Goal: Task Accomplishment & Management: Manage account settings

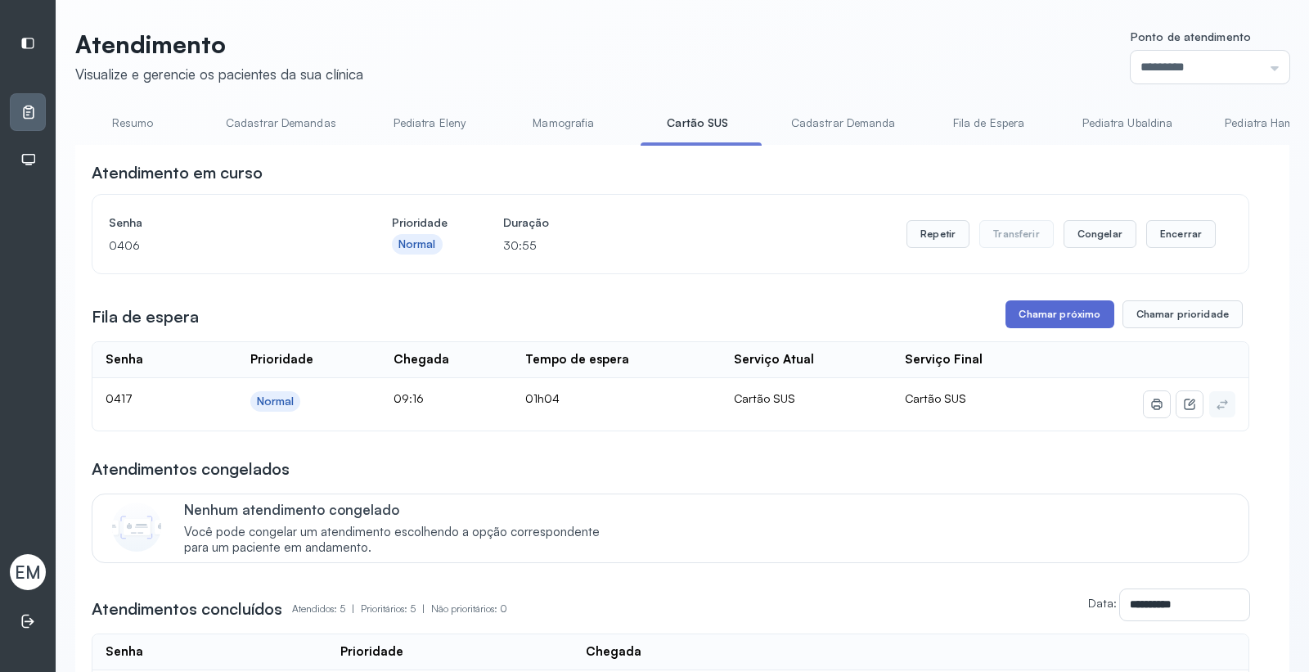
click at [1046, 328] on button "Chamar próximo" at bounding box center [1060, 314] width 108 height 28
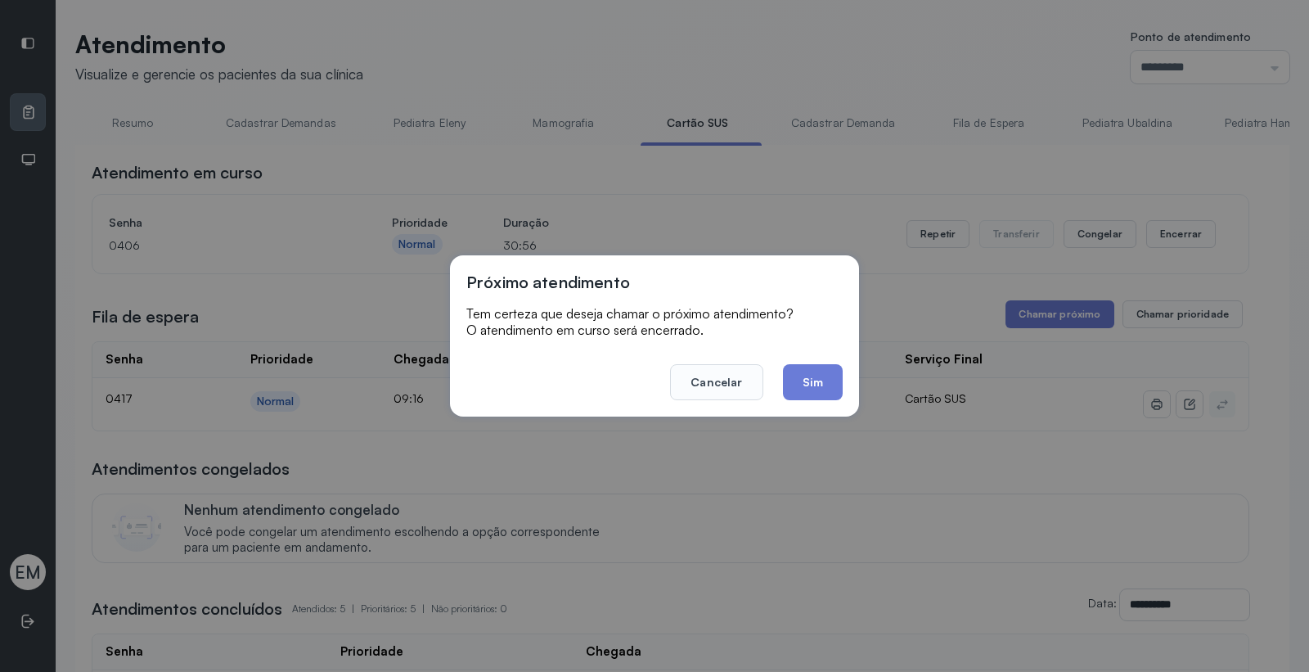
click at [746, 381] on button "Cancelar" at bounding box center [716, 382] width 92 height 36
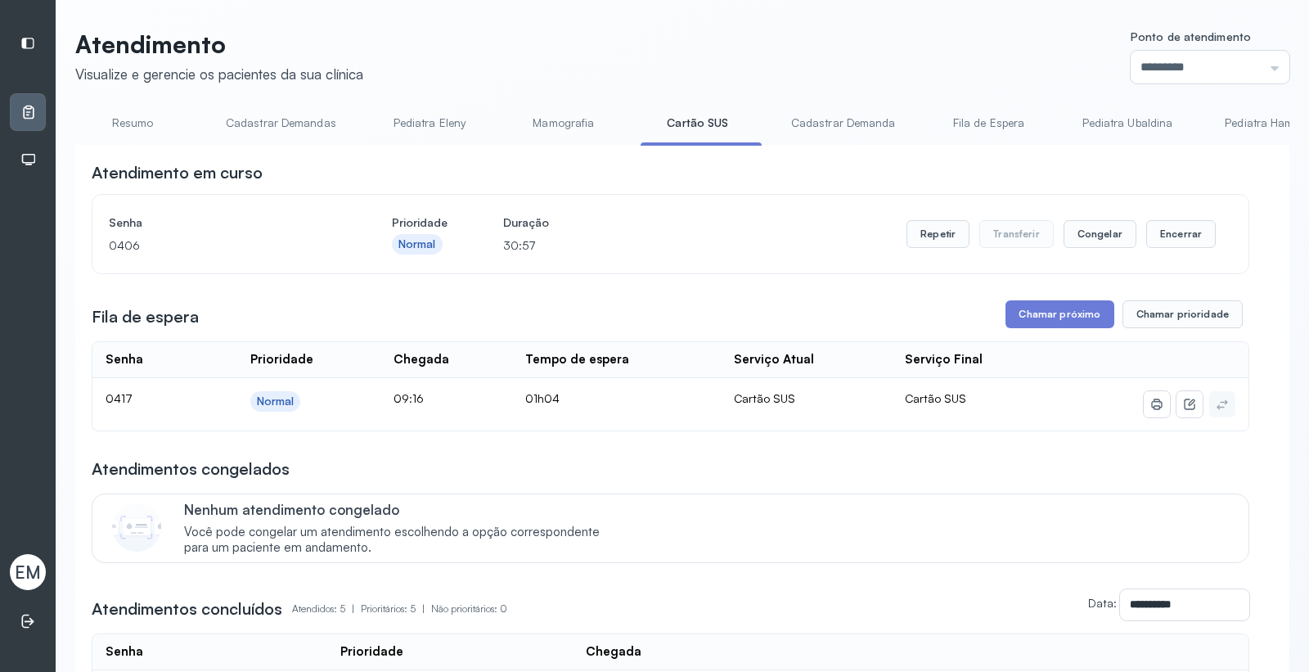
click at [125, 125] on link "Resumo" at bounding box center [132, 123] width 115 height 27
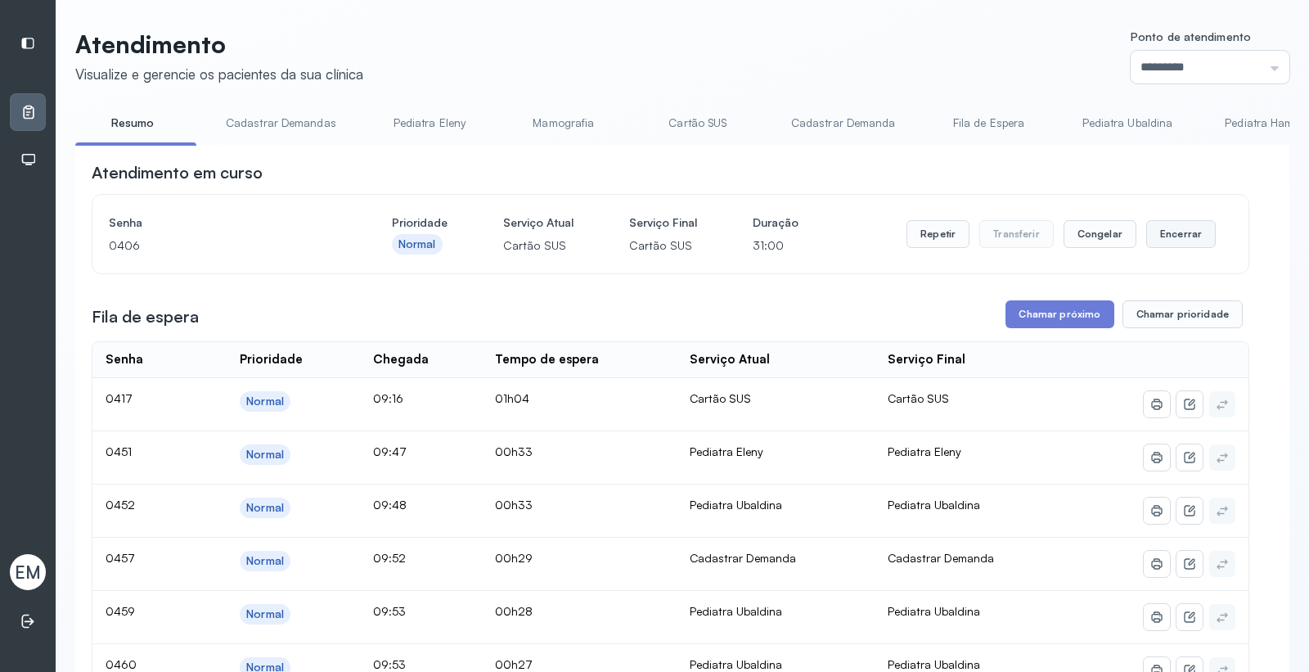
click at [1159, 237] on button "Encerrar" at bounding box center [1182, 234] width 70 height 28
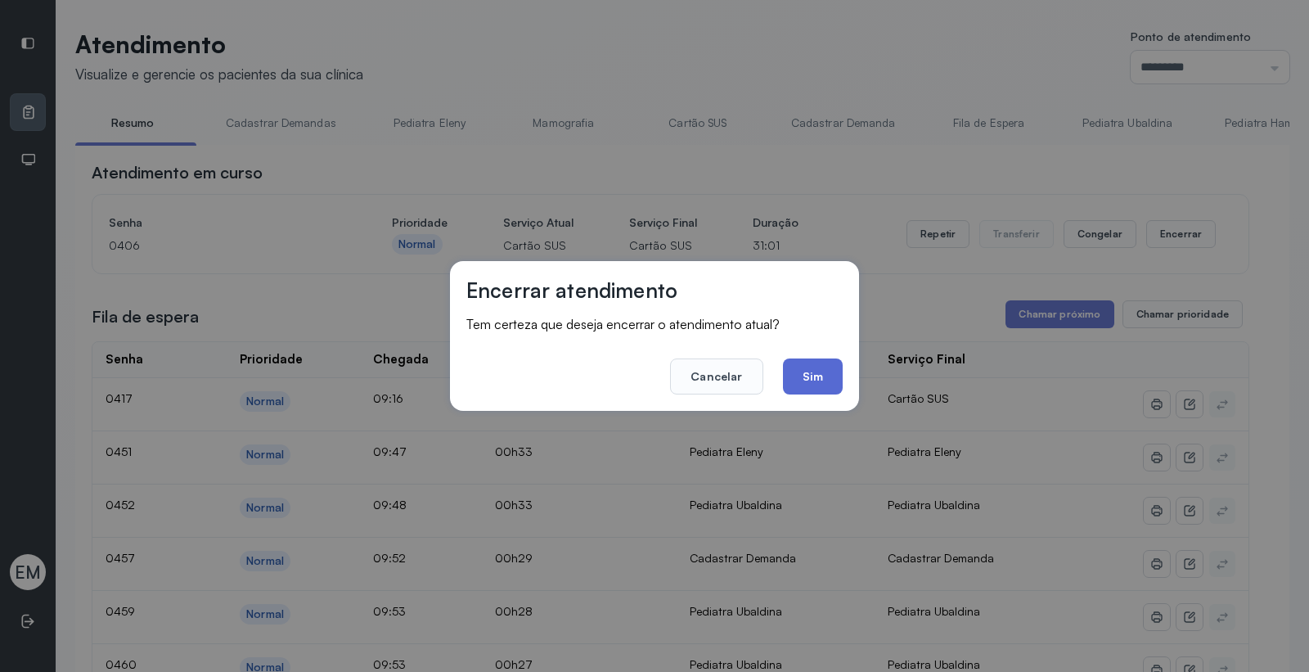
click at [822, 373] on button "Sim" at bounding box center [813, 376] width 60 height 36
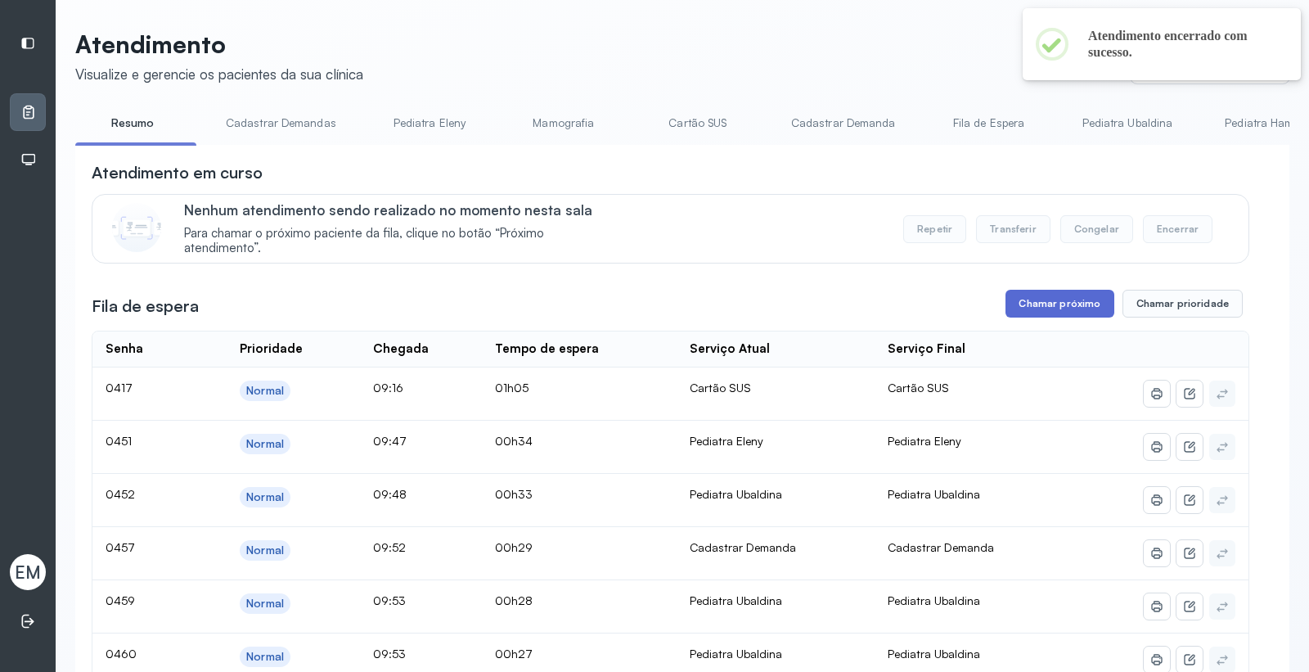
click at [1073, 299] on button "Chamar próximo" at bounding box center [1060, 304] width 108 height 28
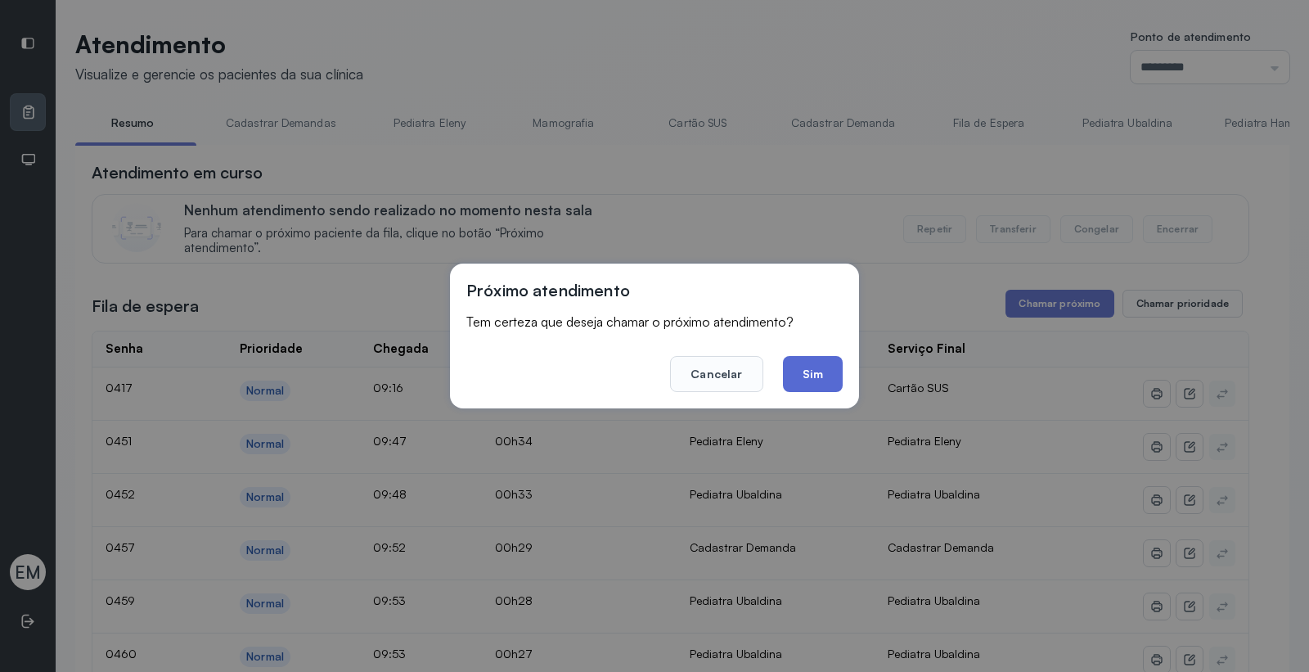
click at [824, 368] on button "Sim" at bounding box center [813, 374] width 60 height 36
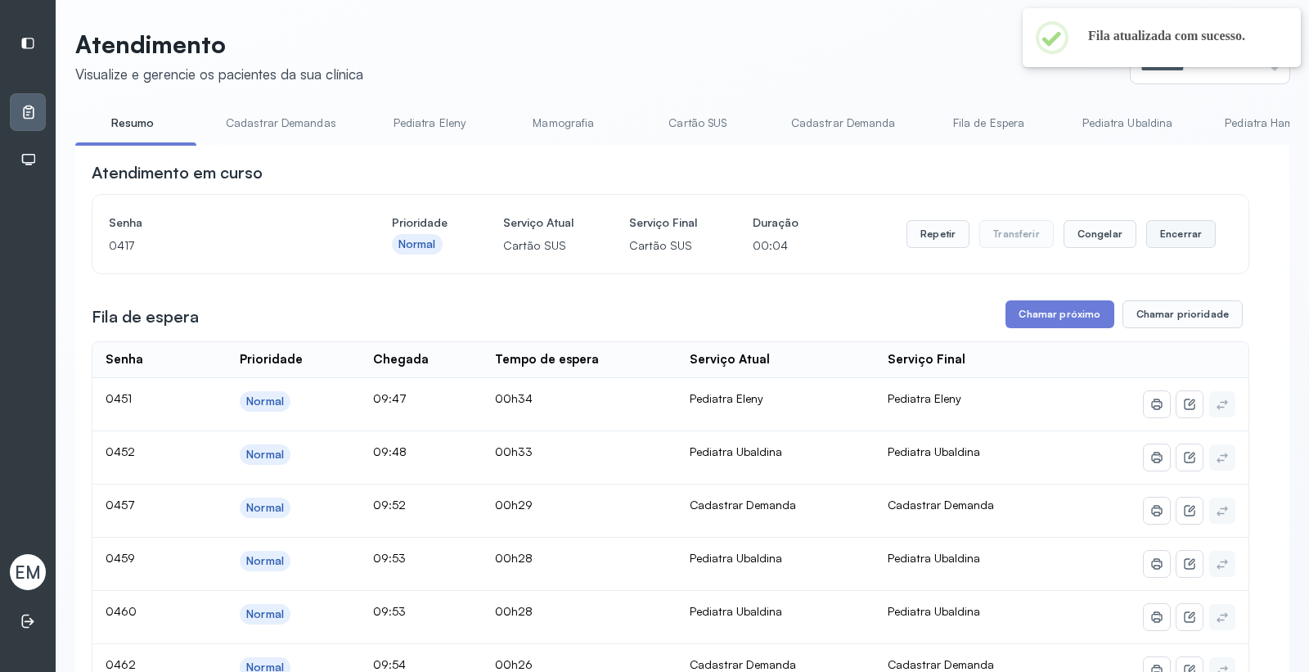
click at [1168, 232] on button "Encerrar" at bounding box center [1182, 234] width 70 height 28
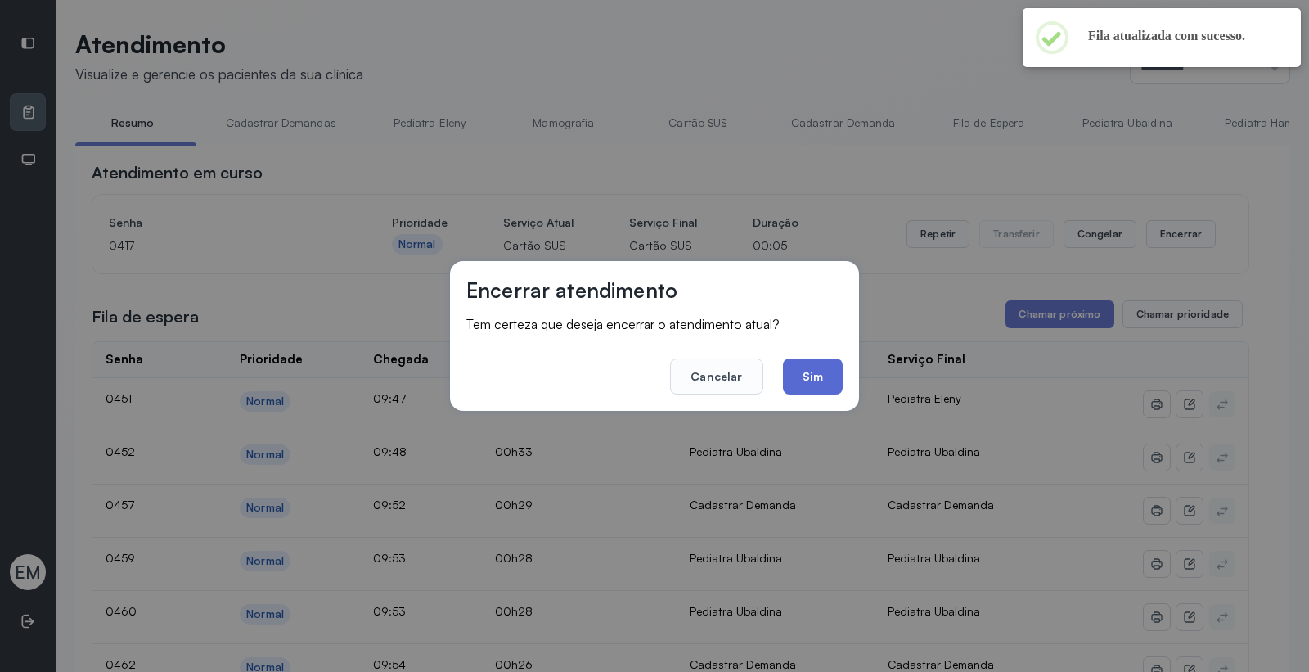
click at [822, 372] on button "Sim" at bounding box center [813, 376] width 60 height 36
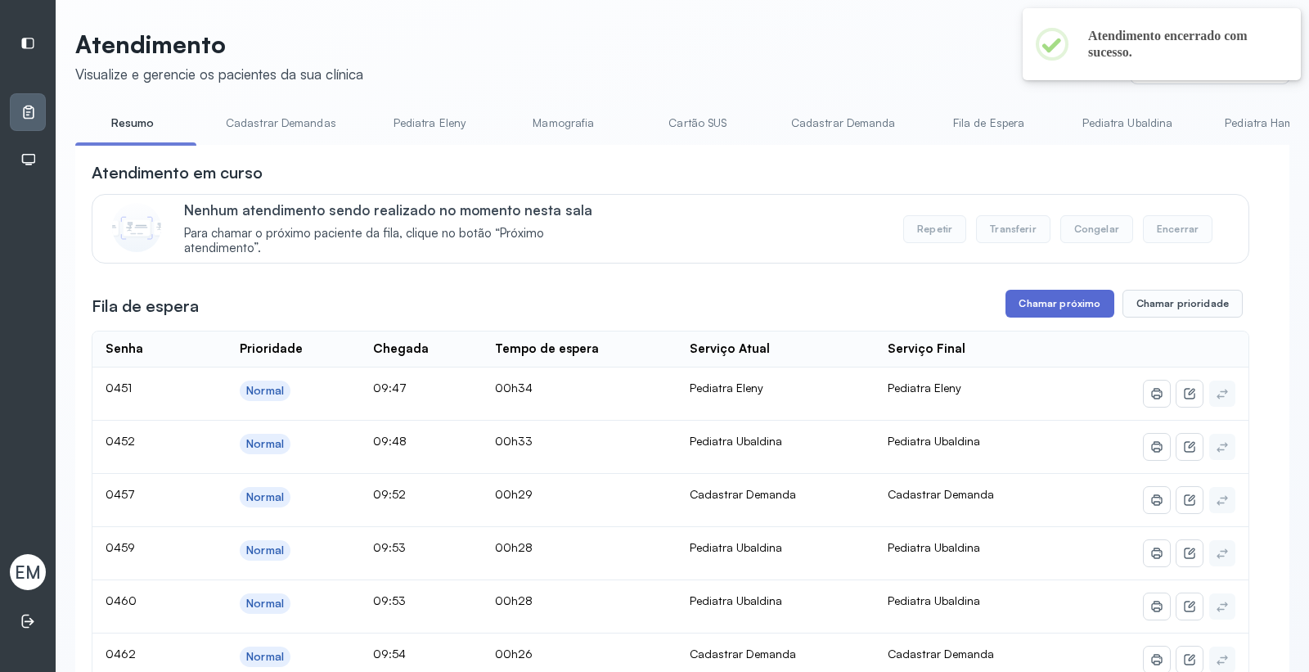
click at [1040, 304] on button "Chamar próximo" at bounding box center [1060, 304] width 108 height 28
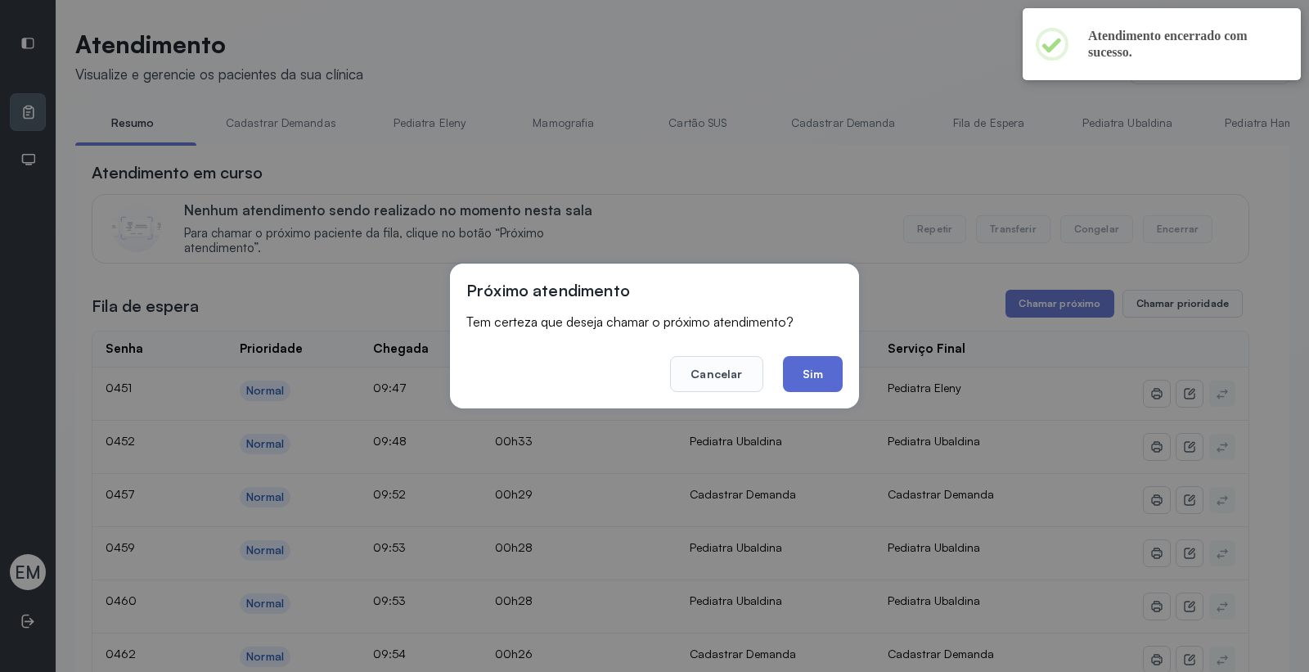
click at [817, 385] on button "Sim" at bounding box center [813, 374] width 60 height 36
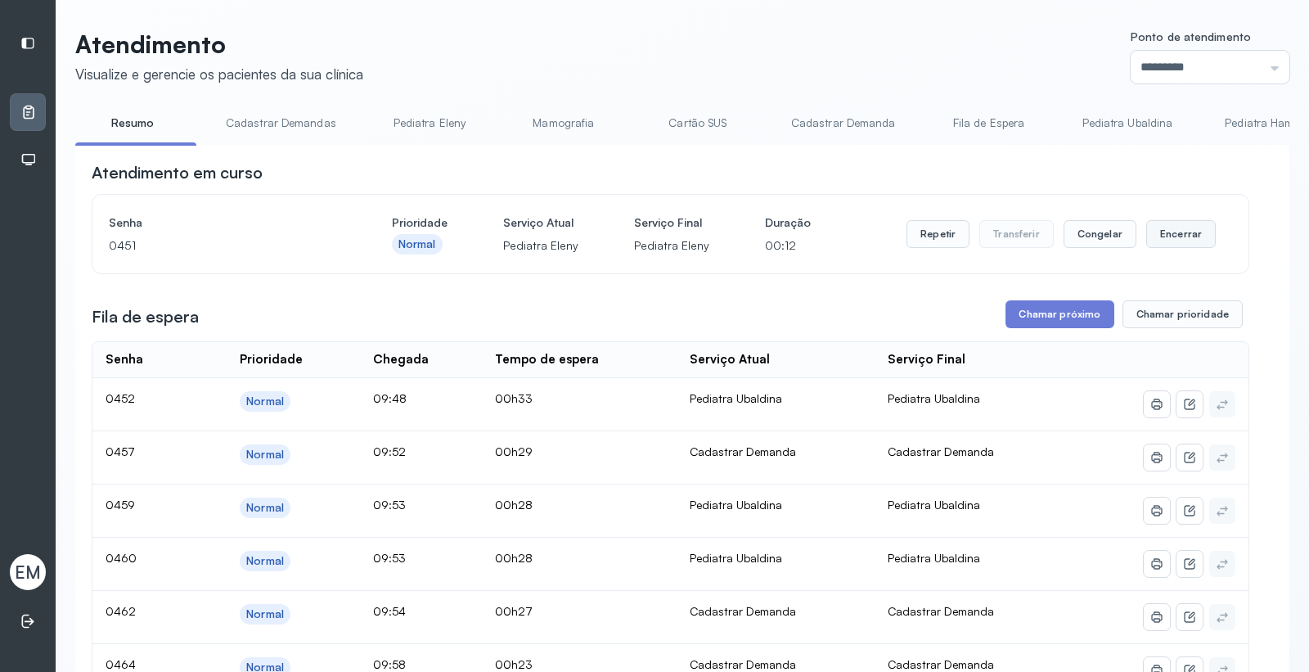
click at [1147, 239] on button "Encerrar" at bounding box center [1182, 234] width 70 height 28
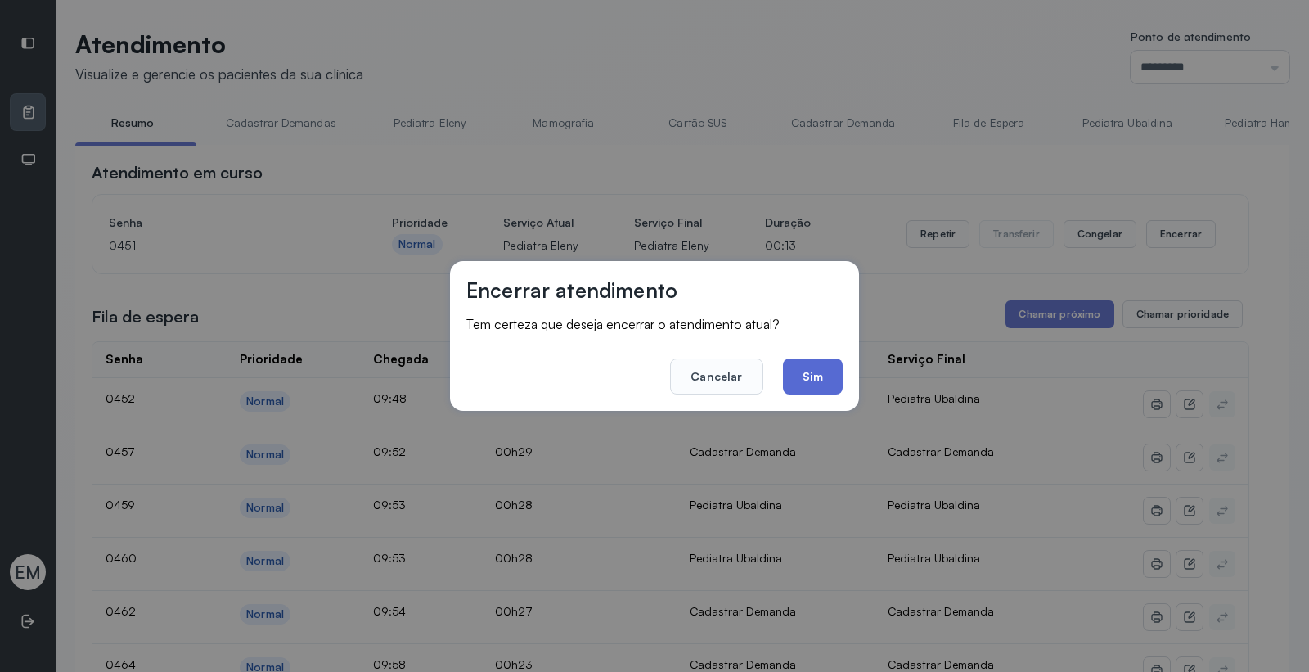
click at [788, 390] on button "Sim" at bounding box center [813, 376] width 60 height 36
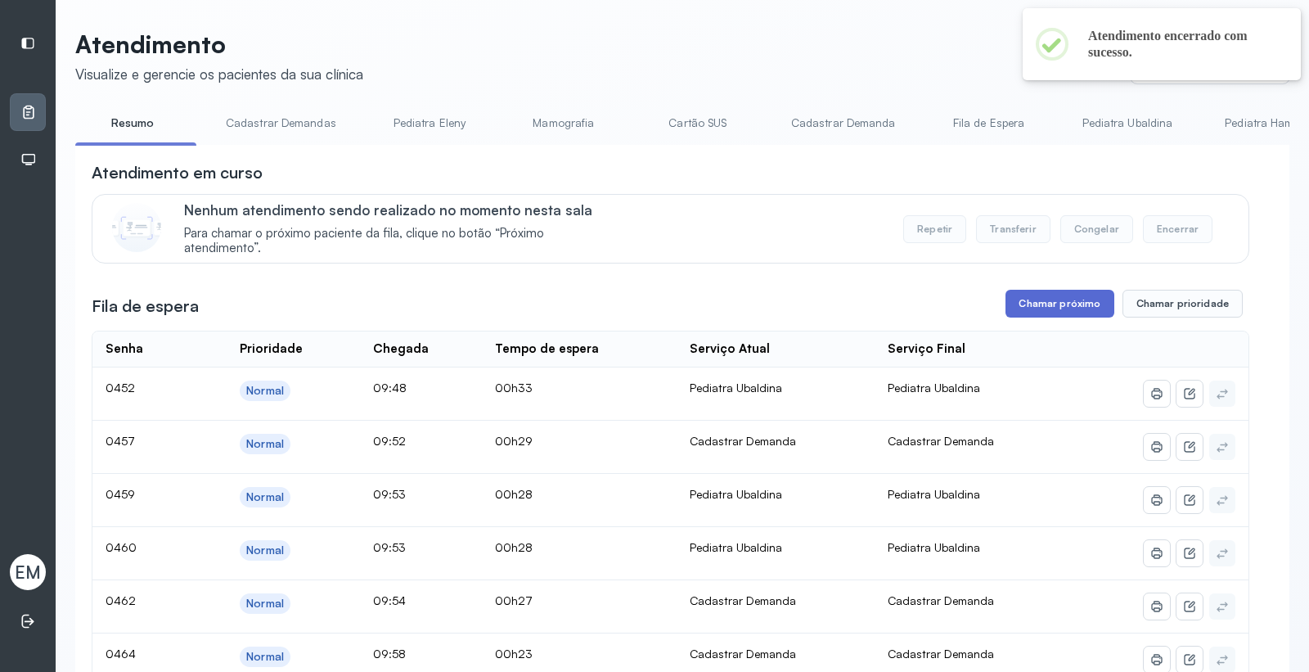
click at [1016, 304] on button "Chamar próximo" at bounding box center [1060, 304] width 108 height 28
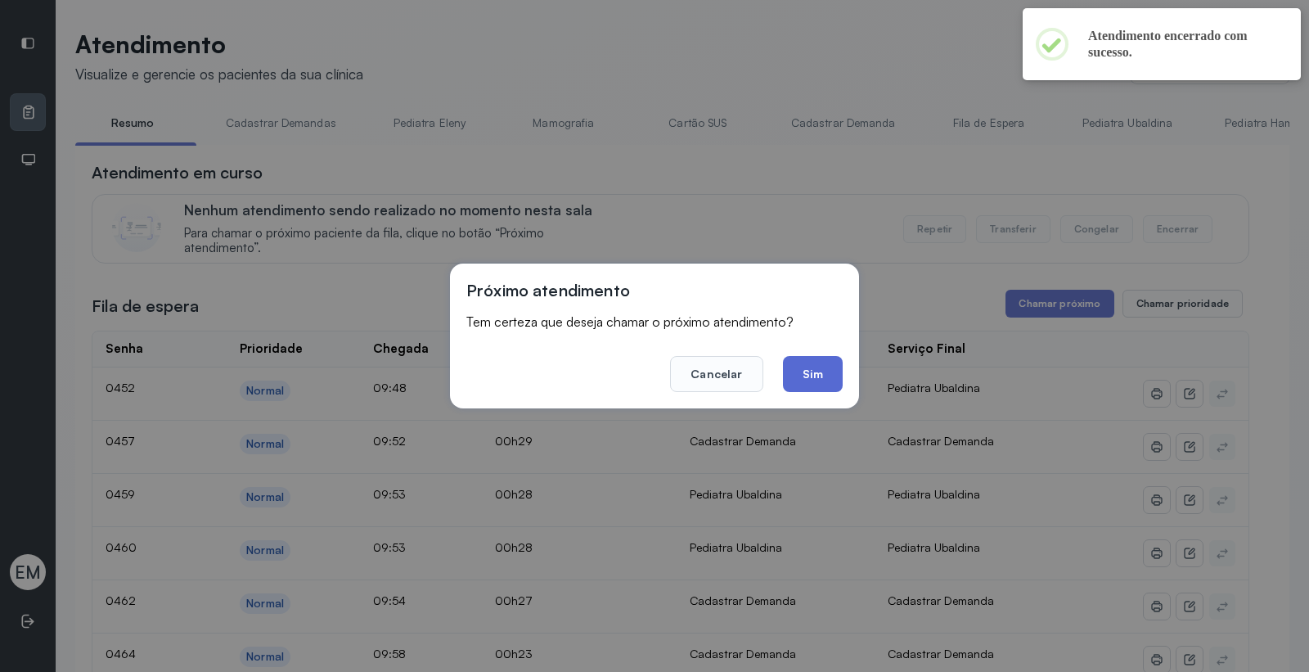
click at [812, 375] on button "Sim" at bounding box center [813, 374] width 60 height 36
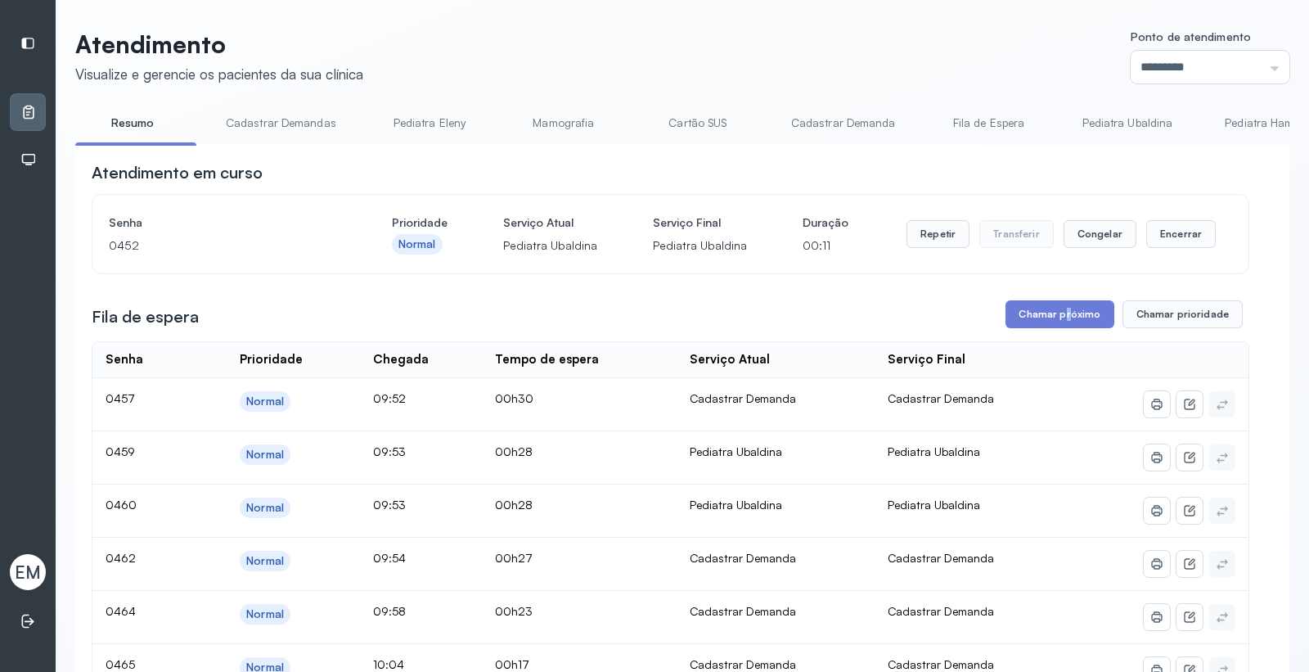
click at [1048, 317] on button "Chamar próximo" at bounding box center [1060, 314] width 108 height 28
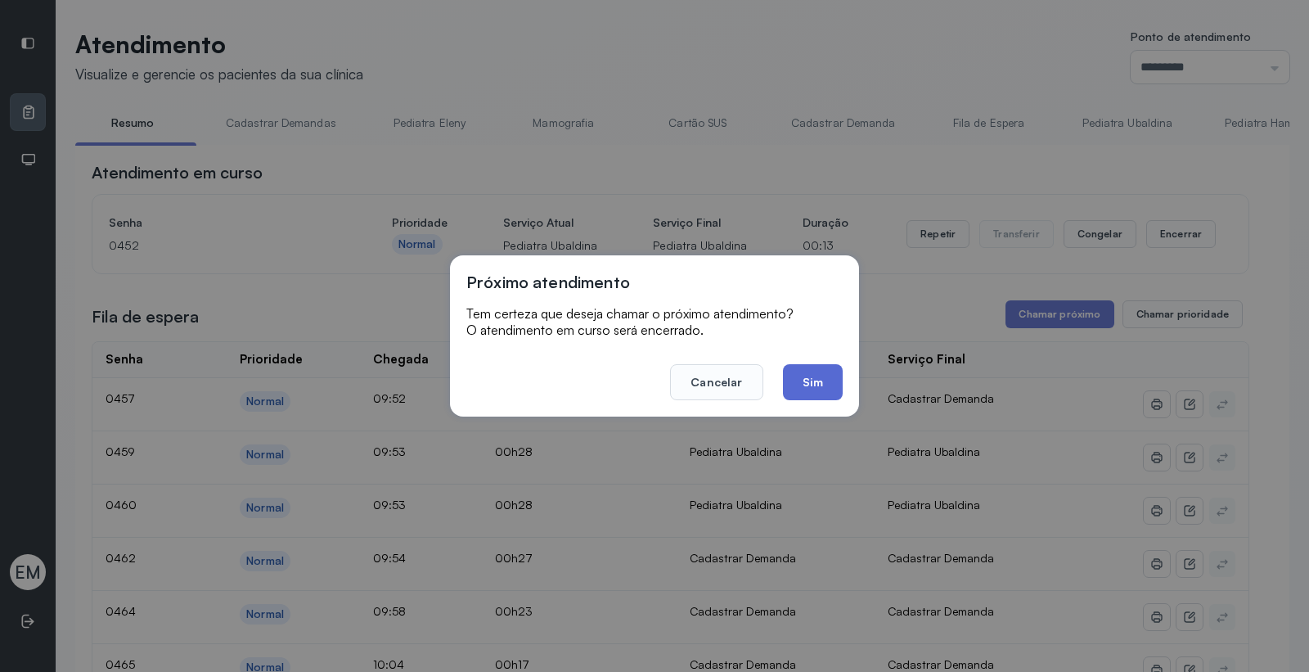
click at [831, 379] on button "Sim" at bounding box center [813, 382] width 60 height 36
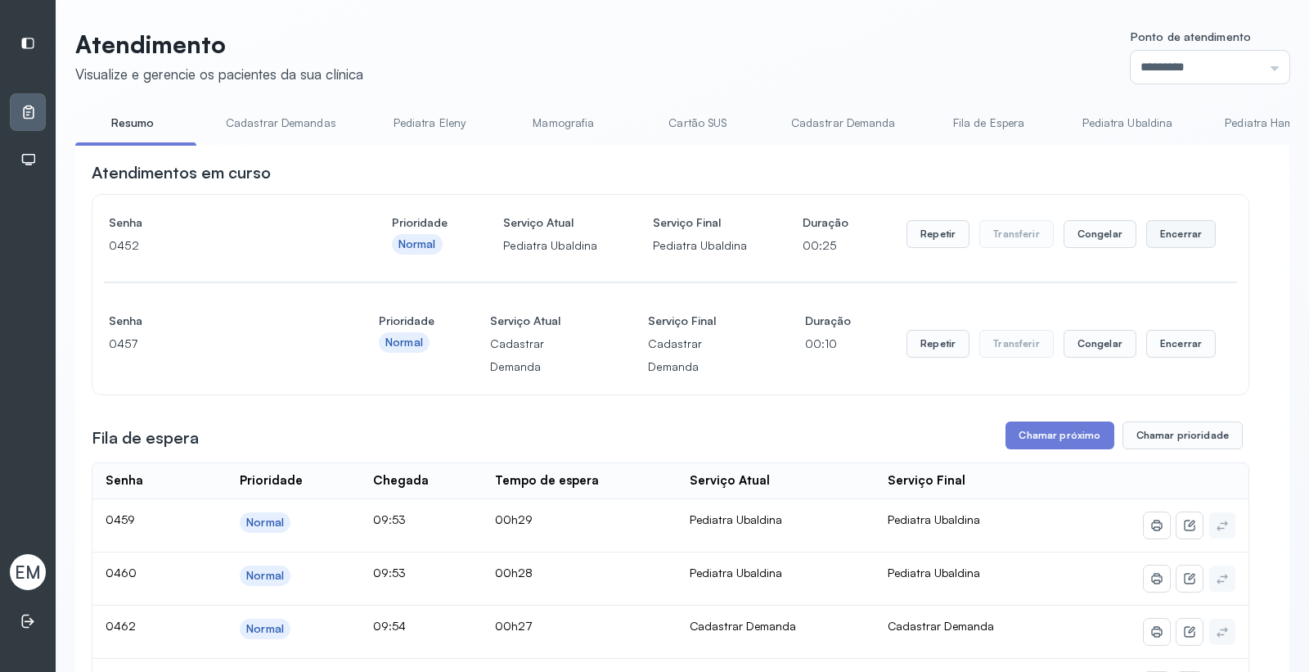
drag, startPoint x: 1177, startPoint y: 241, endPoint x: 1169, endPoint y: 243, distance: 8.5
click at [1169, 243] on button "Encerrar" at bounding box center [1182, 234] width 70 height 28
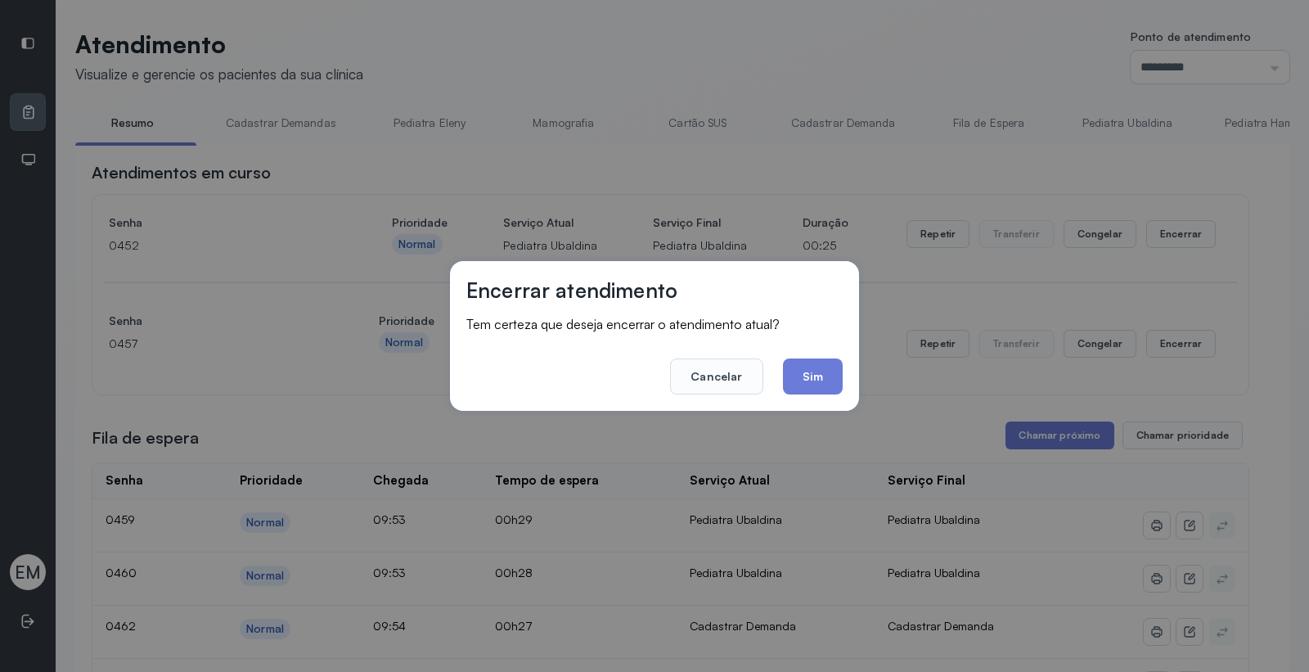
click at [804, 350] on footer "Cancelar Sim" at bounding box center [654, 365] width 376 height 59
click at [816, 362] on button "Sim" at bounding box center [813, 376] width 60 height 36
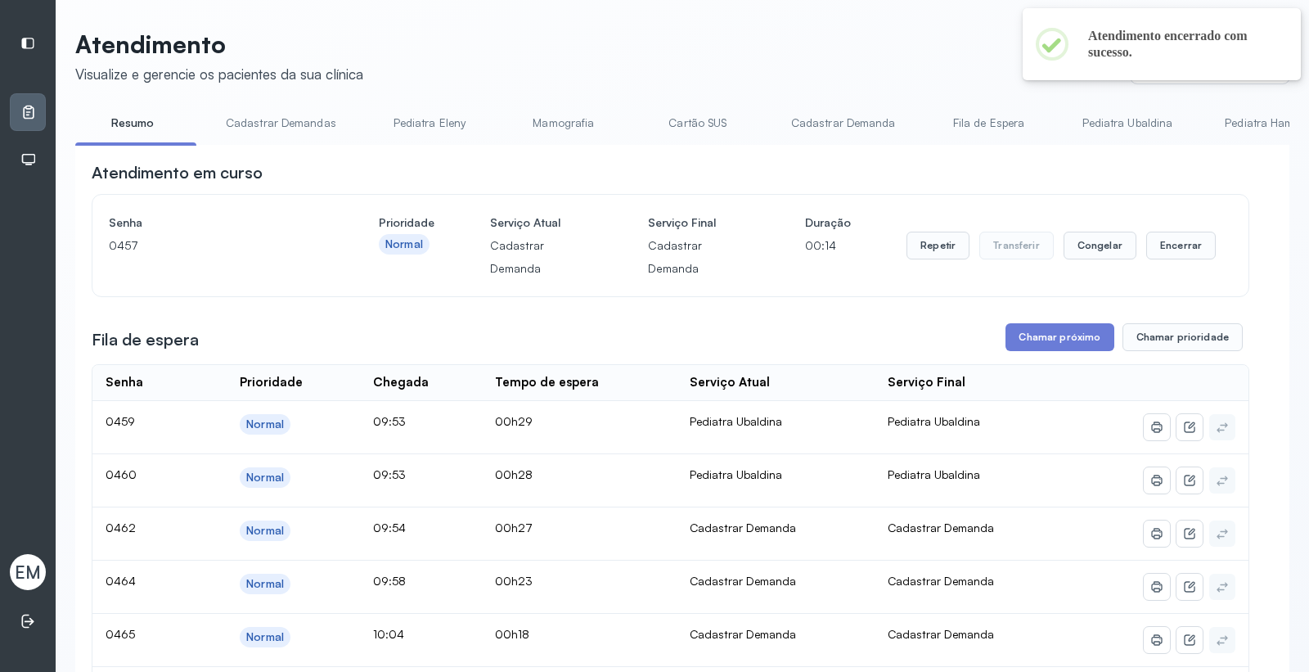
click at [1212, 256] on div "Senha 0457 Prioridade Normal Serviço Atual Cadastrar Demanda Serviço Final Cada…" at bounding box center [671, 245] width 1124 height 69
click at [1179, 250] on button "Encerrar" at bounding box center [1182, 246] width 70 height 28
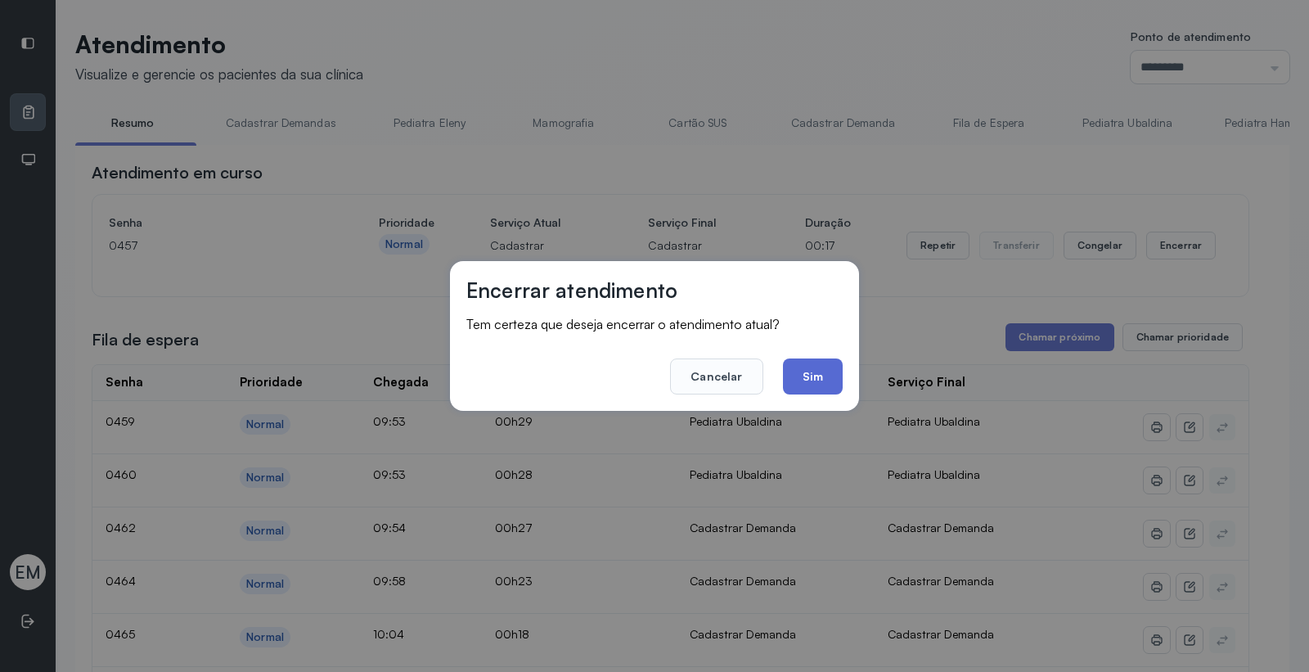
click at [805, 378] on button "Sim" at bounding box center [813, 376] width 60 height 36
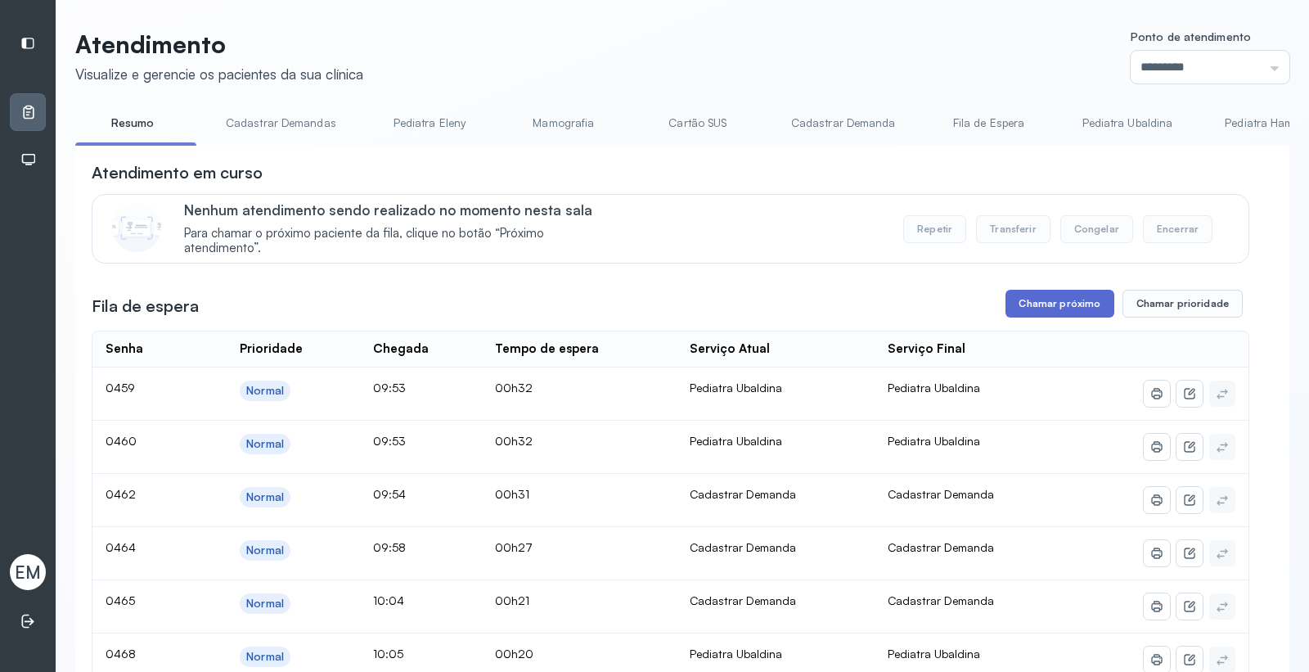
click at [1040, 297] on button "Chamar próximo" at bounding box center [1060, 304] width 108 height 28
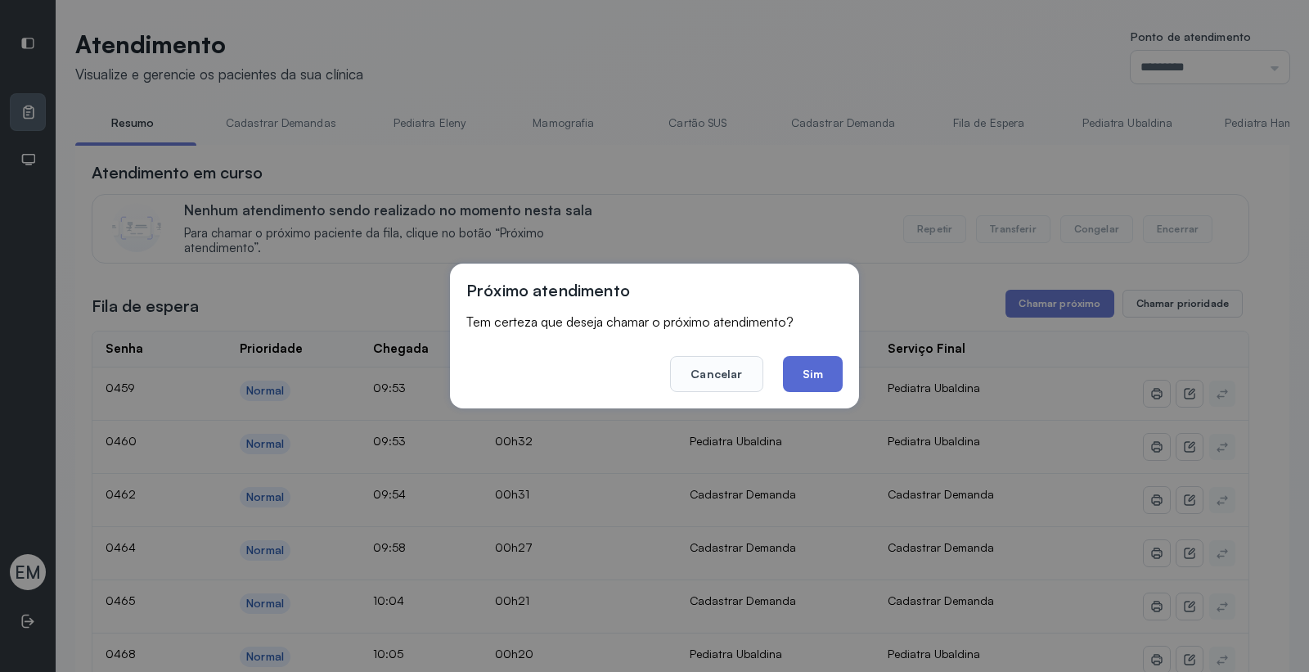
click at [804, 376] on button "Sim" at bounding box center [813, 374] width 60 height 36
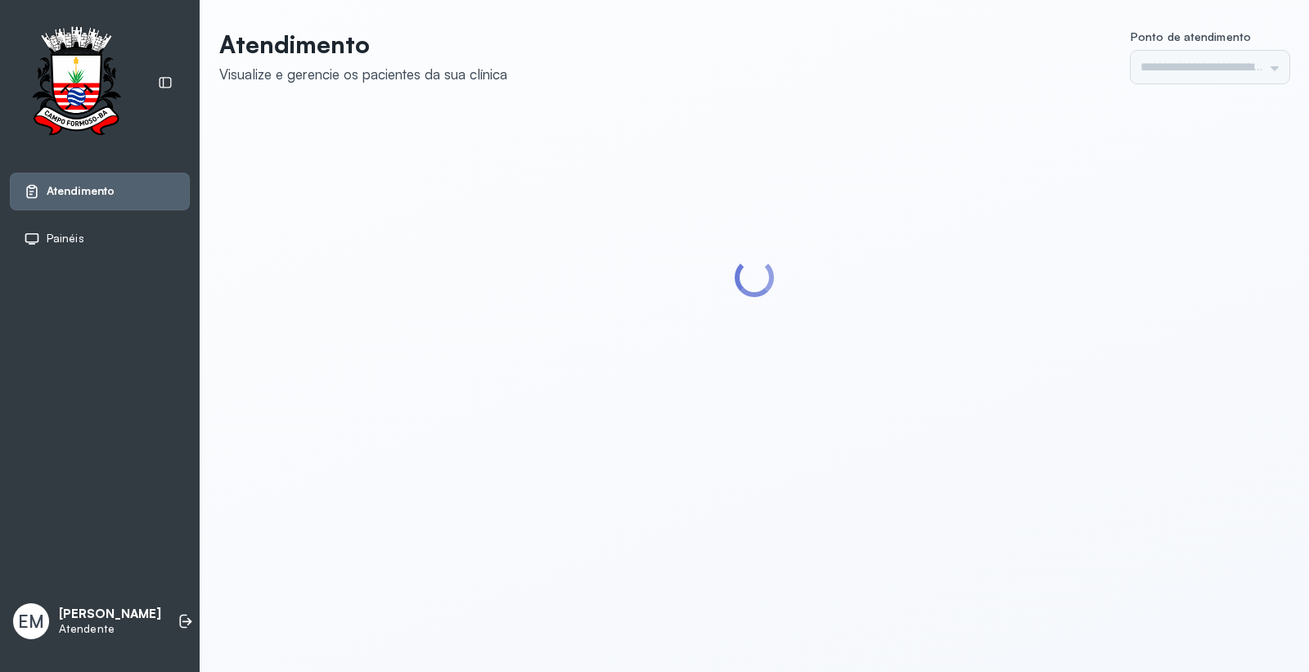
type input "*********"
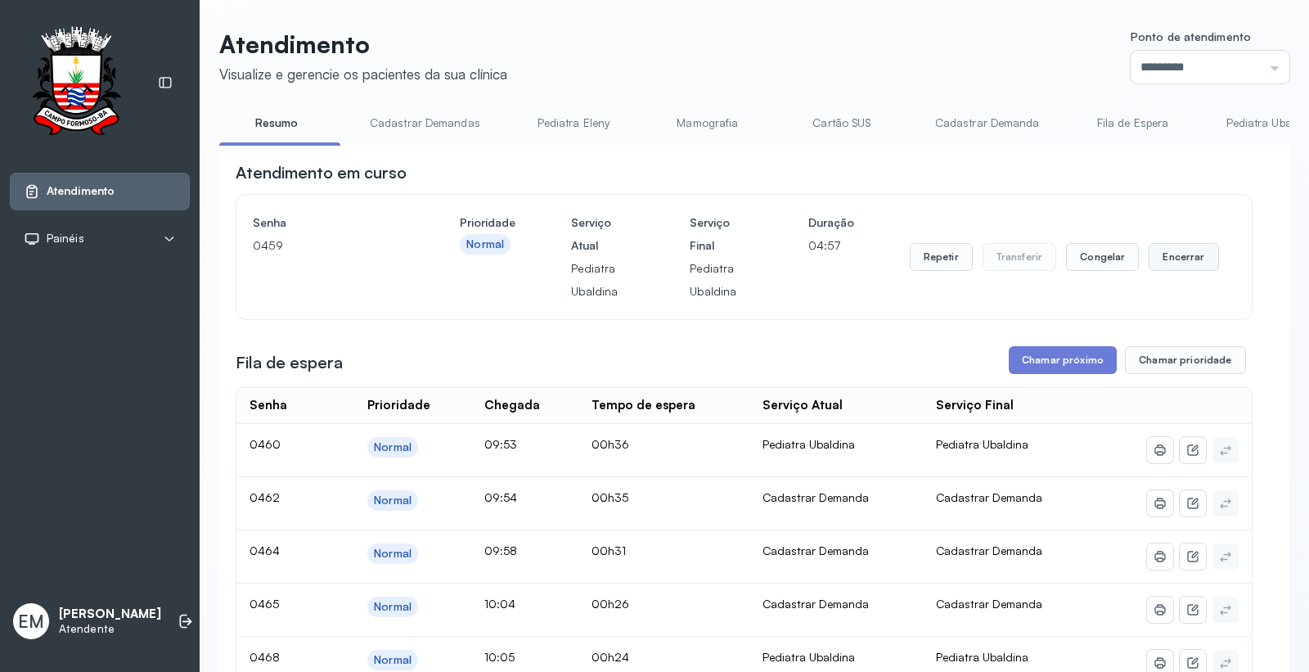
click at [1192, 264] on button "Encerrar" at bounding box center [1184, 257] width 70 height 28
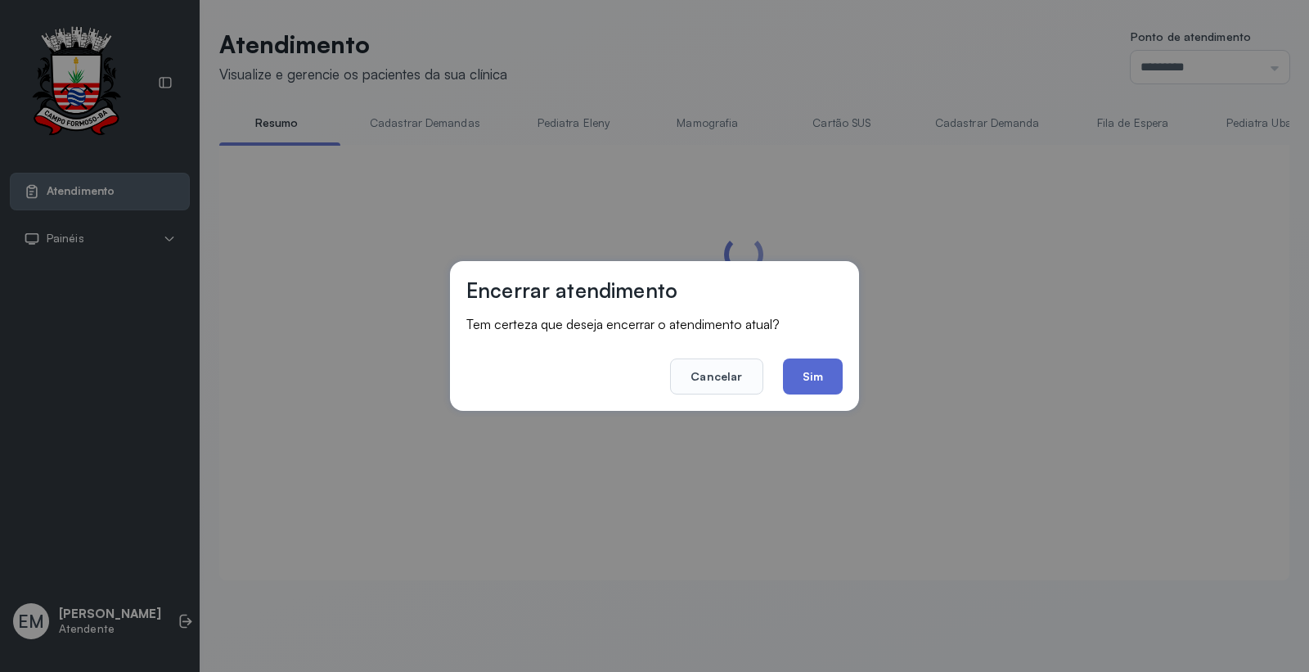
click at [804, 378] on button "Sim" at bounding box center [813, 376] width 60 height 36
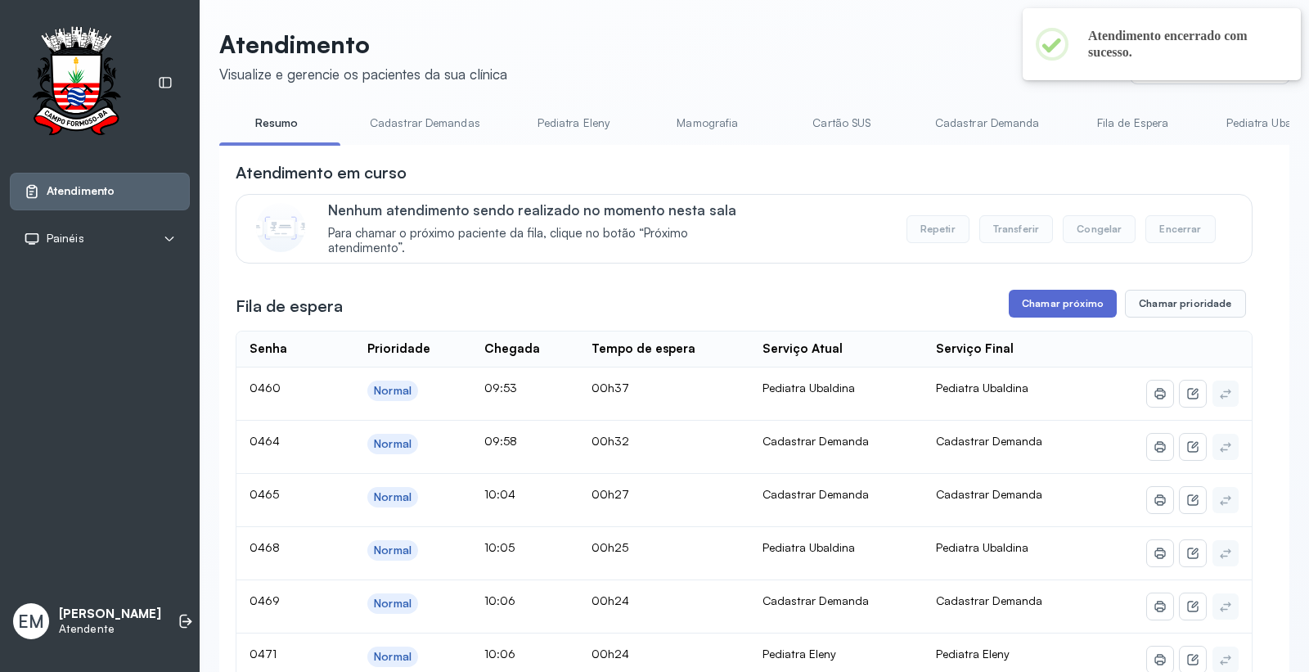
click at [1060, 300] on button "Chamar próximo" at bounding box center [1063, 304] width 108 height 28
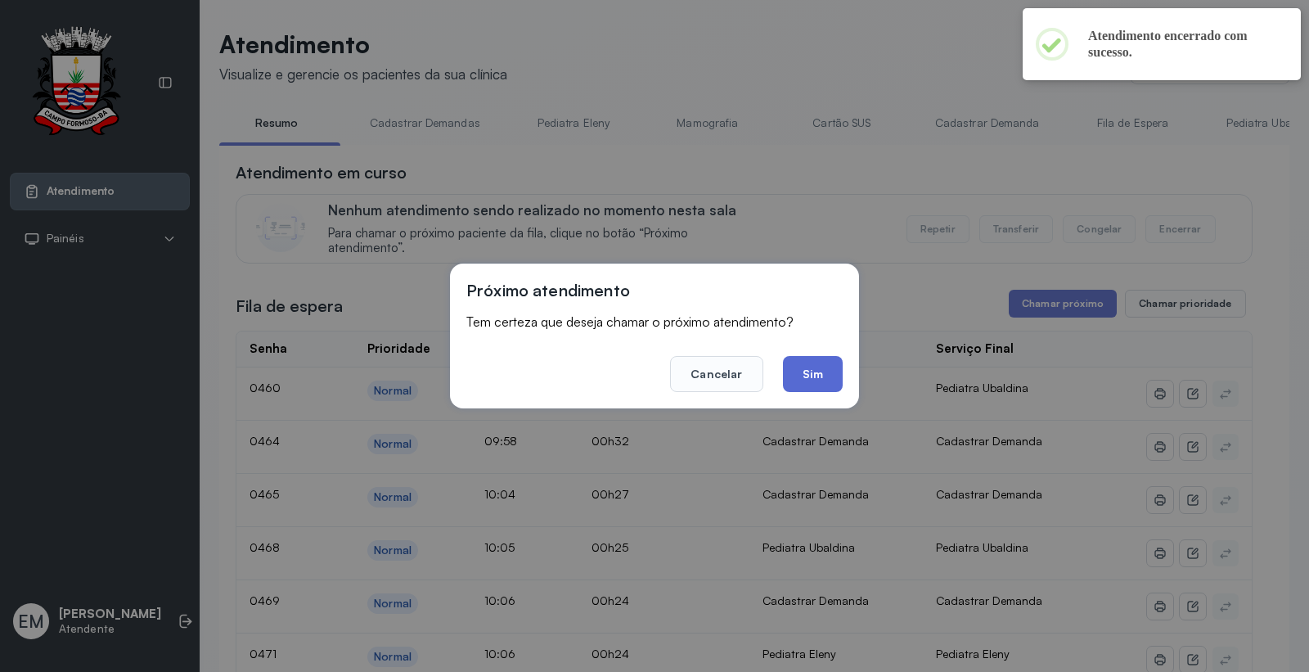
click at [829, 365] on button "Sim" at bounding box center [813, 374] width 60 height 36
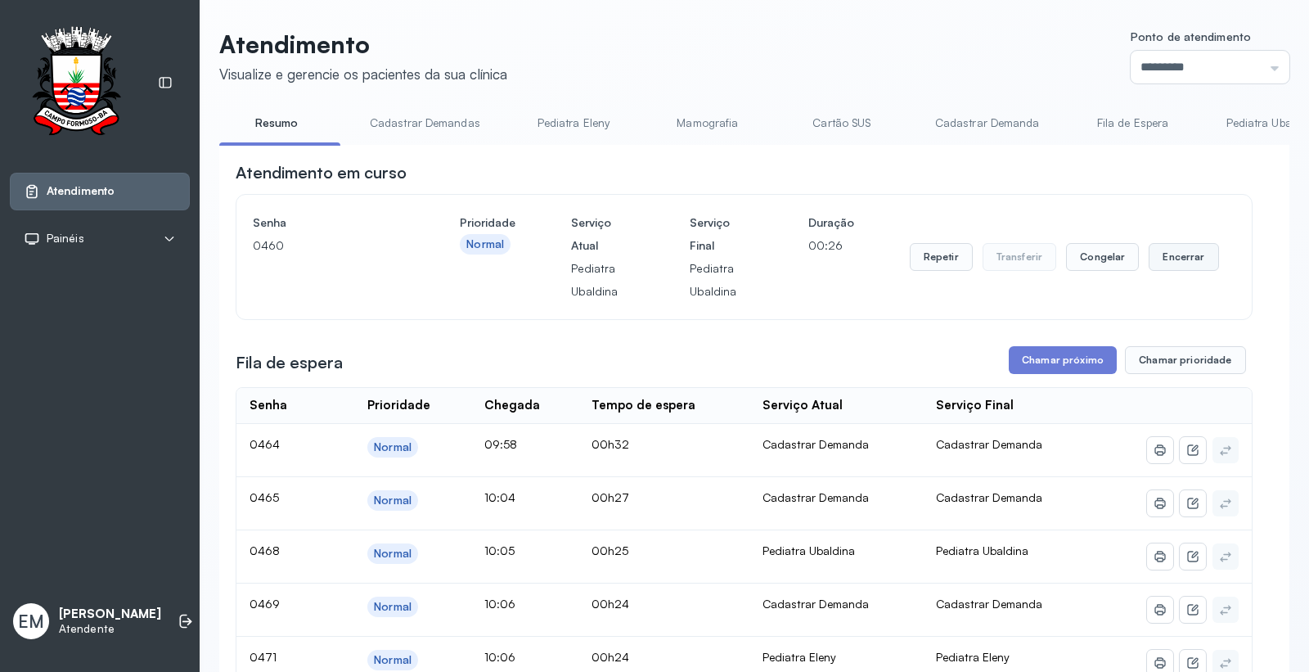
click at [1172, 248] on button "Encerrar" at bounding box center [1184, 257] width 70 height 28
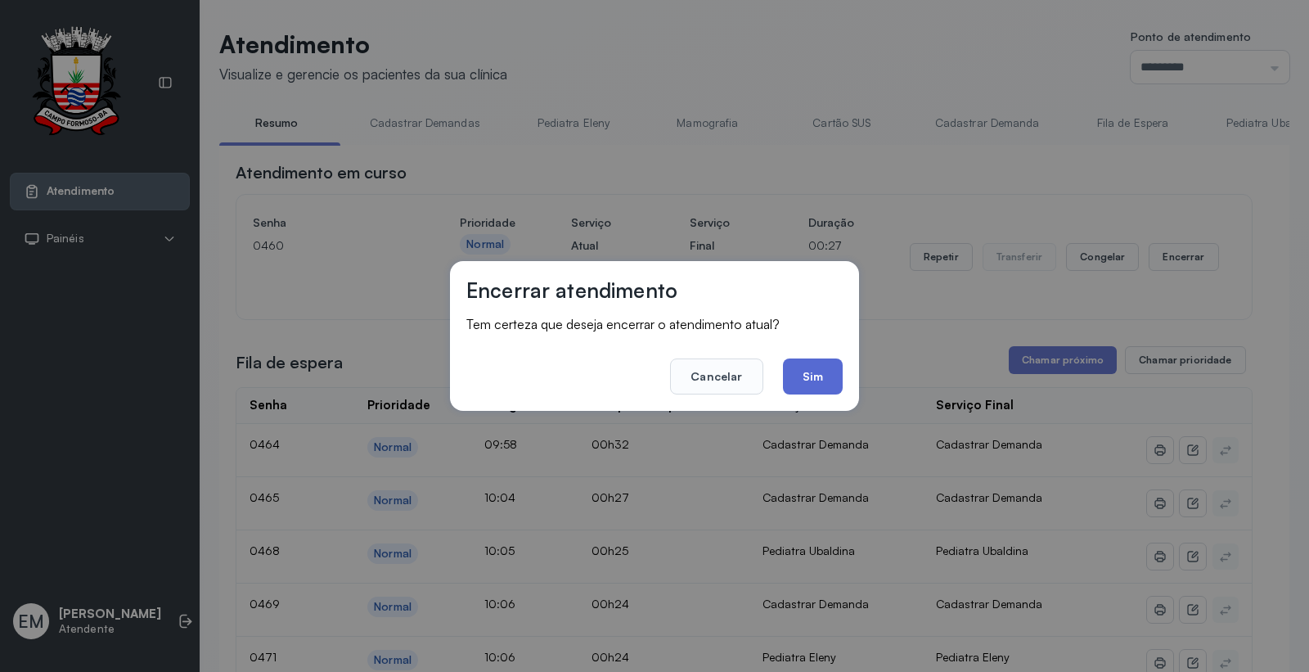
click at [831, 377] on button "Sim" at bounding box center [813, 376] width 60 height 36
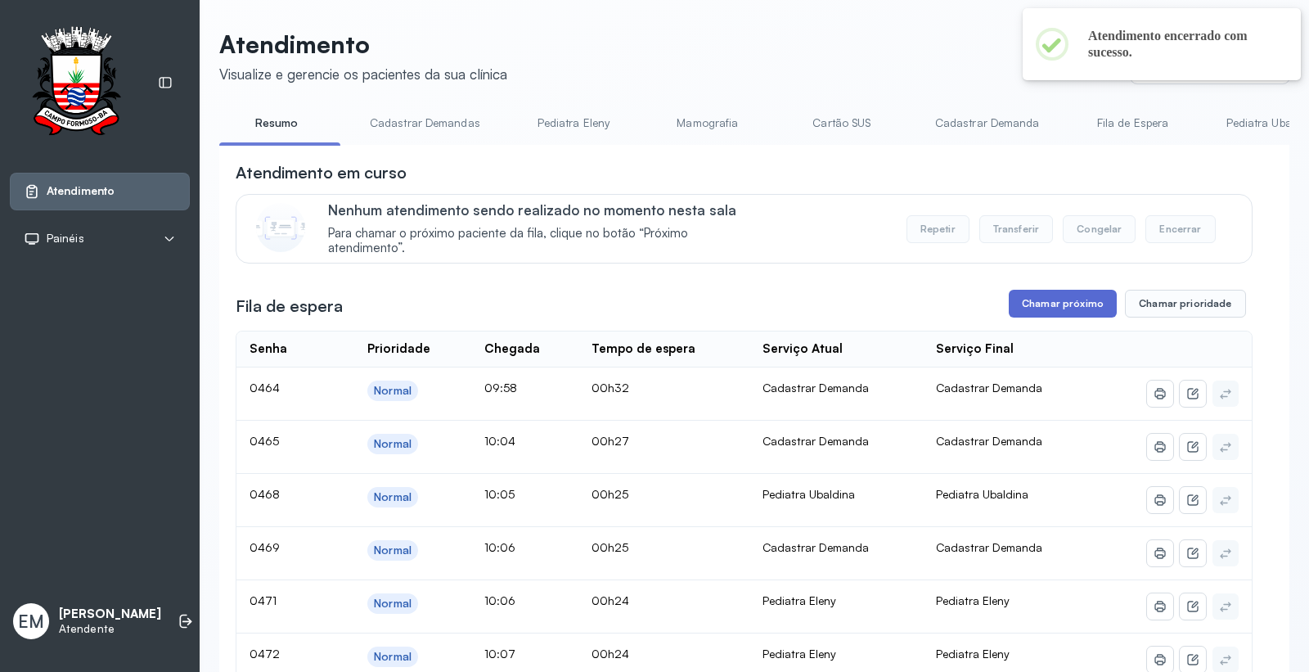
click at [1023, 307] on button "Chamar próximo" at bounding box center [1063, 304] width 108 height 28
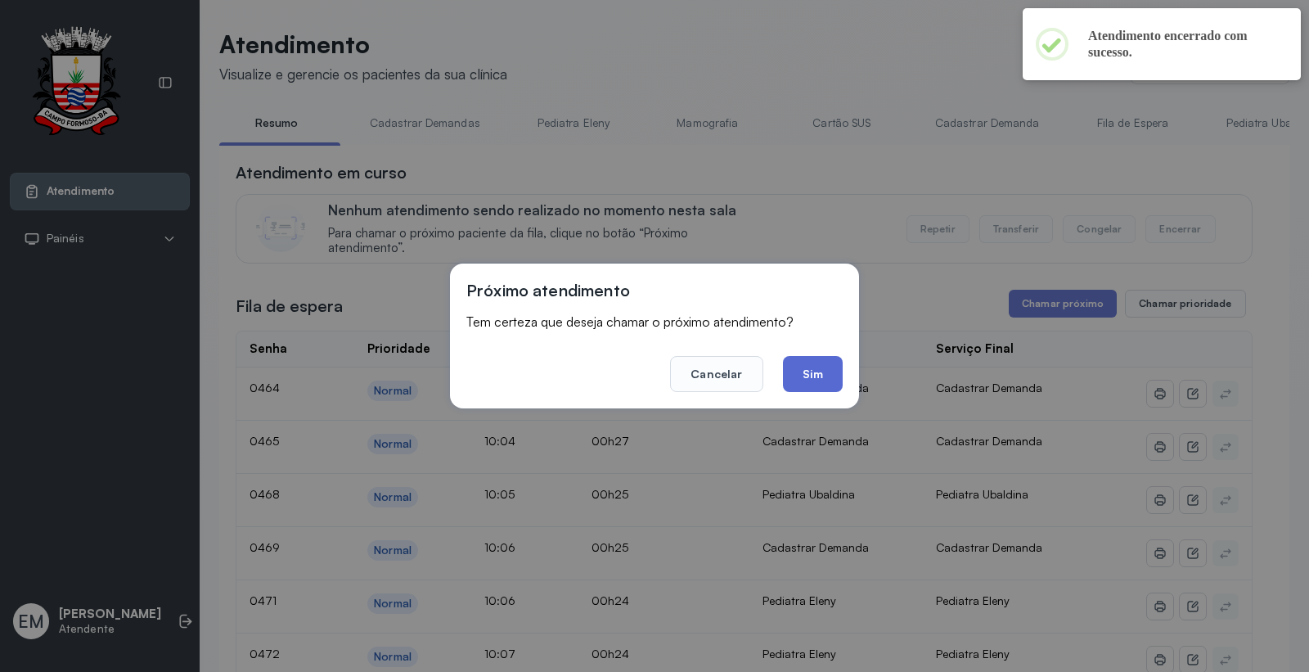
click at [823, 382] on button "Sim" at bounding box center [813, 374] width 60 height 36
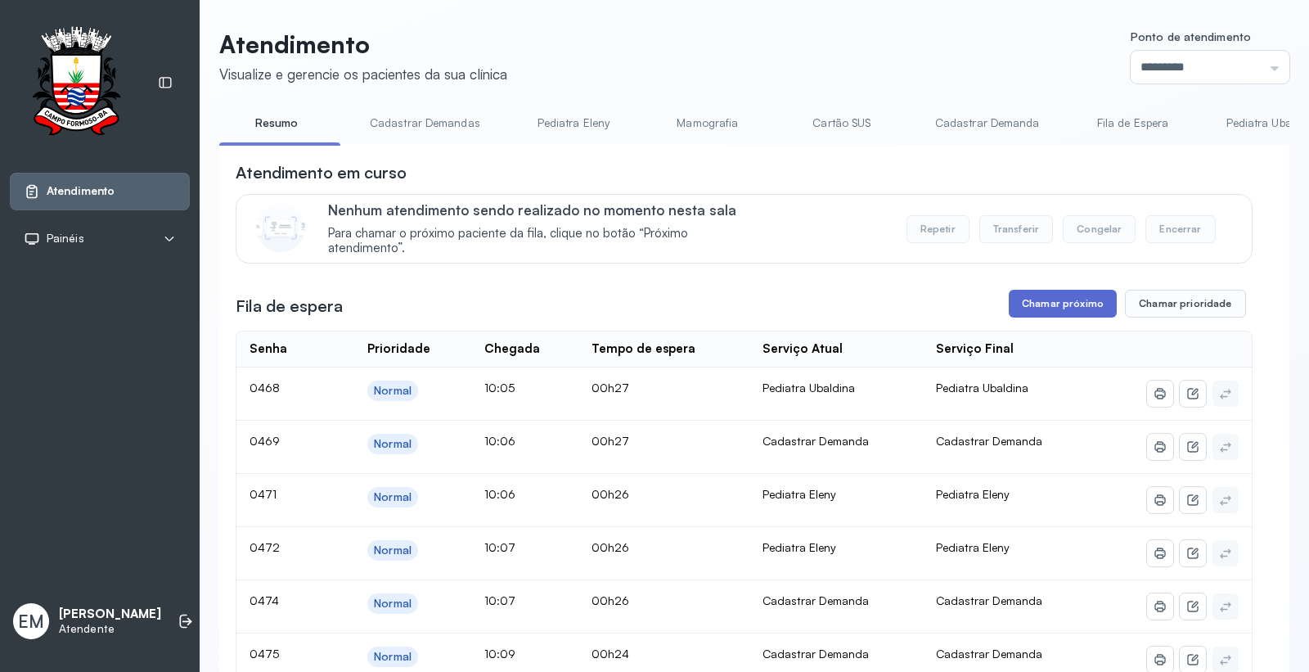
click at [1041, 307] on button "Chamar próximo" at bounding box center [1063, 304] width 108 height 28
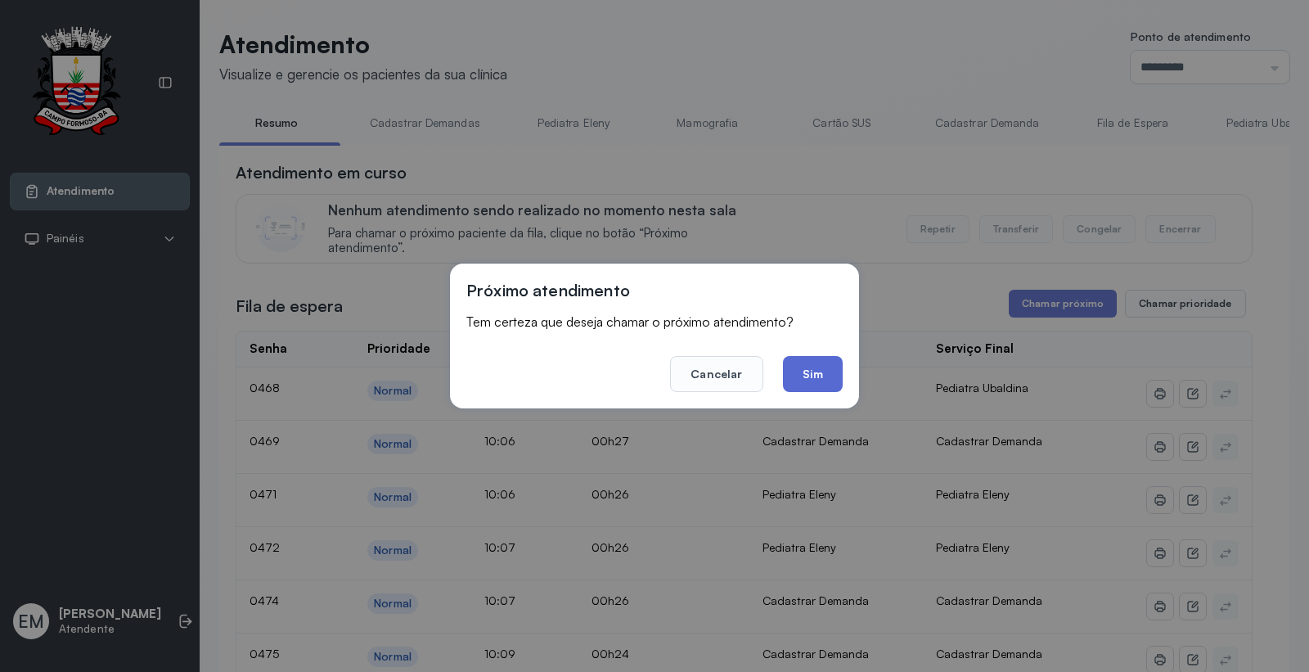
click at [829, 382] on button "Sim" at bounding box center [813, 374] width 60 height 36
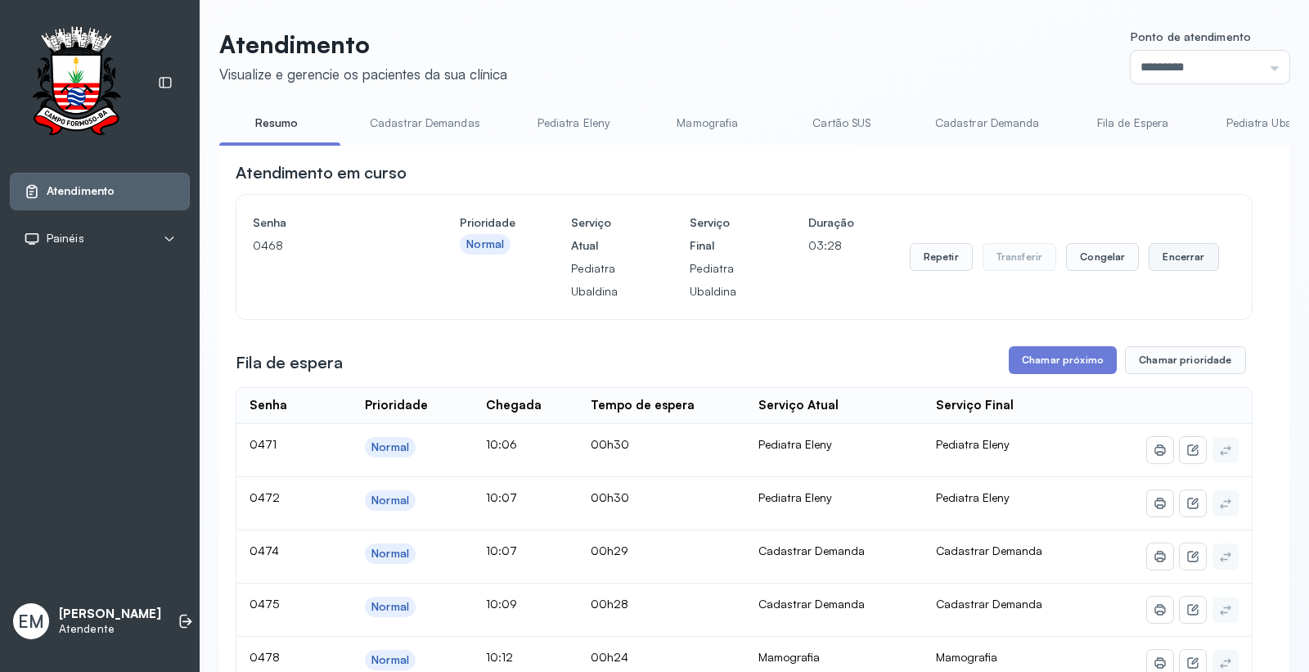
click at [1165, 256] on button "Encerrar" at bounding box center [1184, 257] width 70 height 28
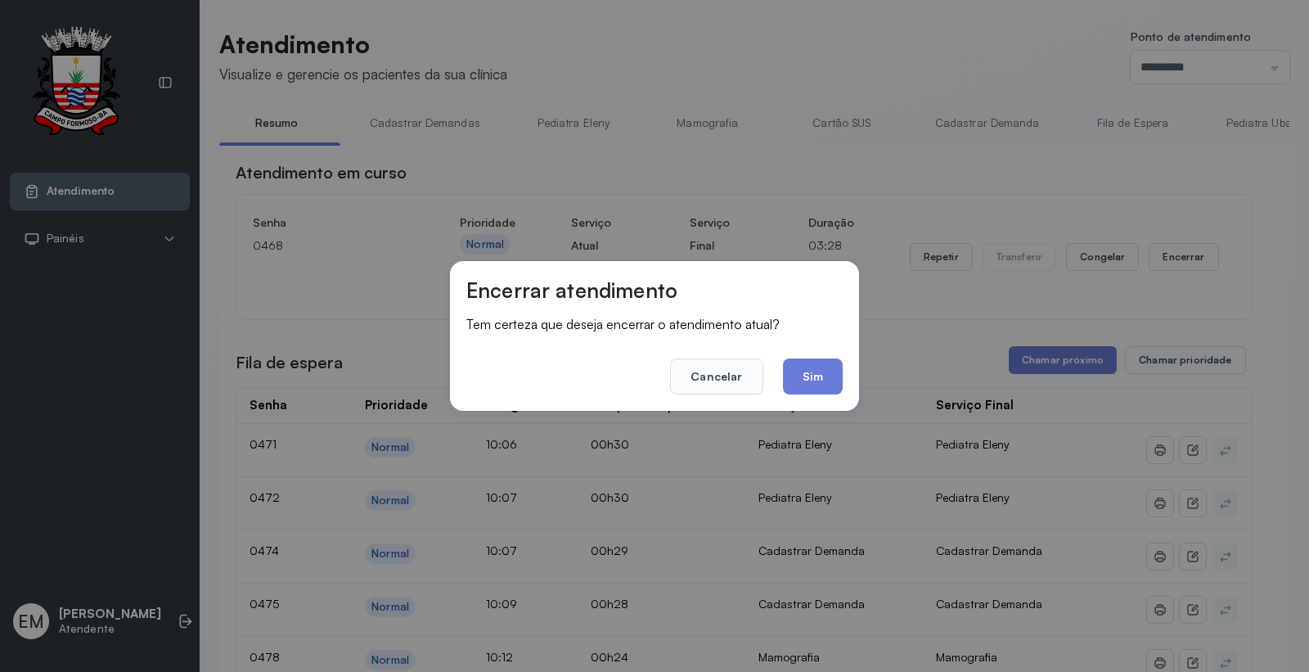
click at [846, 379] on div "Encerrar atendimento Tem certeza que deseja encerrar o atendimento atual? Cance…" at bounding box center [654, 336] width 409 height 150
click at [838, 379] on button "Sim" at bounding box center [813, 376] width 60 height 36
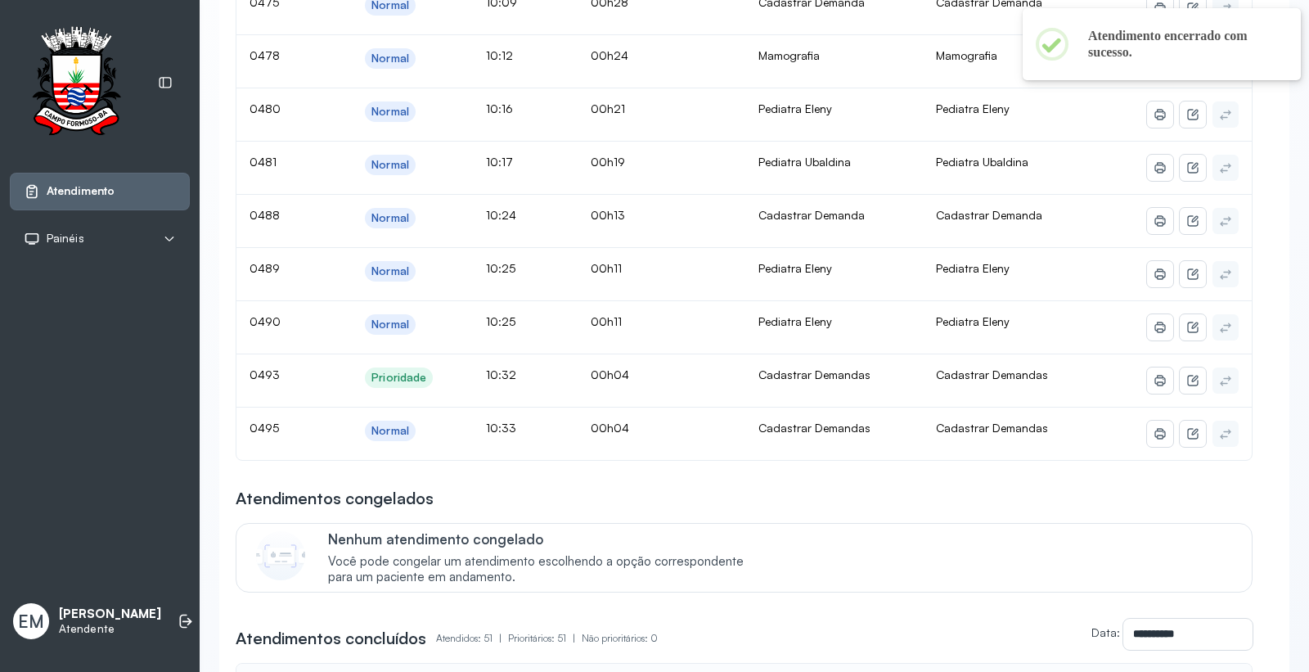
scroll to position [91, 0]
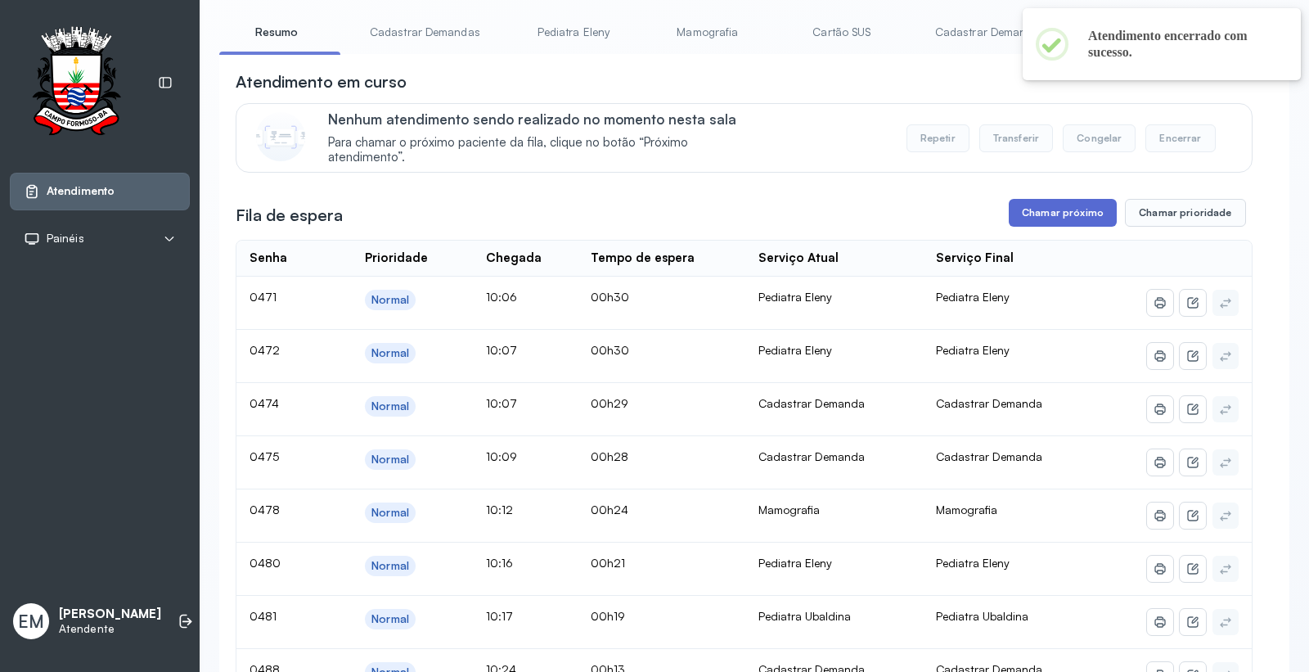
click at [1053, 209] on button "Chamar próximo" at bounding box center [1063, 213] width 108 height 28
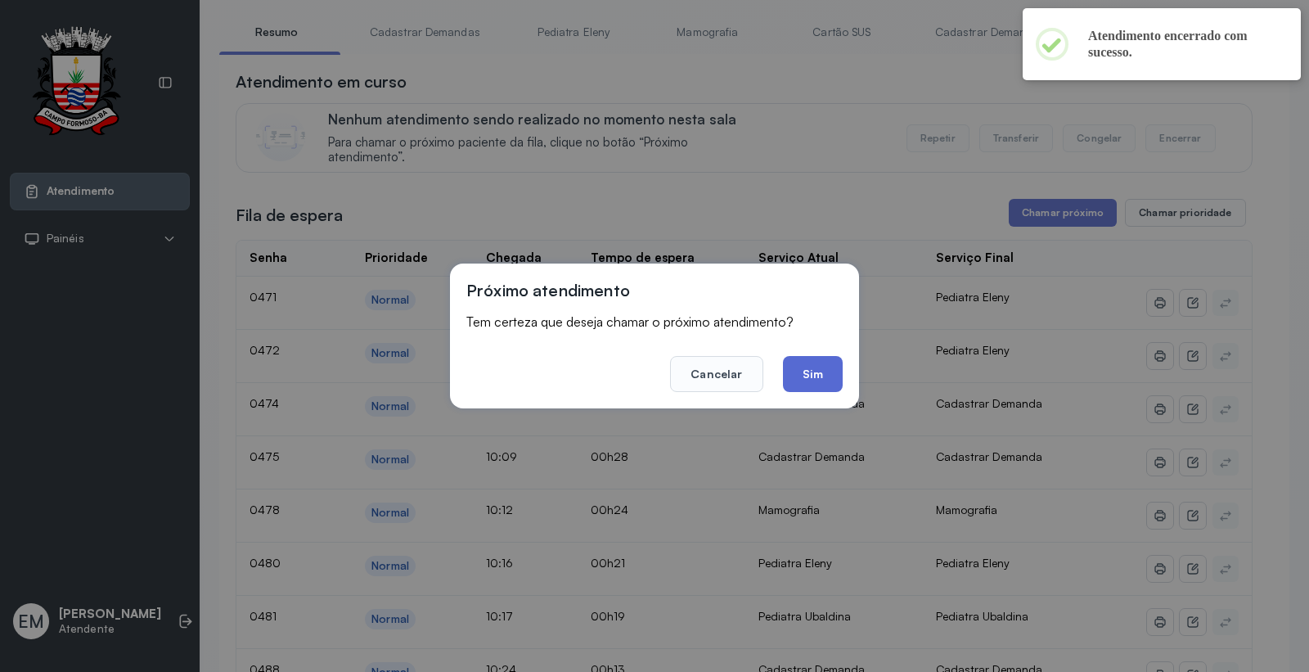
click at [824, 374] on button "Sim" at bounding box center [813, 374] width 60 height 36
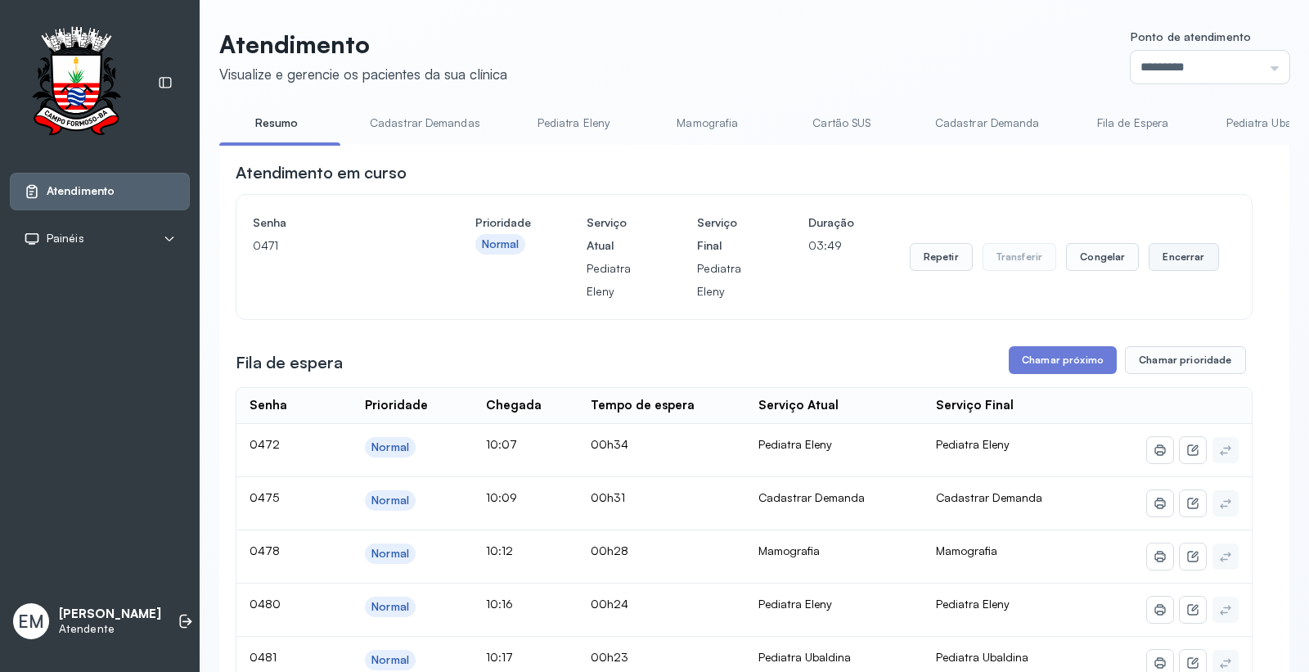
click at [1191, 262] on button "Encerrar" at bounding box center [1184, 257] width 70 height 28
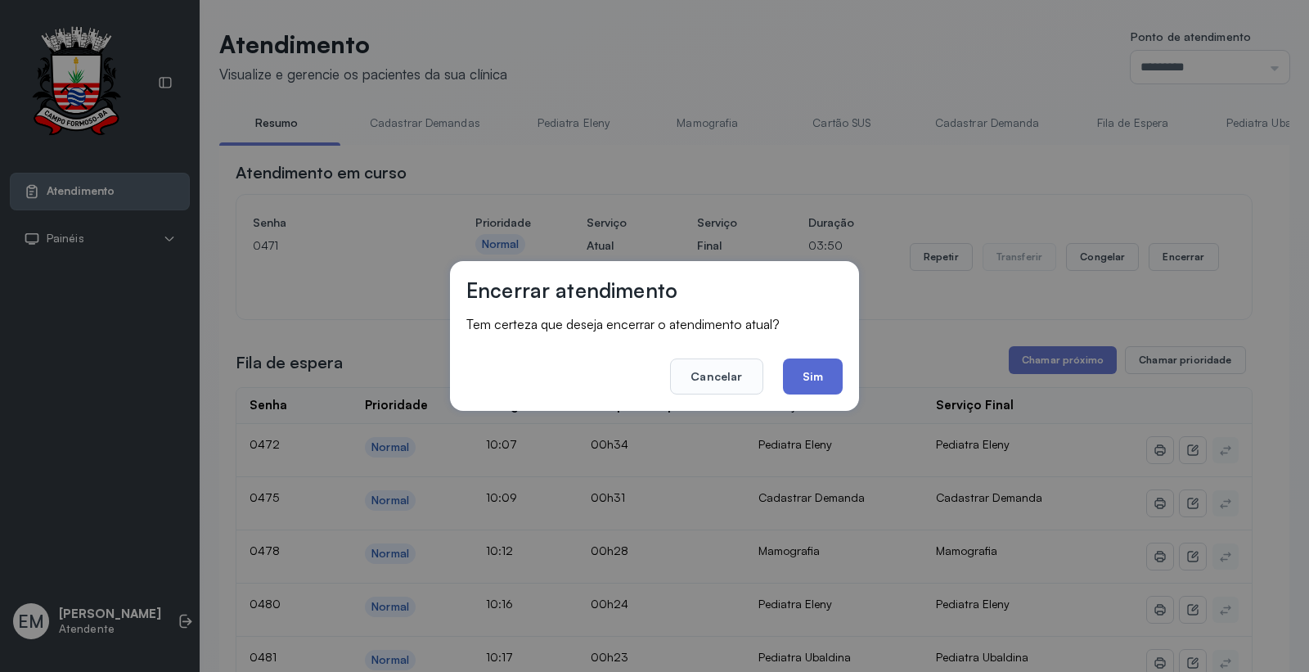
click at [804, 372] on button "Sim" at bounding box center [813, 376] width 60 height 36
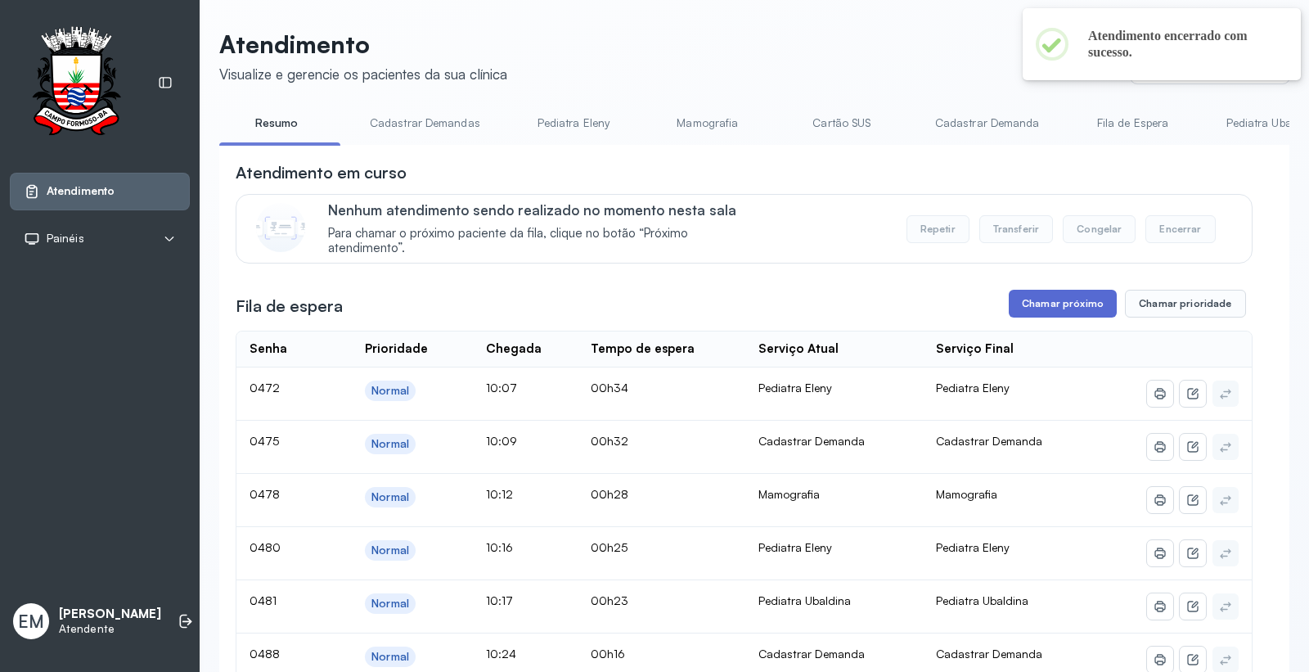
click at [1052, 307] on button "Chamar próximo" at bounding box center [1063, 304] width 108 height 28
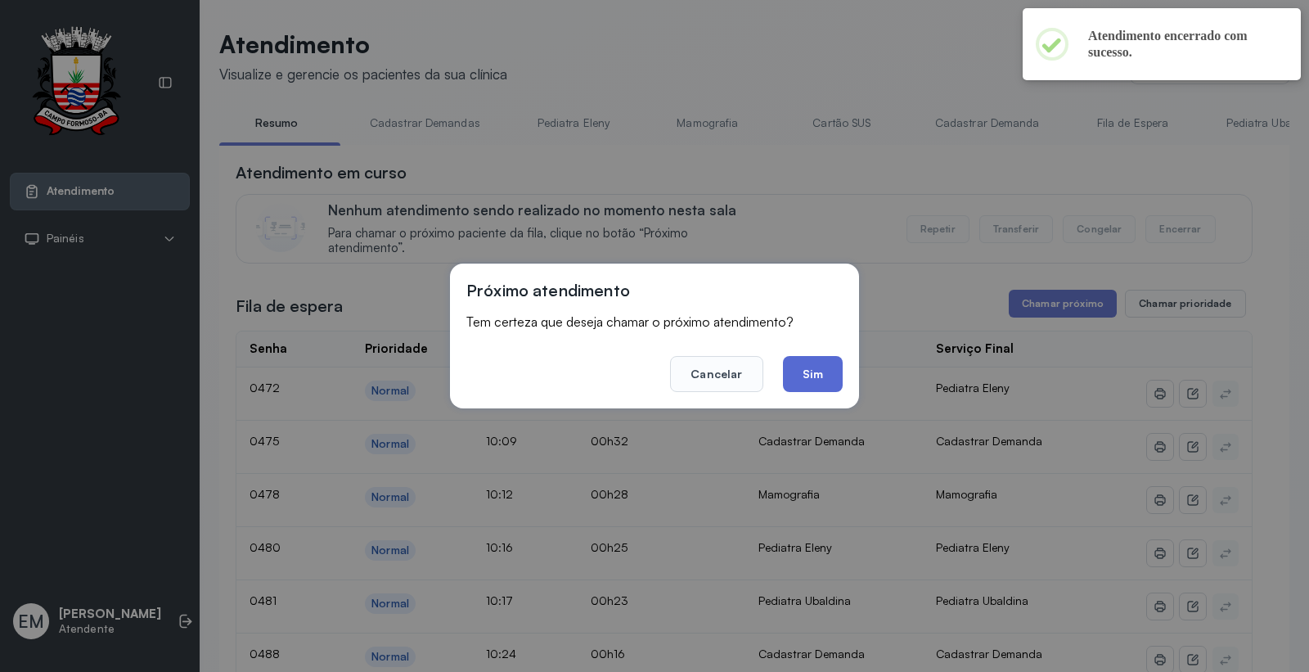
click at [822, 380] on button "Sim" at bounding box center [813, 374] width 60 height 36
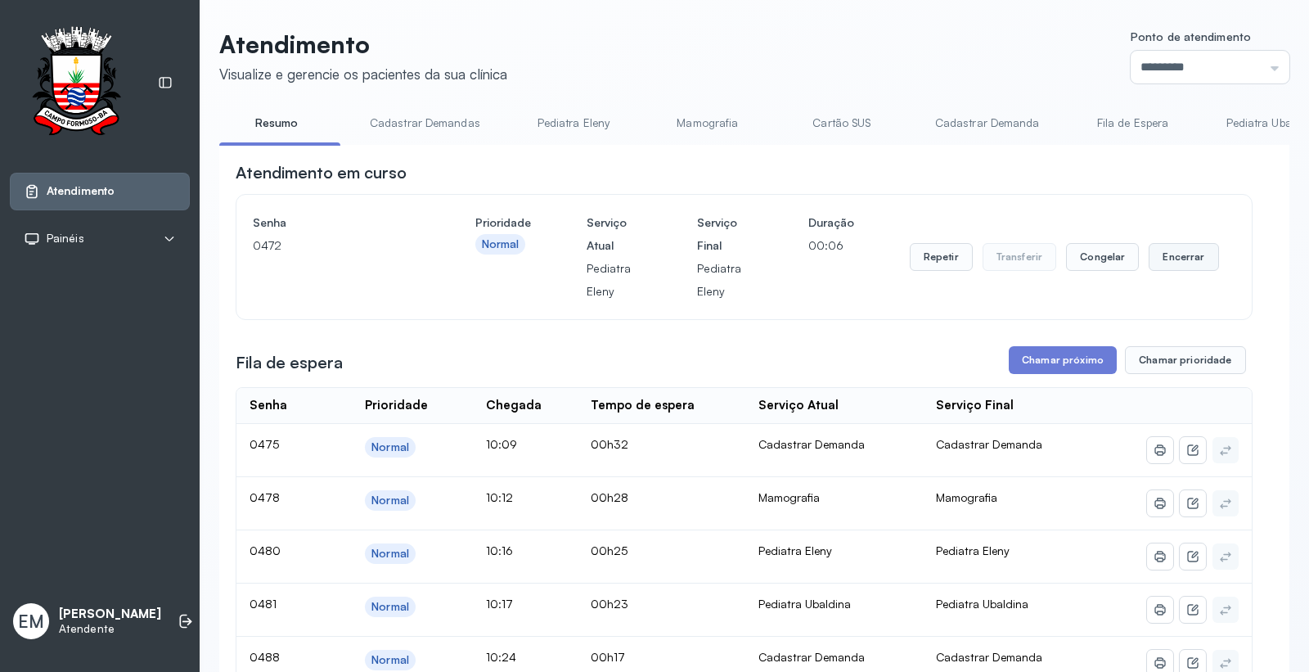
click at [1183, 271] on button "Encerrar" at bounding box center [1184, 257] width 70 height 28
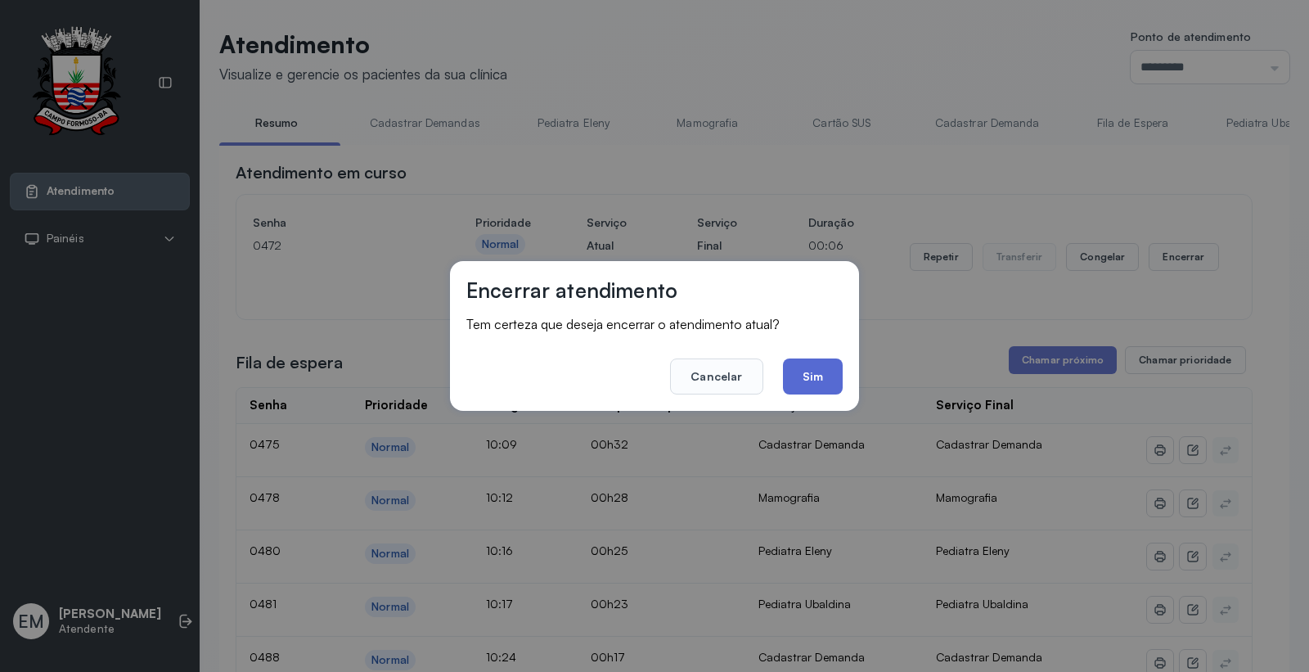
click at [821, 369] on button "Sim" at bounding box center [813, 376] width 60 height 36
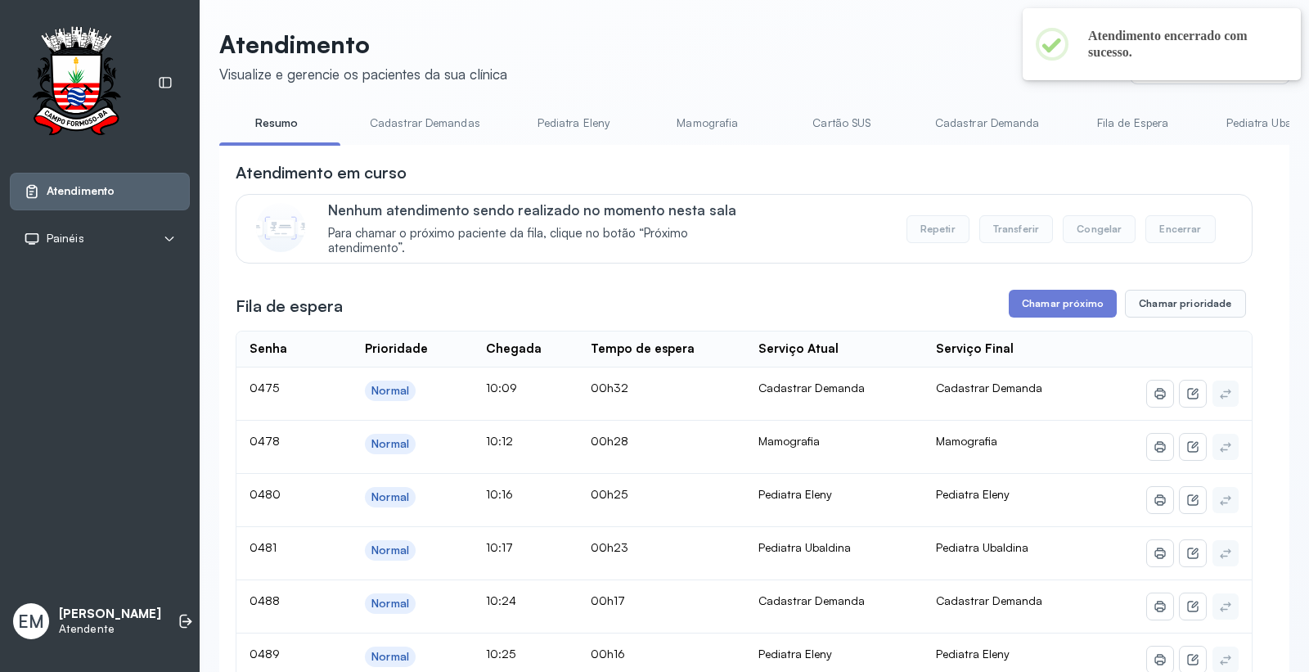
click at [563, 126] on link "Pediatra Eleny" at bounding box center [573, 123] width 115 height 27
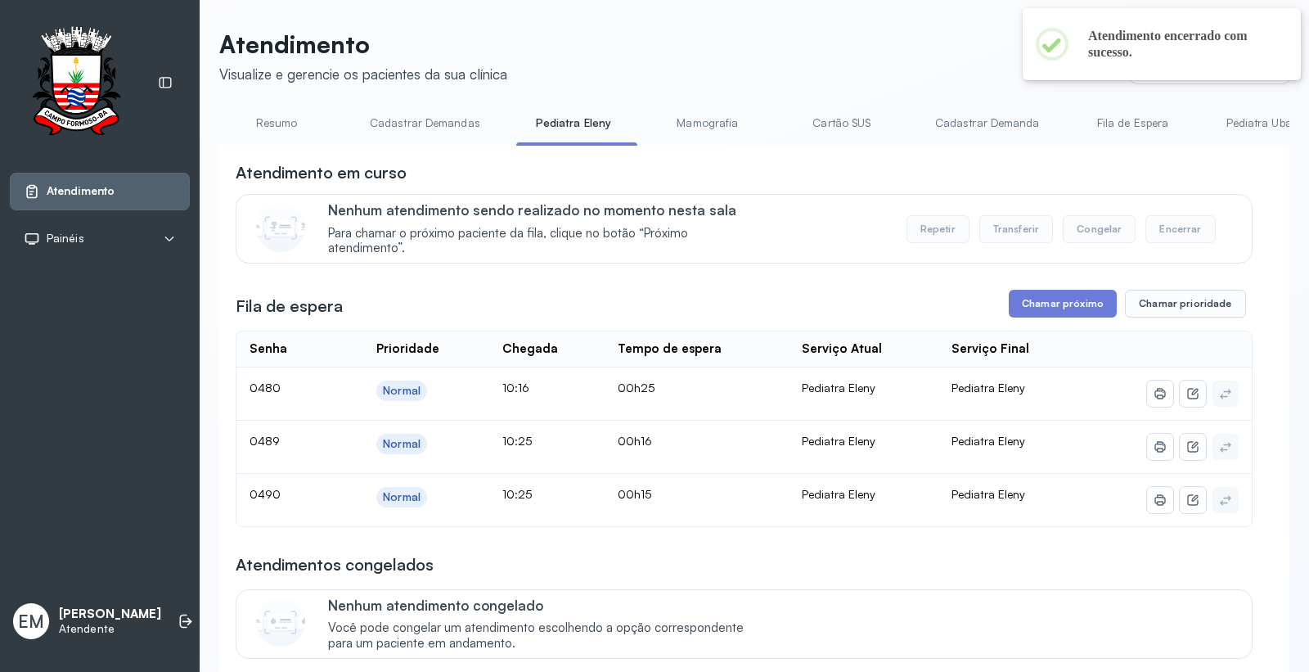
click at [1038, 297] on button "Chamar próximo" at bounding box center [1063, 304] width 108 height 28
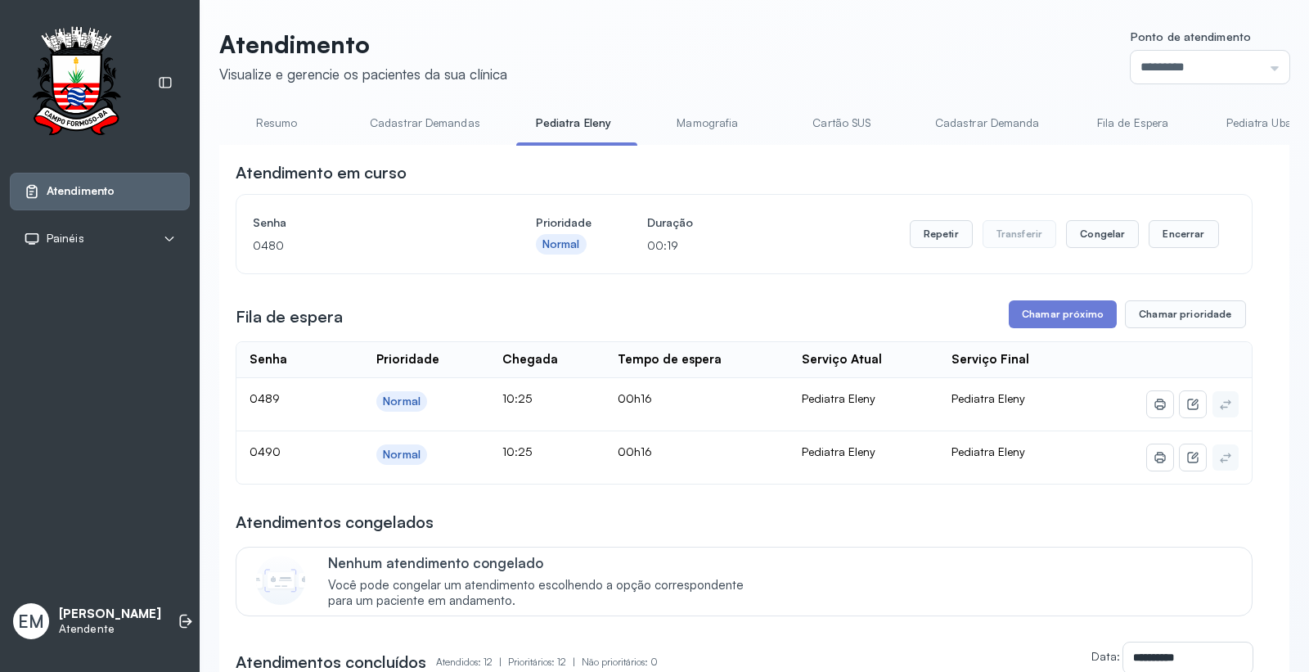
click at [281, 120] on link "Resumo" at bounding box center [276, 123] width 115 height 27
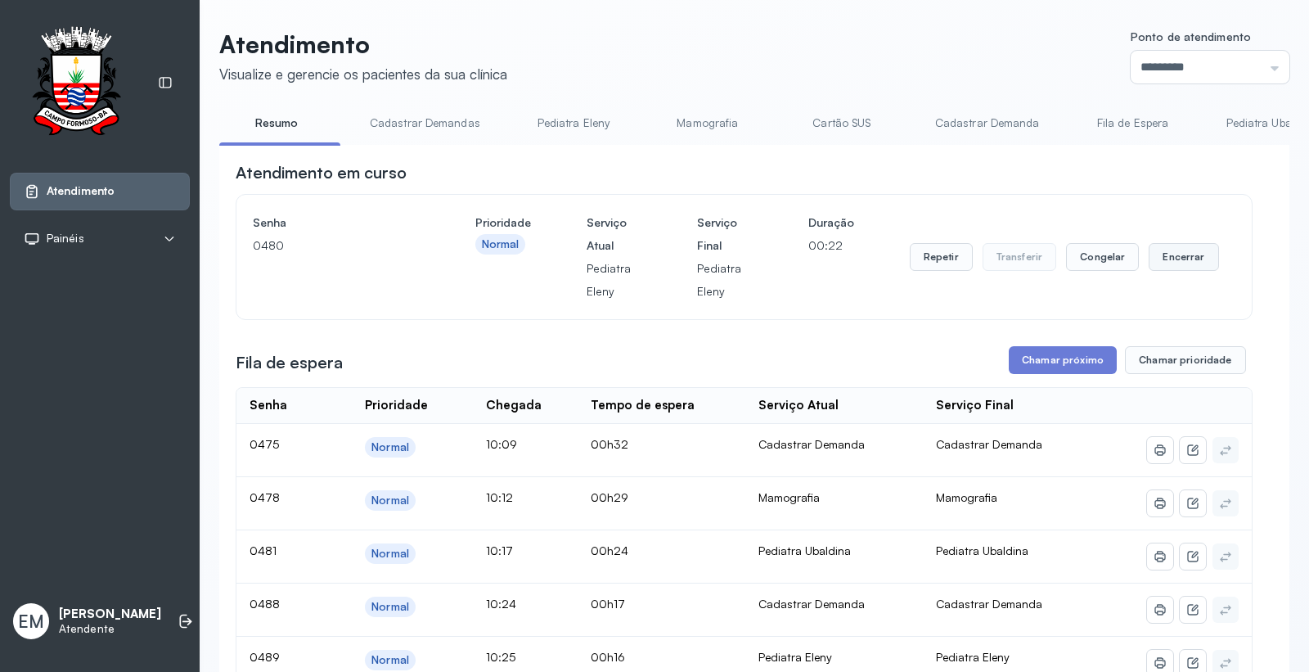
click at [1183, 250] on button "Encerrar" at bounding box center [1184, 257] width 70 height 28
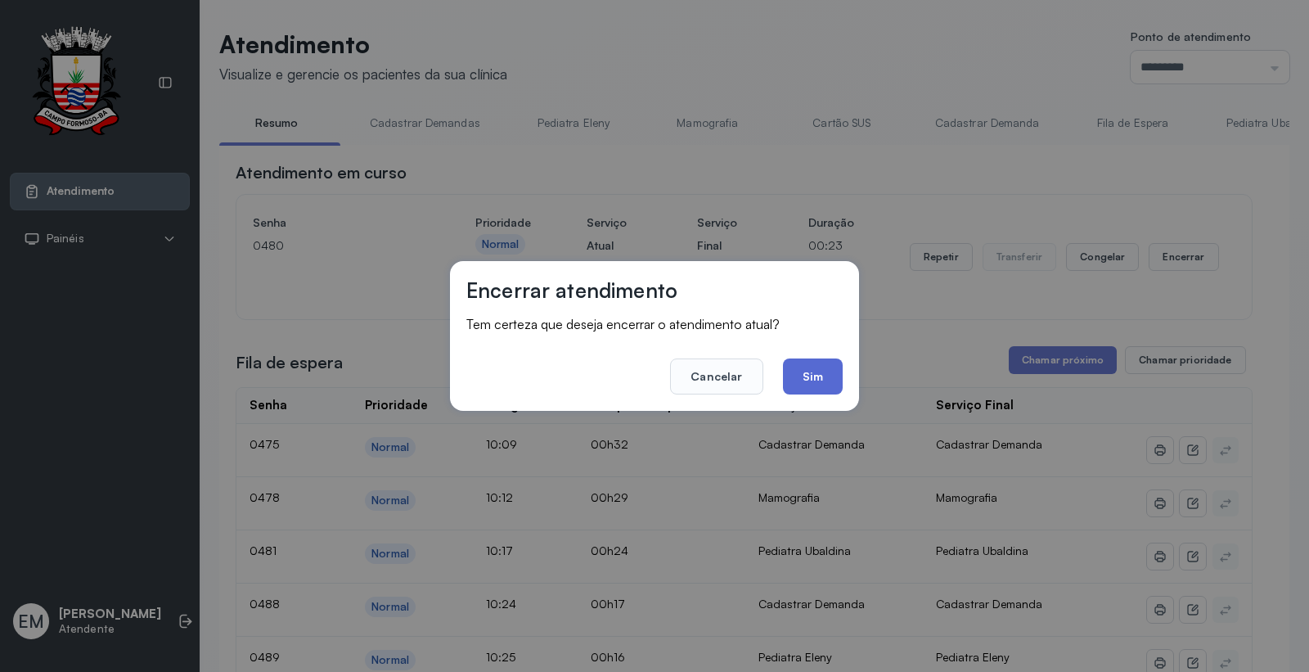
click at [818, 379] on button "Sim" at bounding box center [813, 376] width 60 height 36
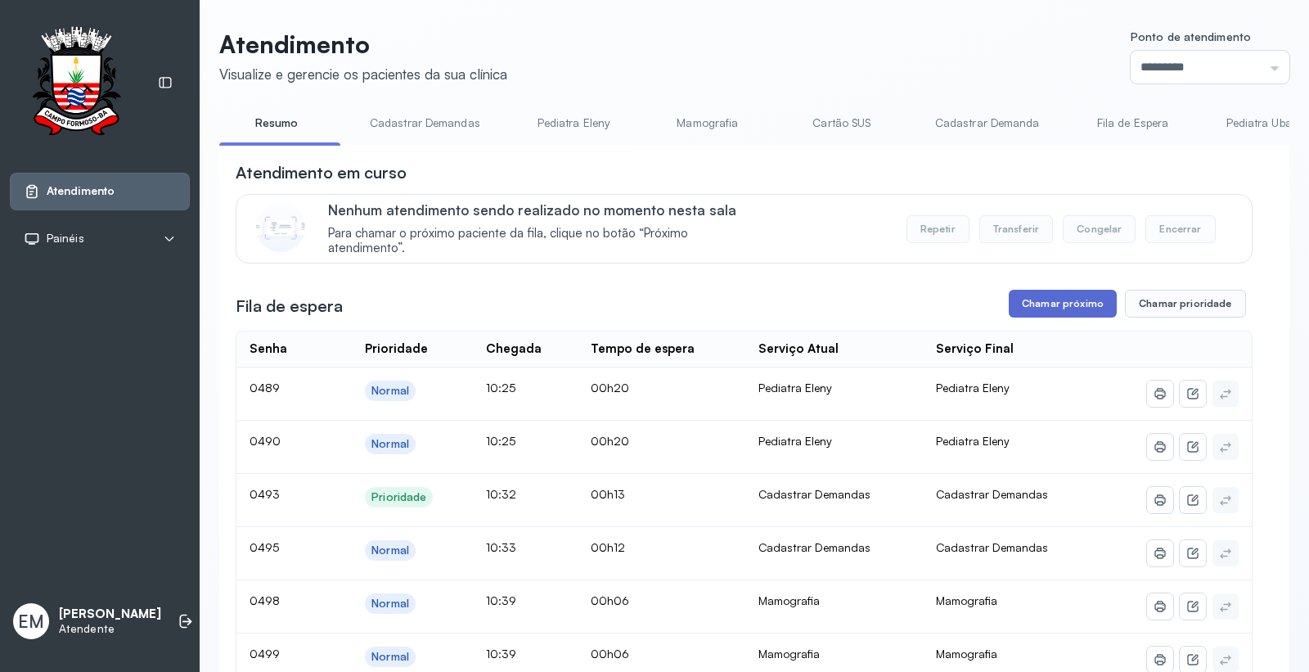
click at [1066, 308] on button "Chamar próximo" at bounding box center [1063, 304] width 108 height 28
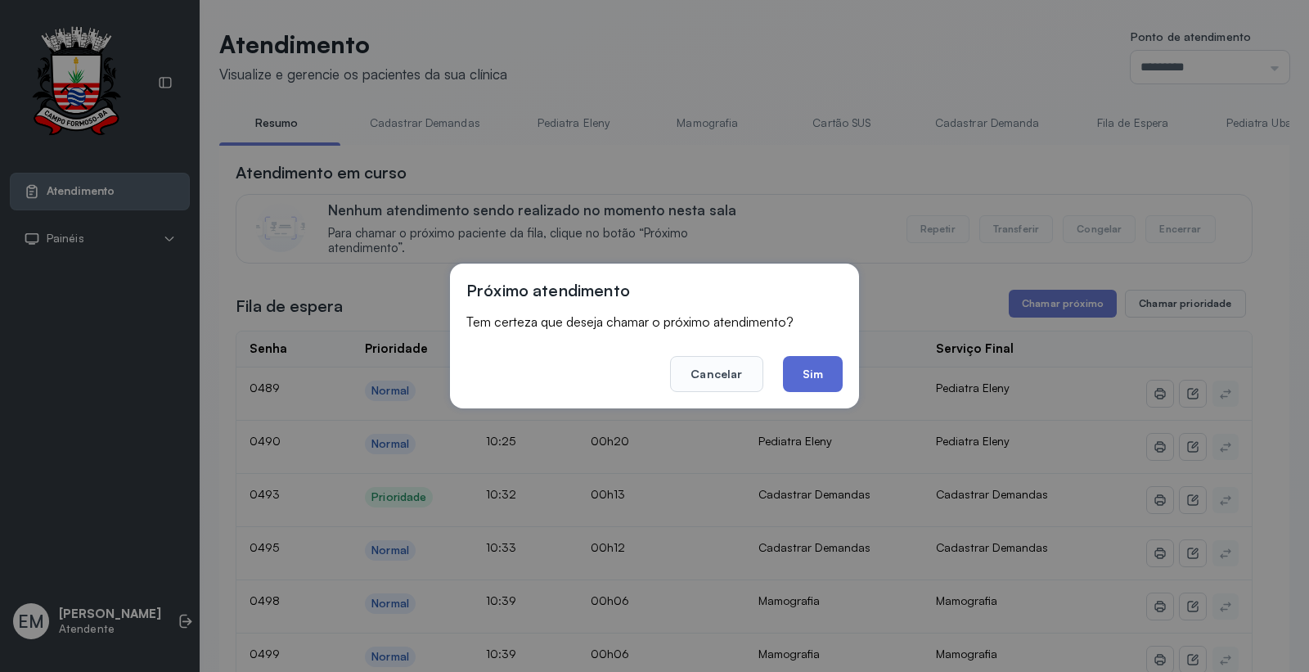
click at [800, 373] on button "Sim" at bounding box center [813, 374] width 60 height 36
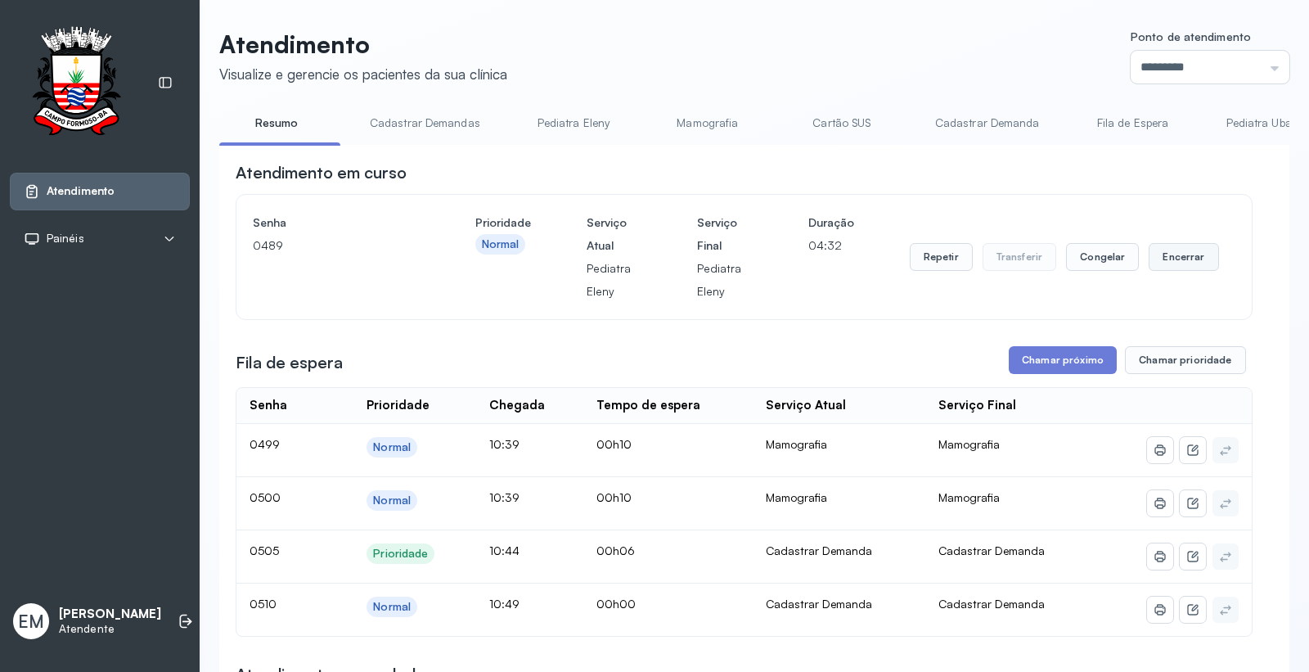
click at [1175, 252] on button "Encerrar" at bounding box center [1184, 257] width 70 height 28
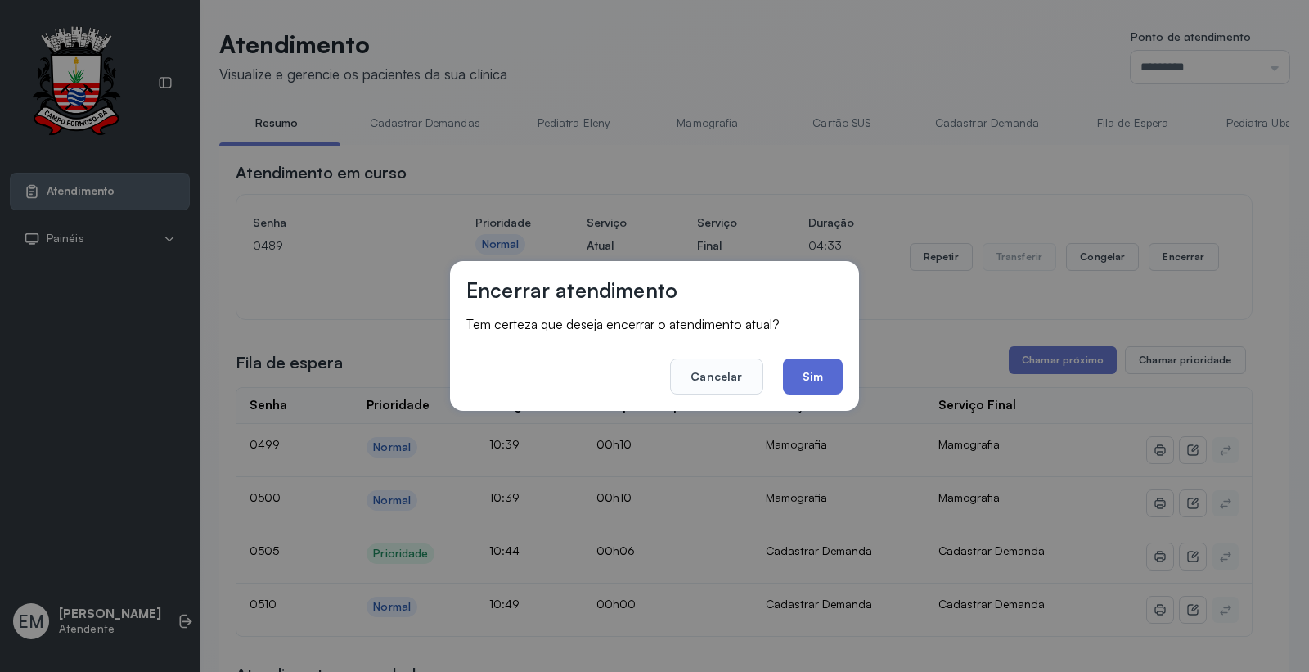
click at [821, 372] on button "Sim" at bounding box center [813, 376] width 60 height 36
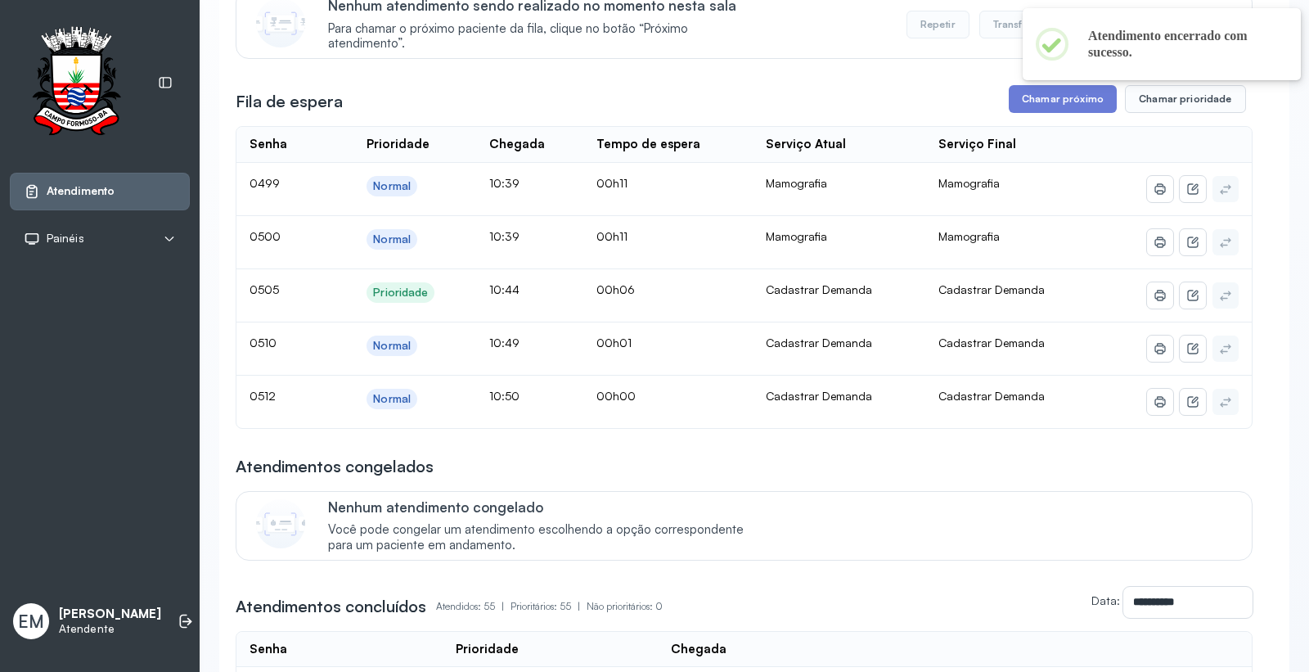
scroll to position [91, 0]
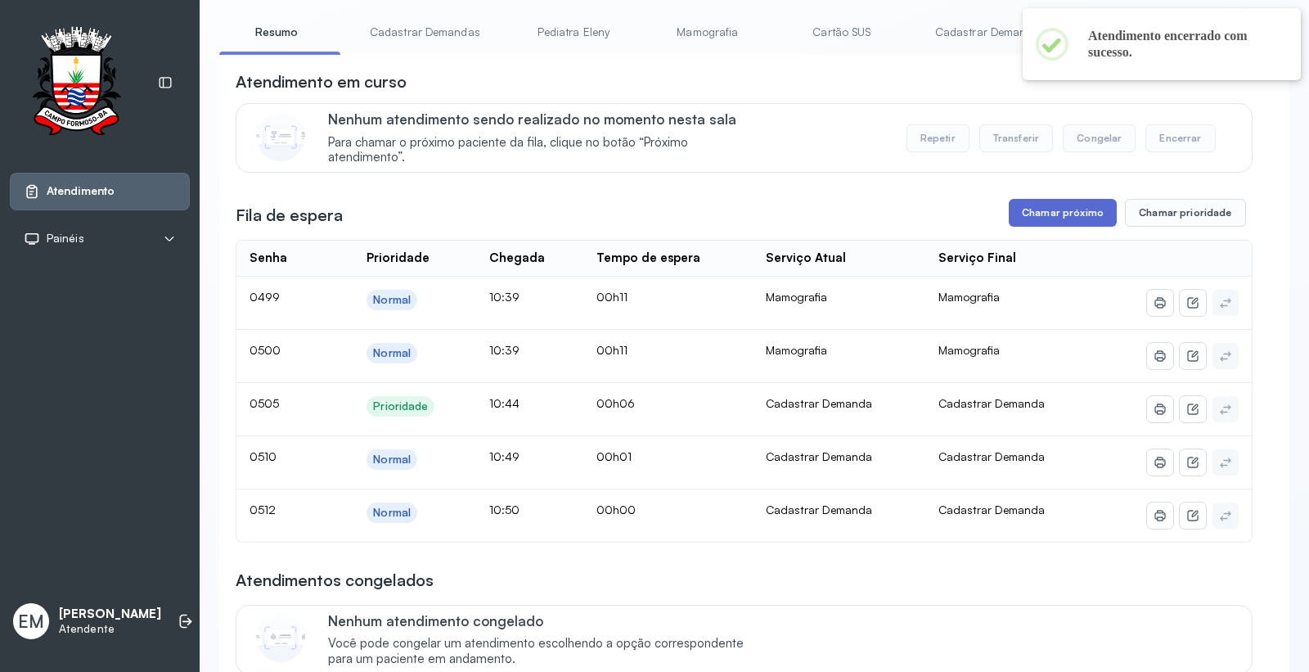
click at [1053, 221] on button "Chamar próximo" at bounding box center [1063, 213] width 108 height 28
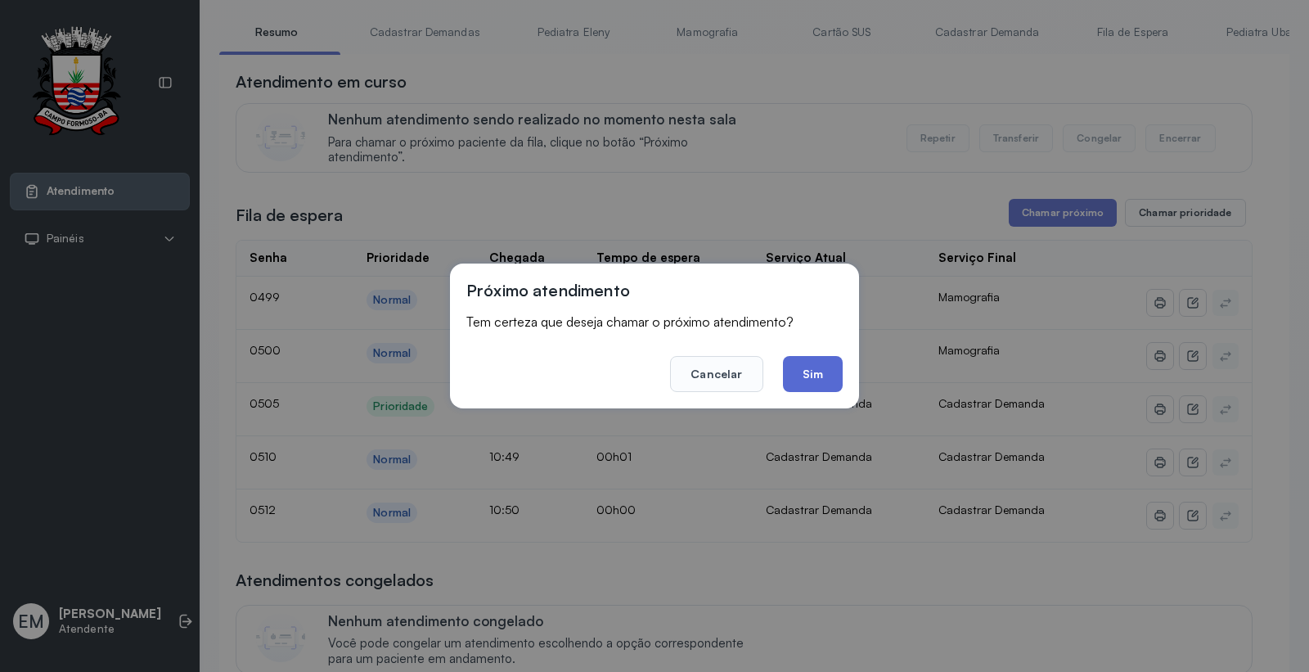
click at [824, 367] on button "Sim" at bounding box center [813, 374] width 60 height 36
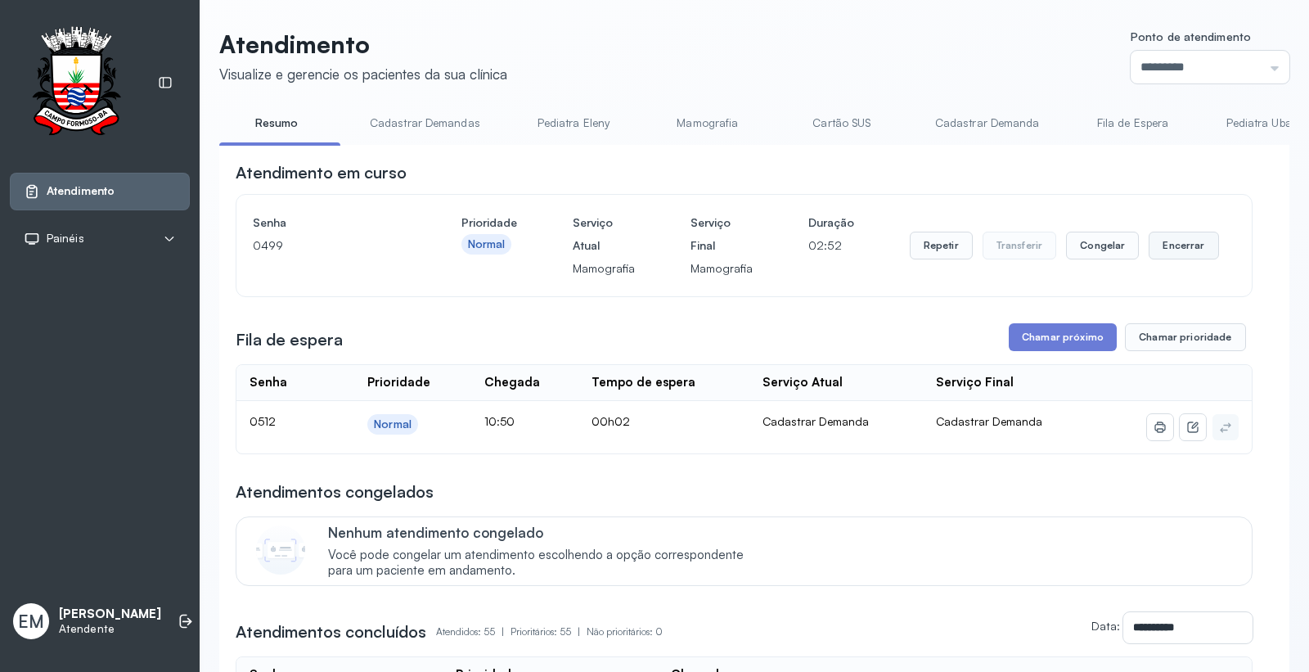
click at [1168, 248] on button "Encerrar" at bounding box center [1184, 246] width 70 height 28
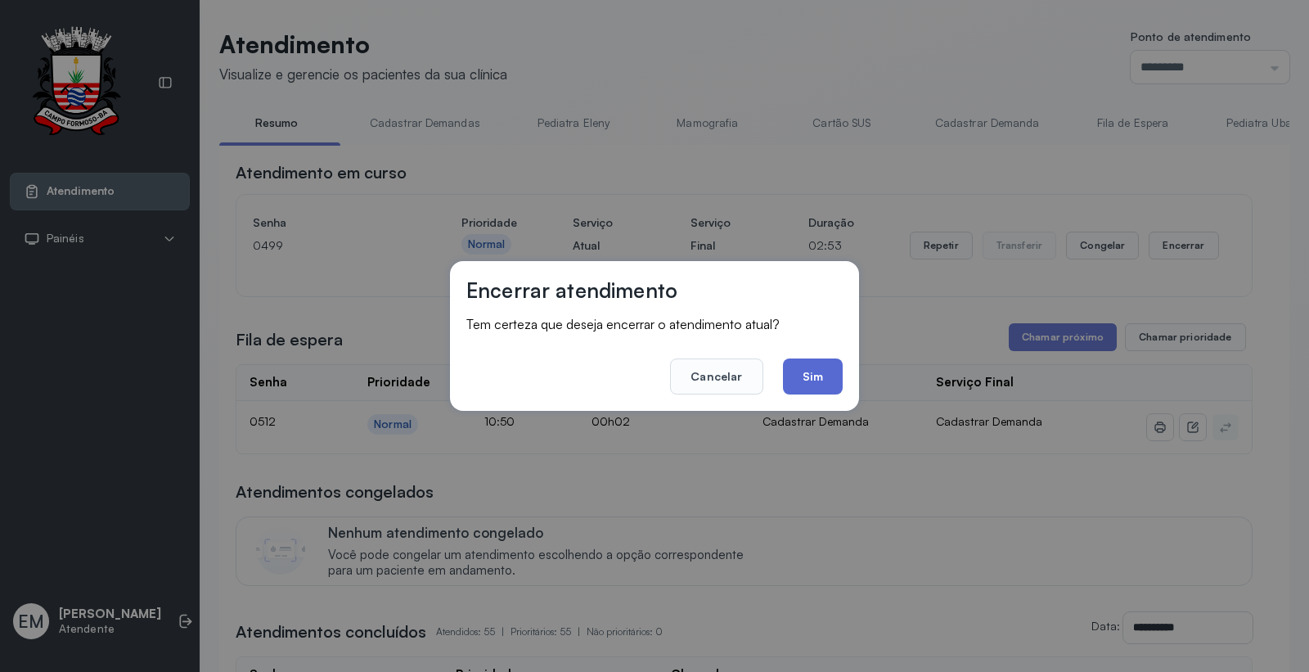
click at [792, 377] on button "Sim" at bounding box center [813, 376] width 60 height 36
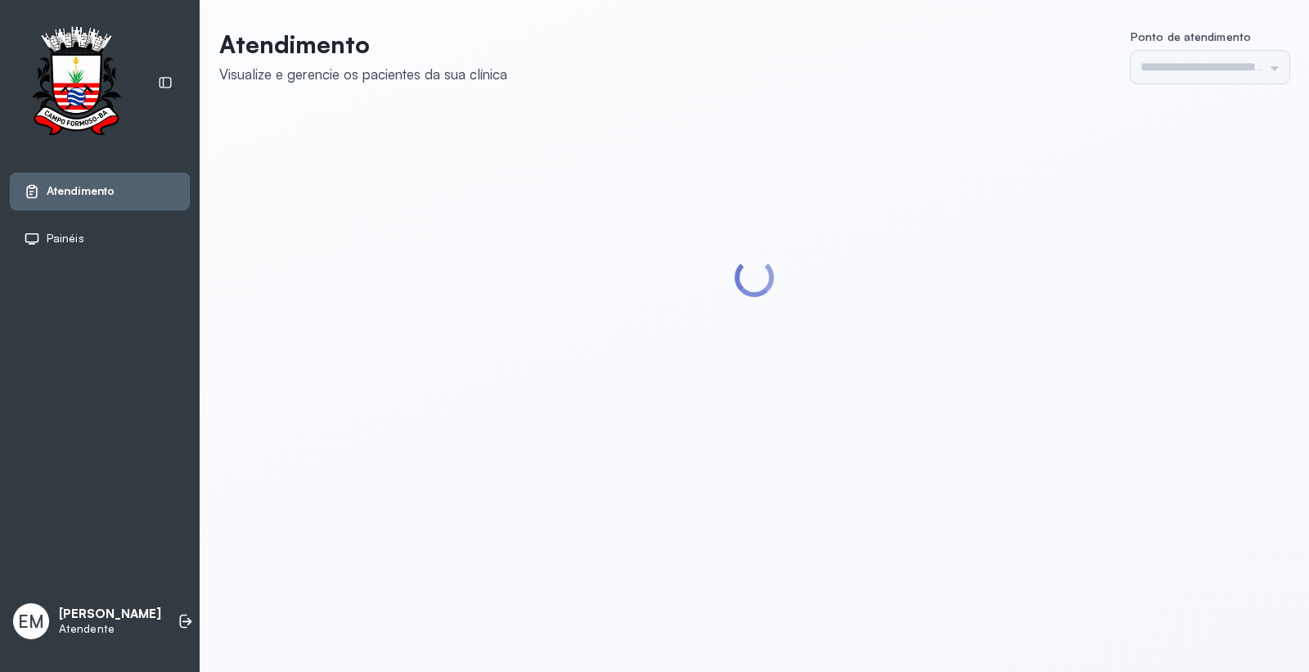
type input "*********"
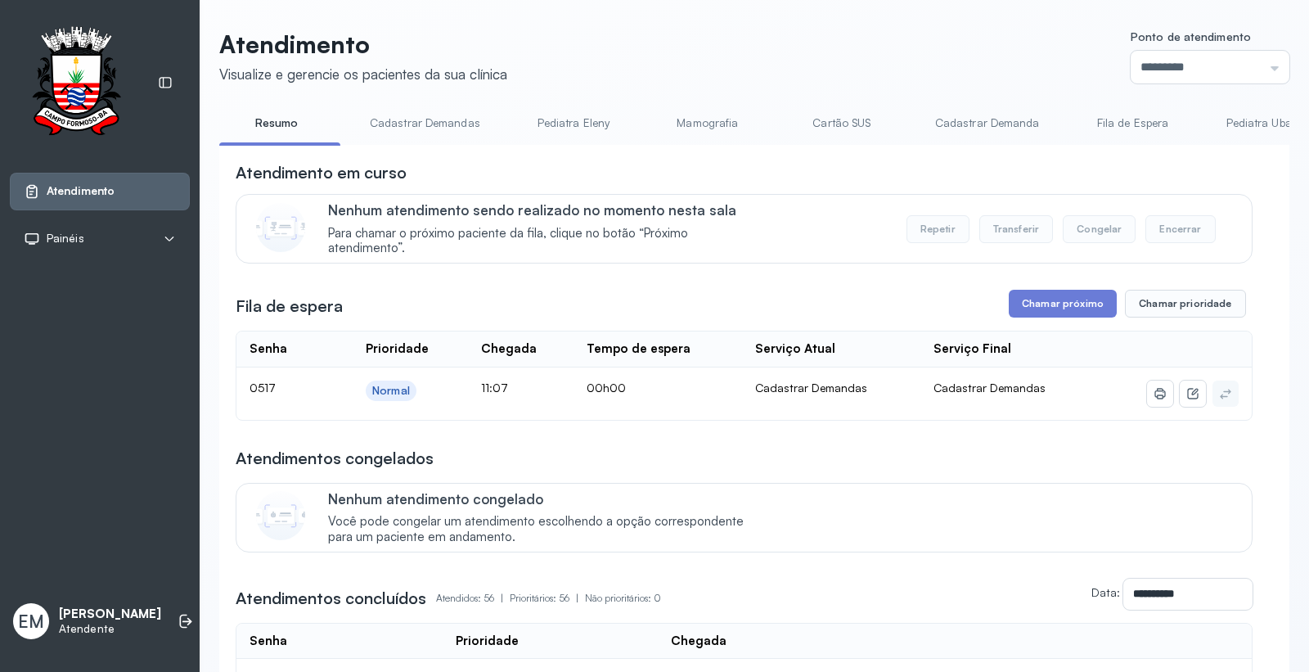
click at [824, 113] on link "Cartão SUS" at bounding box center [842, 123] width 115 height 27
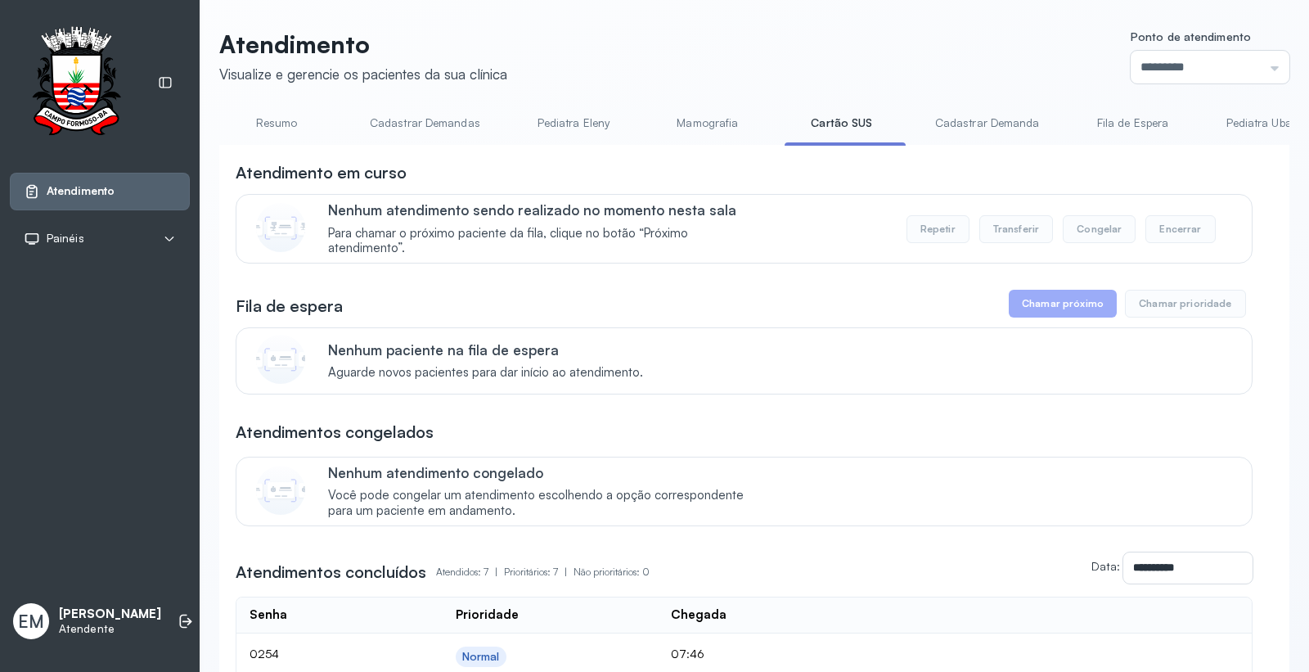
click at [270, 127] on link "Resumo" at bounding box center [276, 123] width 115 height 27
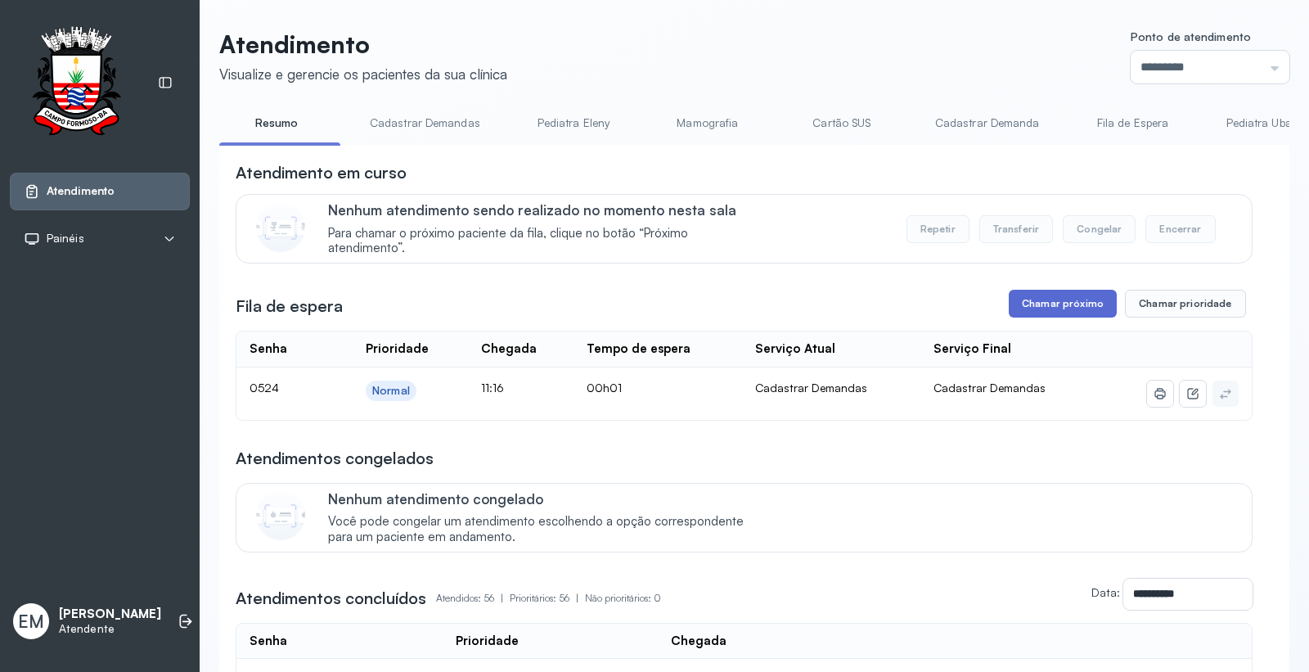
click at [1057, 313] on button "Chamar próximo" at bounding box center [1063, 304] width 108 height 28
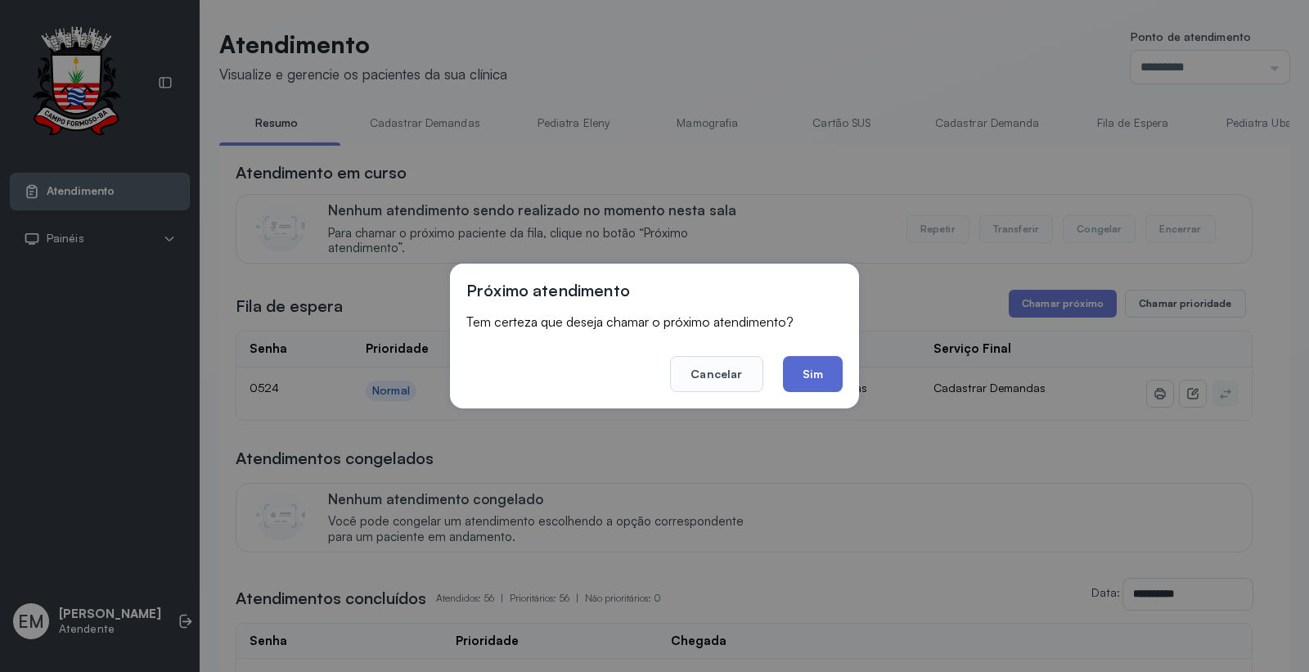
click at [798, 372] on button "Sim" at bounding box center [813, 374] width 60 height 36
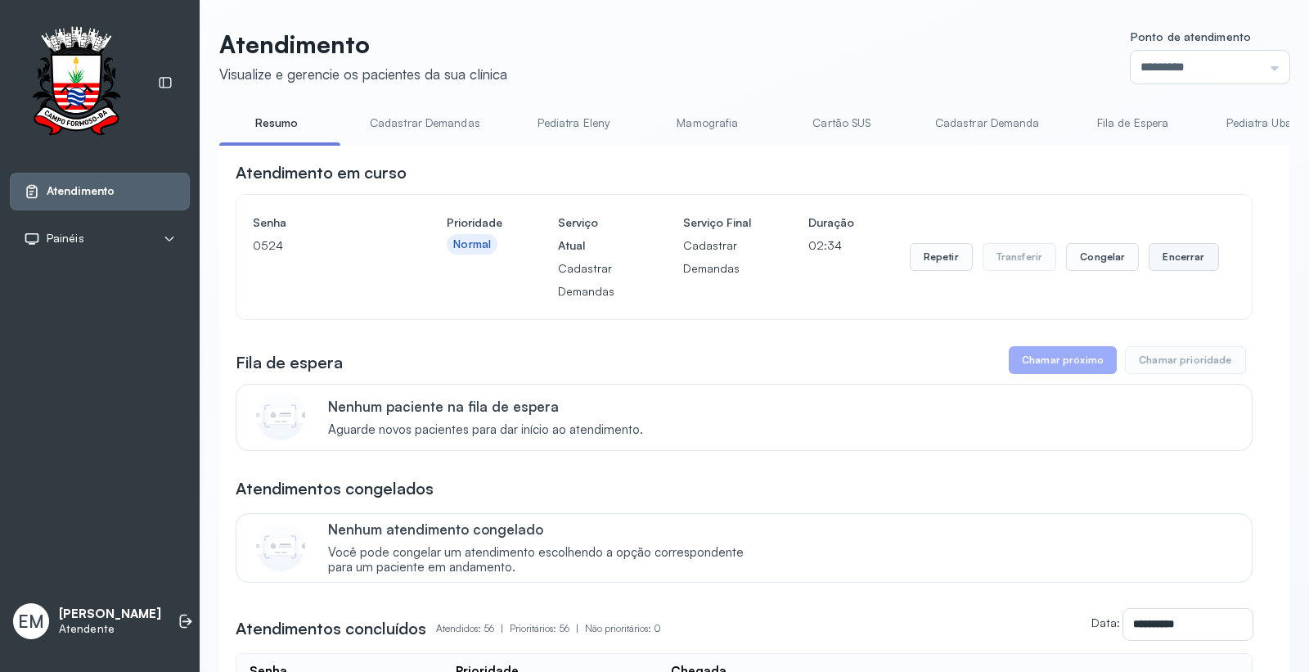
click at [1187, 252] on button "Encerrar" at bounding box center [1184, 257] width 70 height 28
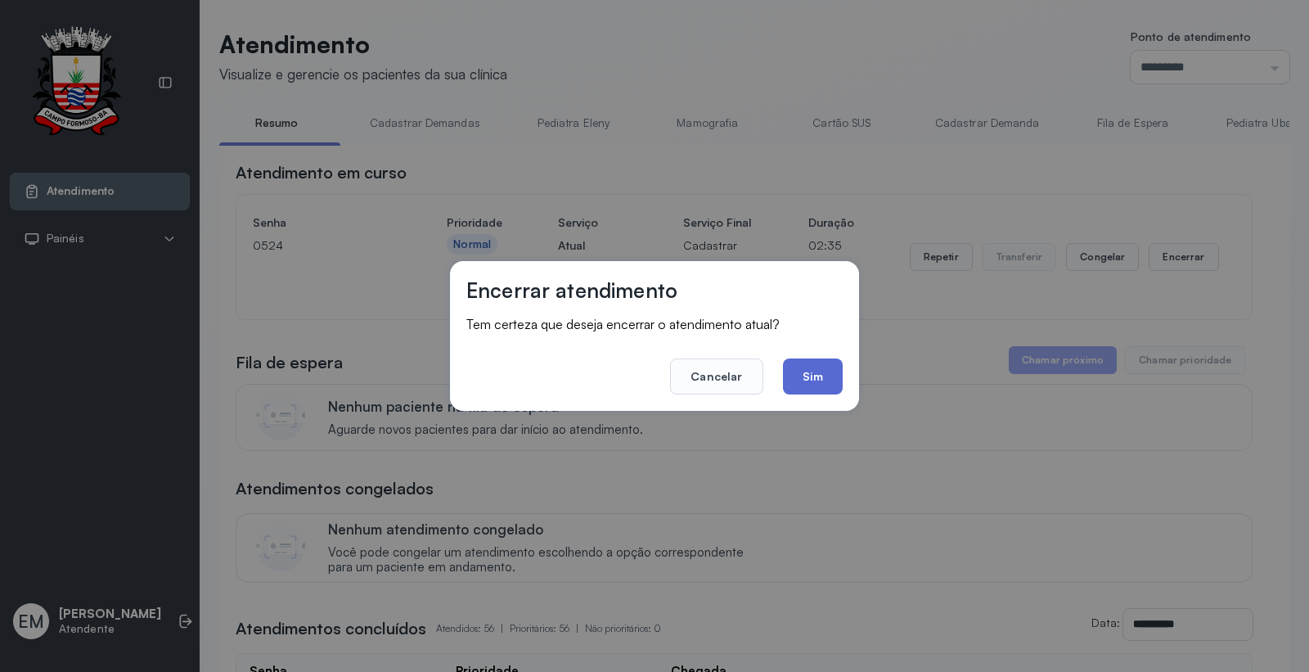
drag, startPoint x: 830, startPoint y: 356, endPoint x: 827, endPoint y: 364, distance: 8.5
click at [828, 361] on footer "Cancelar Sim" at bounding box center [654, 365] width 376 height 59
click at [827, 367] on button "Sim" at bounding box center [813, 376] width 60 height 36
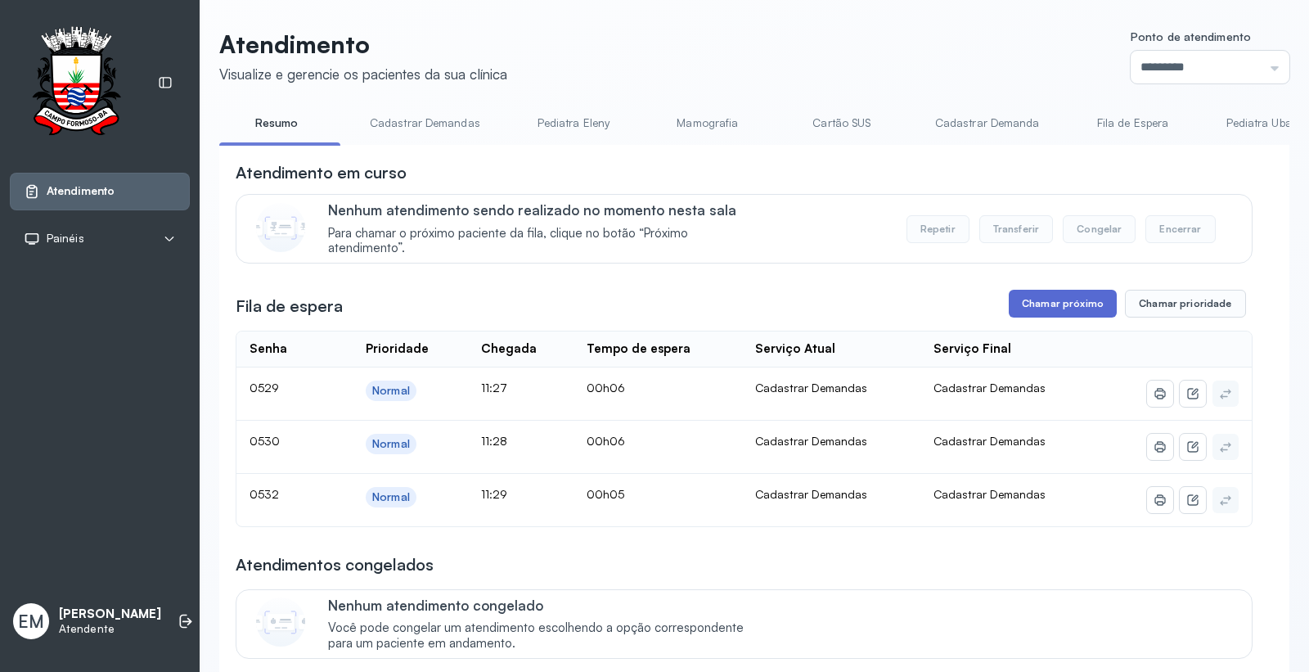
click at [1038, 307] on button "Chamar próximo" at bounding box center [1063, 304] width 108 height 28
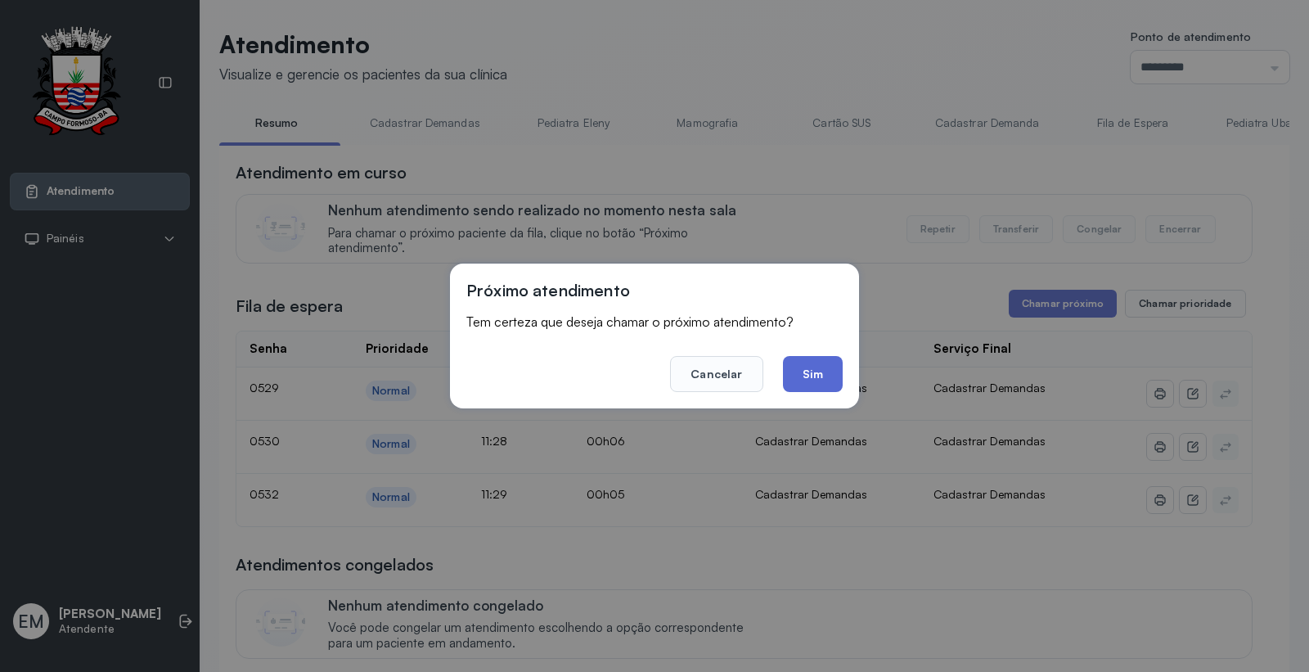
click at [832, 381] on button "Sim" at bounding box center [813, 374] width 60 height 36
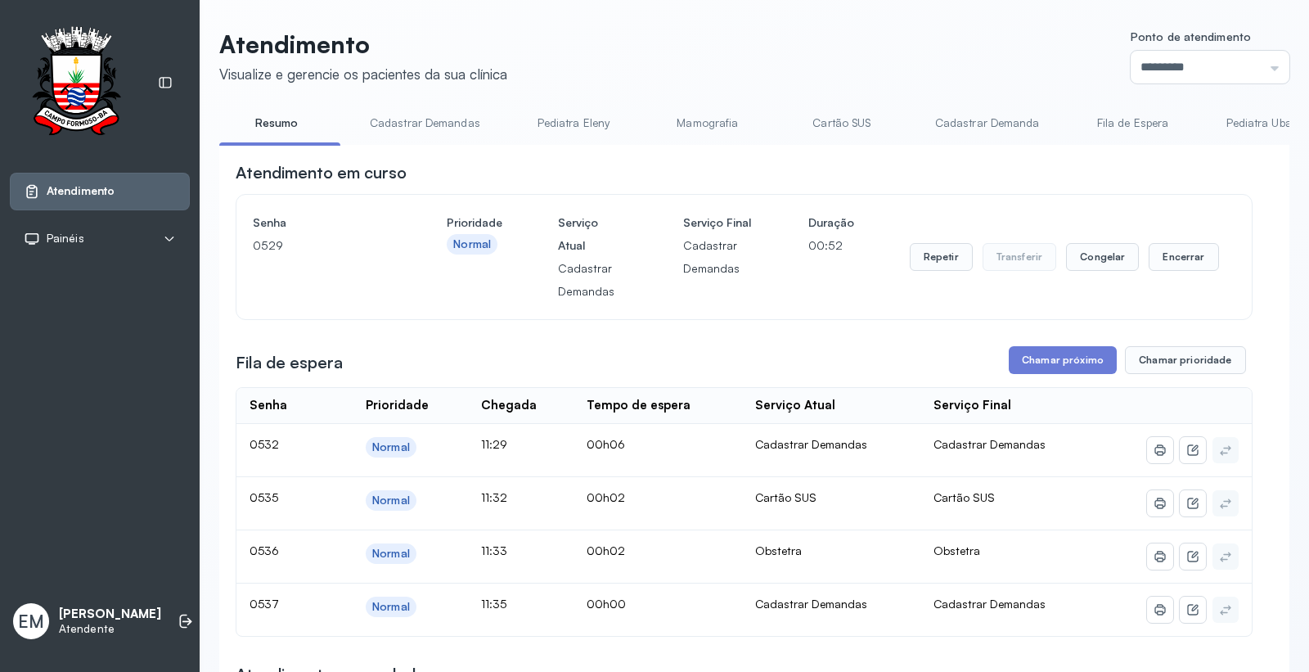
click at [854, 128] on link "Cartão SUS" at bounding box center [842, 123] width 115 height 27
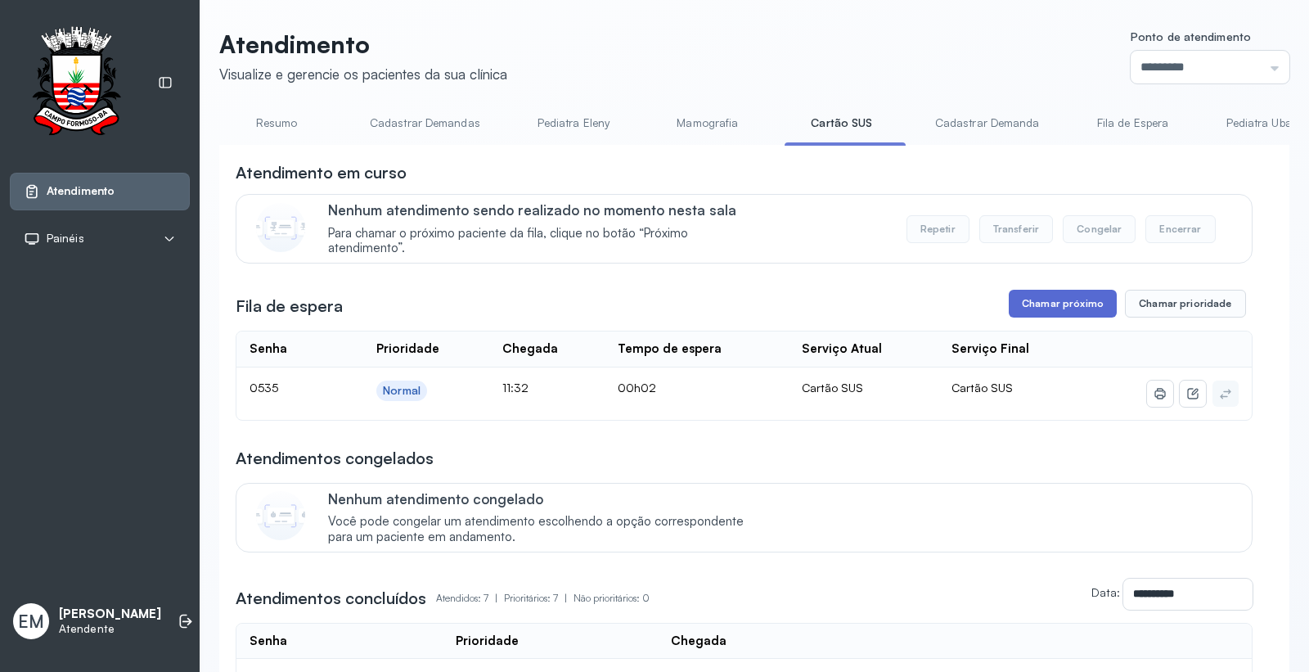
click at [1036, 313] on button "Chamar próximo" at bounding box center [1063, 304] width 108 height 28
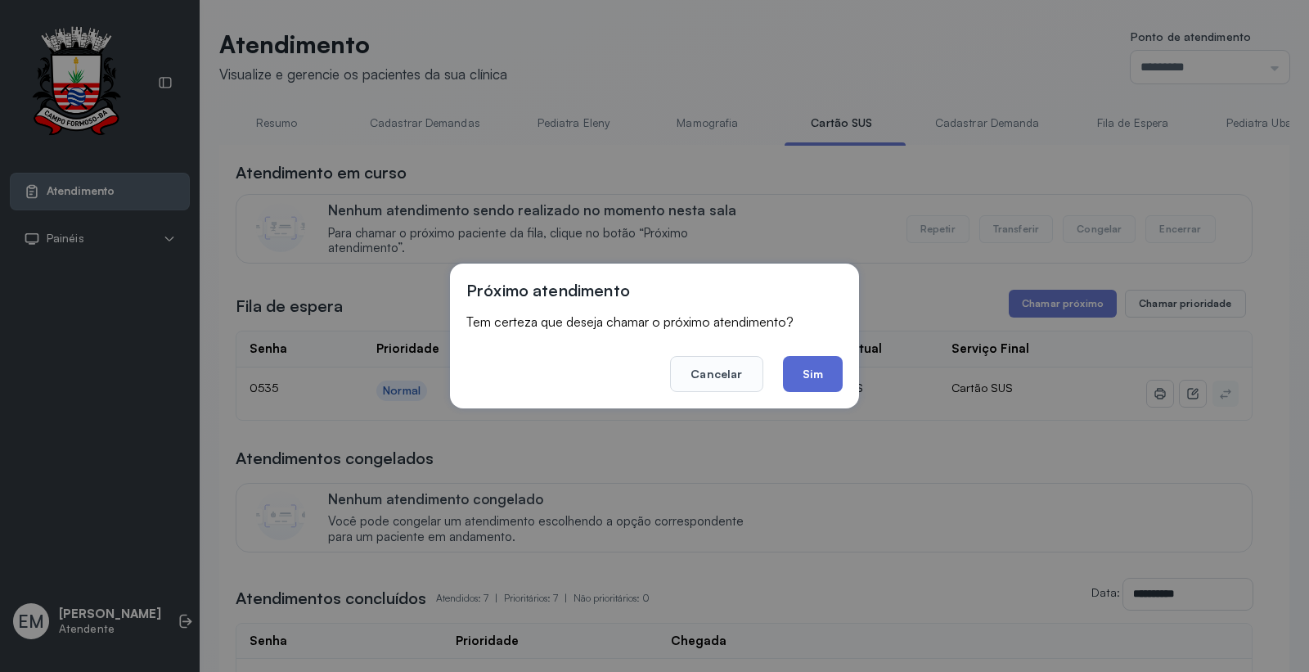
click at [813, 363] on button "Sim" at bounding box center [813, 374] width 60 height 36
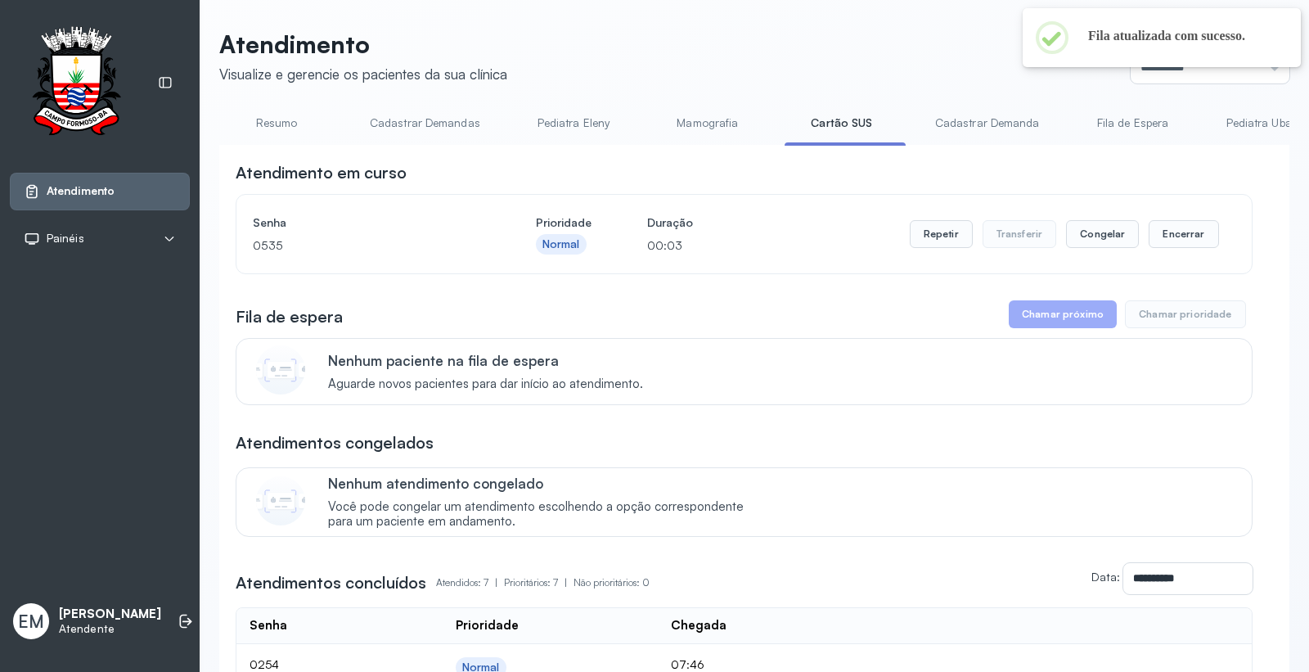
click at [296, 124] on link "Resumo" at bounding box center [276, 123] width 115 height 27
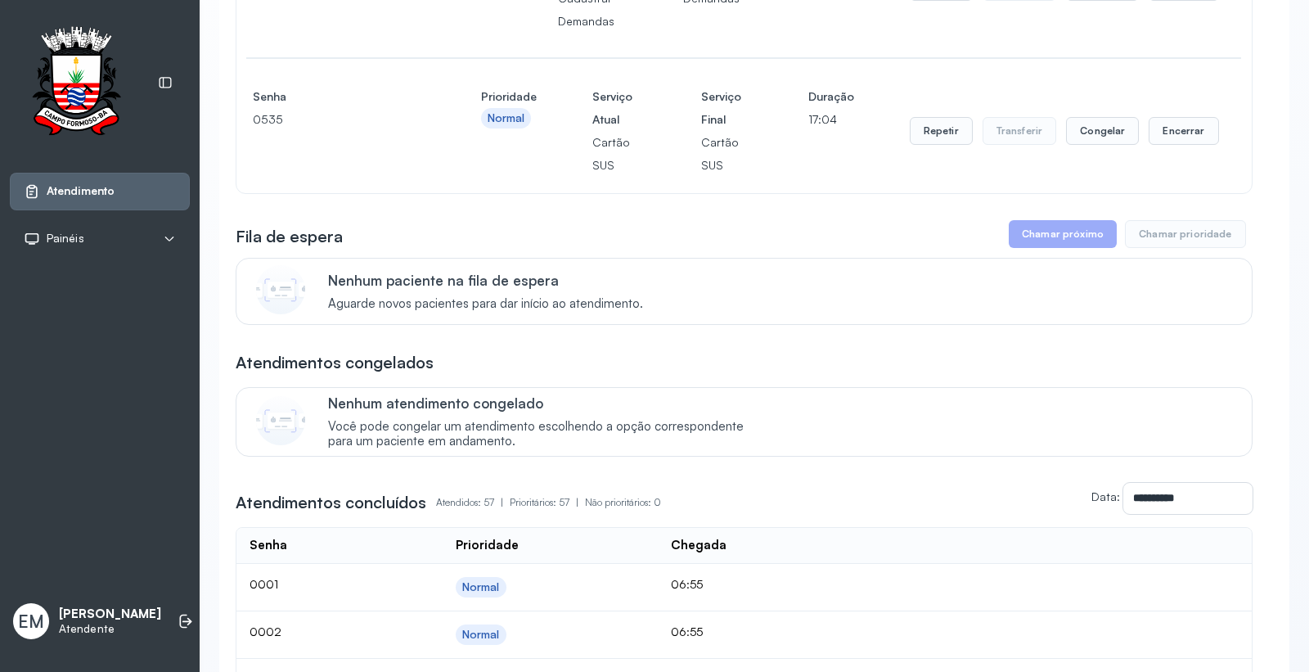
scroll to position [125, 0]
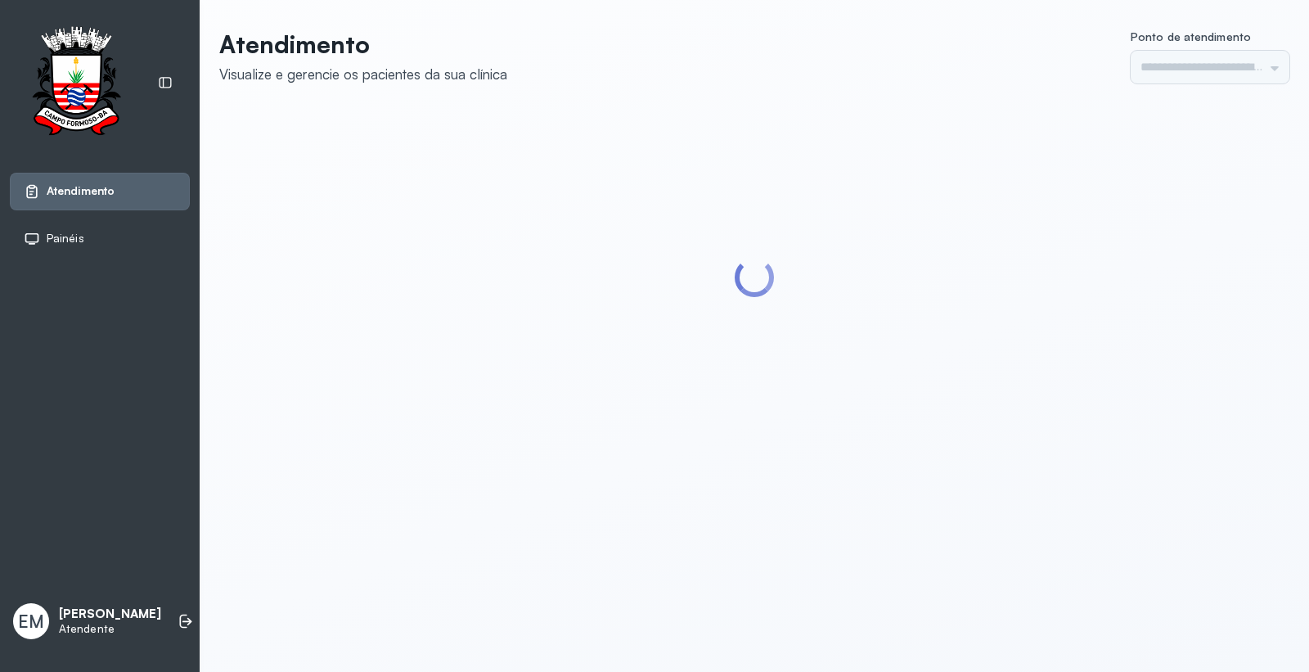
type input "*********"
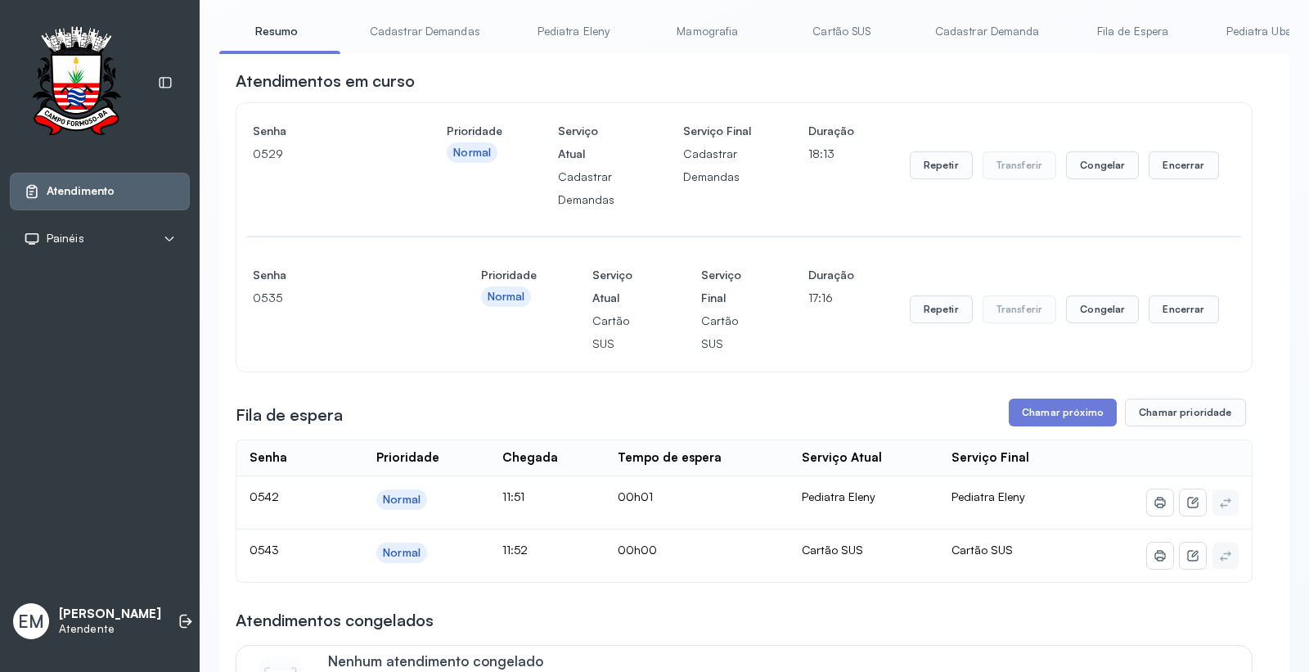
scroll to position [91, 0]
click at [846, 43] on link "Cartão SUS" at bounding box center [842, 32] width 115 height 27
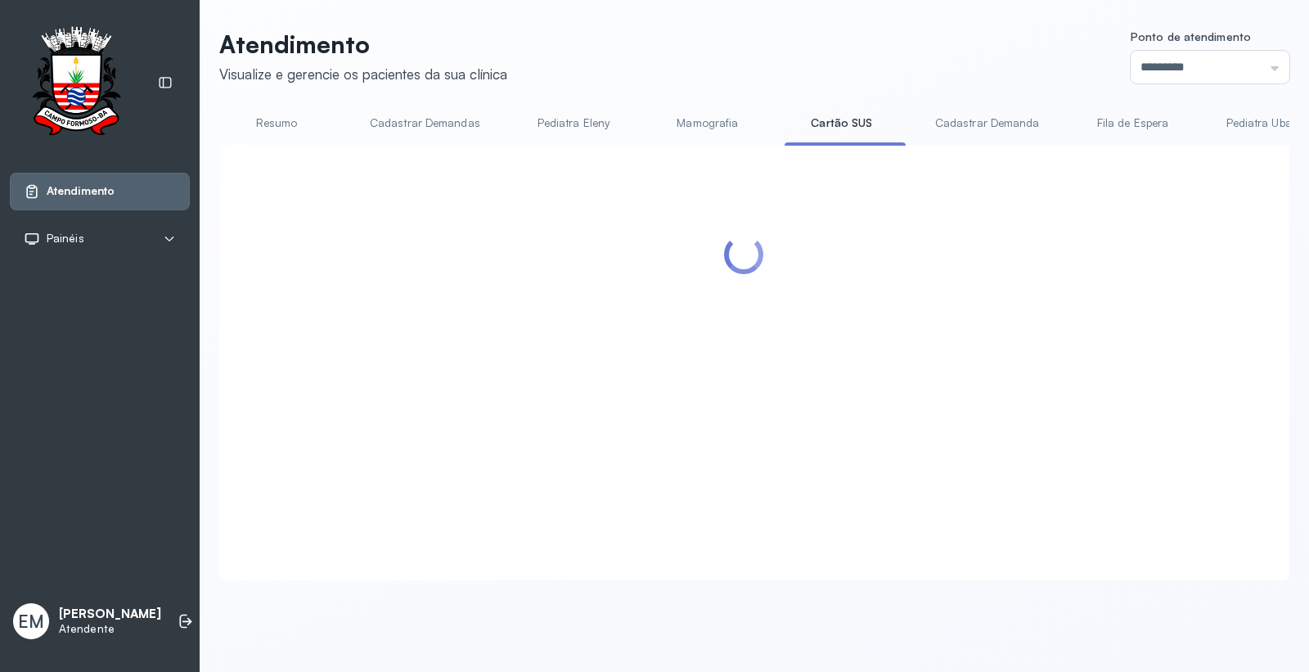
scroll to position [0, 0]
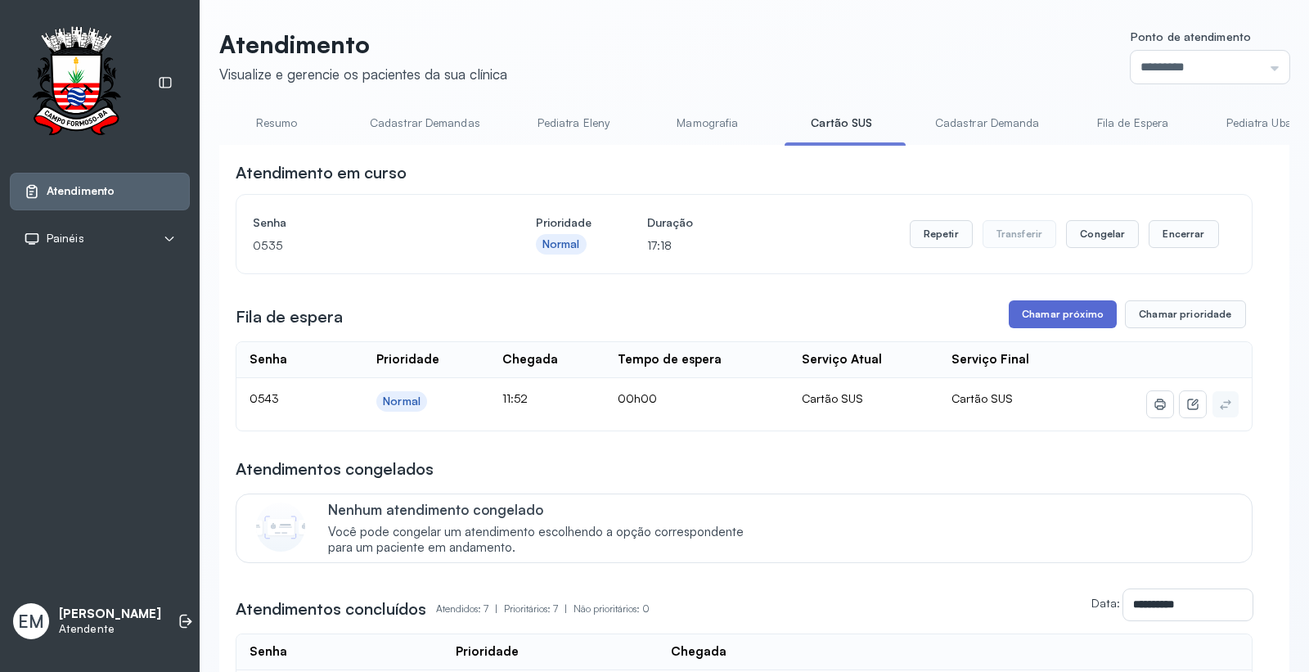
click at [1042, 317] on button "Chamar próximo" at bounding box center [1063, 314] width 108 height 28
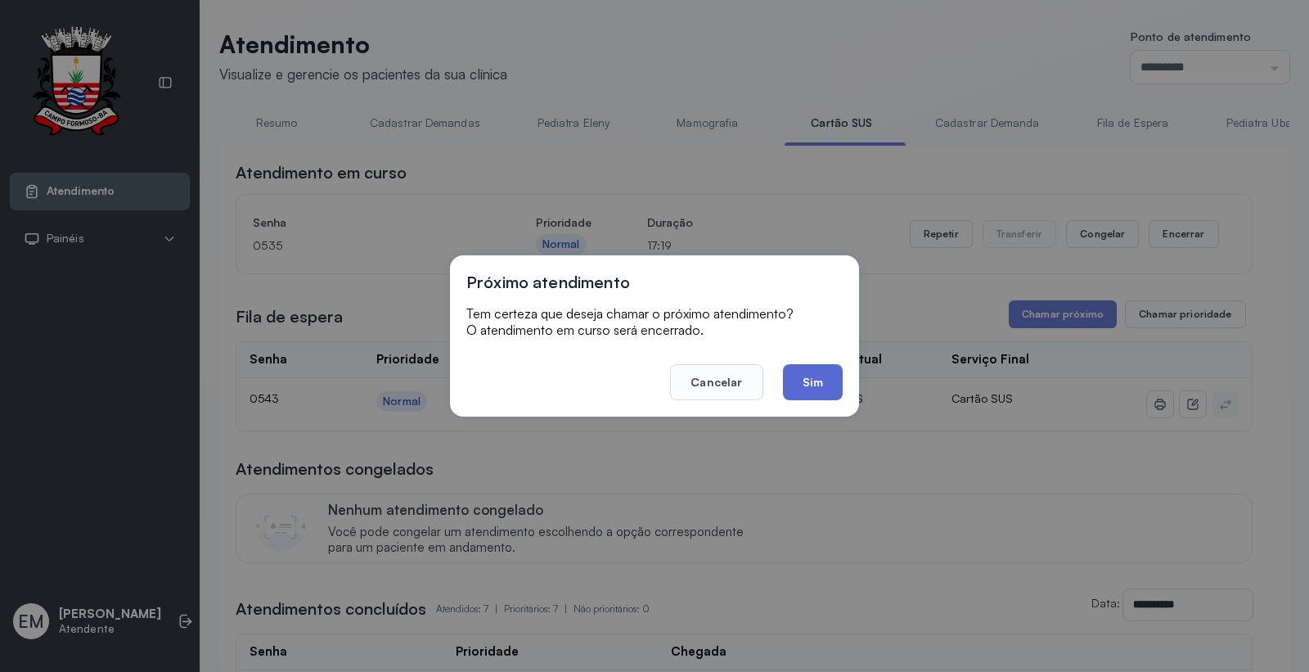
click at [824, 374] on button "Sim" at bounding box center [813, 382] width 60 height 36
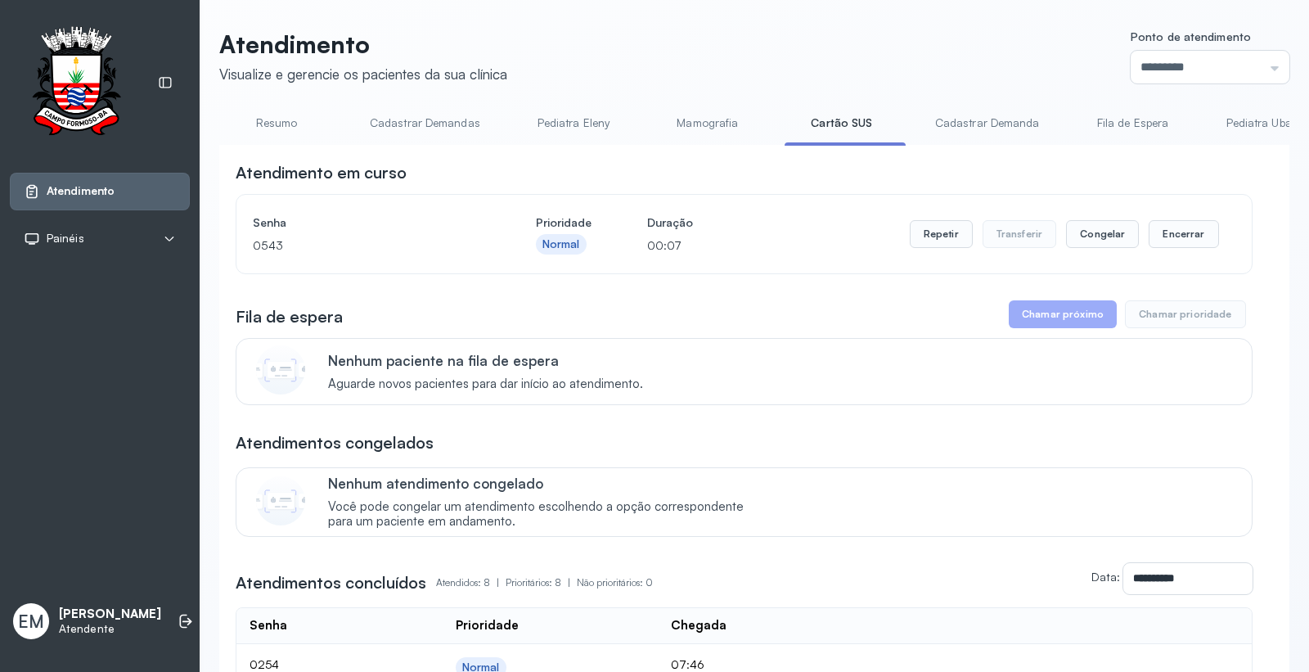
click at [296, 125] on link "Resumo" at bounding box center [276, 123] width 115 height 27
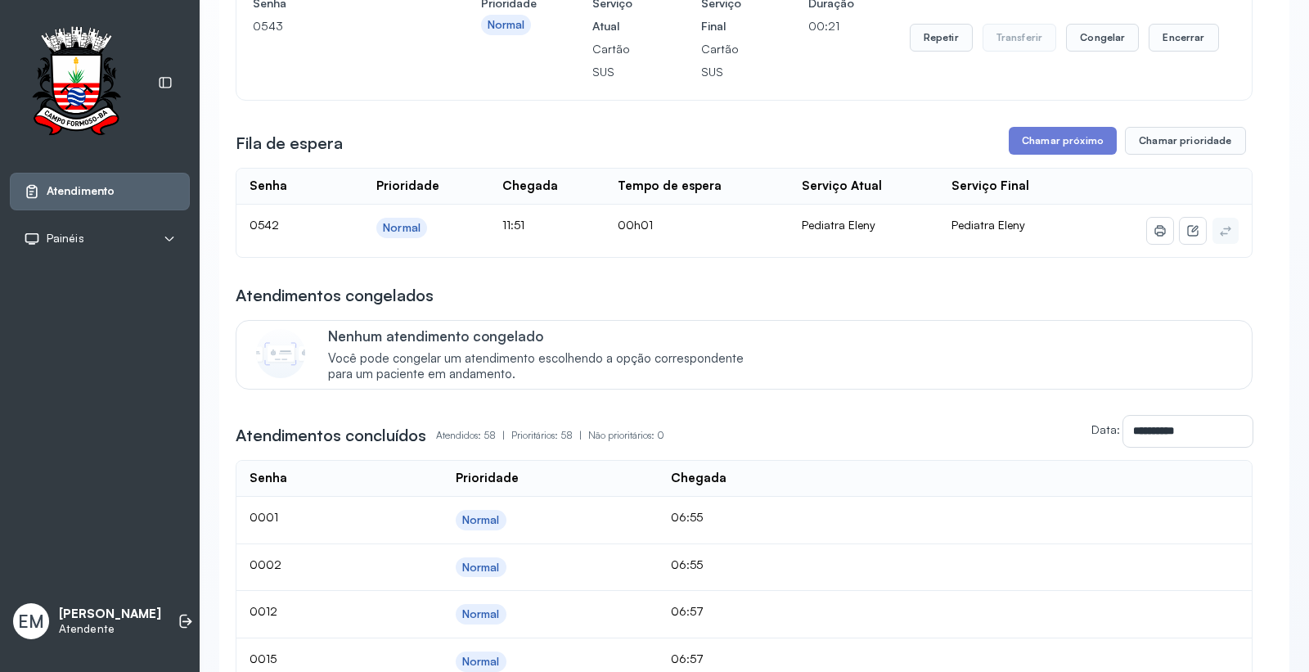
scroll to position [182, 0]
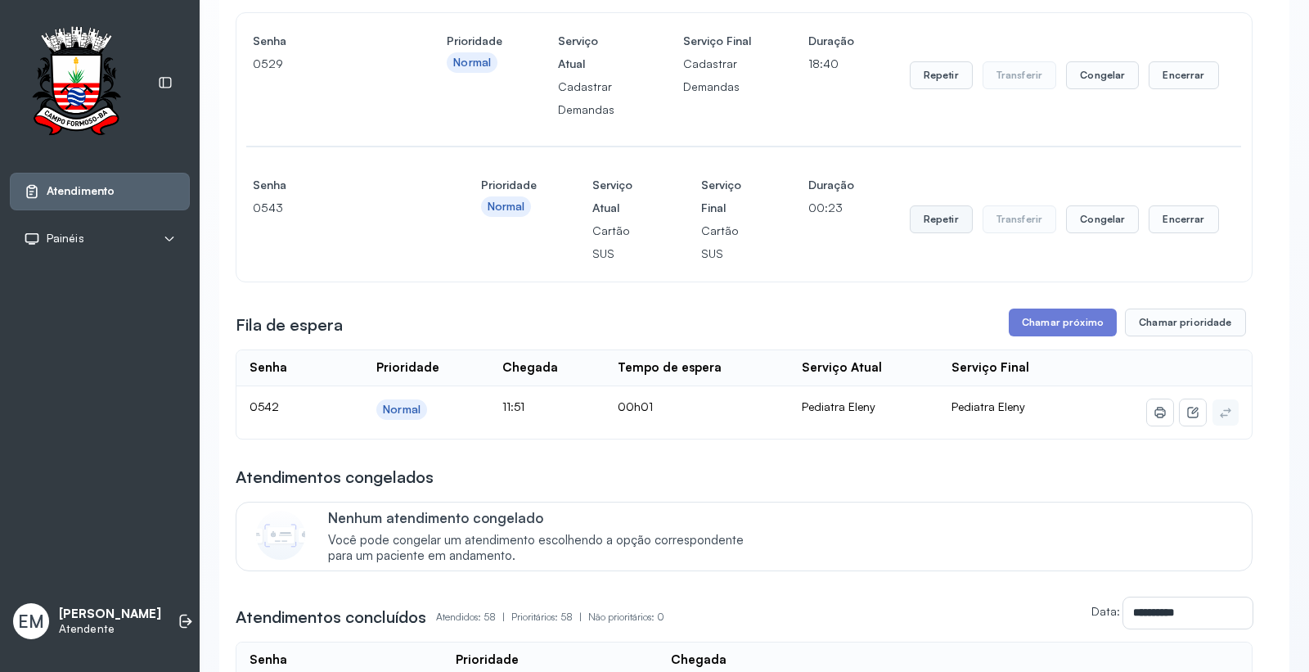
click at [943, 222] on button "Repetir" at bounding box center [941, 219] width 63 height 28
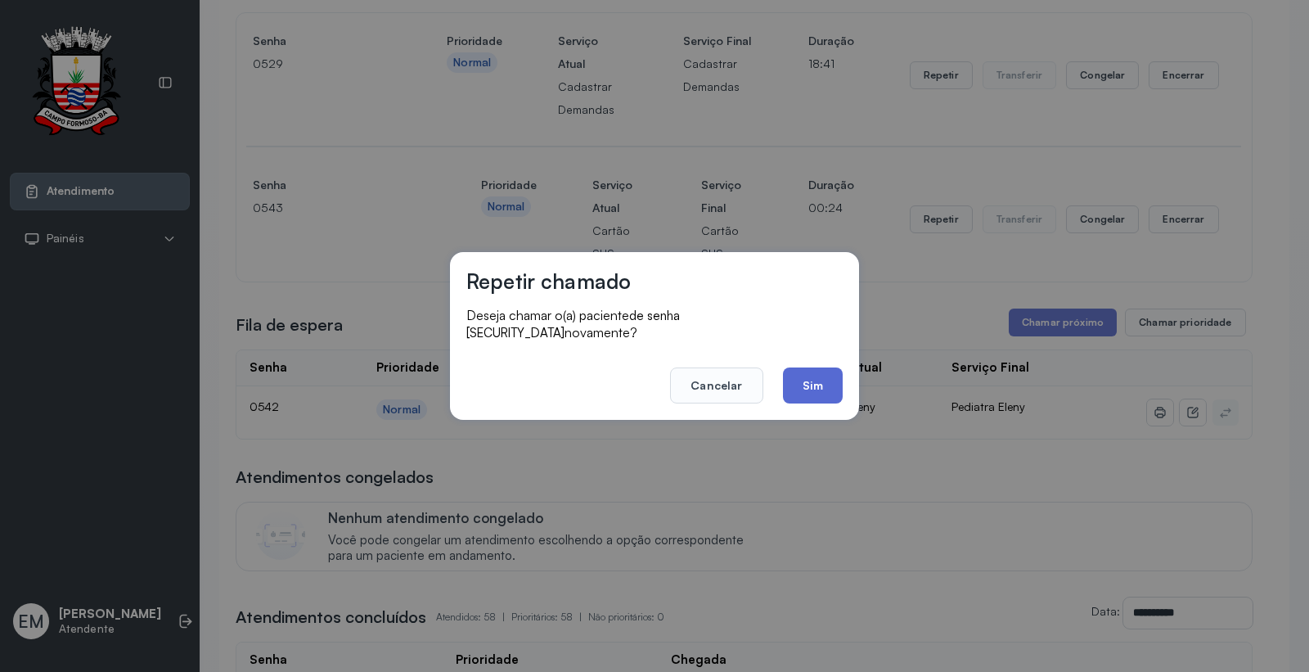
click at [813, 367] on button "Sim" at bounding box center [813, 385] width 60 height 36
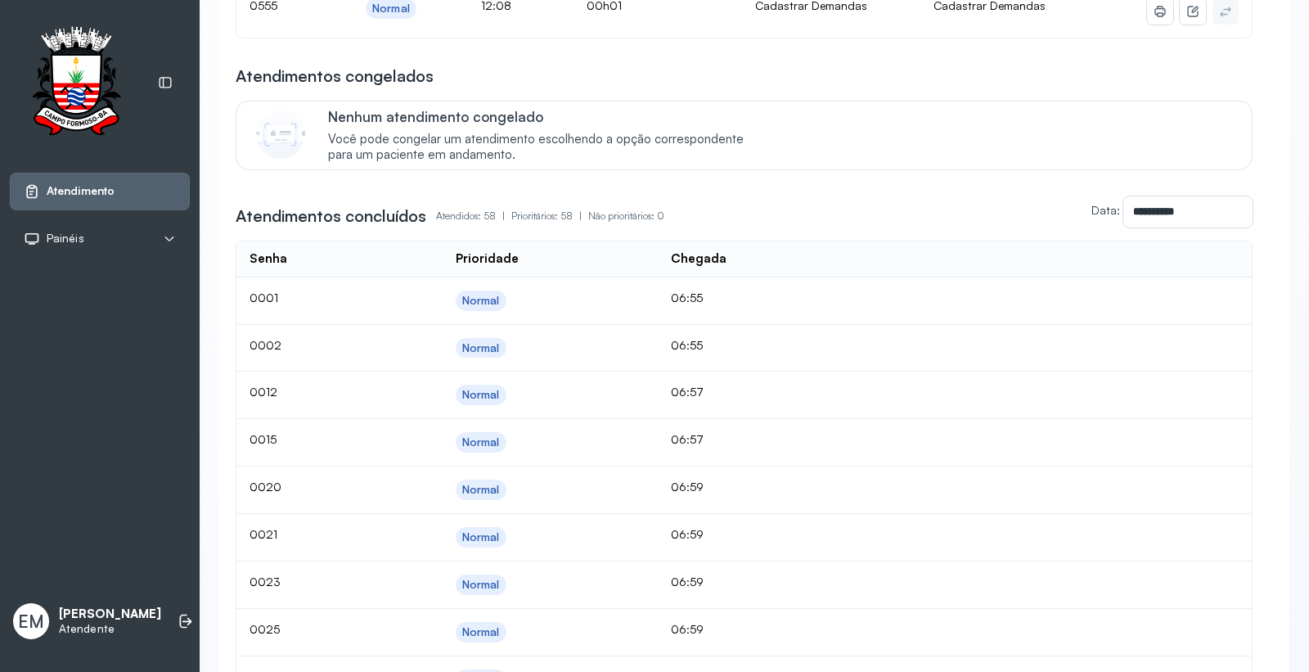
scroll to position [363, 0]
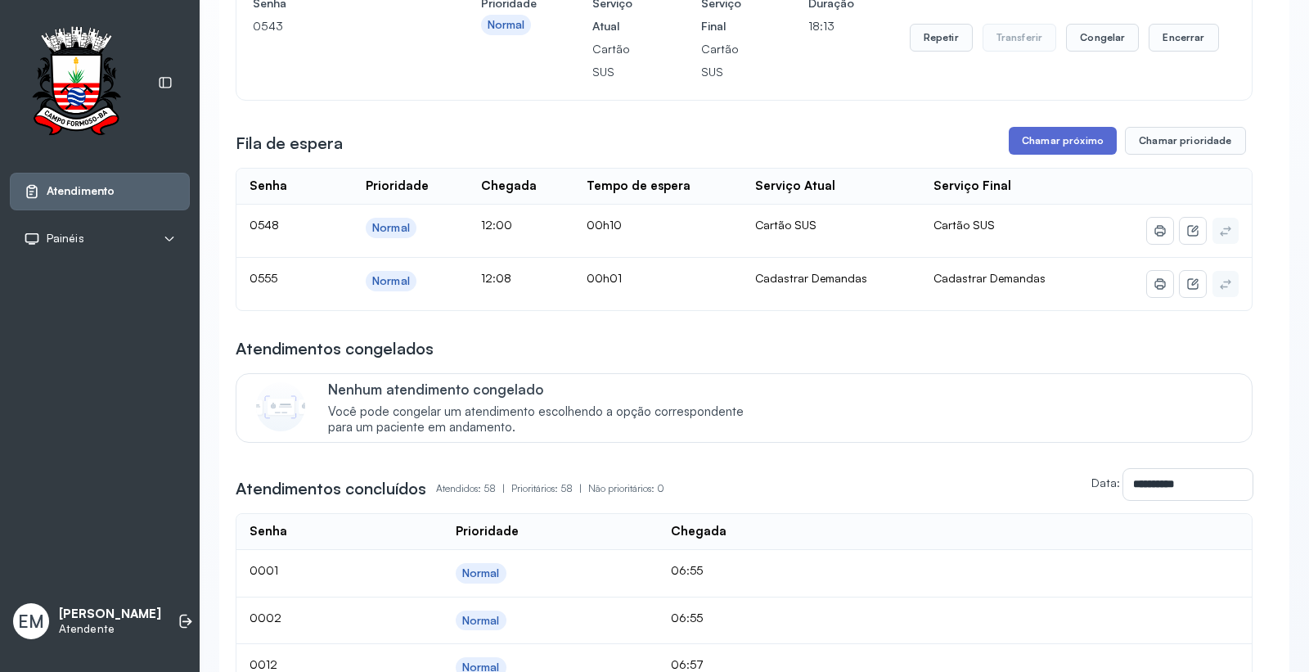
click at [1052, 135] on button "Chamar próximo" at bounding box center [1063, 141] width 108 height 28
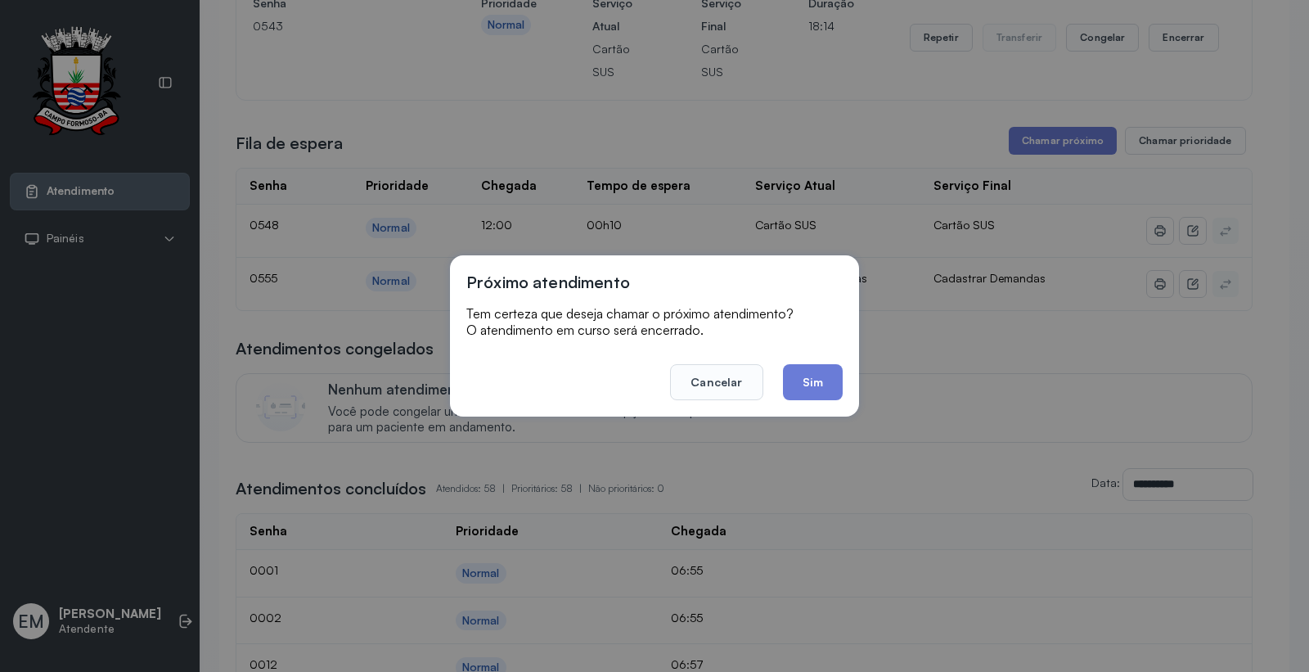
click at [814, 369] on button "Sim" at bounding box center [813, 382] width 60 height 36
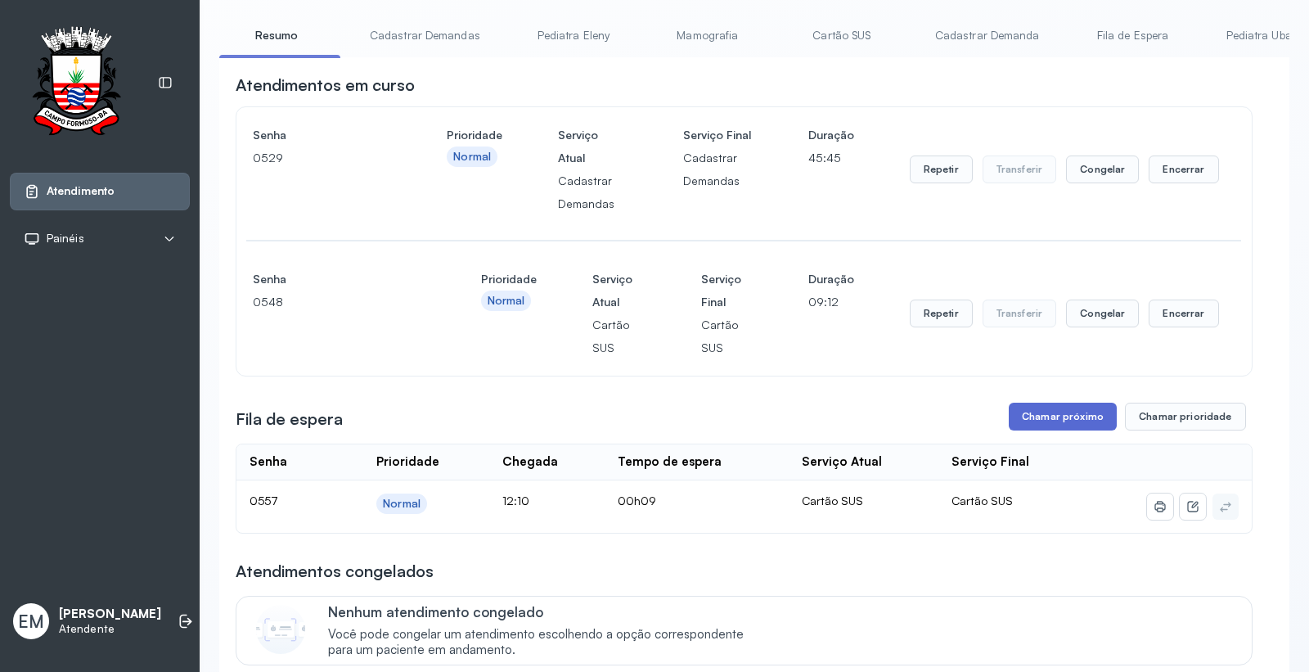
scroll to position [91, 0]
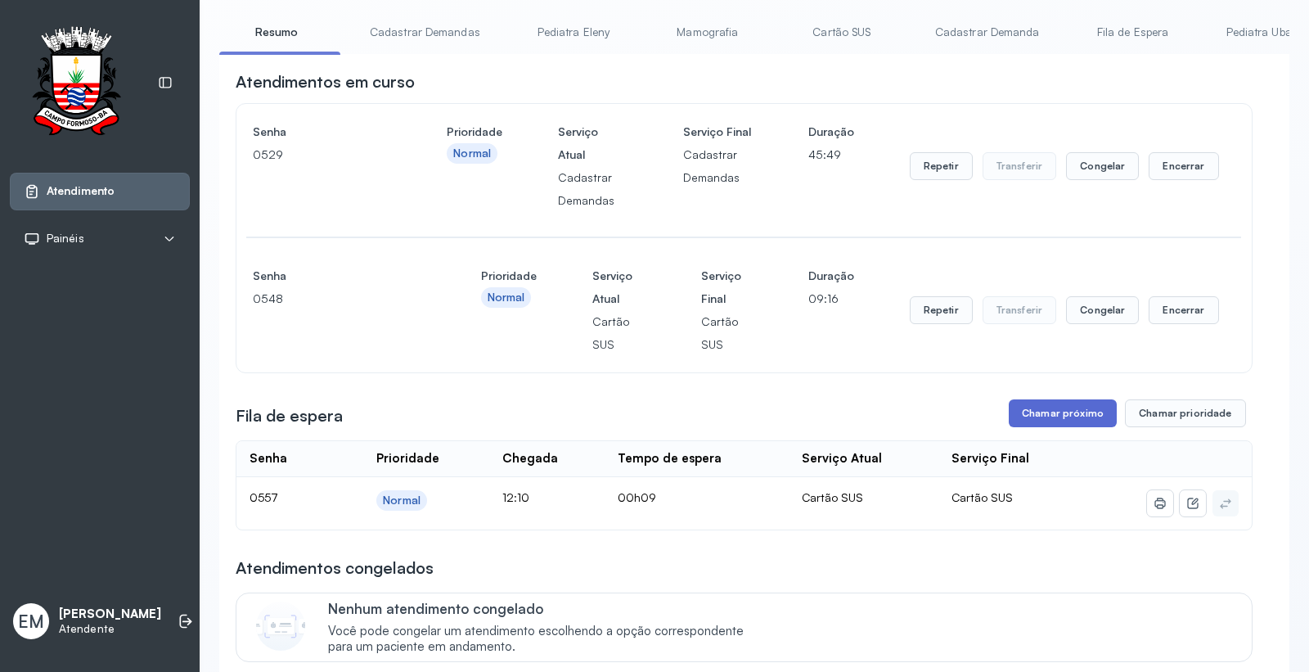
click at [1027, 418] on button "Chamar próximo" at bounding box center [1063, 413] width 108 height 28
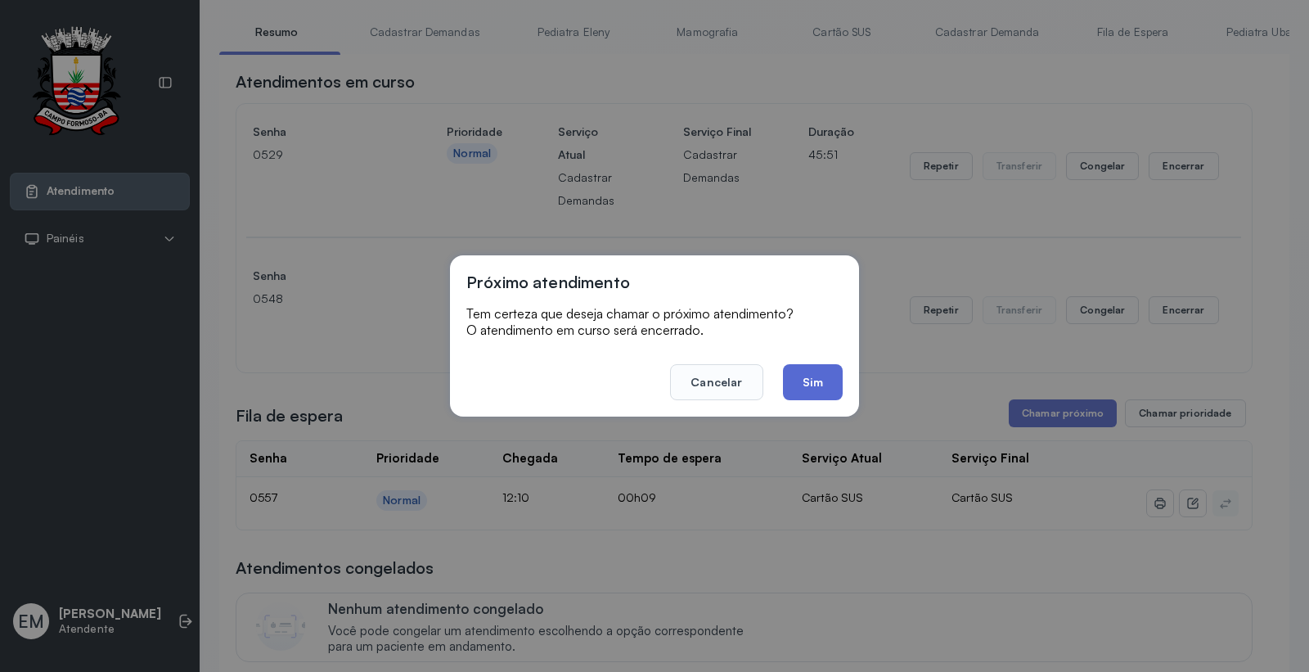
click at [824, 388] on button "Sim" at bounding box center [813, 382] width 60 height 36
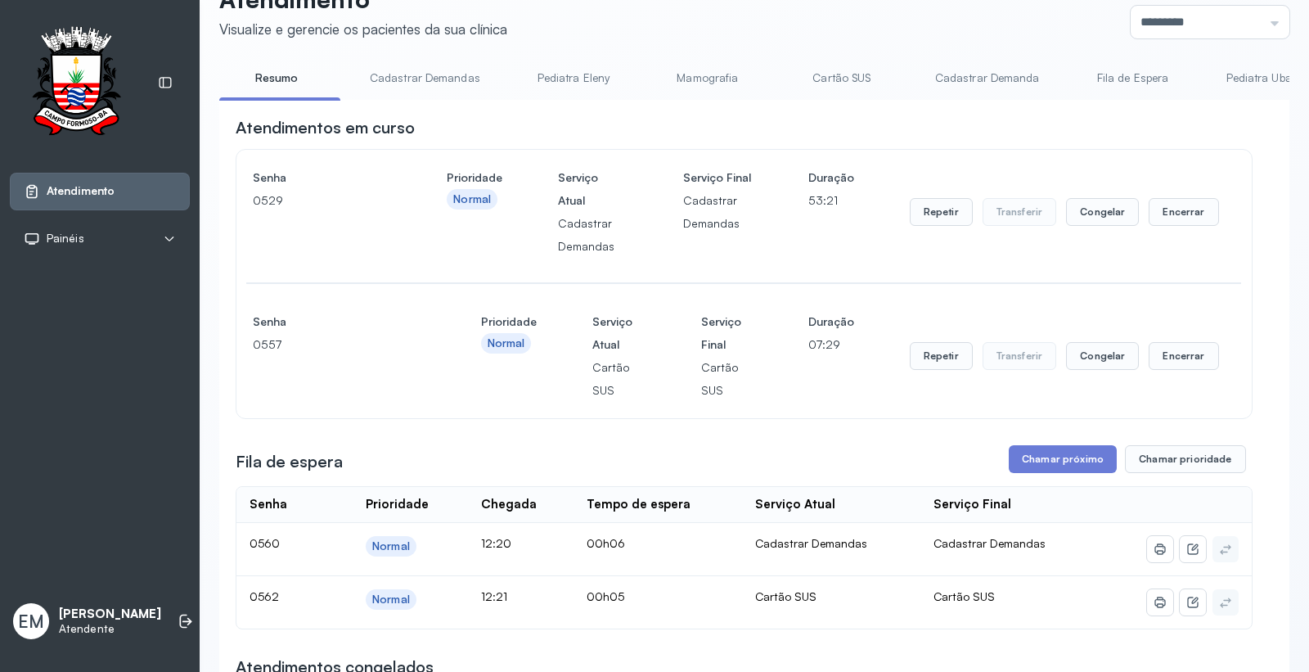
scroll to position [0, 0]
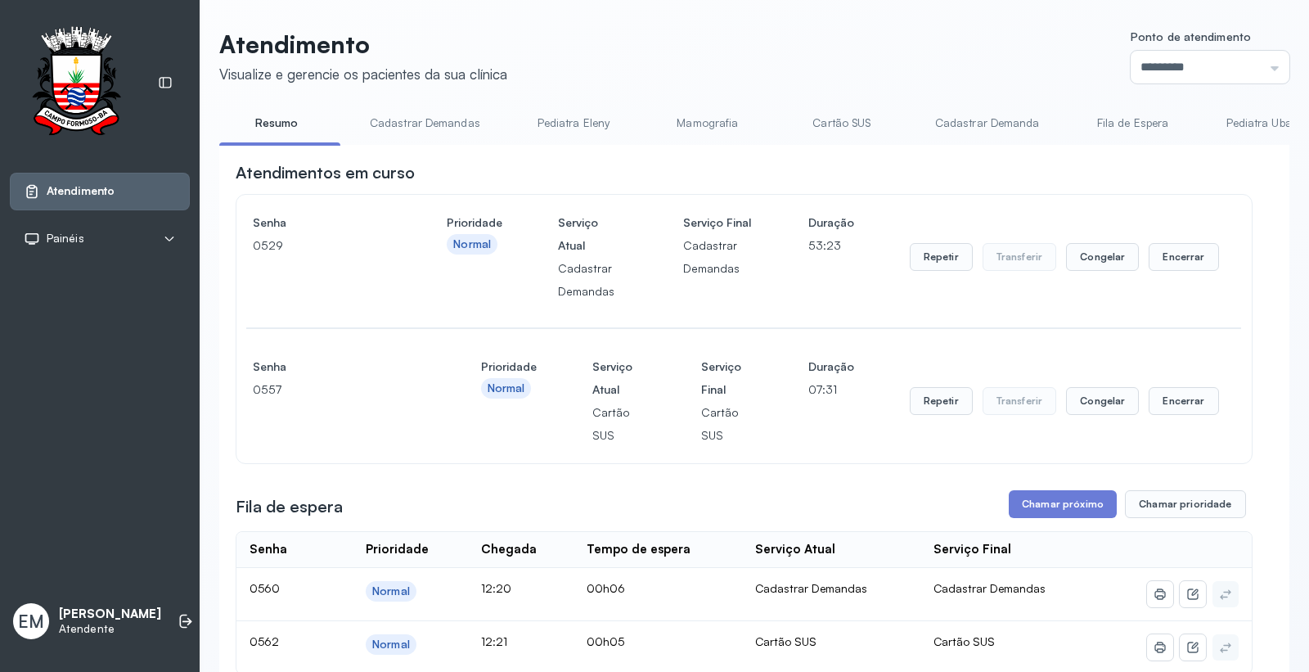
click at [854, 127] on link "Cartão SUS" at bounding box center [842, 123] width 115 height 27
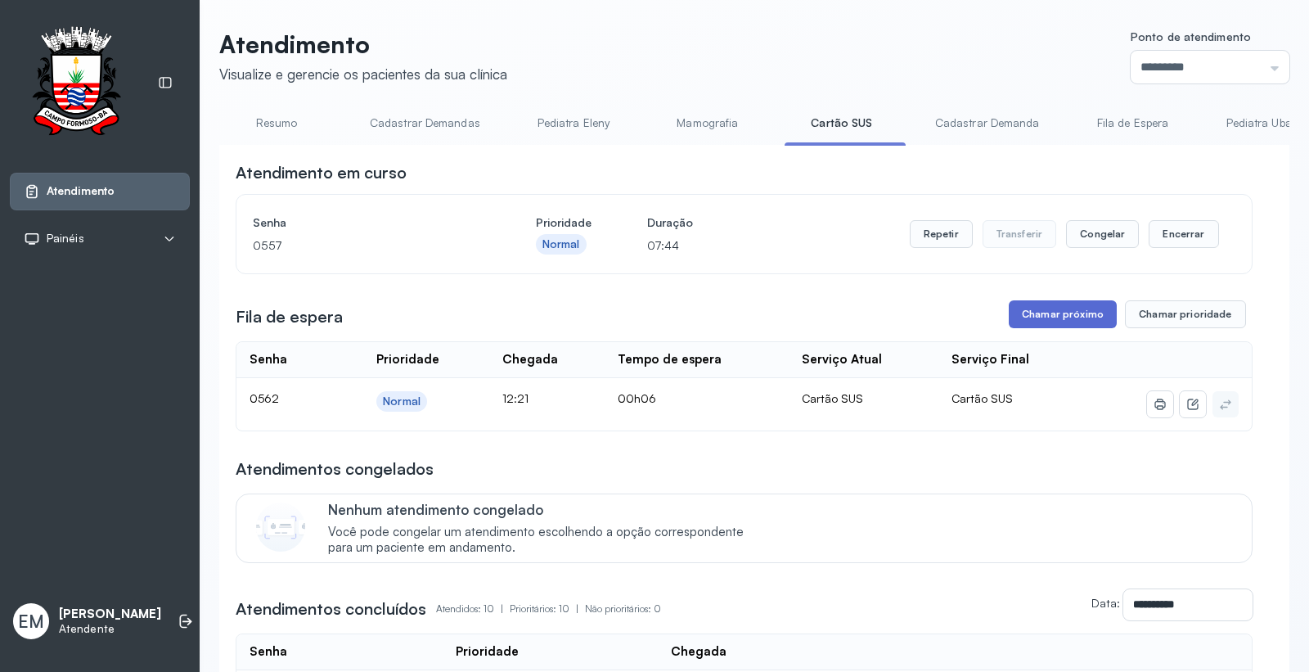
click at [1078, 324] on button "Chamar próximo" at bounding box center [1063, 314] width 108 height 28
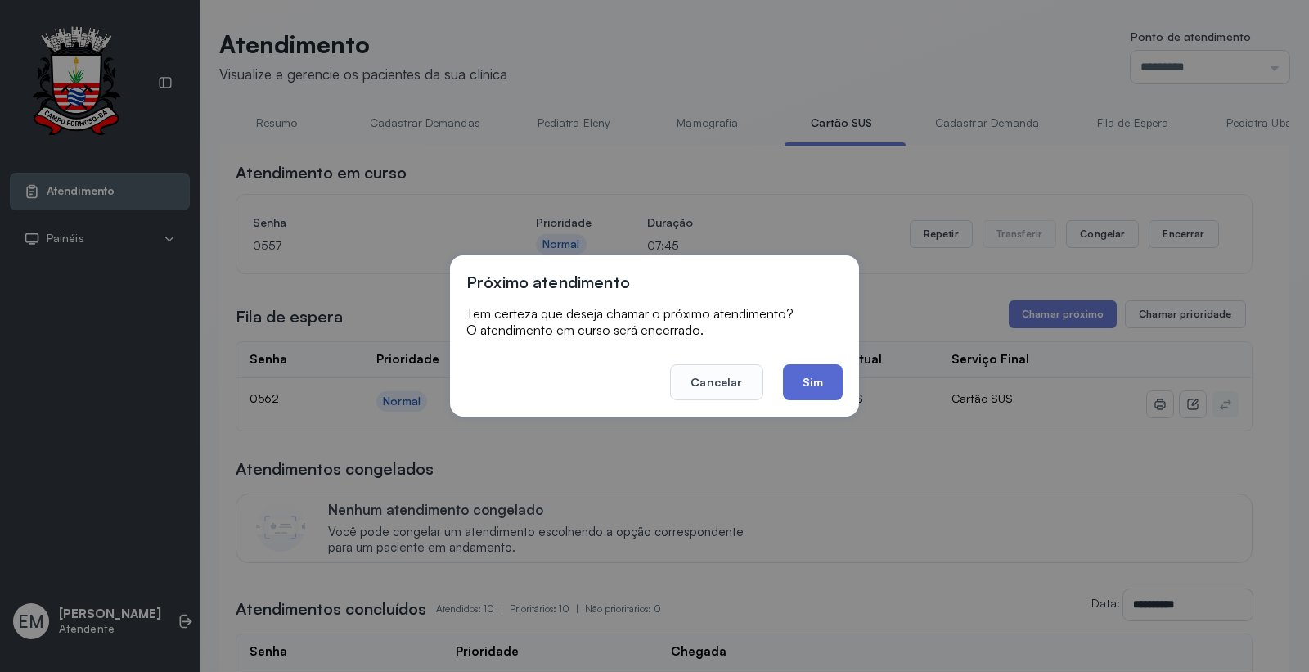
click at [804, 378] on button "Sim" at bounding box center [813, 382] width 60 height 36
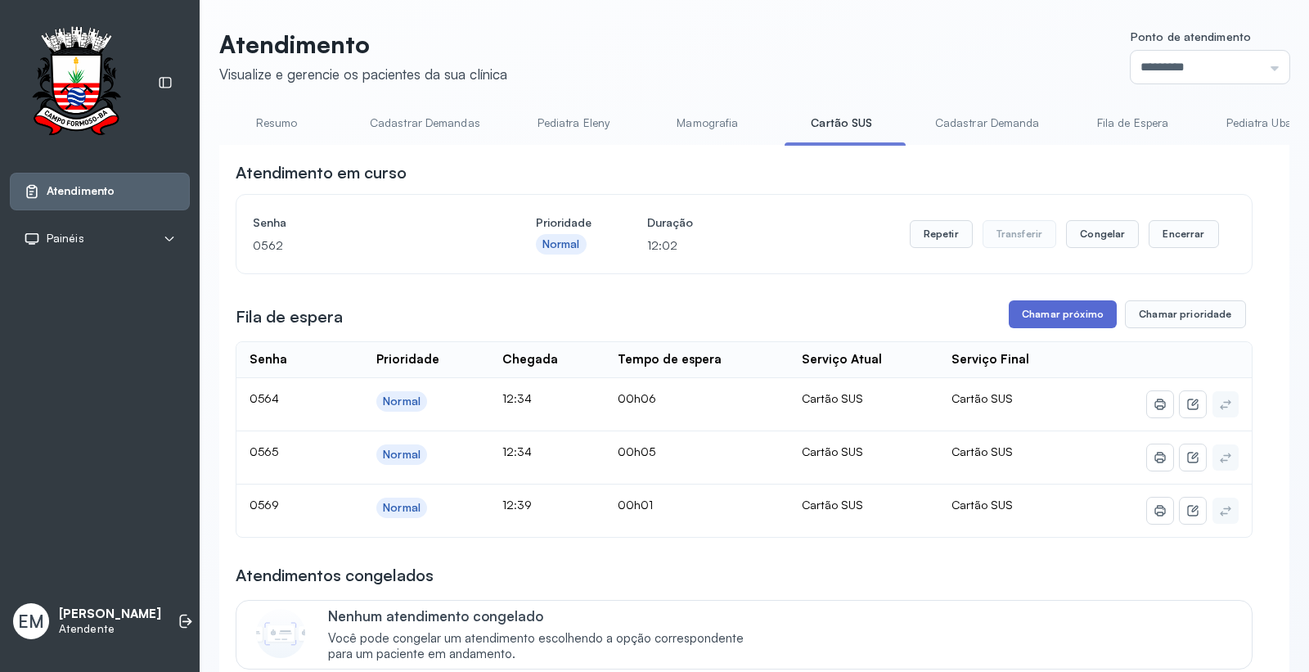
click at [1066, 315] on button "Chamar próximo" at bounding box center [1063, 314] width 108 height 28
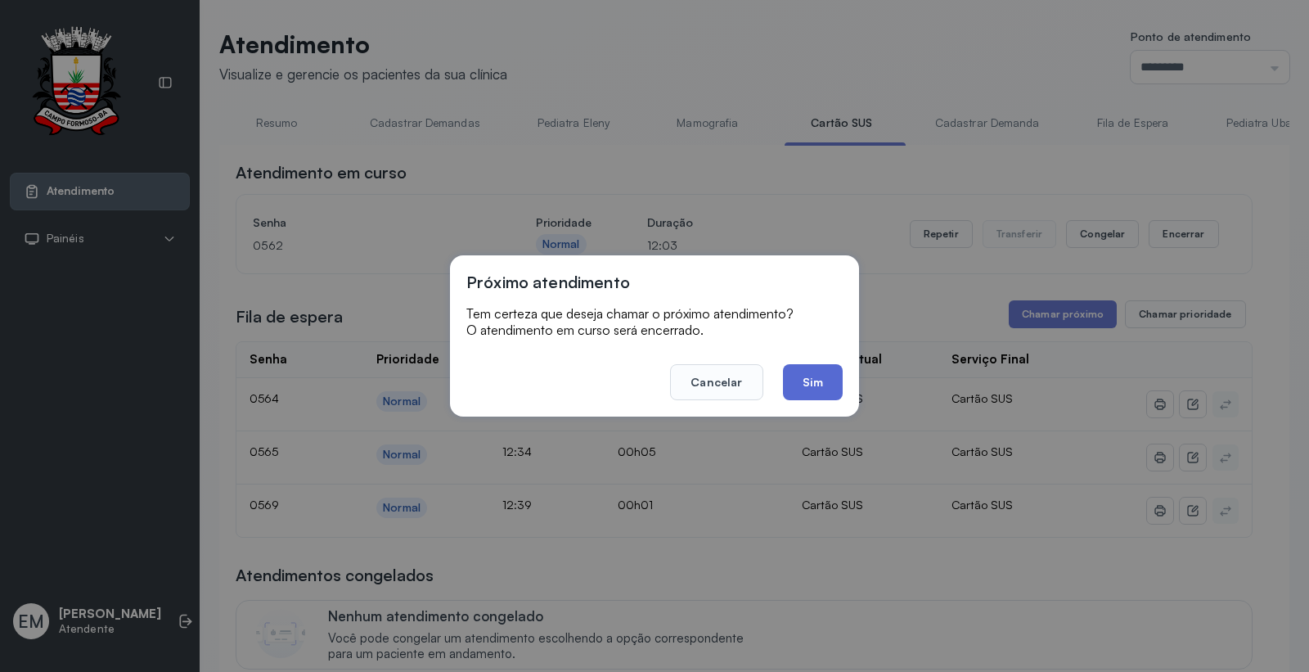
click at [839, 379] on button "Sim" at bounding box center [813, 382] width 60 height 36
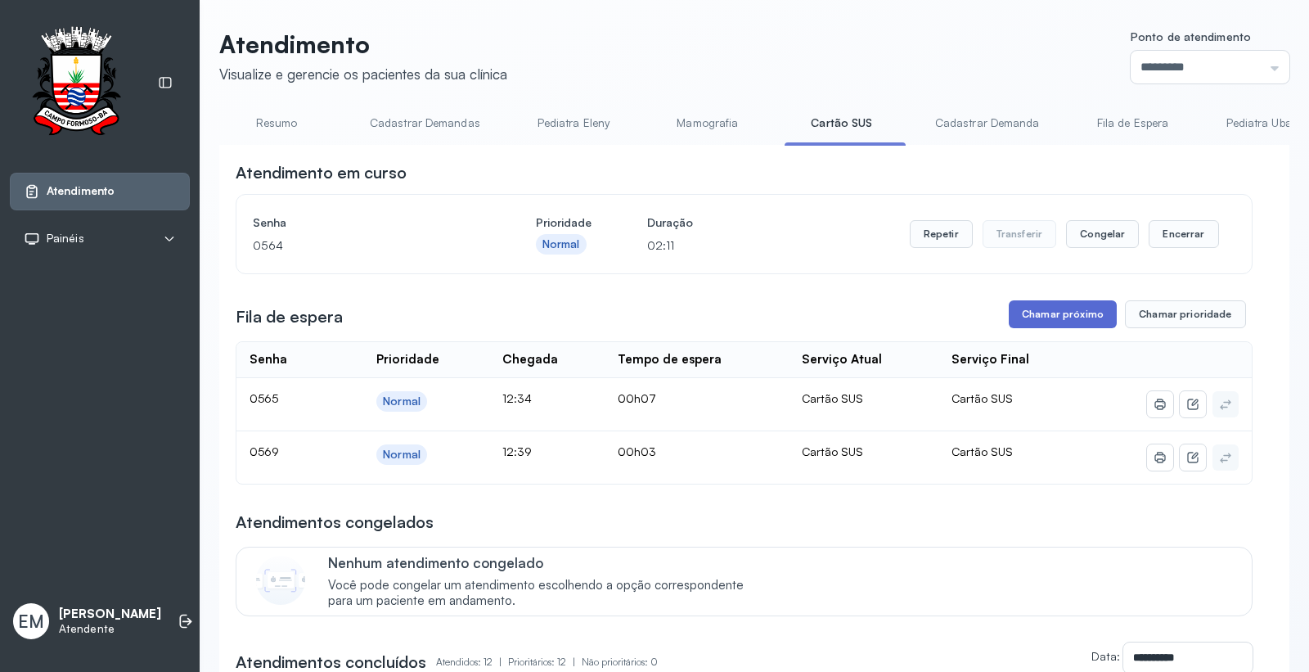
click at [1034, 319] on button "Chamar próximo" at bounding box center [1063, 314] width 108 height 28
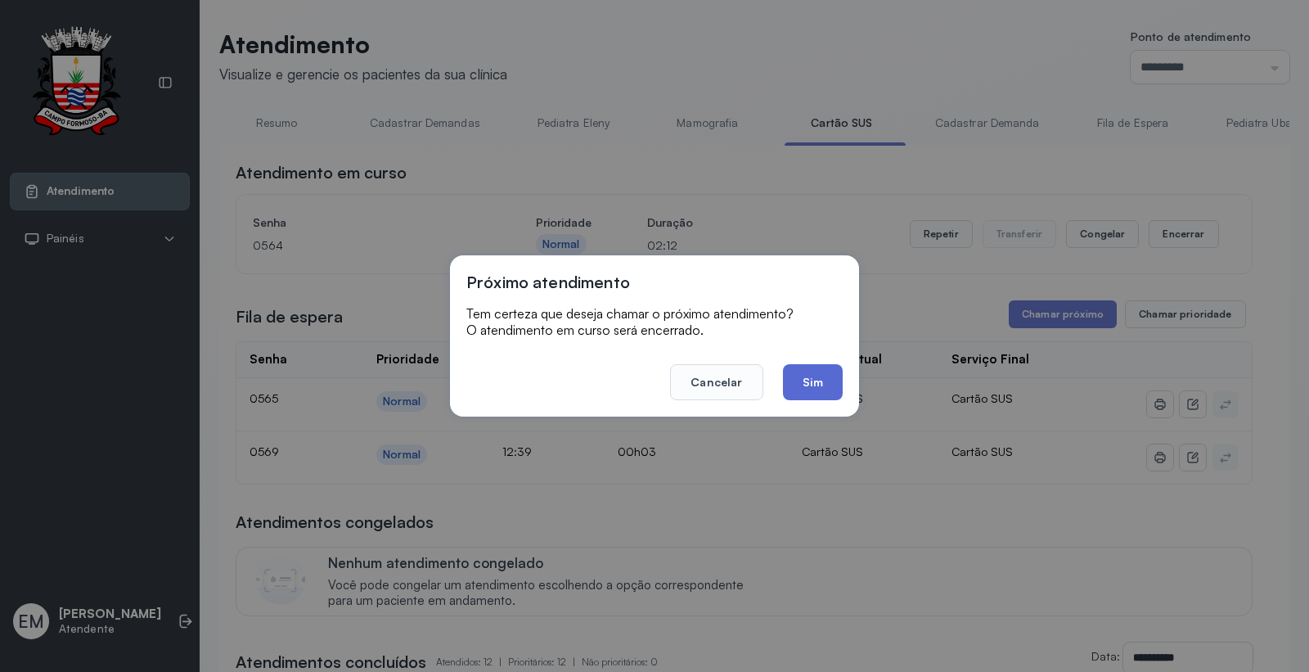
click at [816, 375] on button "Sim" at bounding box center [813, 382] width 60 height 36
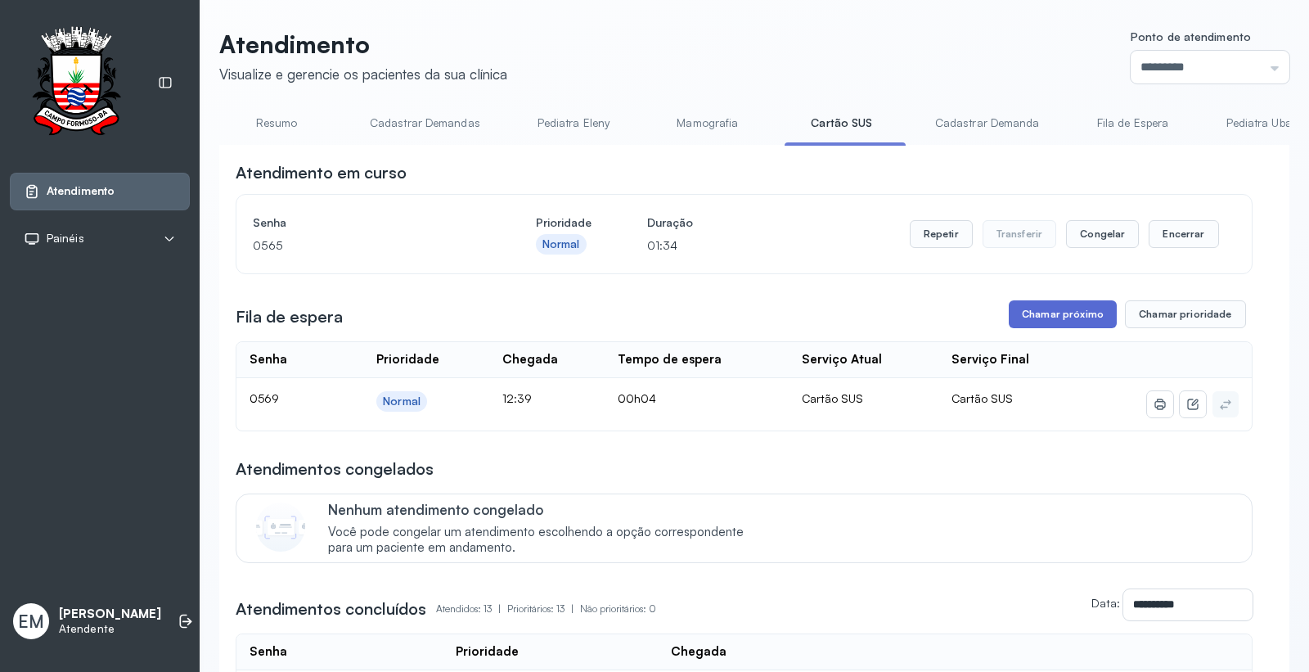
click at [1079, 312] on button "Chamar próximo" at bounding box center [1063, 314] width 108 height 28
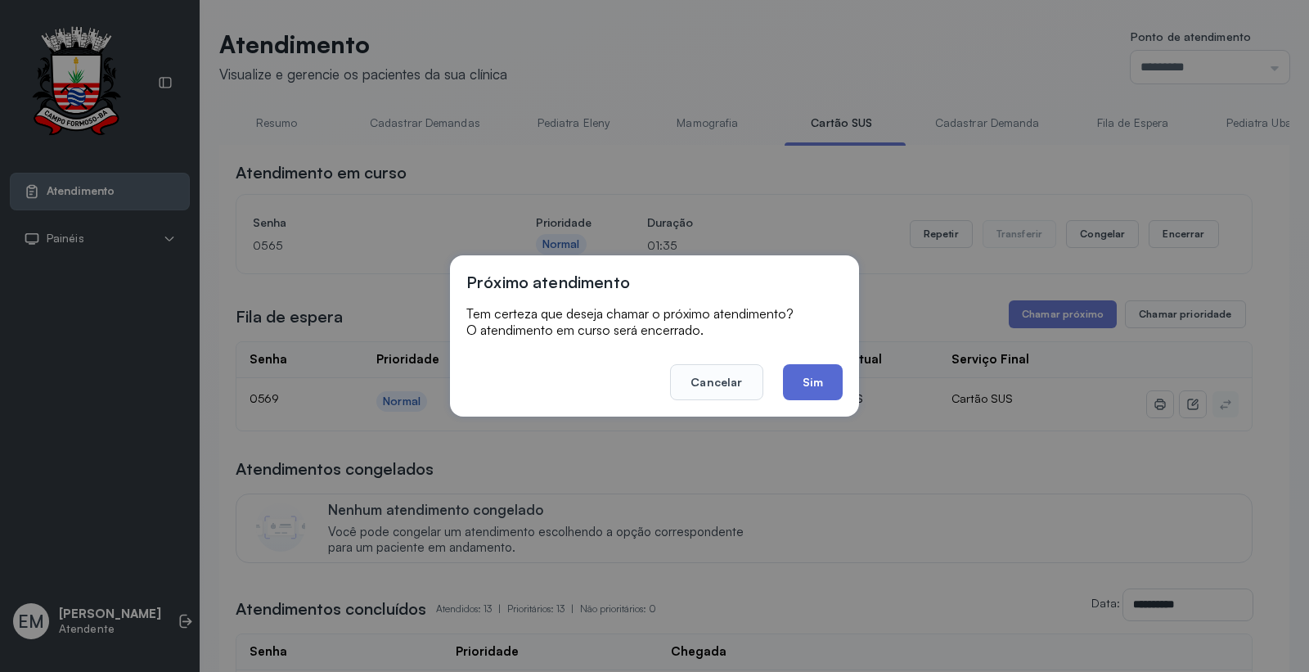
click at [810, 377] on button "Sim" at bounding box center [813, 382] width 60 height 36
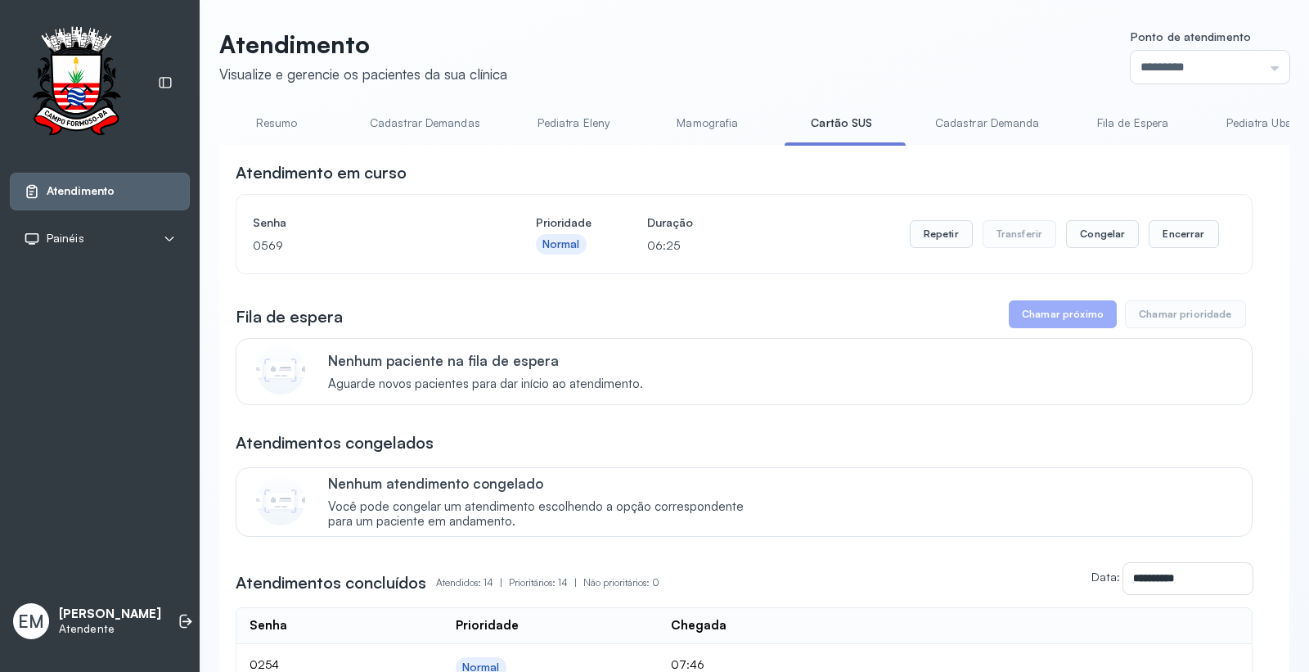
click at [268, 125] on link "Resumo" at bounding box center [276, 123] width 115 height 27
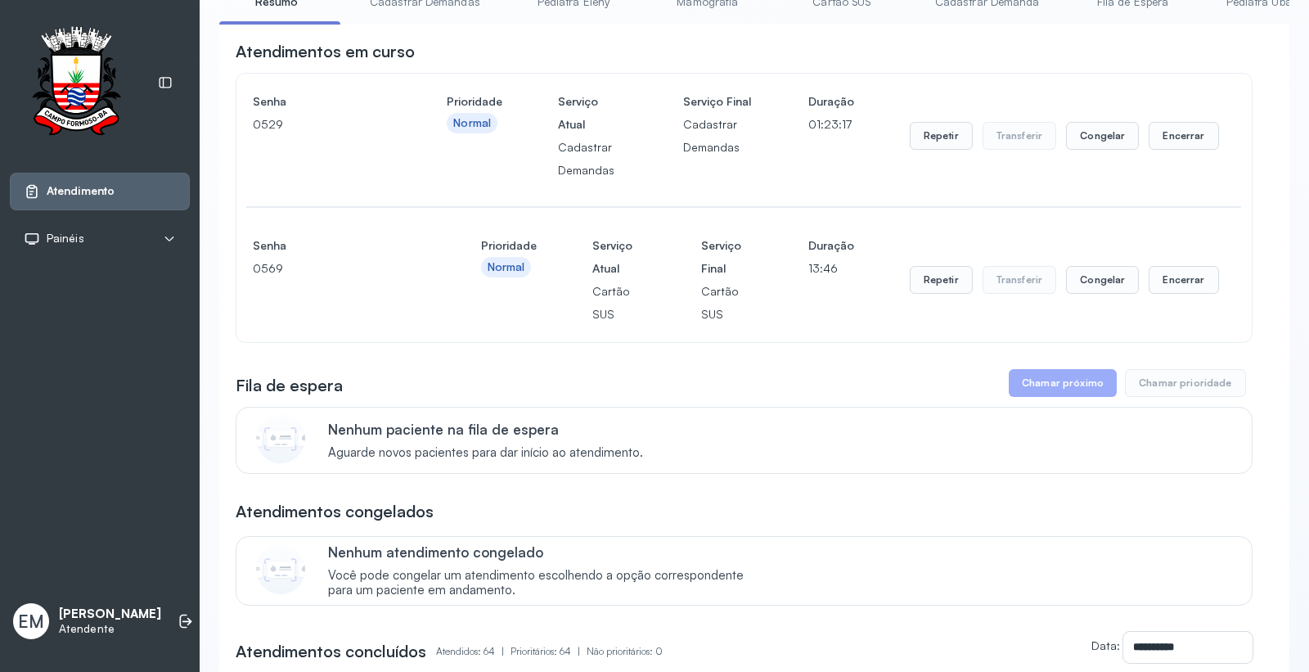
scroll to position [91, 0]
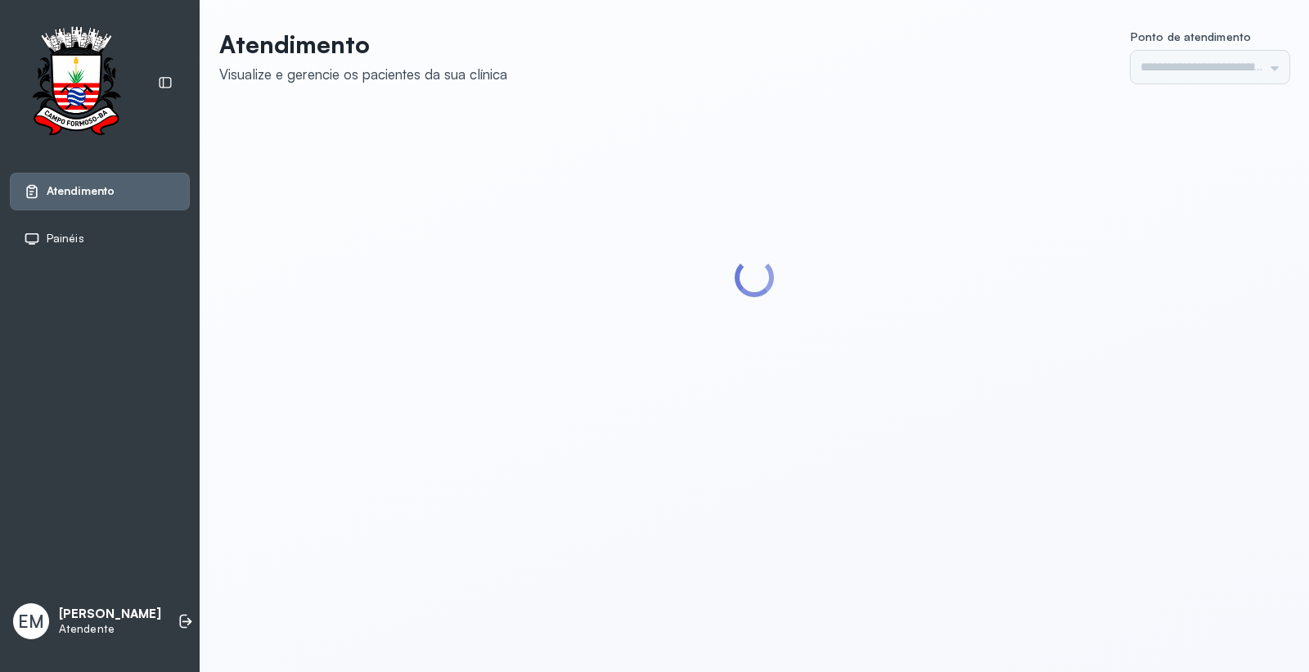
type input "*********"
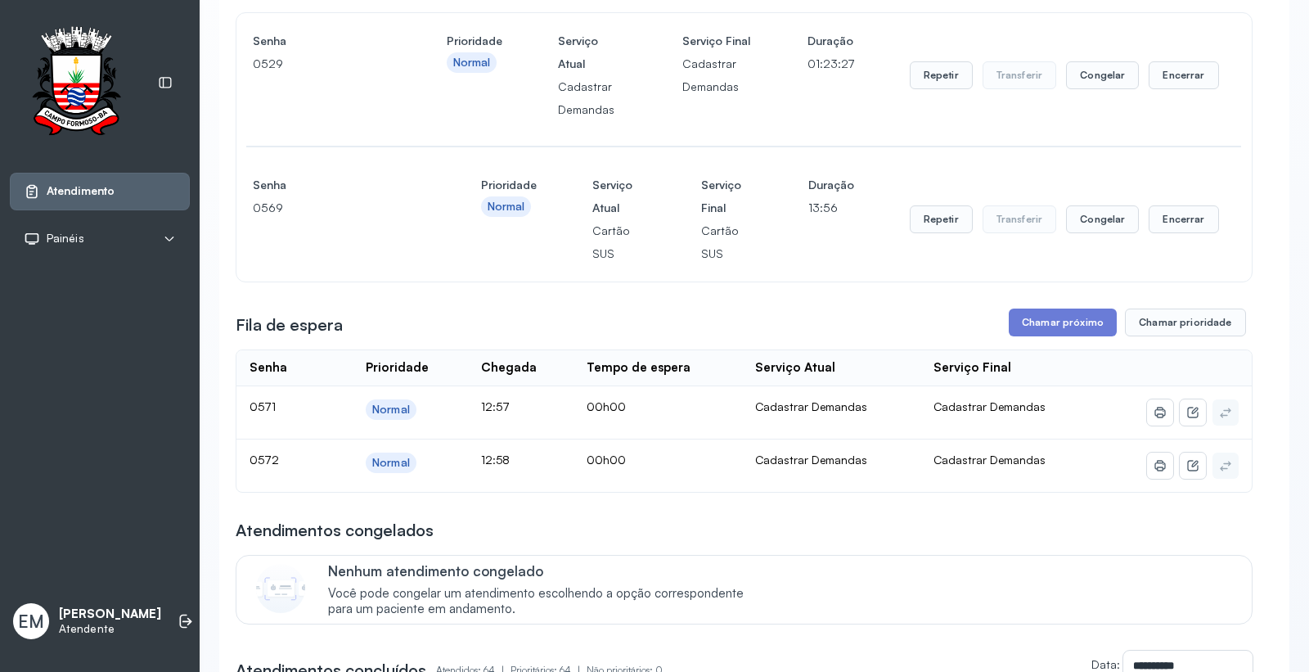
scroll to position [273, 0]
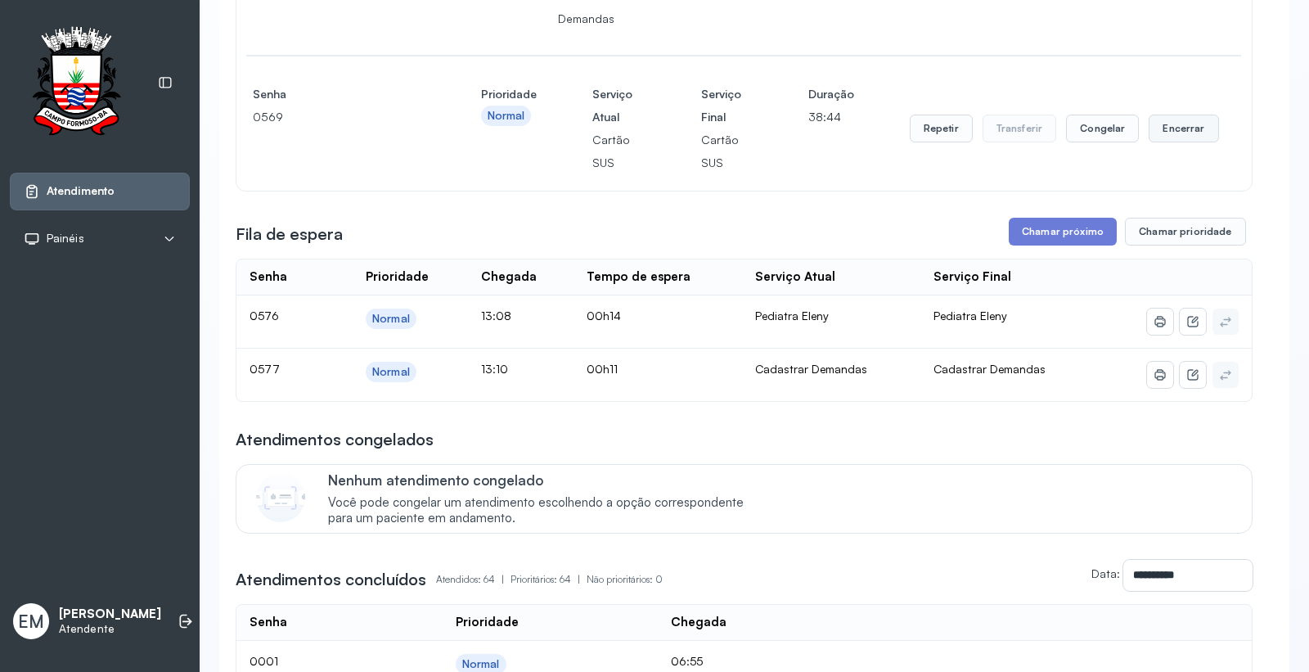
click at [1164, 120] on button "Encerrar" at bounding box center [1184, 129] width 70 height 28
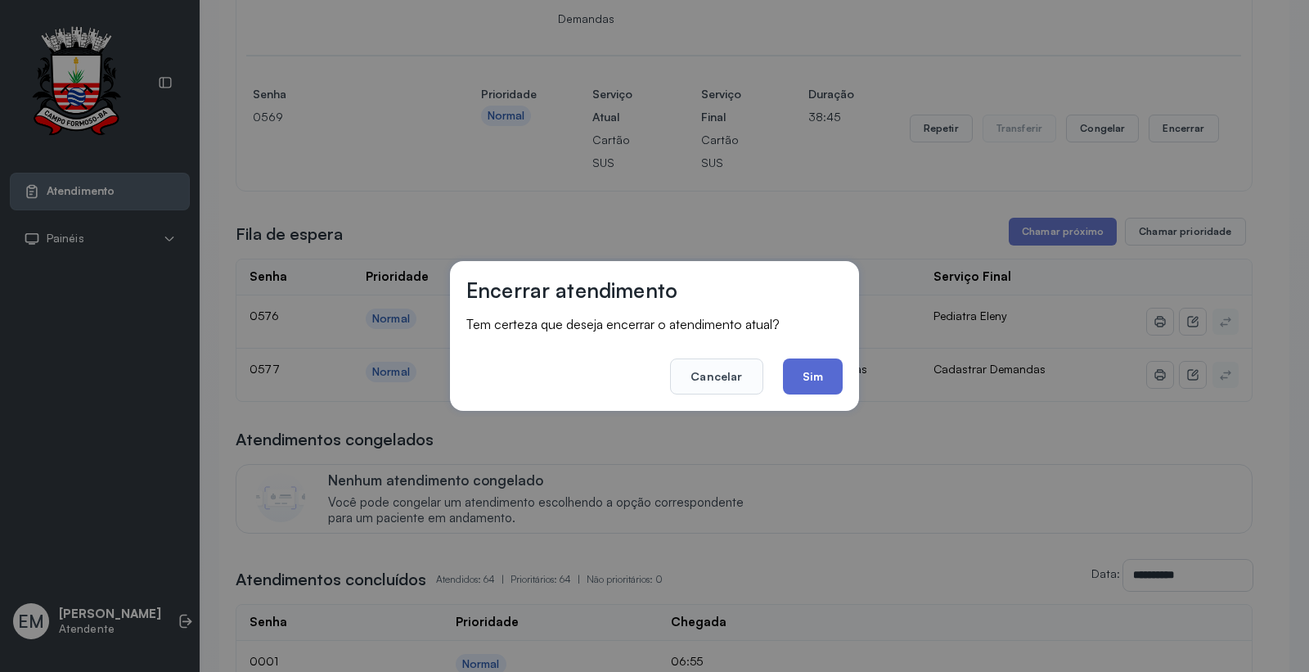
click at [799, 373] on button "Sim" at bounding box center [813, 376] width 60 height 36
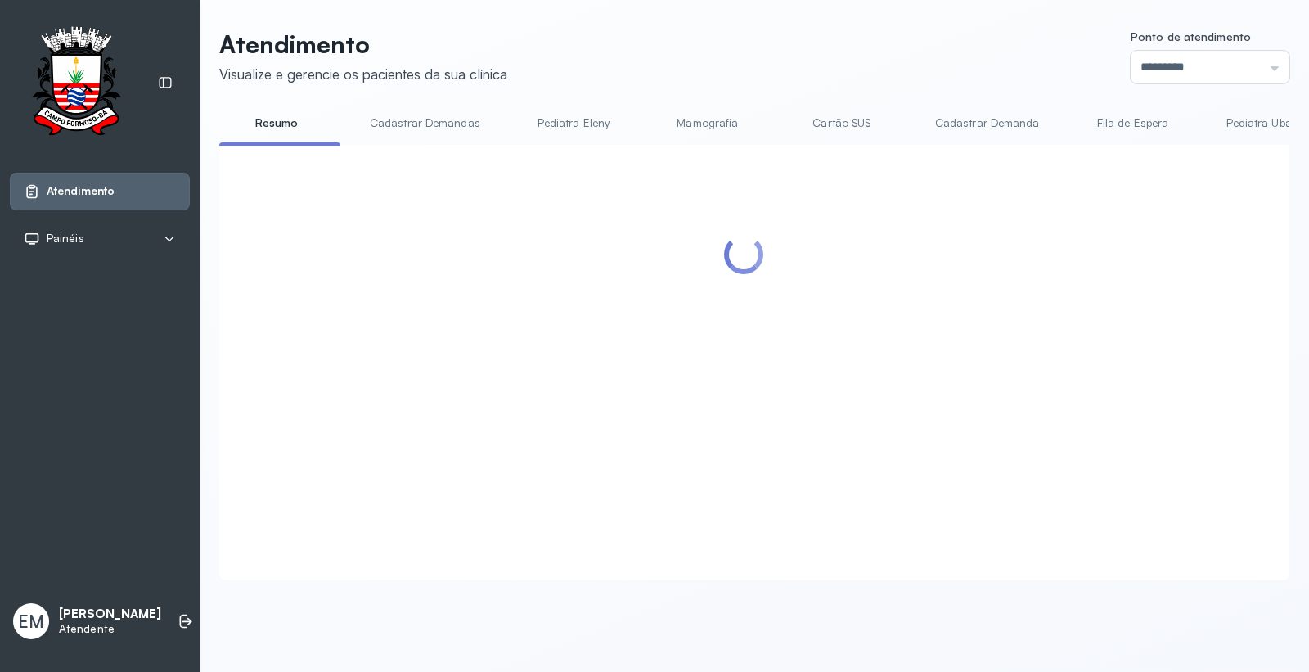
scroll to position [0, 0]
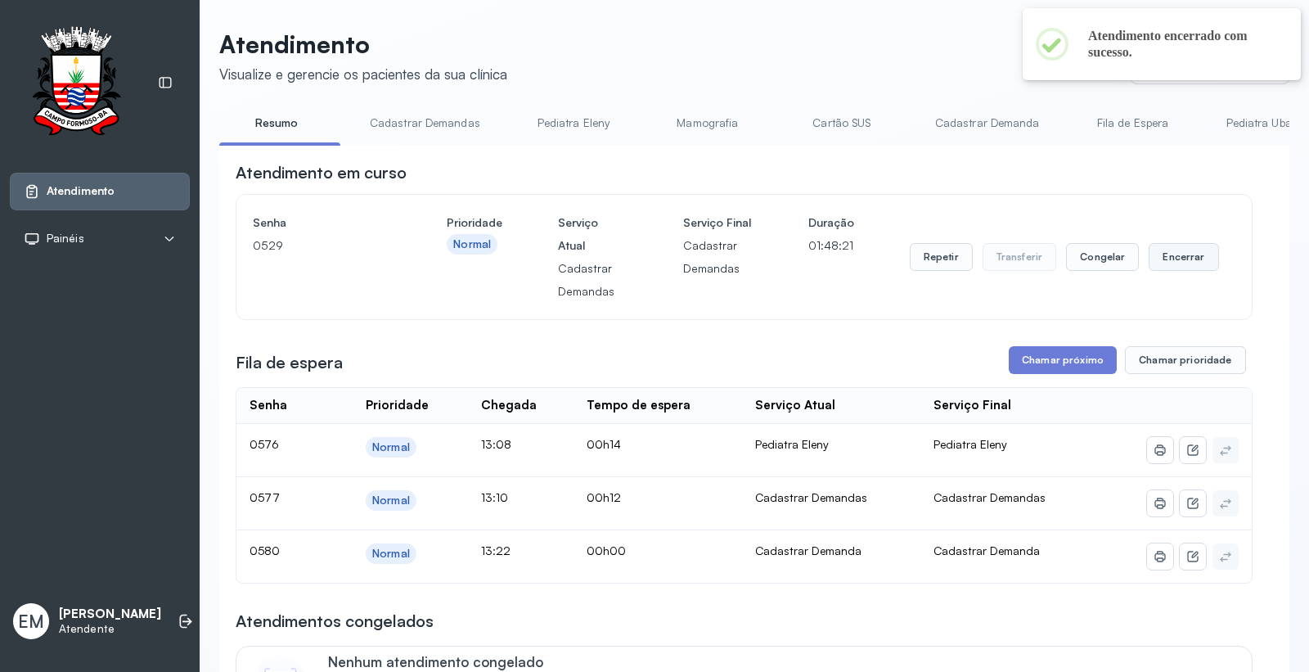
click at [1162, 248] on button "Encerrar" at bounding box center [1184, 257] width 70 height 28
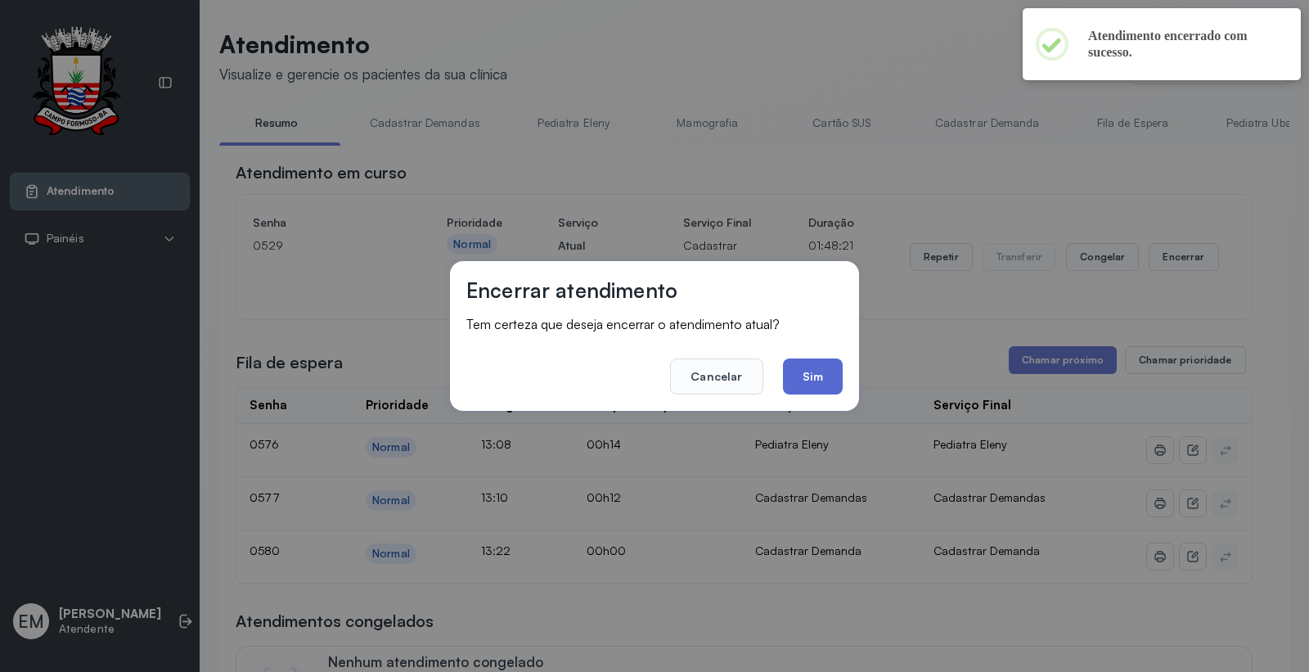
click at [800, 378] on button "Sim" at bounding box center [813, 376] width 60 height 36
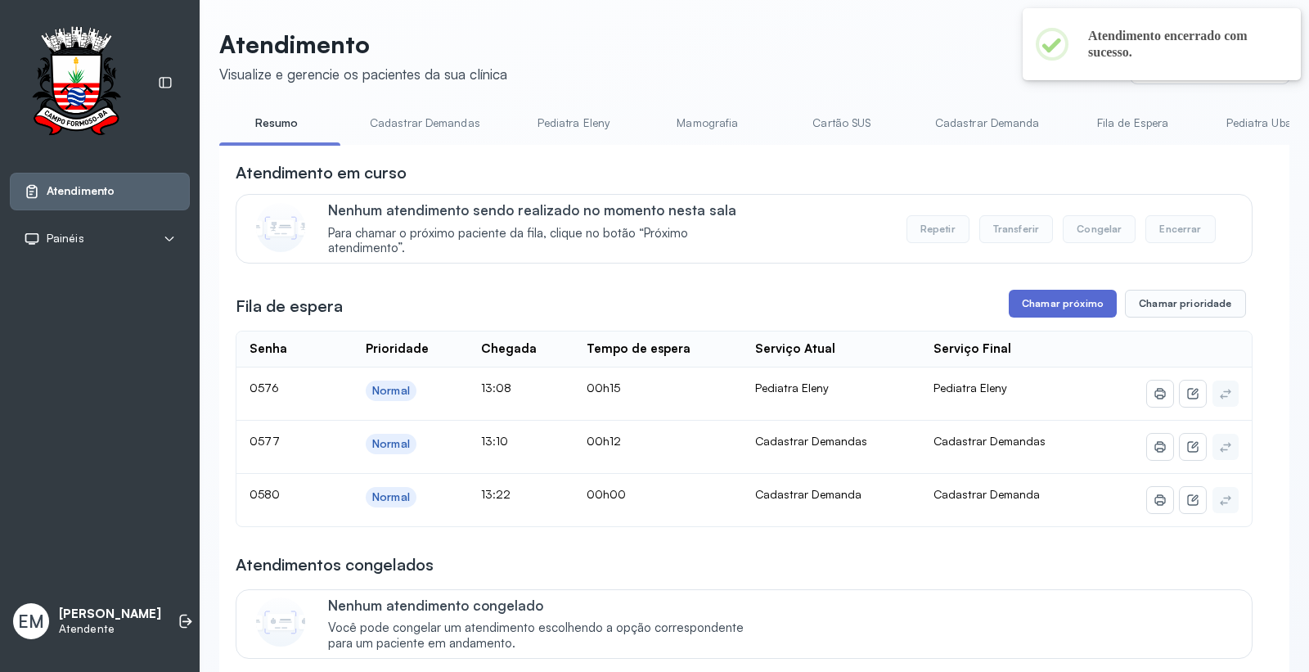
click at [1027, 295] on button "Chamar próximo" at bounding box center [1063, 304] width 108 height 28
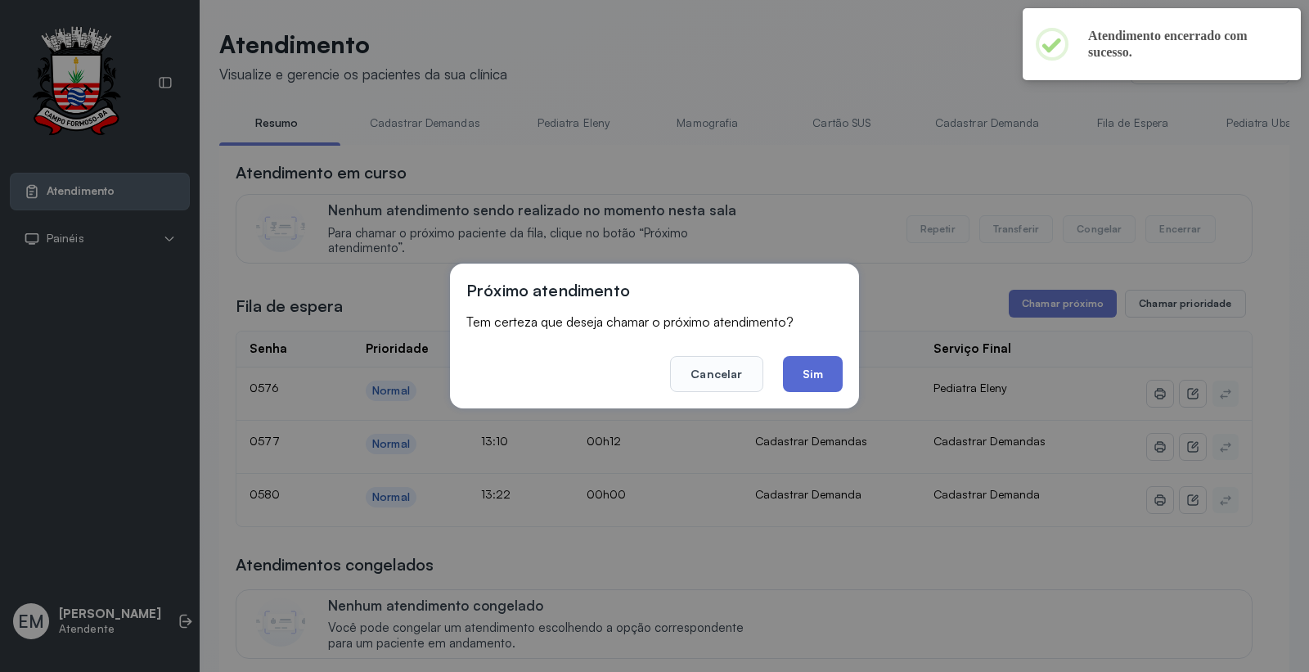
click at [829, 368] on button "Sim" at bounding box center [813, 374] width 60 height 36
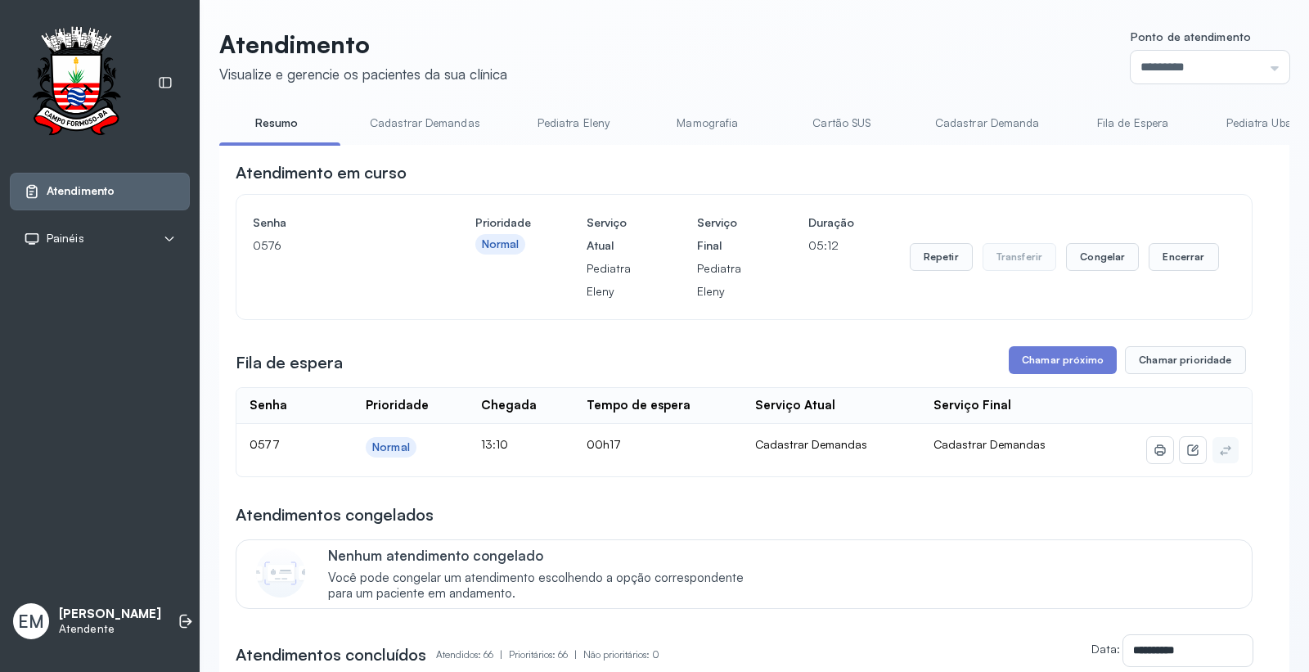
click at [1193, 275] on div "Repetir Transferir Congelar Encerrar" at bounding box center [1064, 257] width 309 height 92
click at [1184, 264] on button "Encerrar" at bounding box center [1184, 257] width 70 height 28
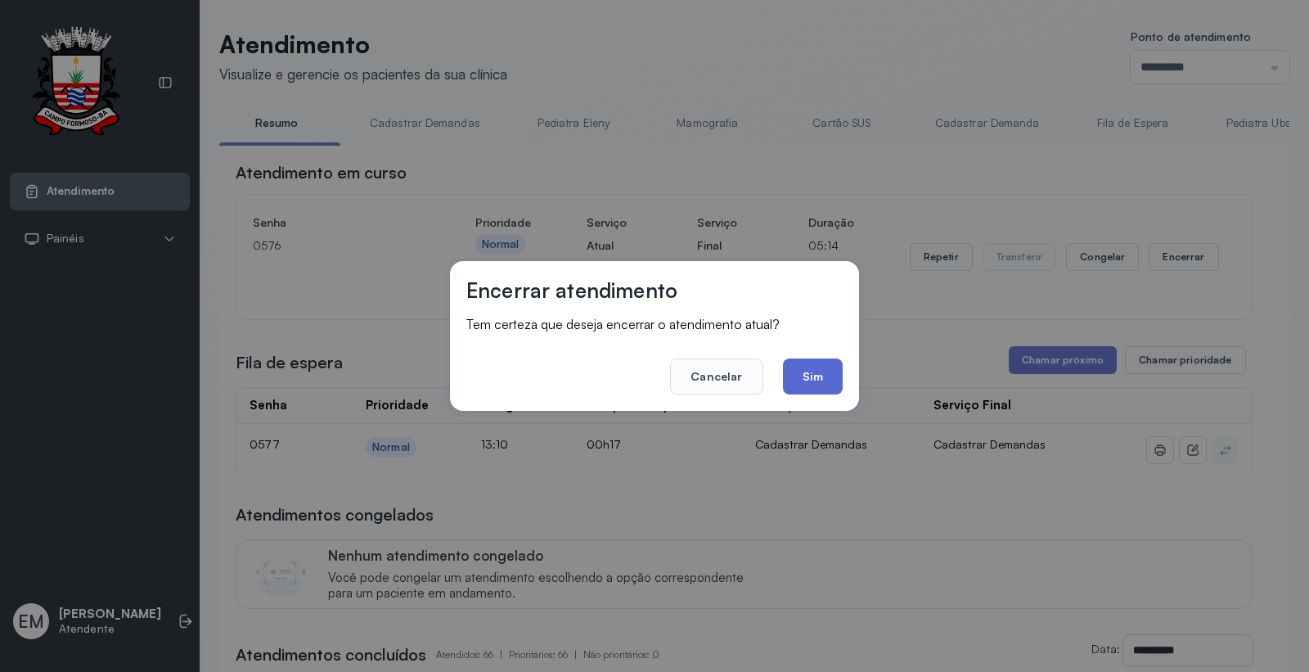
click at [838, 380] on button "Sim" at bounding box center [813, 376] width 60 height 36
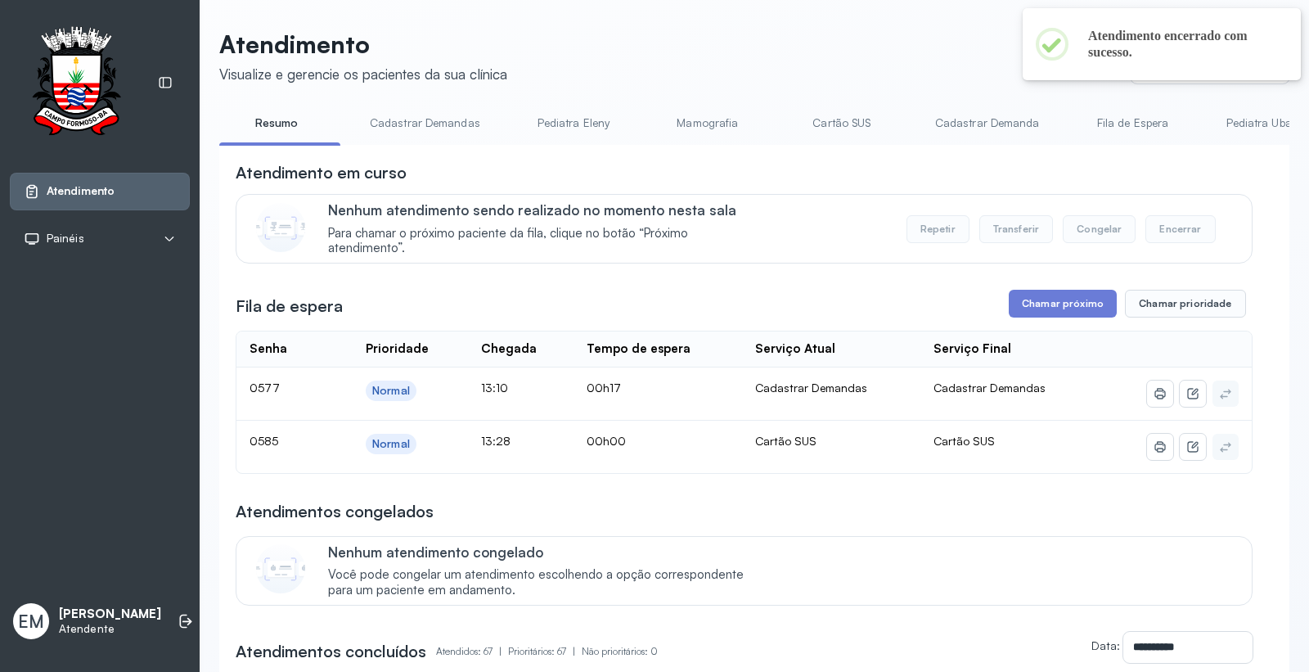
click at [825, 116] on link "Cartão SUS" at bounding box center [842, 123] width 115 height 27
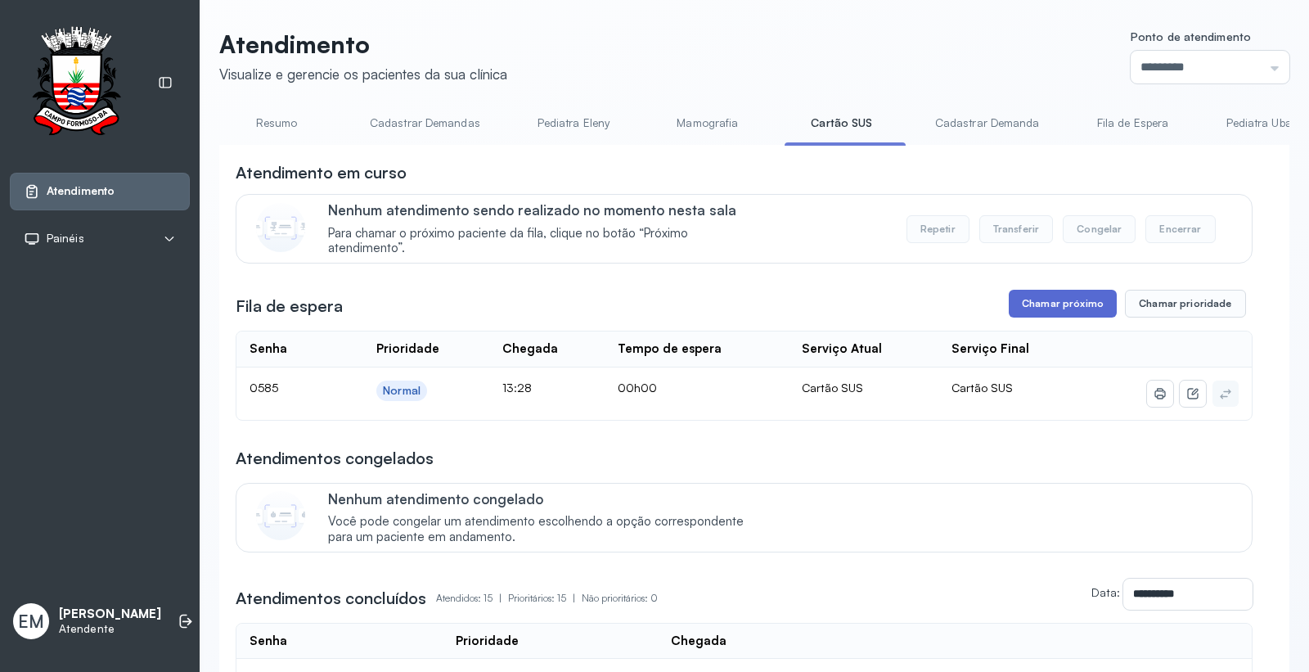
click at [1043, 305] on button "Chamar próximo" at bounding box center [1063, 304] width 108 height 28
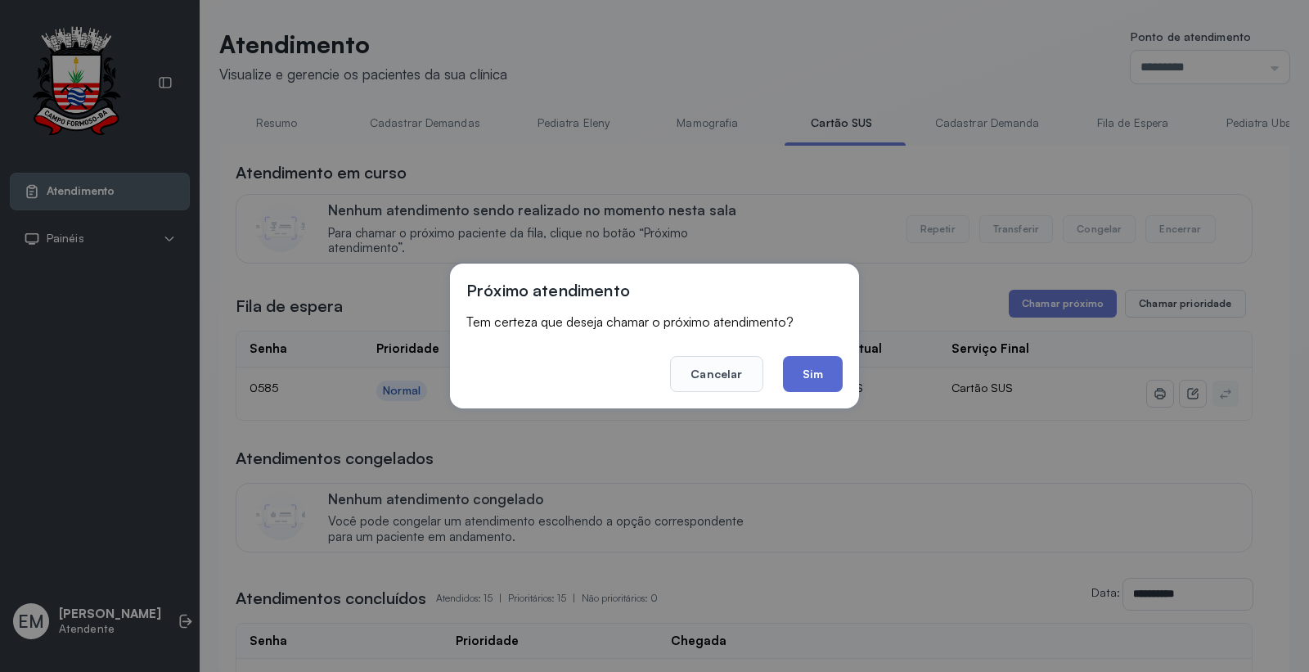
click at [798, 362] on button "Sim" at bounding box center [813, 374] width 60 height 36
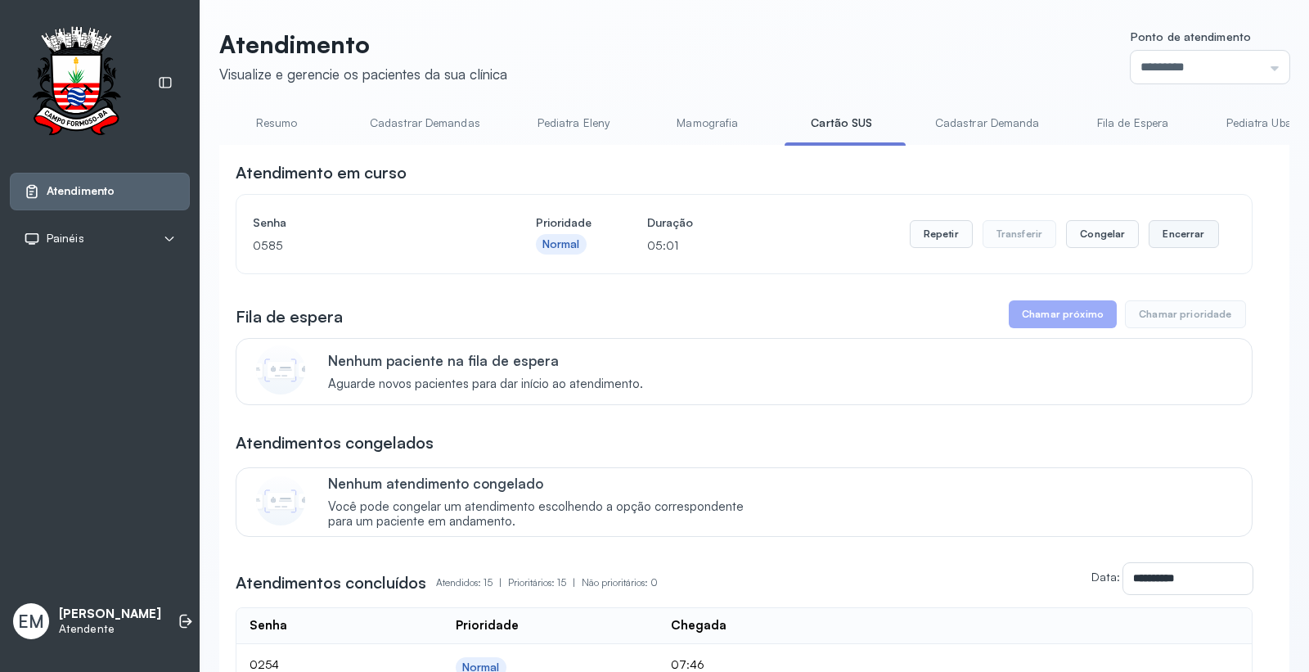
click at [1149, 229] on button "Encerrar" at bounding box center [1184, 234] width 70 height 28
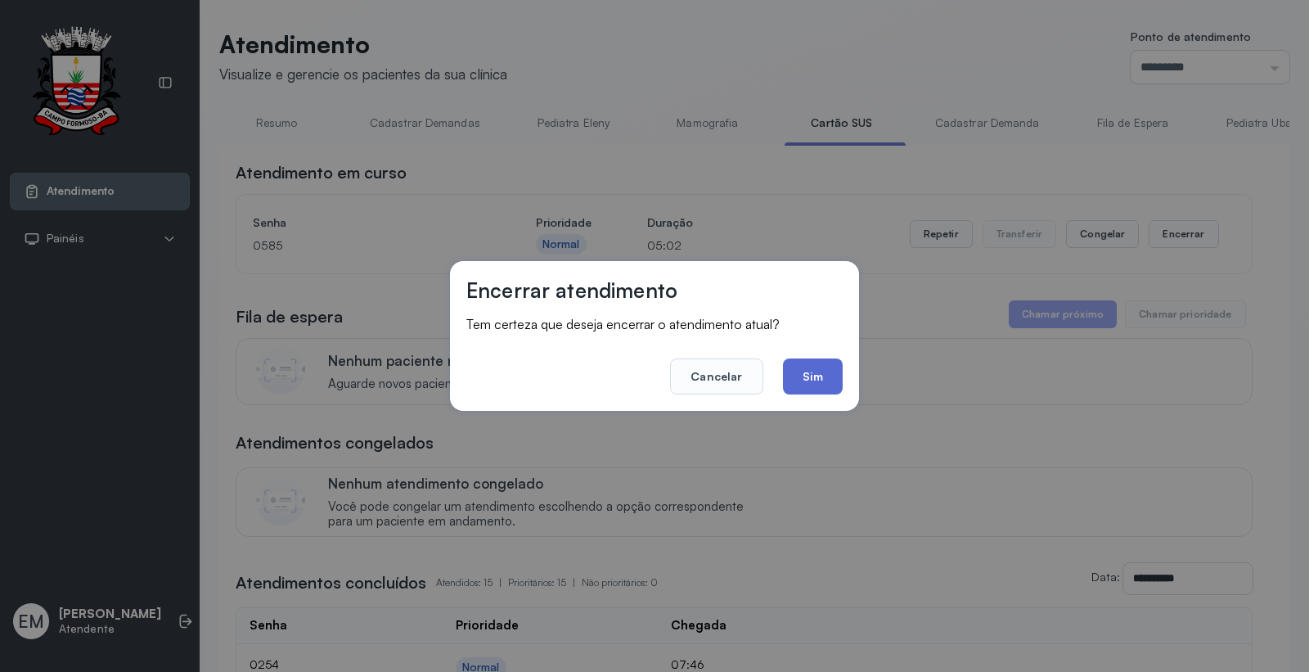
click at [823, 367] on button "Sim" at bounding box center [813, 376] width 60 height 36
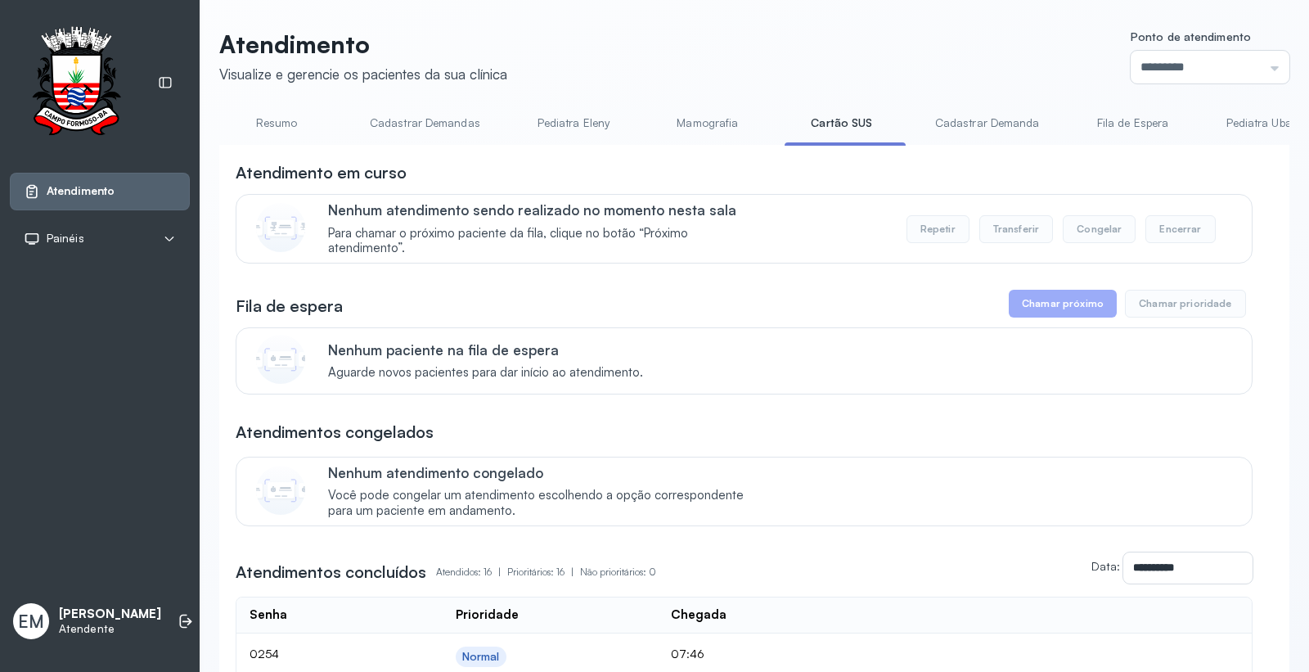
drag, startPoint x: 280, startPoint y: 110, endPoint x: 271, endPoint y: 160, distance: 50.7
click at [279, 110] on link "Resumo" at bounding box center [276, 123] width 115 height 27
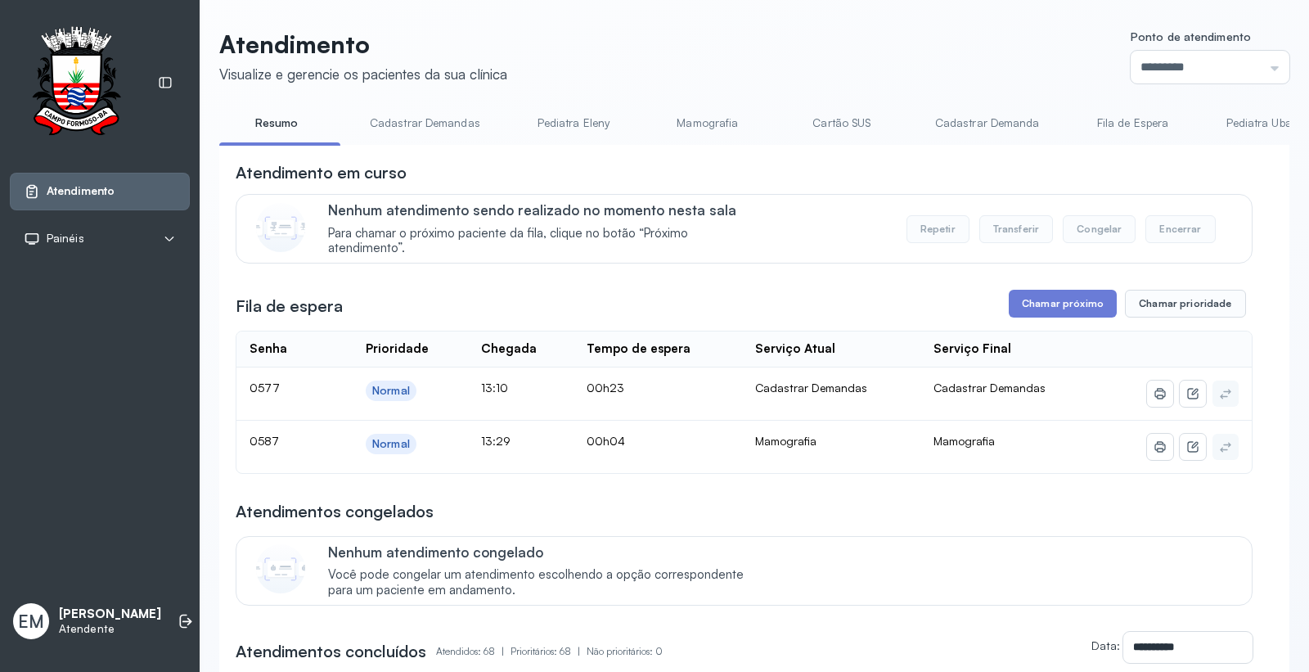
click at [1045, 306] on button "Chamar próximo" at bounding box center [1063, 304] width 108 height 28
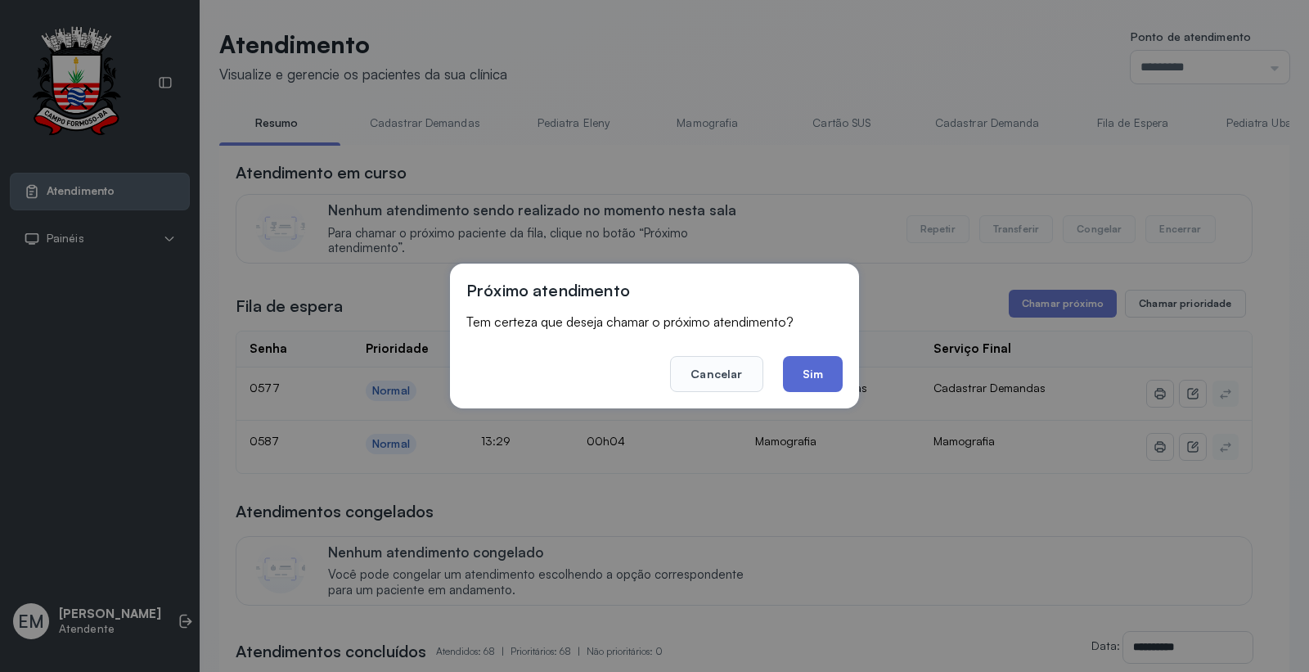
click at [840, 376] on button "Sim" at bounding box center [813, 374] width 60 height 36
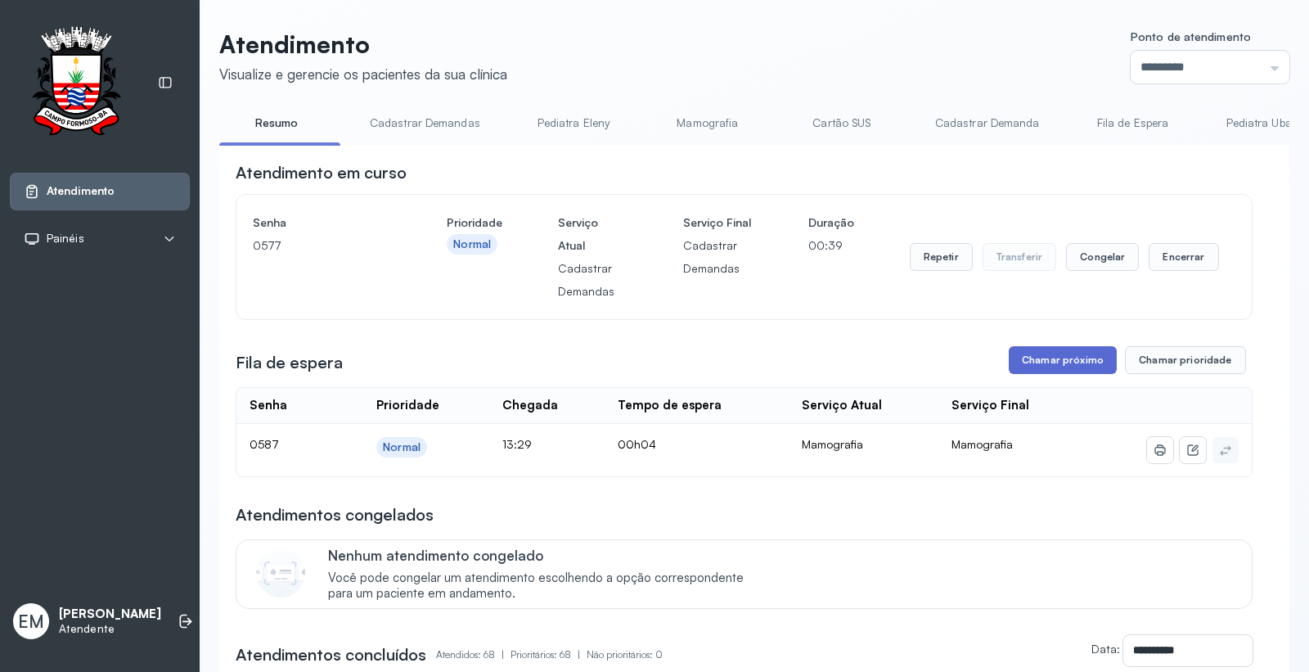
click at [1042, 371] on button "Chamar próximo" at bounding box center [1063, 360] width 108 height 28
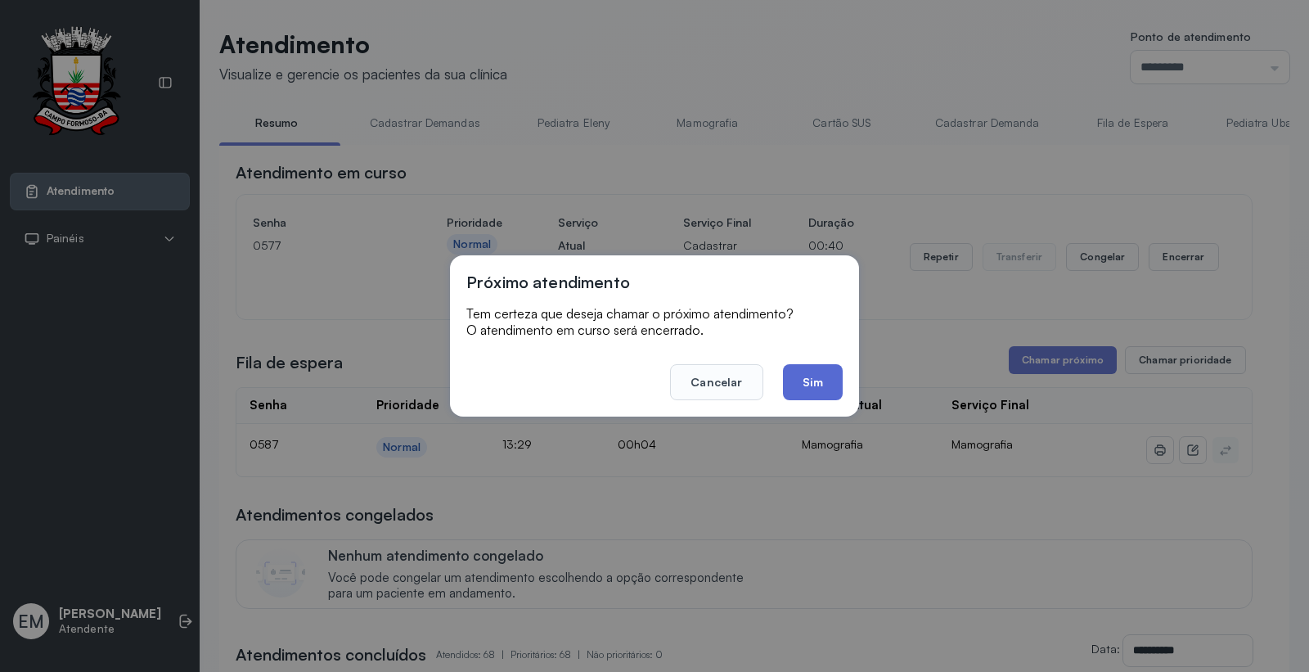
click at [802, 369] on button "Sim" at bounding box center [813, 382] width 60 height 36
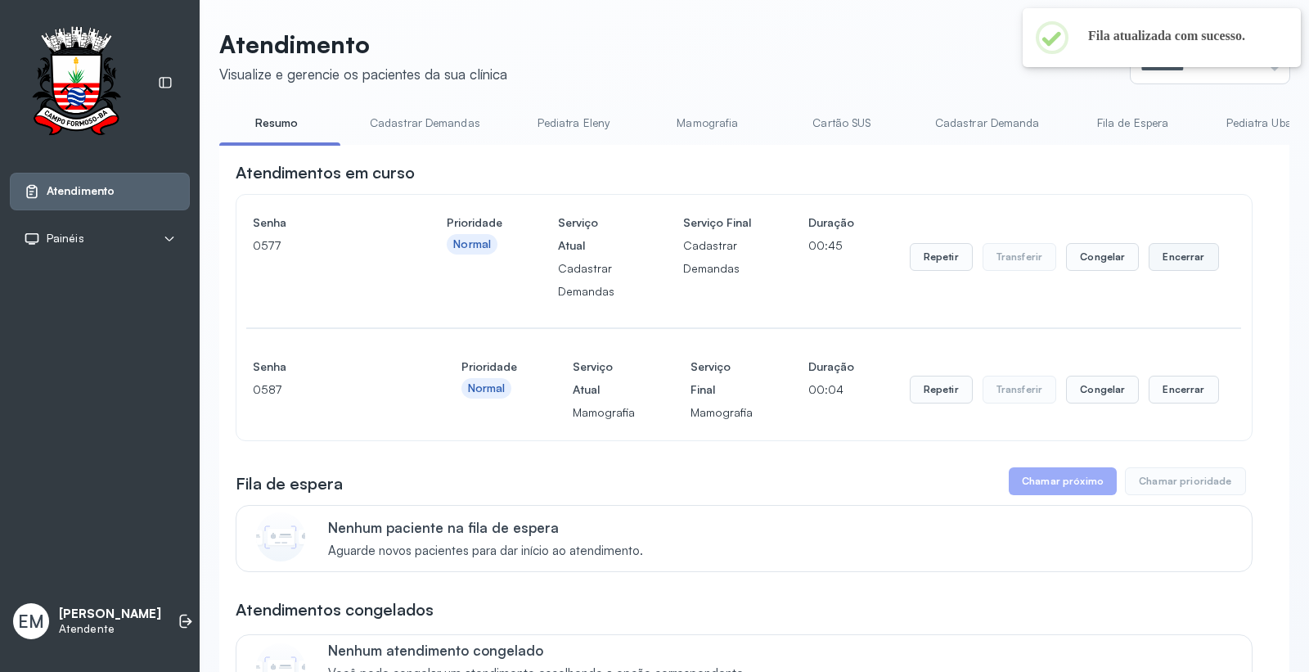
drag, startPoint x: 1180, startPoint y: 250, endPoint x: 1173, endPoint y: 255, distance: 8.9
click at [1173, 255] on button "Encerrar" at bounding box center [1184, 257] width 70 height 28
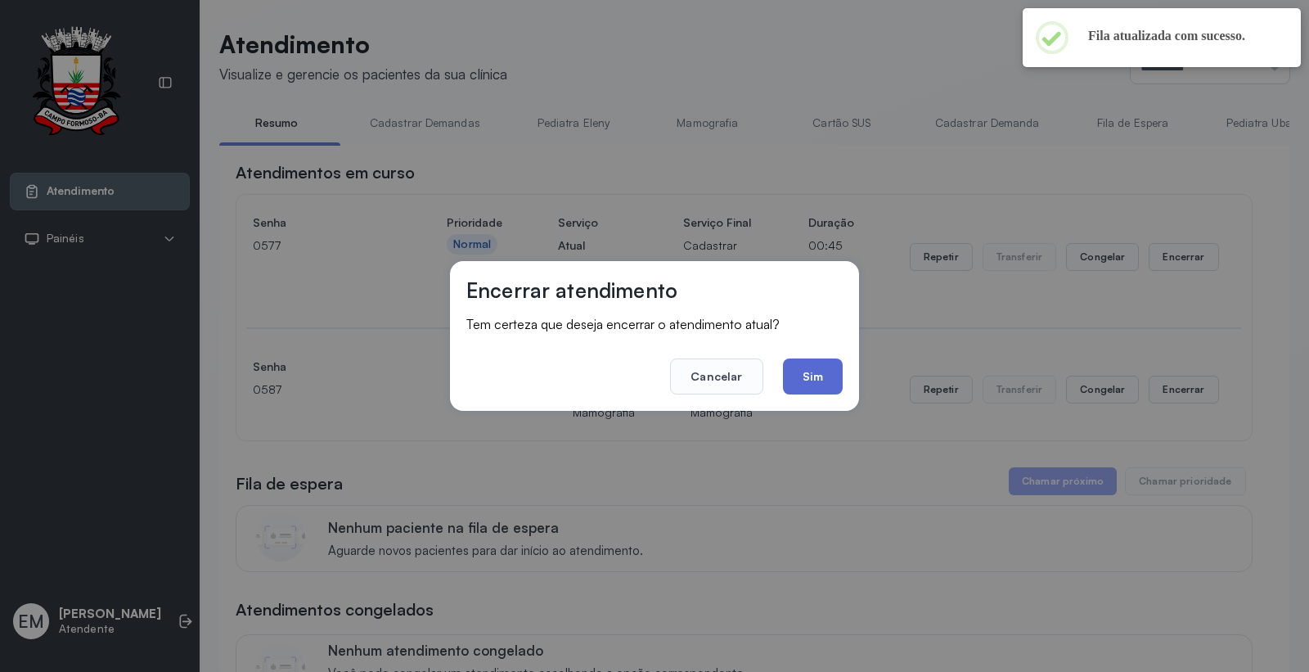
click at [838, 376] on button "Sim" at bounding box center [813, 376] width 60 height 36
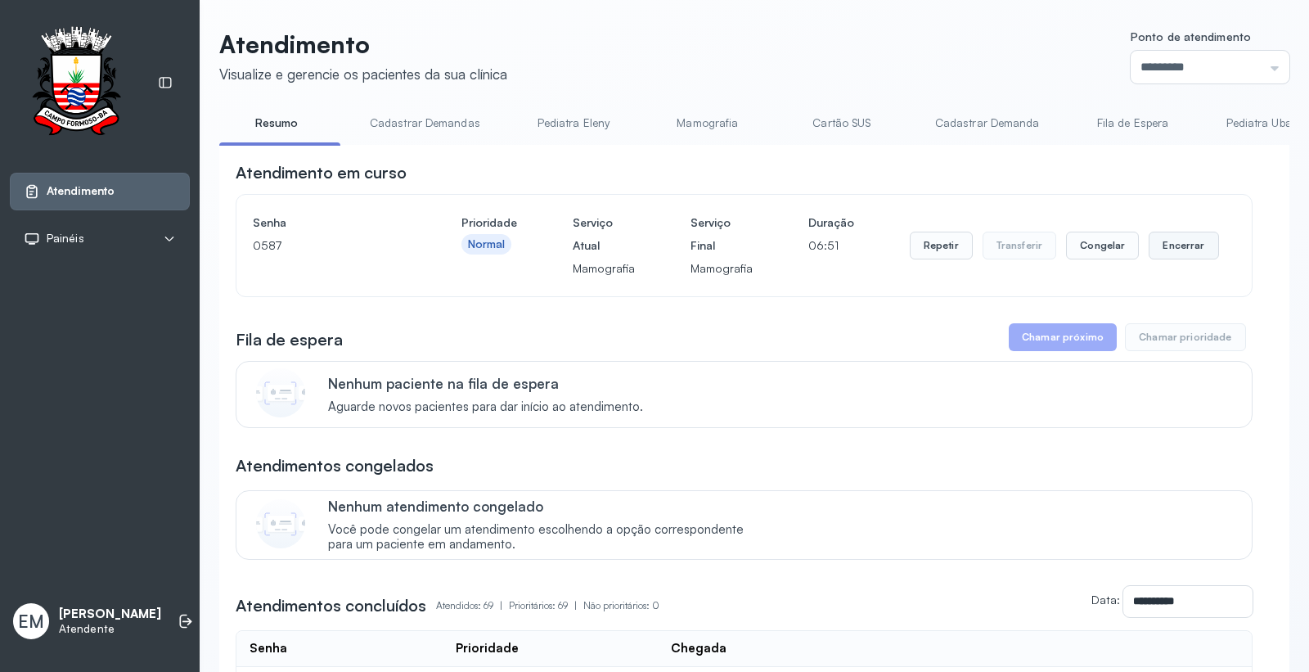
click at [1151, 250] on button "Encerrar" at bounding box center [1184, 246] width 70 height 28
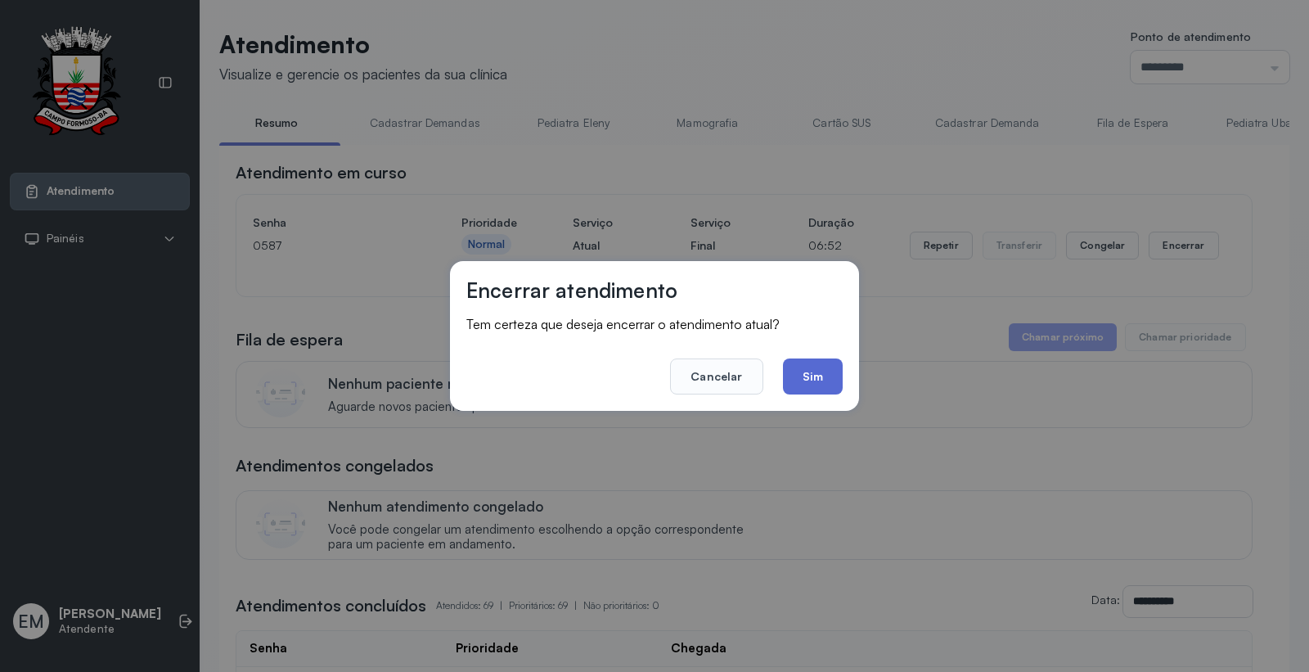
click at [804, 371] on button "Sim" at bounding box center [813, 376] width 60 height 36
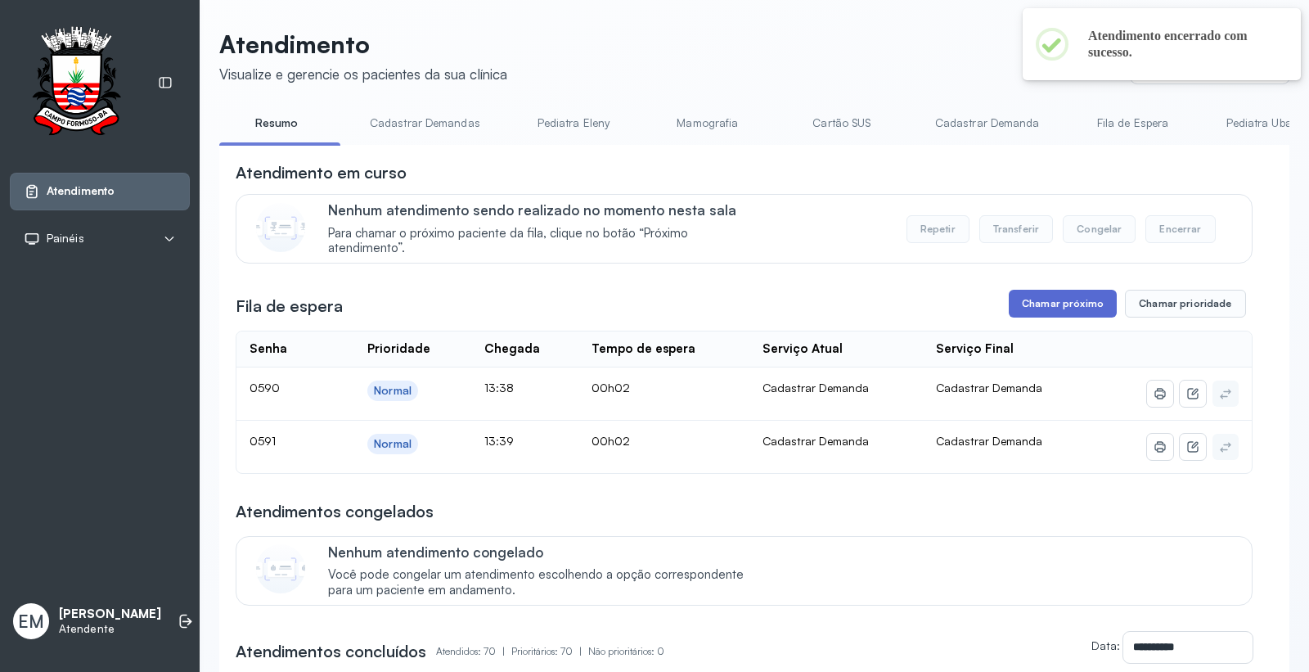
drag, startPoint x: 1085, startPoint y: 331, endPoint x: 1082, endPoint y: 320, distance: 11.9
click at [1080, 309] on button "Chamar próximo" at bounding box center [1063, 304] width 108 height 28
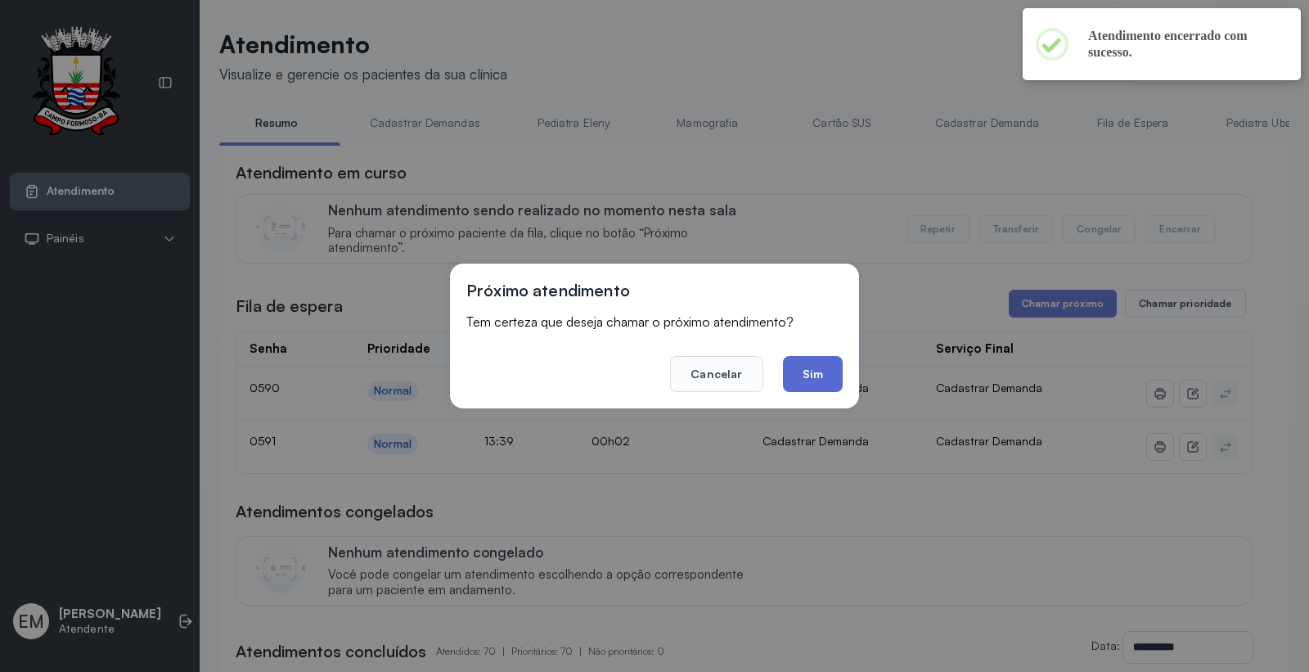
click at [828, 374] on button "Sim" at bounding box center [813, 374] width 60 height 36
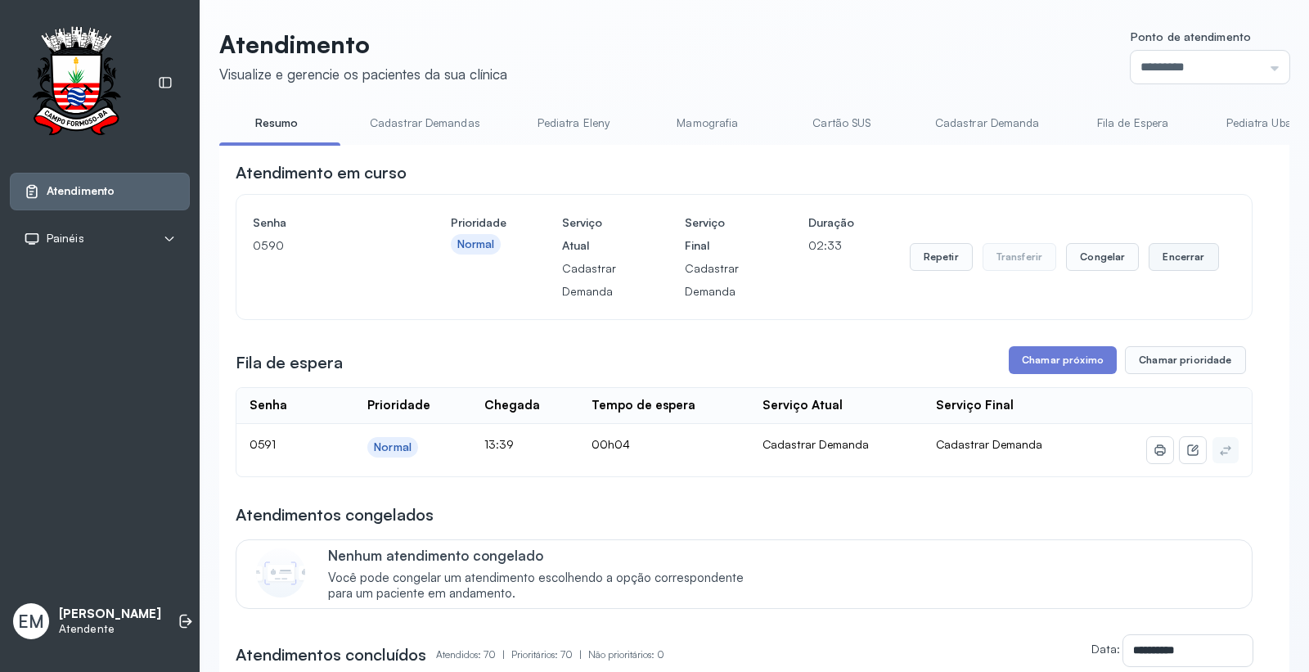
click at [1150, 258] on button "Encerrar" at bounding box center [1184, 257] width 70 height 28
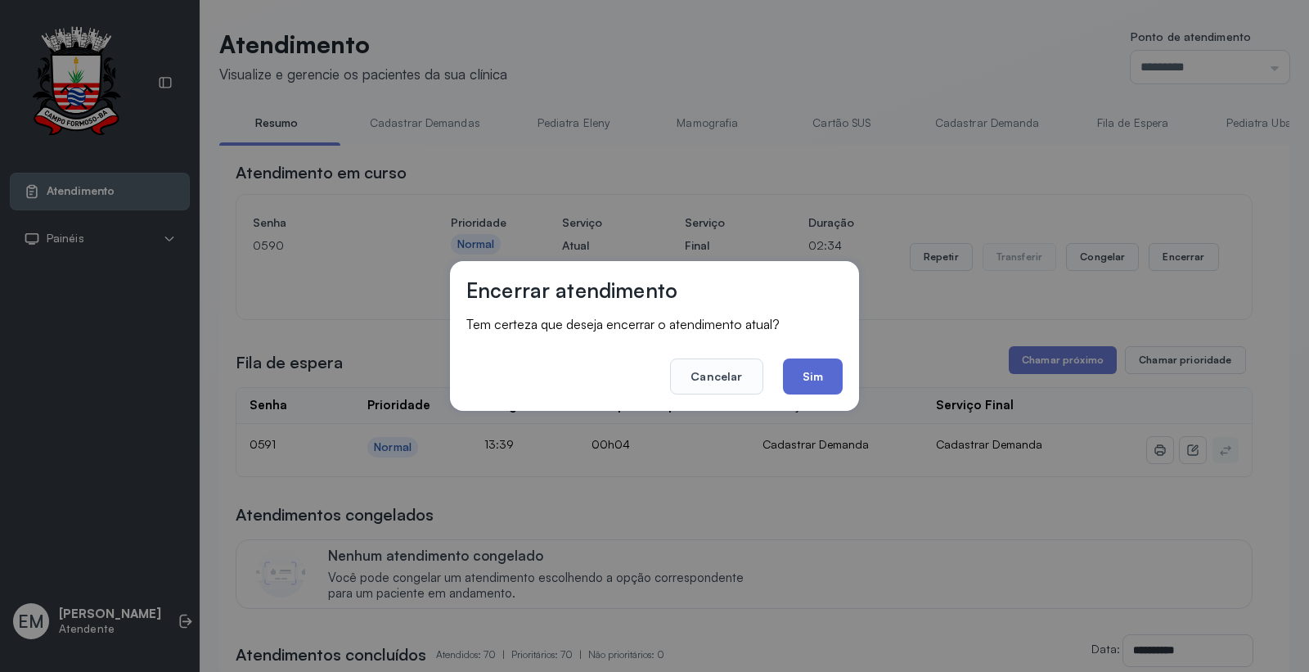
click at [804, 381] on button "Sim" at bounding box center [813, 376] width 60 height 36
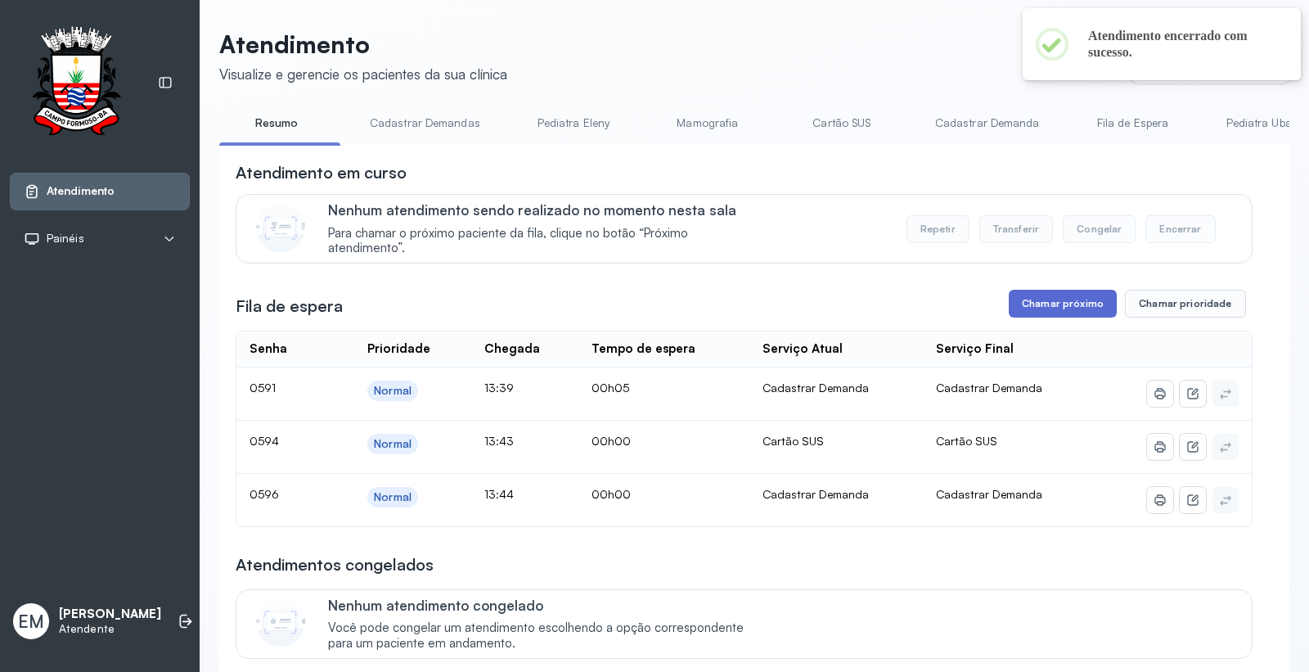
click at [1042, 313] on button "Chamar próximo" at bounding box center [1063, 304] width 108 height 28
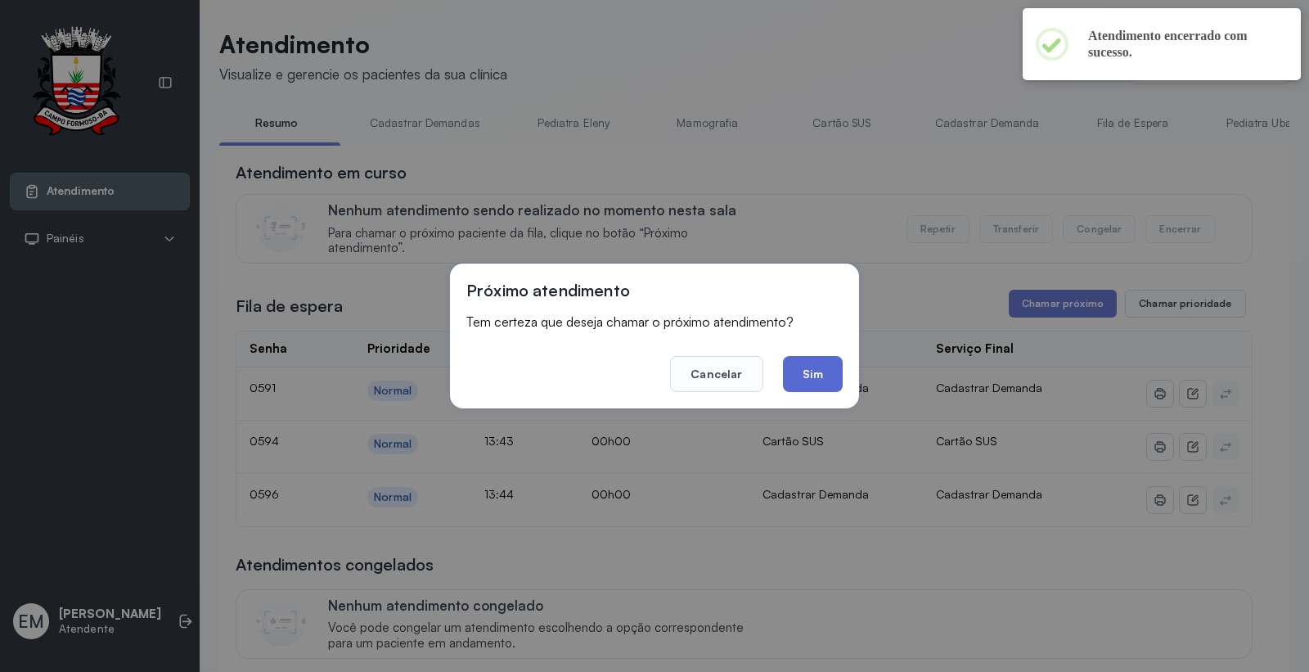
click at [818, 363] on button "Sim" at bounding box center [813, 374] width 60 height 36
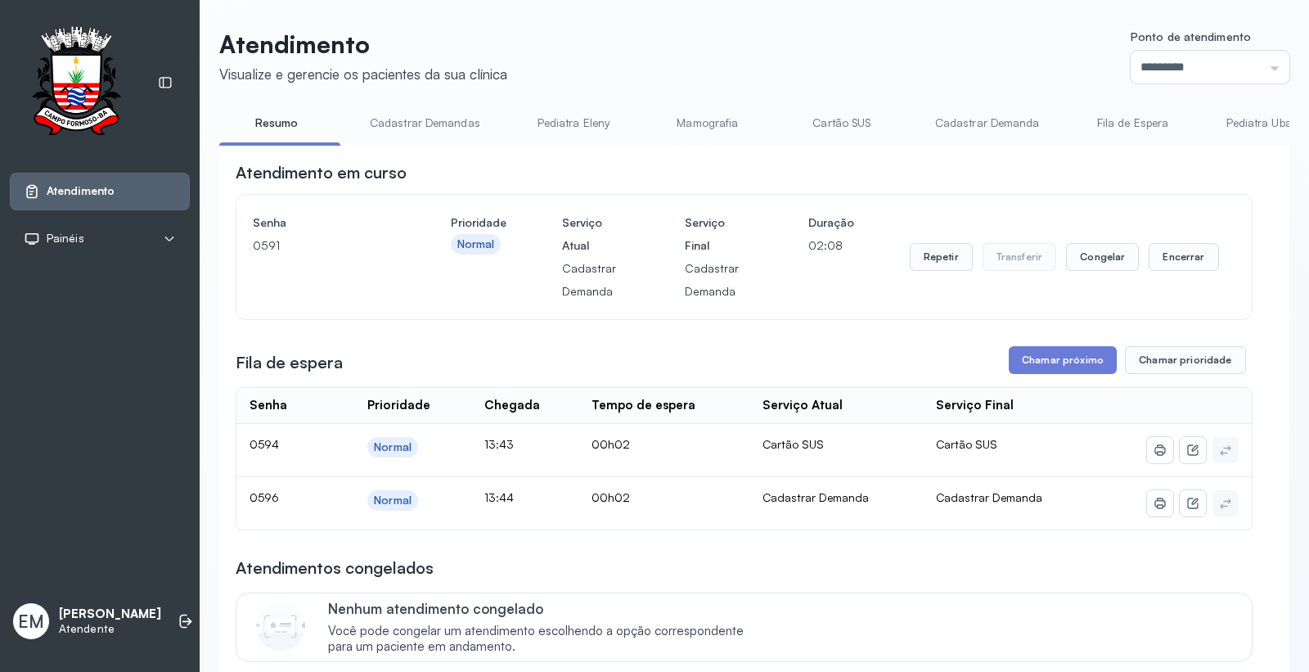
click at [1164, 246] on div "Repetir Transferir Congelar Encerrar" at bounding box center [1064, 257] width 309 height 92
click at [1164, 251] on button "Encerrar" at bounding box center [1184, 257] width 70 height 28
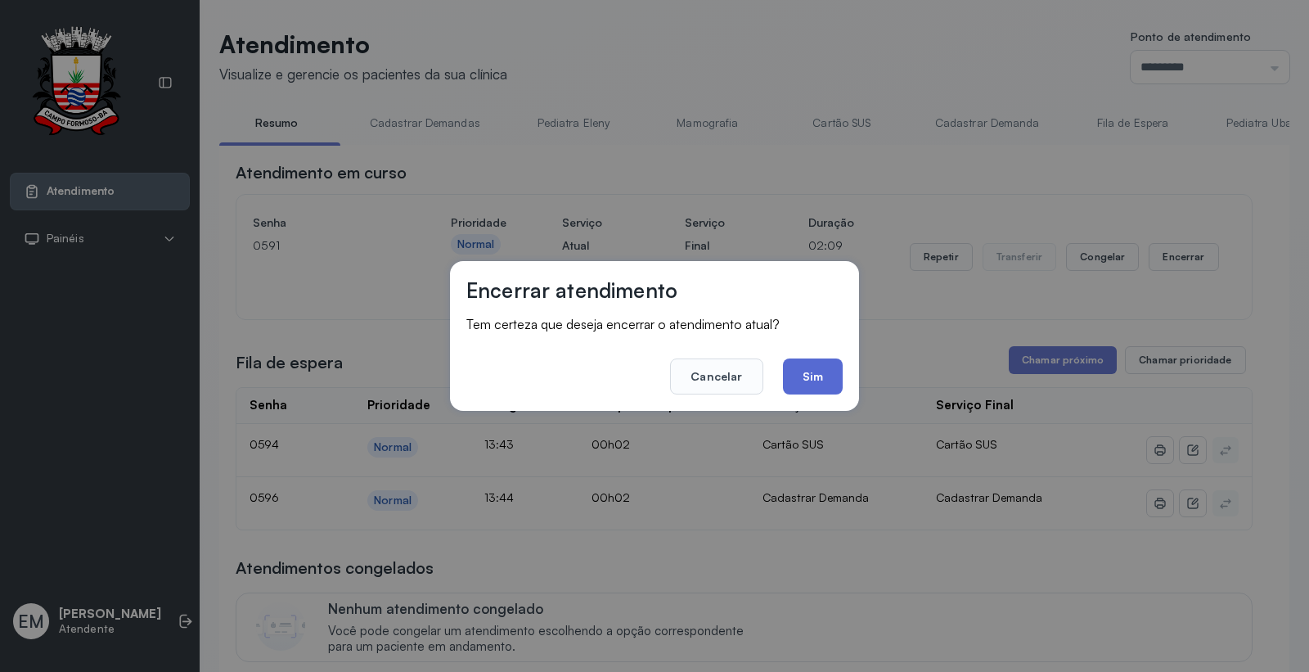
click at [815, 372] on button "Sim" at bounding box center [813, 376] width 60 height 36
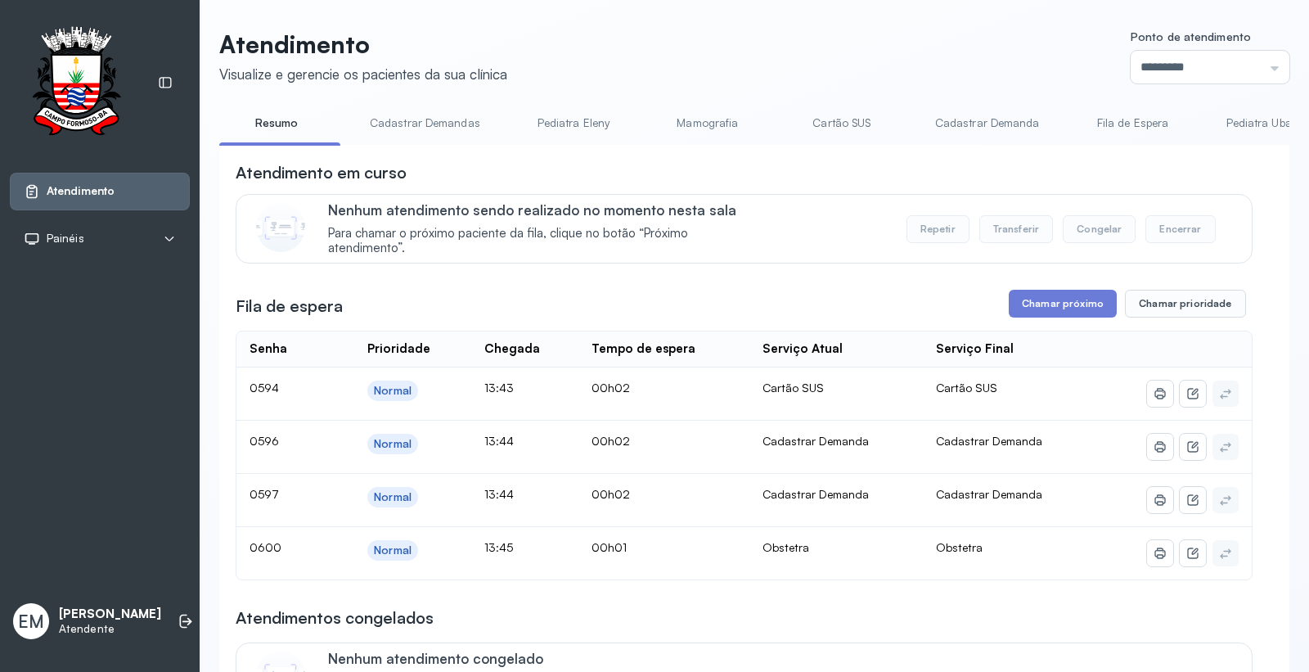
click at [733, 82] on header "Atendimento Visualize e gerencie os pacientes da sua clínica Ponto de atendimen…" at bounding box center [754, 56] width 1070 height 54
click at [1064, 297] on button "Chamar próximo" at bounding box center [1063, 304] width 108 height 28
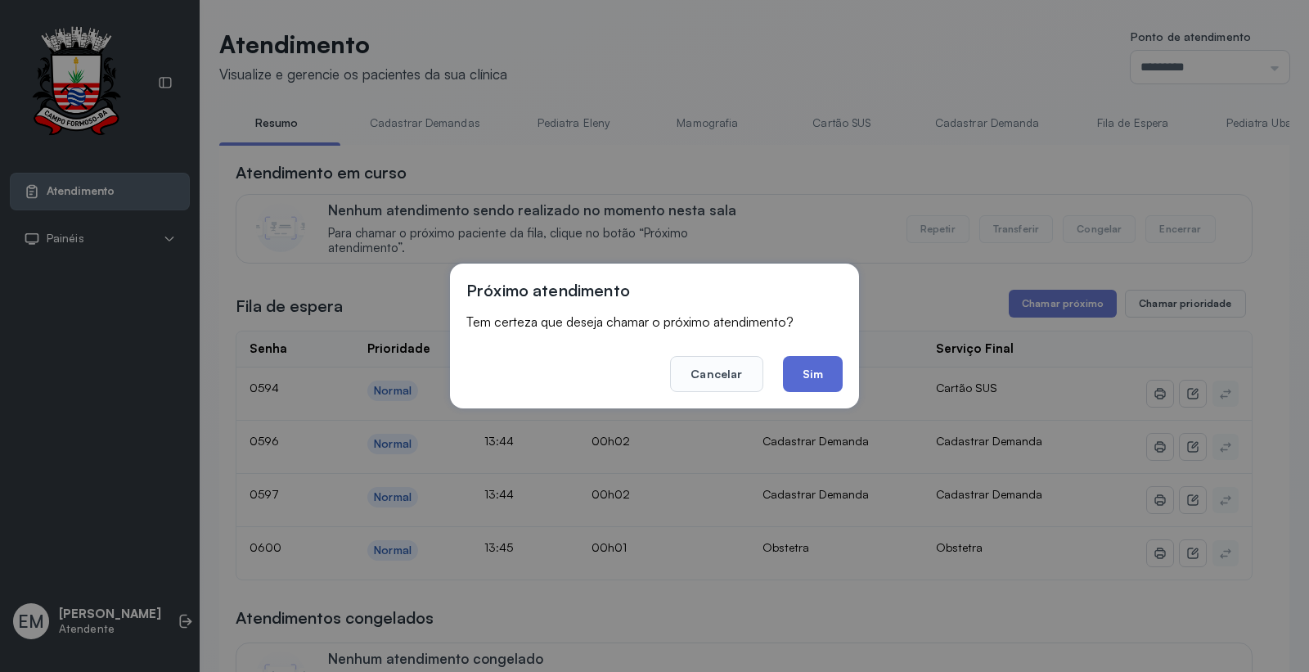
click at [803, 372] on button "Sim" at bounding box center [813, 374] width 60 height 36
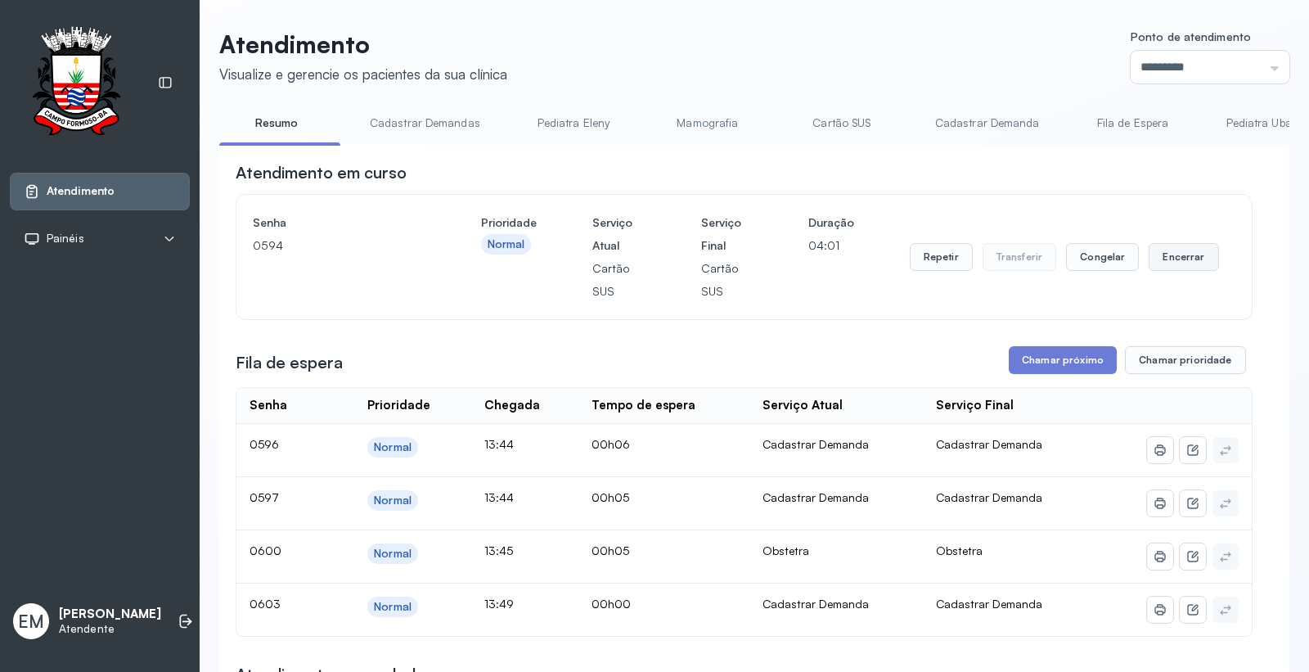
click at [1193, 262] on button "Encerrar" at bounding box center [1184, 257] width 70 height 28
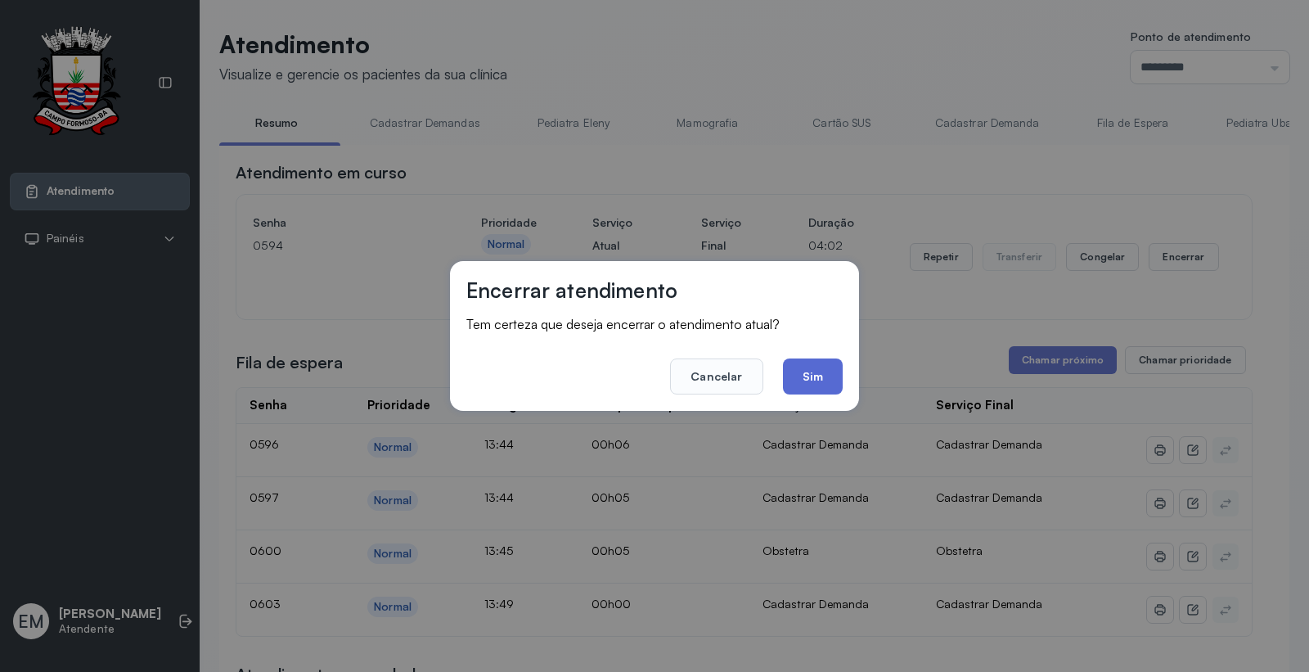
click at [798, 376] on button "Sim" at bounding box center [813, 376] width 60 height 36
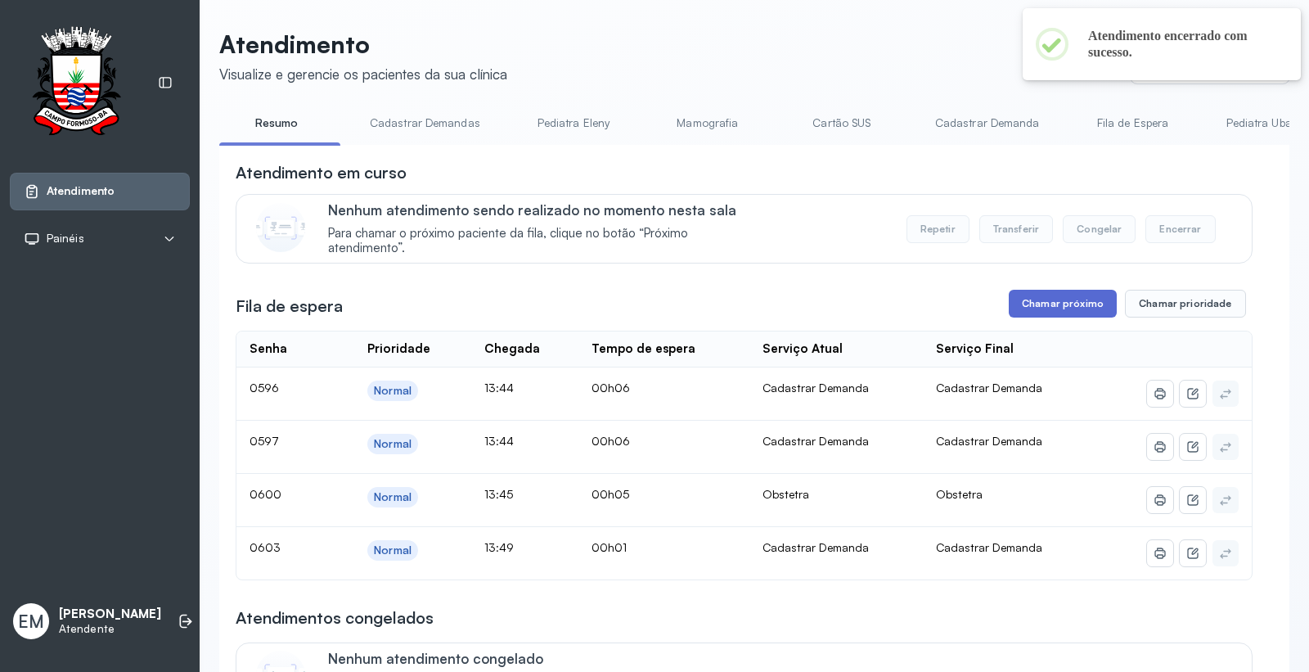
click at [1028, 308] on button "Chamar próximo" at bounding box center [1063, 304] width 108 height 28
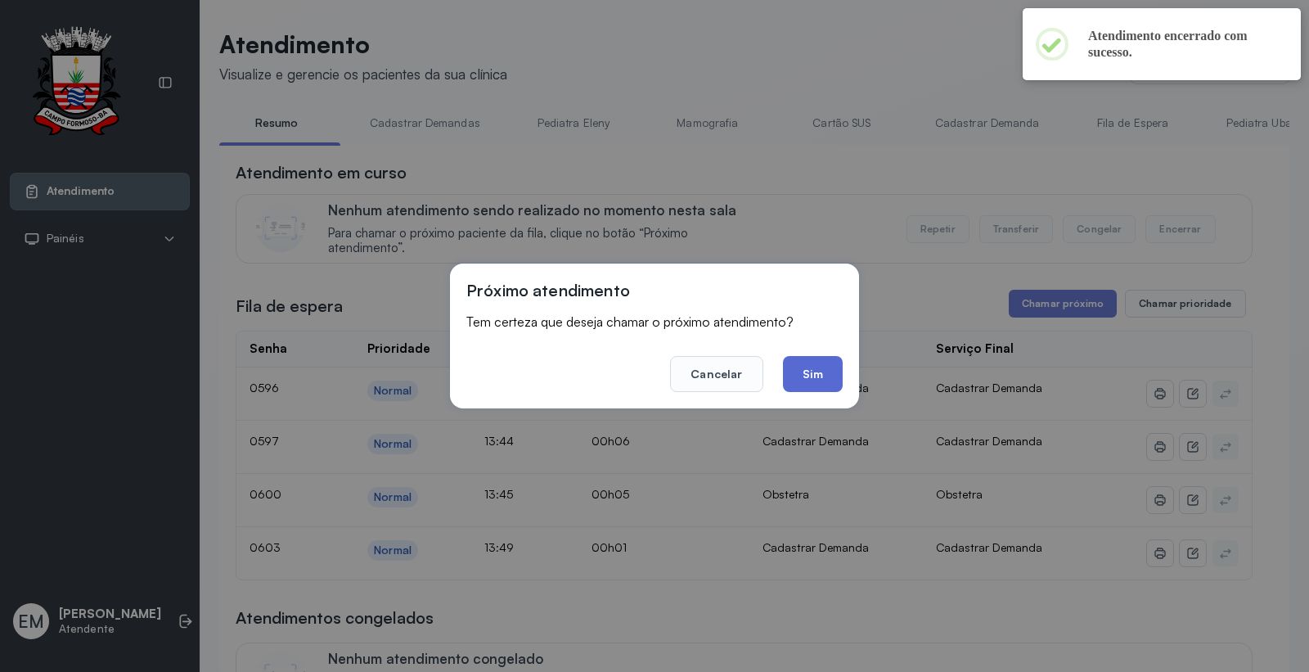
click at [814, 364] on button "Sim" at bounding box center [813, 374] width 60 height 36
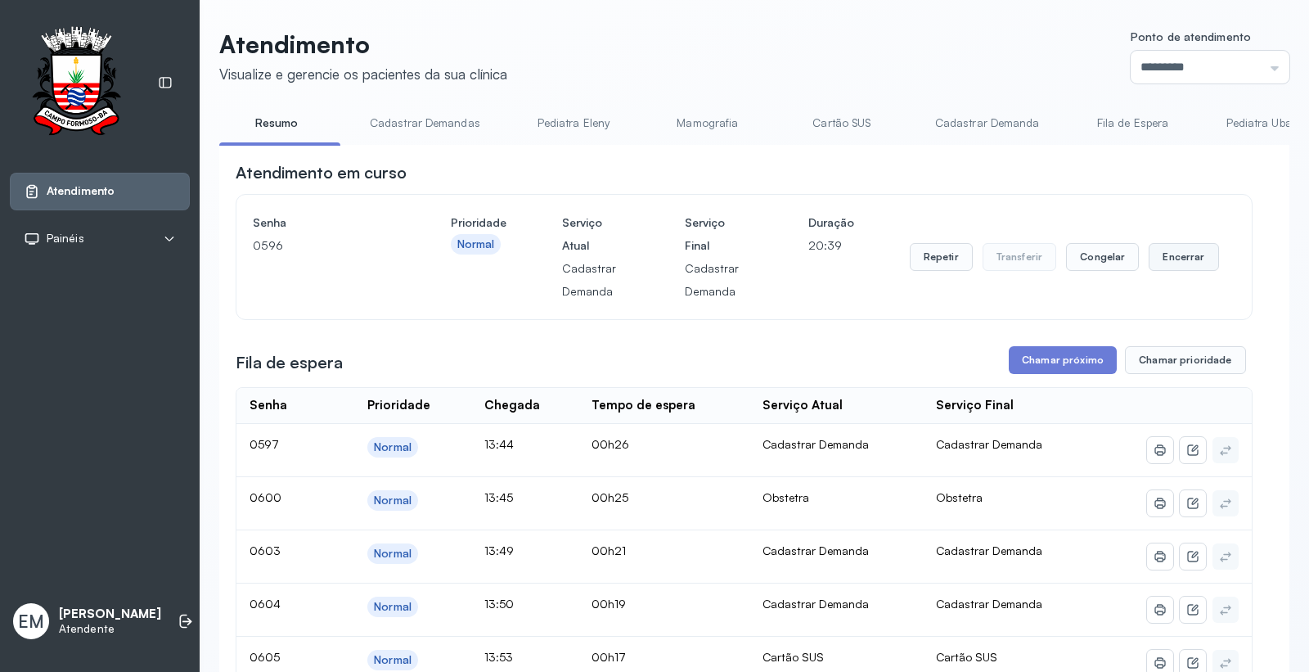
drag, startPoint x: 1205, startPoint y: 251, endPoint x: 1165, endPoint y: 263, distance: 41.7
click at [1178, 251] on div "Senha [SECURITY_DATA] Prioridade Normal Serviço Atual Cadastrar Demanda Serviço…" at bounding box center [744, 257] width 983 height 92
click at [1165, 263] on button "Encerrar" at bounding box center [1184, 257] width 70 height 28
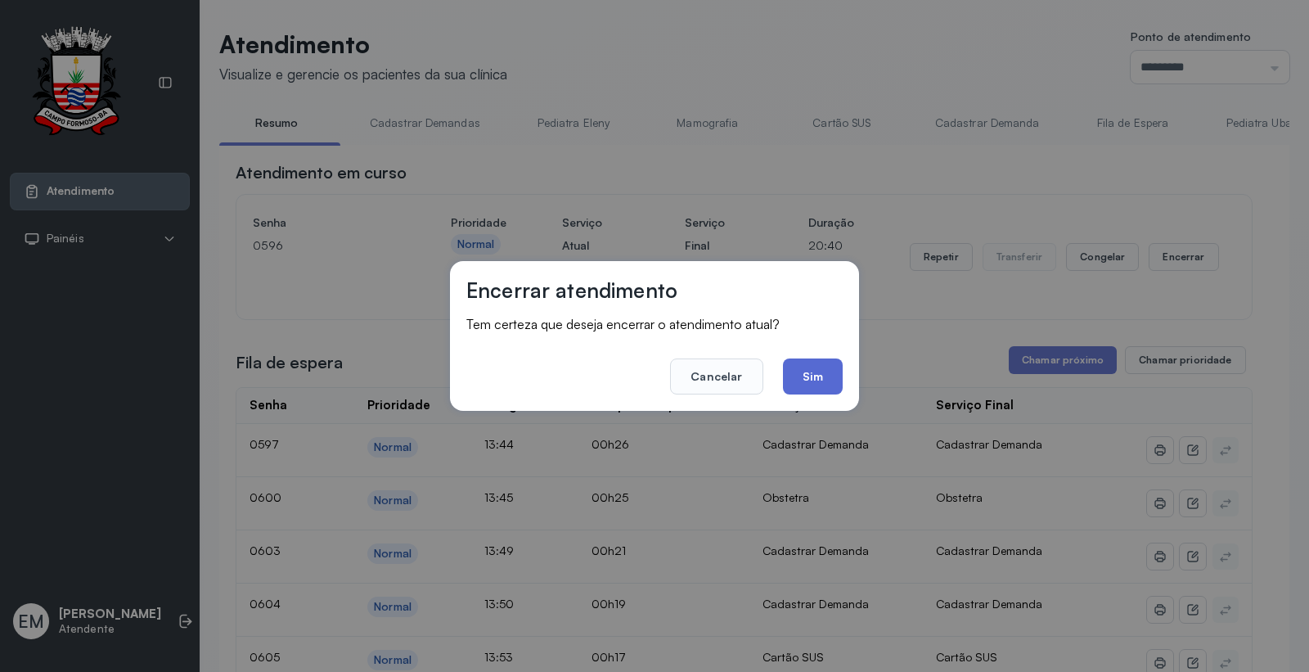
click at [811, 376] on button "Sim" at bounding box center [813, 376] width 60 height 36
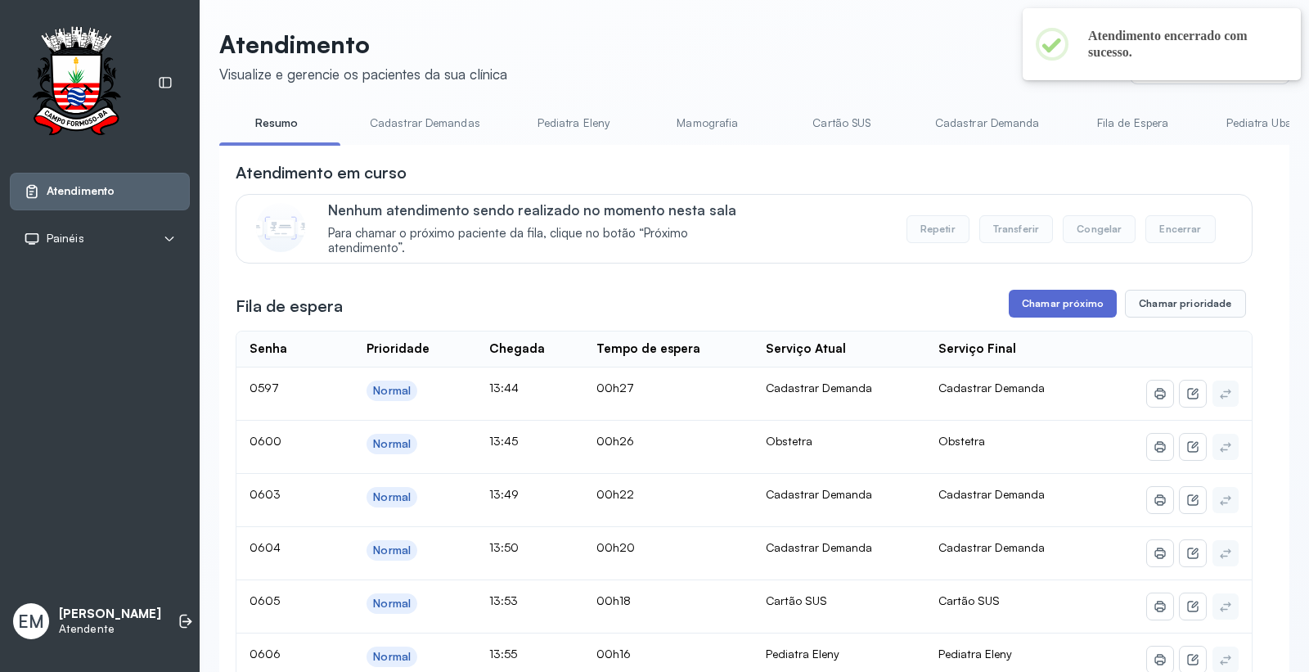
click at [1057, 318] on button "Chamar próximo" at bounding box center [1063, 304] width 108 height 28
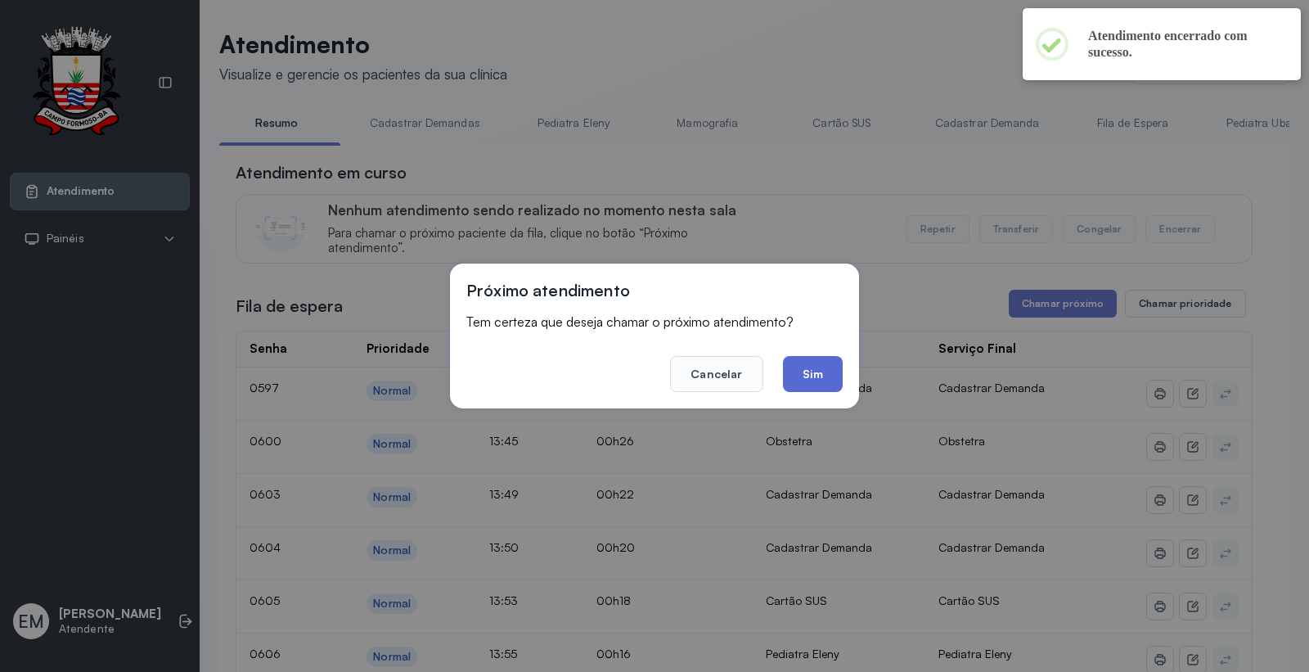
click at [813, 370] on button "Sim" at bounding box center [813, 374] width 60 height 36
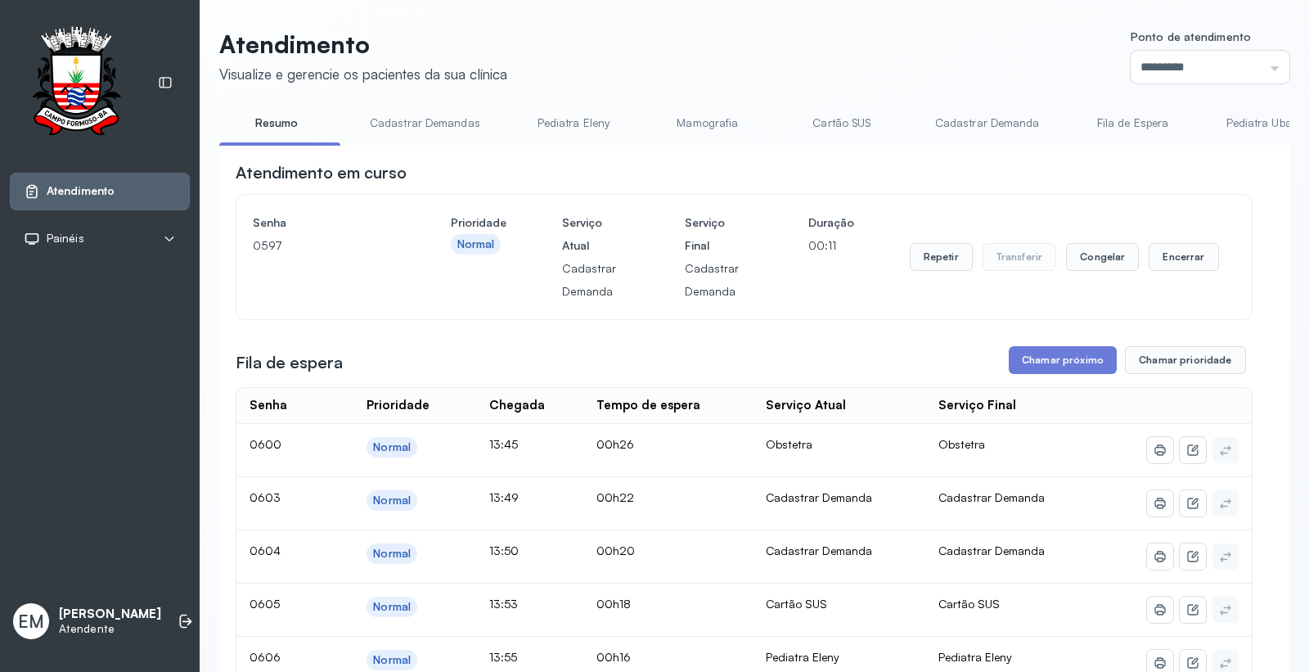
click at [901, 268] on div "Senha [SECURITY_DATA] Prioridade Normal Serviço Atual Cadastrar Demanda Serviço…" at bounding box center [744, 257] width 983 height 92
click at [929, 259] on button "Repetir" at bounding box center [941, 257] width 63 height 28
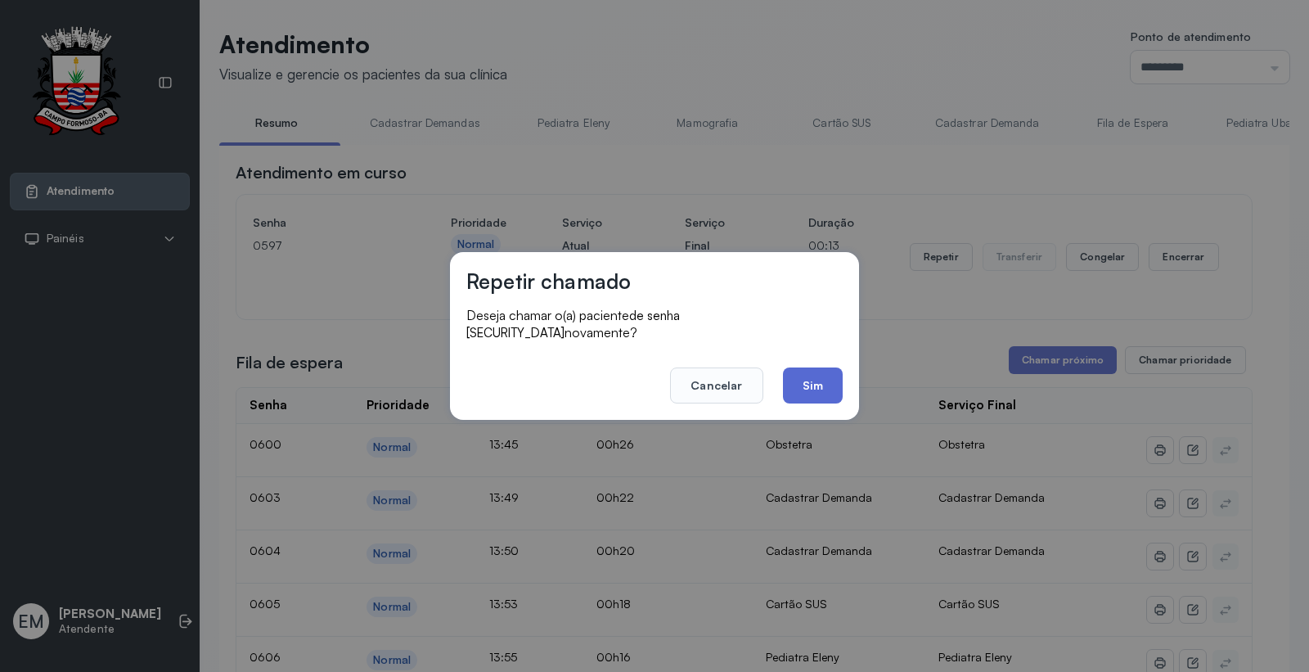
click at [795, 385] on button "Sim" at bounding box center [813, 385] width 60 height 36
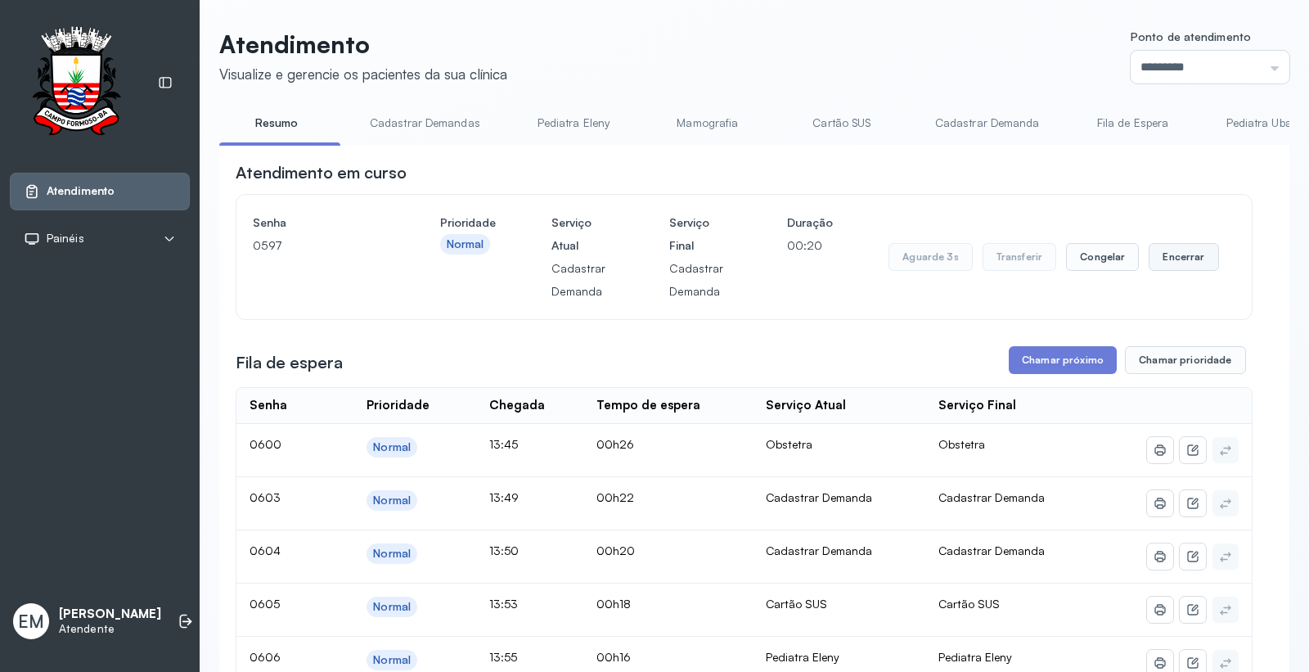
click at [1150, 251] on button "Encerrar" at bounding box center [1184, 257] width 70 height 28
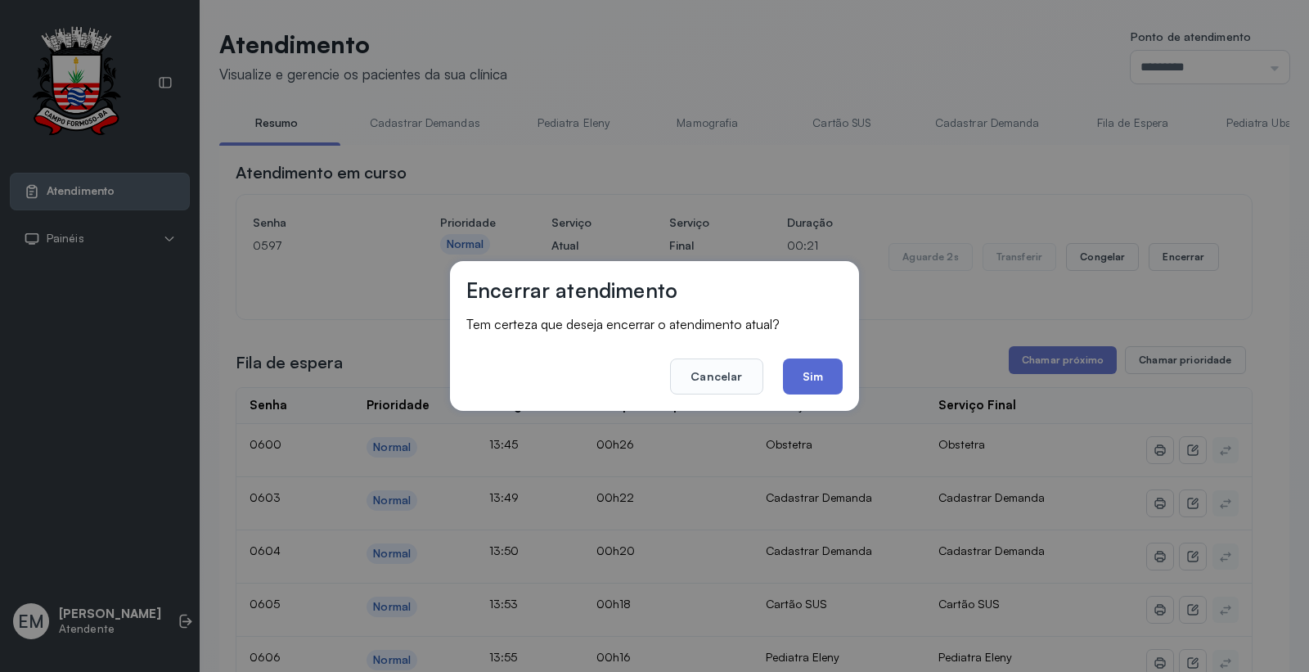
click at [832, 385] on button "Sim" at bounding box center [813, 376] width 60 height 36
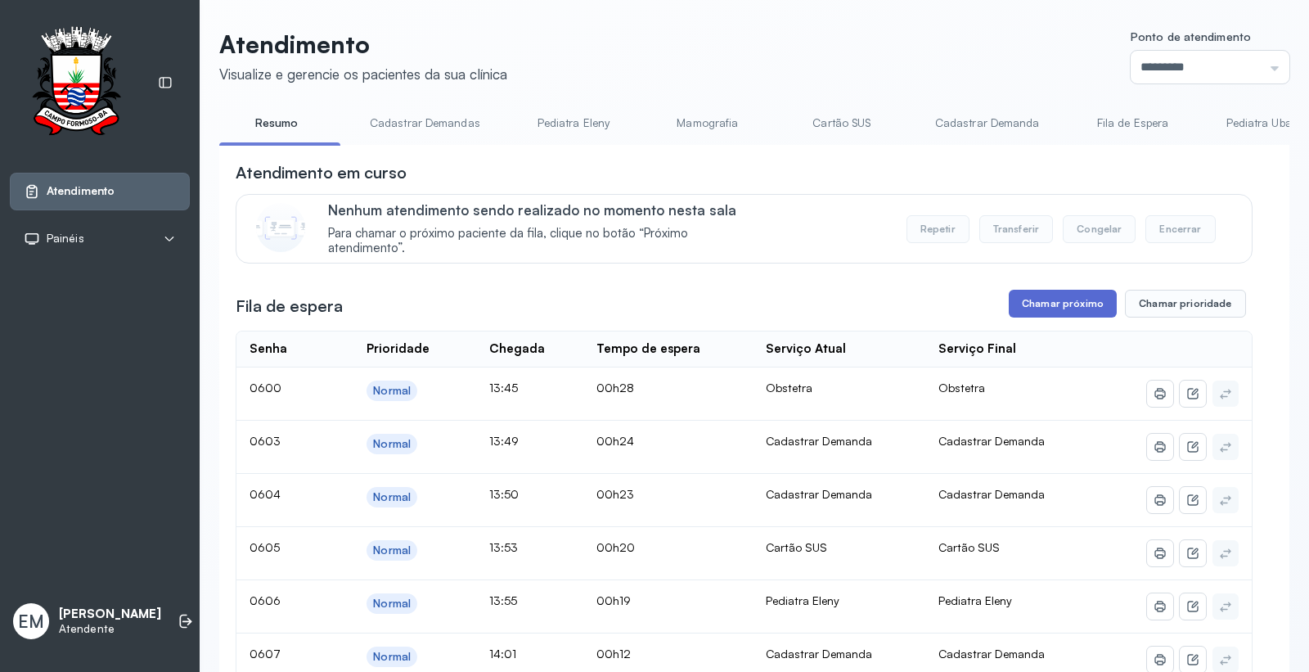
click at [1061, 306] on button "Chamar próximo" at bounding box center [1063, 304] width 108 height 28
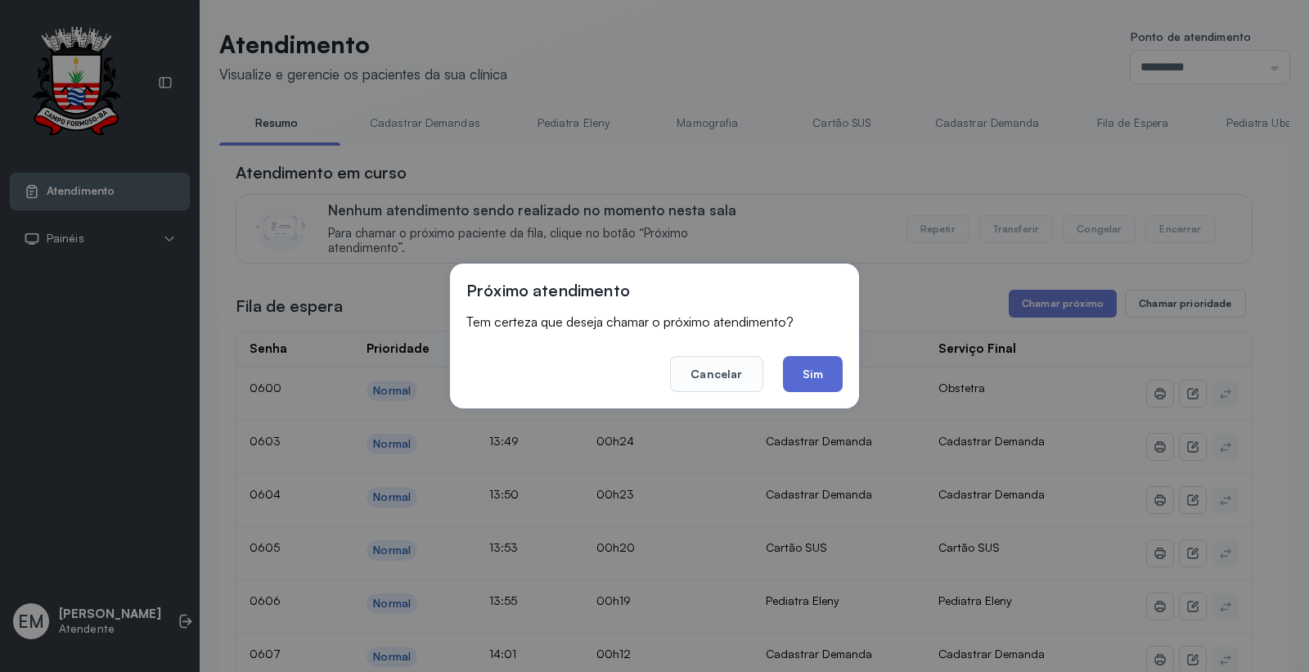
click at [841, 380] on button "Sim" at bounding box center [813, 374] width 60 height 36
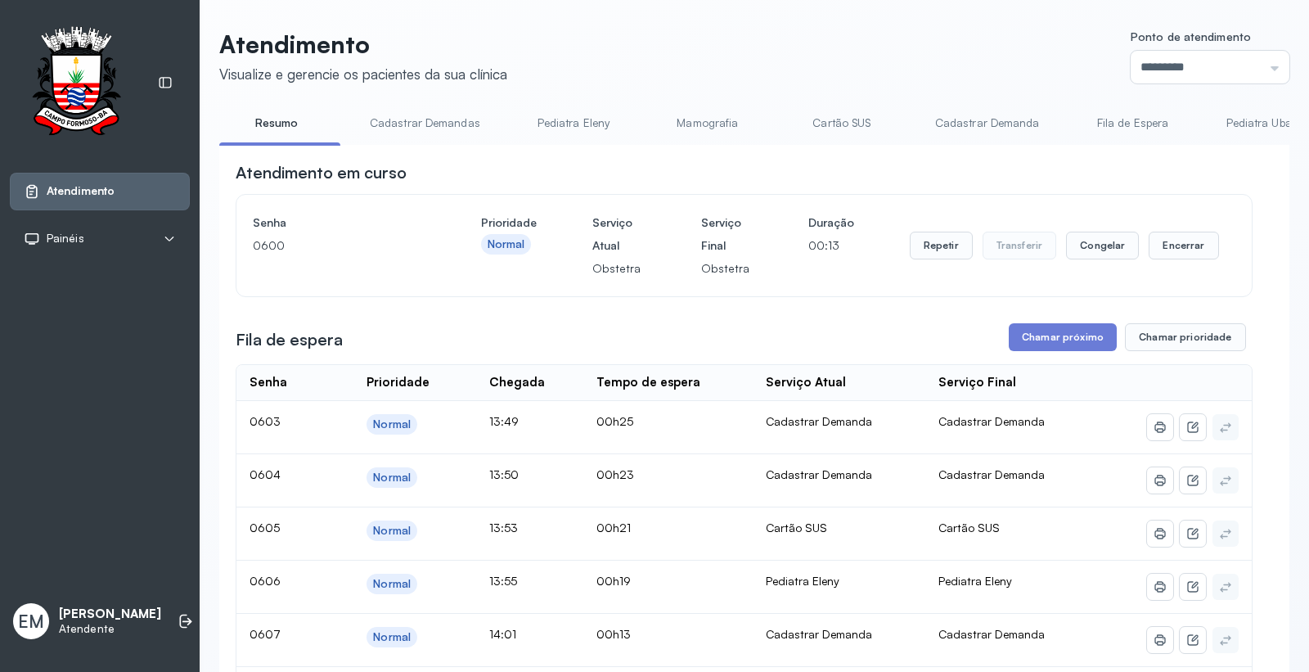
click at [853, 125] on link "Cartão SUS" at bounding box center [842, 123] width 115 height 27
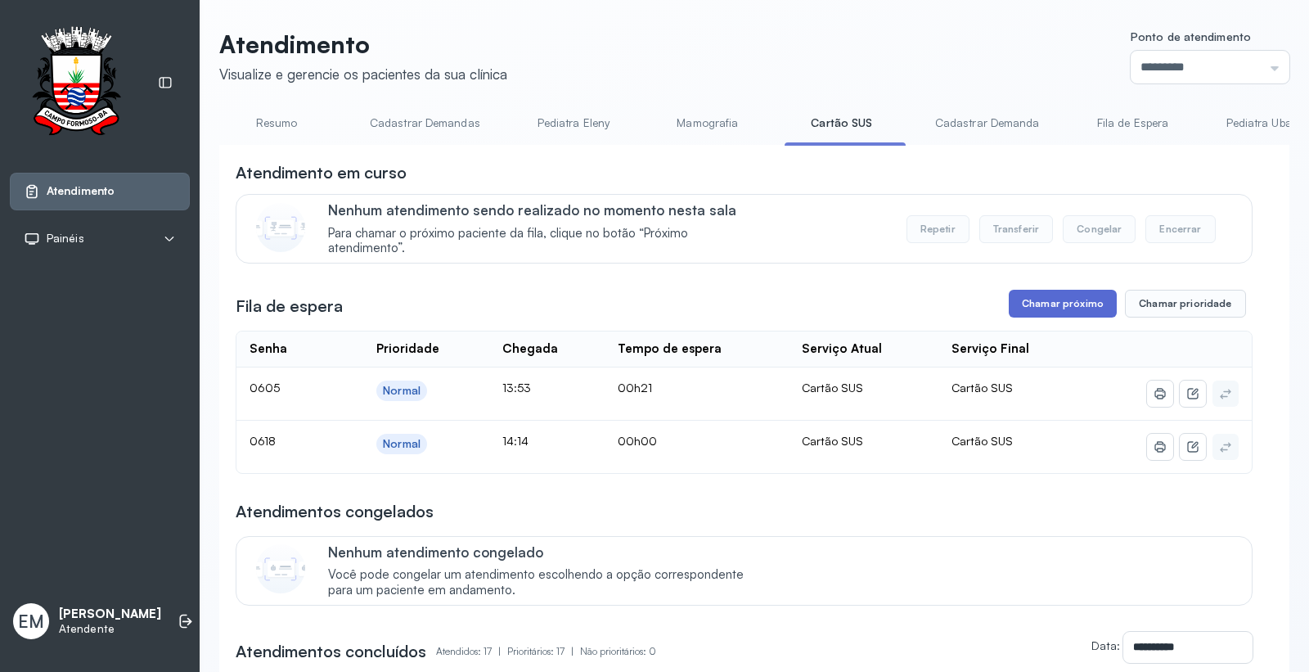
drag, startPoint x: 1061, startPoint y: 305, endPoint x: 1034, endPoint y: 315, distance: 28.7
click at [1034, 315] on button "Chamar próximo" at bounding box center [1063, 304] width 108 height 28
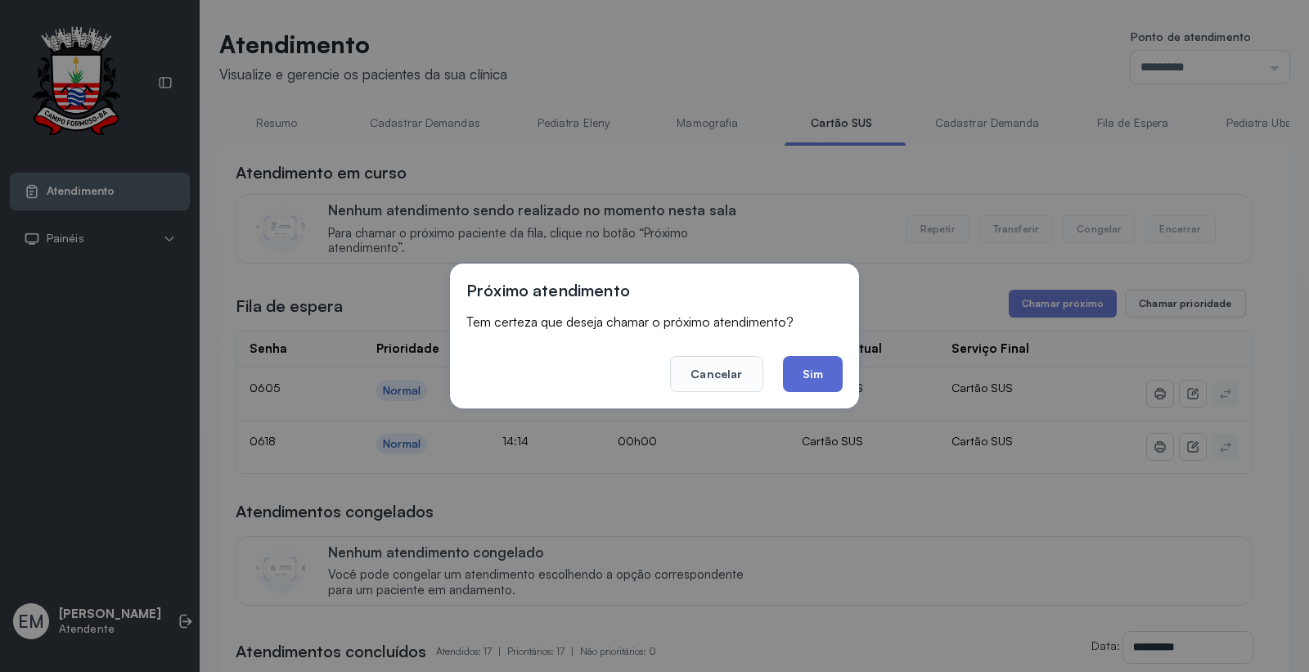
click at [827, 363] on button "Sim" at bounding box center [813, 374] width 60 height 36
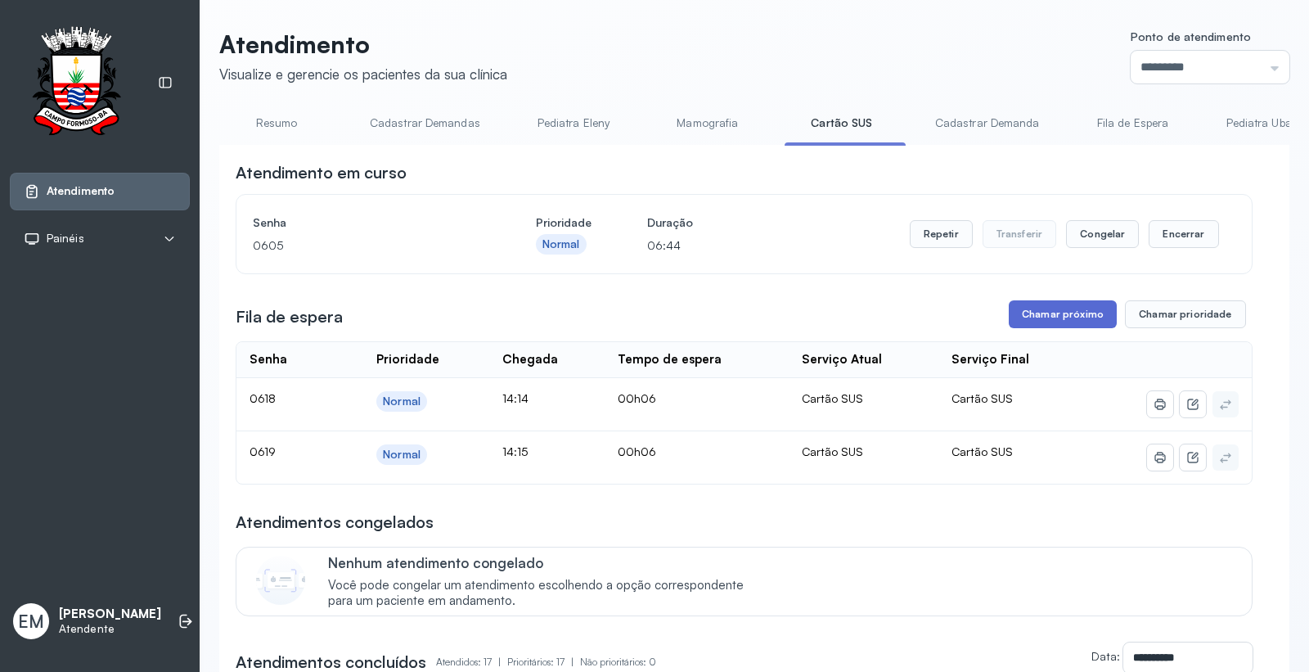
click at [1028, 314] on button "Chamar próximo" at bounding box center [1063, 314] width 108 height 28
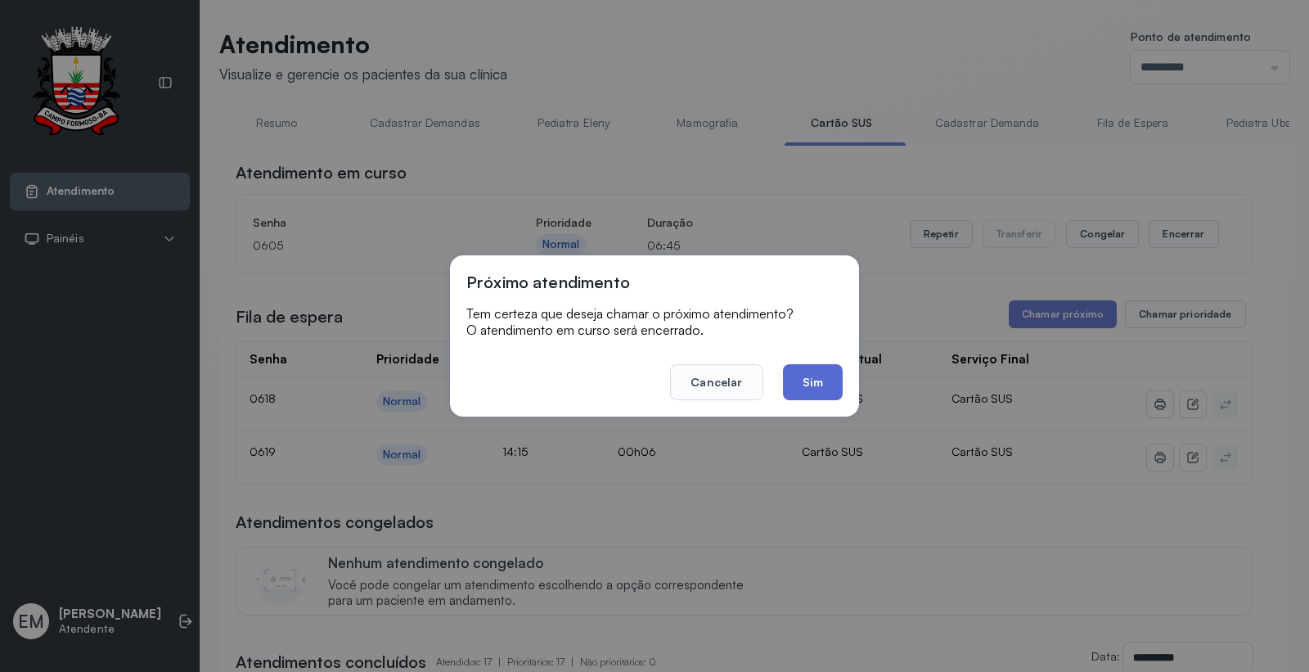
click at [810, 378] on button "Sim" at bounding box center [813, 382] width 60 height 36
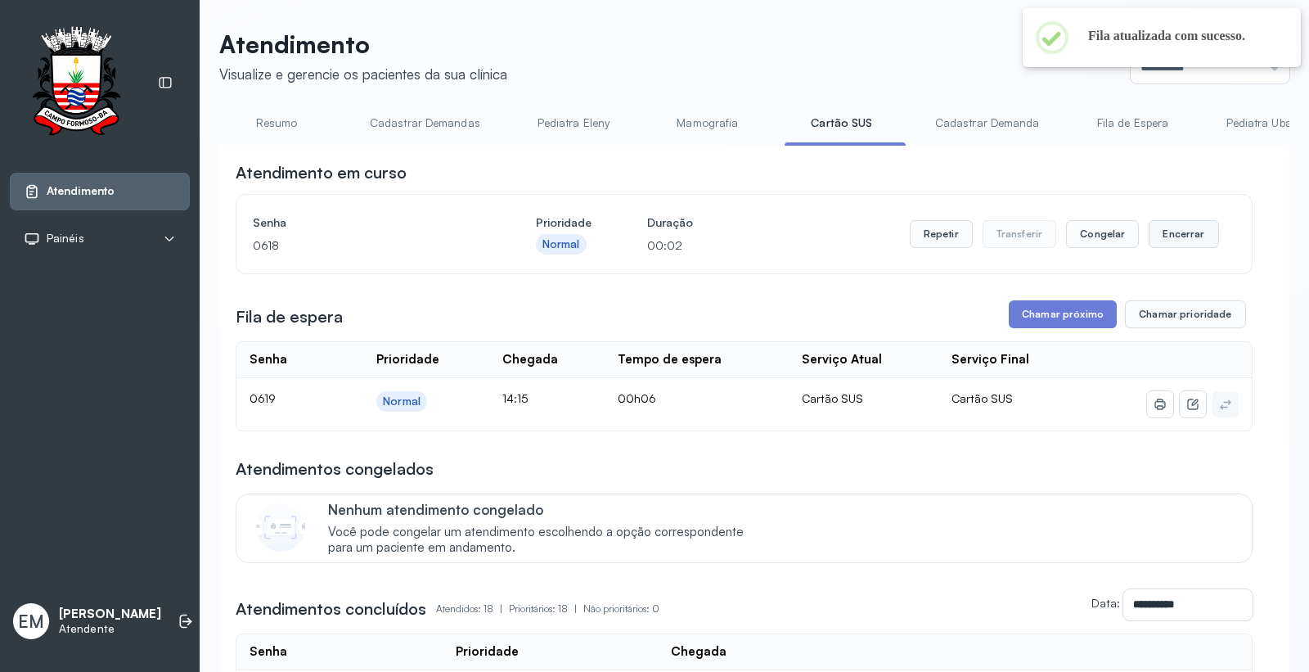
click at [1162, 229] on button "Encerrar" at bounding box center [1184, 234] width 70 height 28
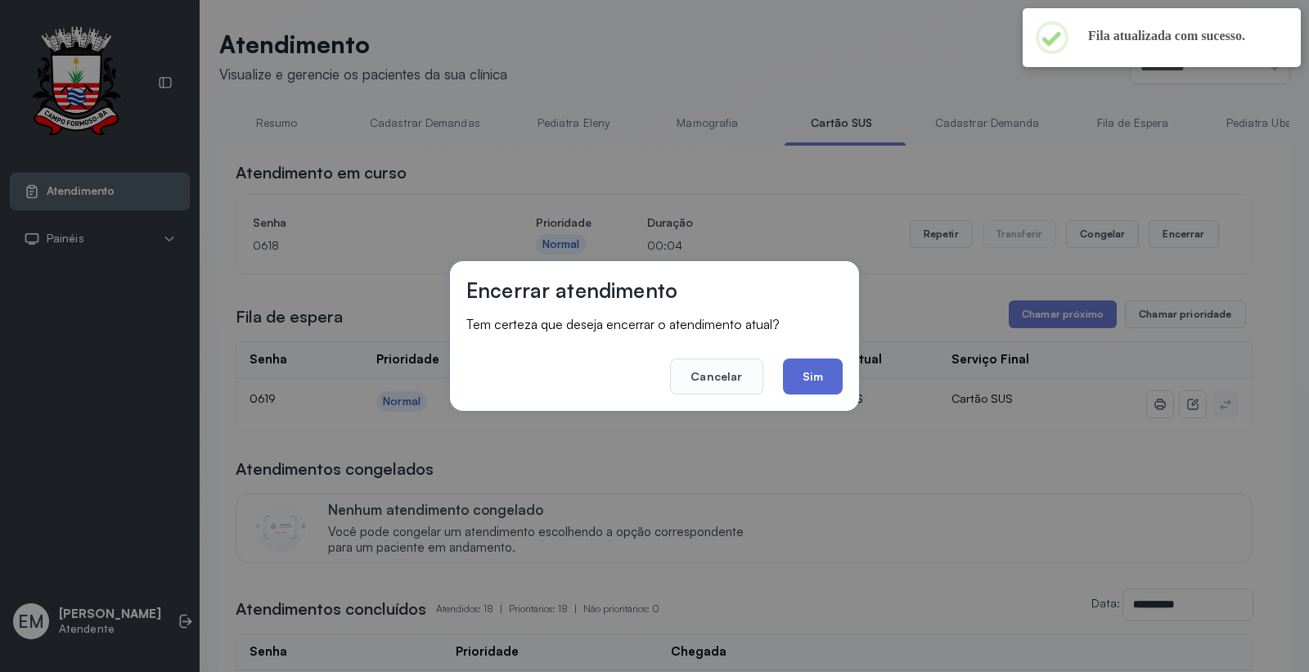
click at [825, 373] on button "Sim" at bounding box center [813, 376] width 60 height 36
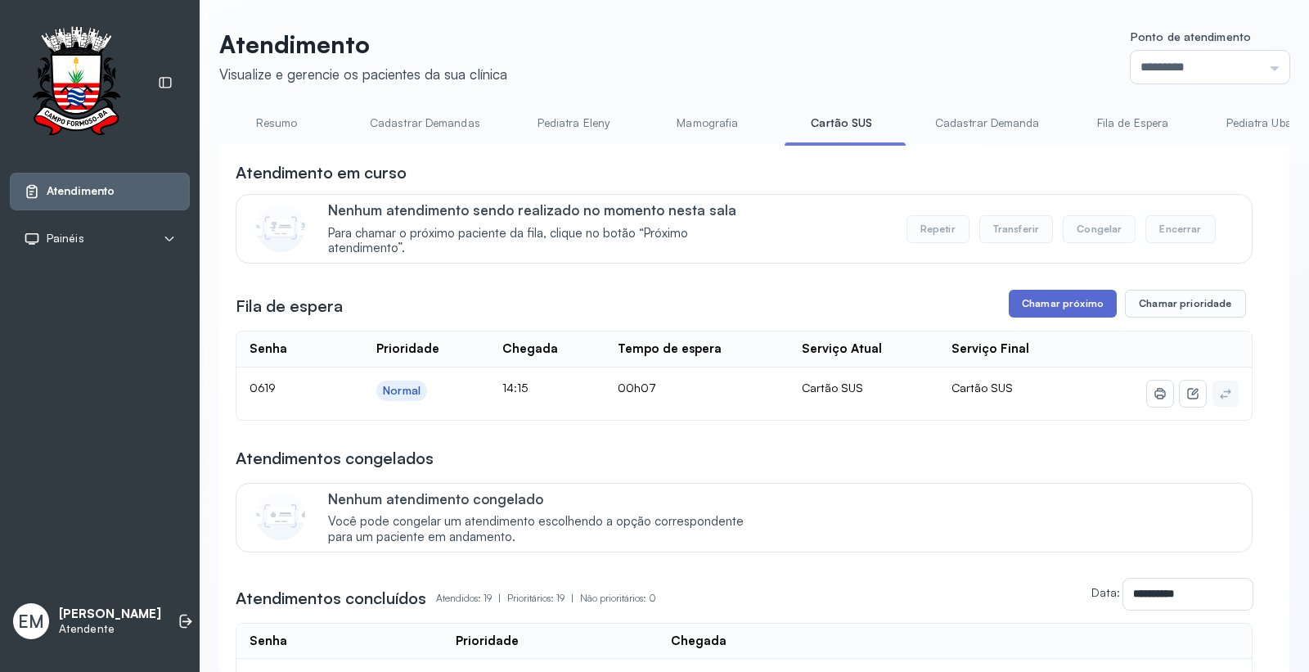
click at [1068, 313] on button "Chamar próximo" at bounding box center [1063, 304] width 108 height 28
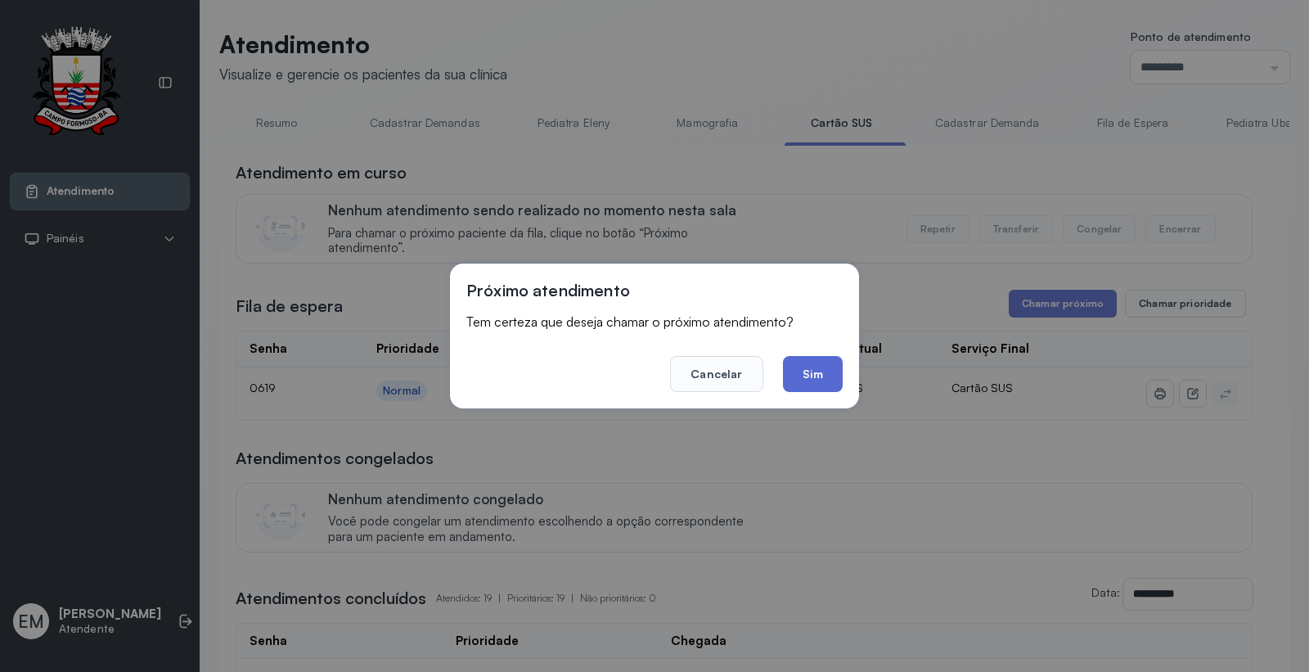
click at [841, 375] on button "Sim" at bounding box center [813, 374] width 60 height 36
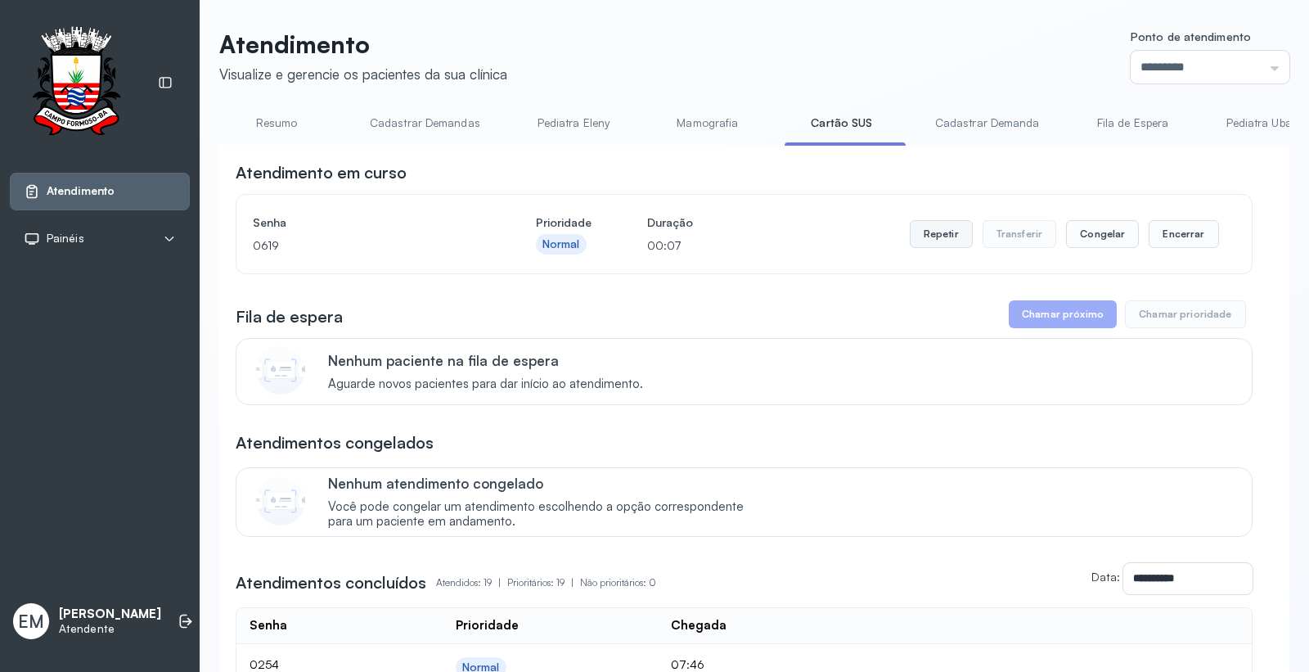
click at [917, 229] on button "Repetir" at bounding box center [941, 234] width 63 height 28
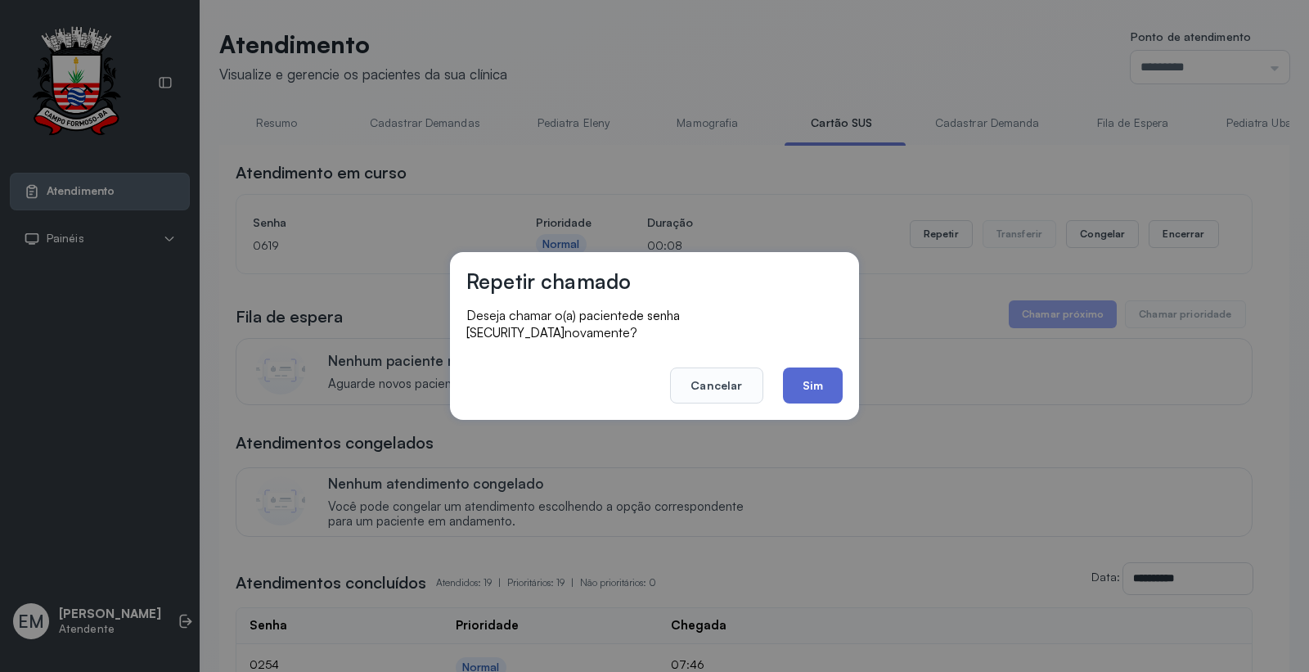
click at [822, 373] on button "Sim" at bounding box center [813, 385] width 60 height 36
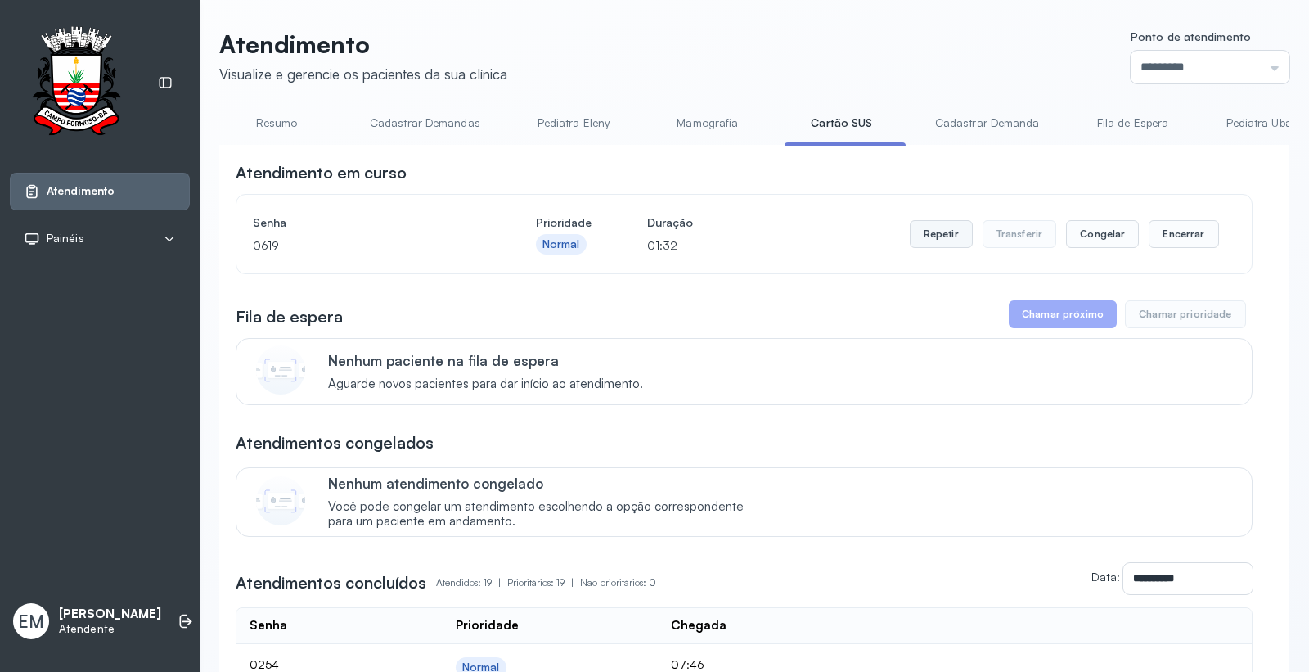
click at [921, 246] on button "Repetir" at bounding box center [941, 234] width 63 height 28
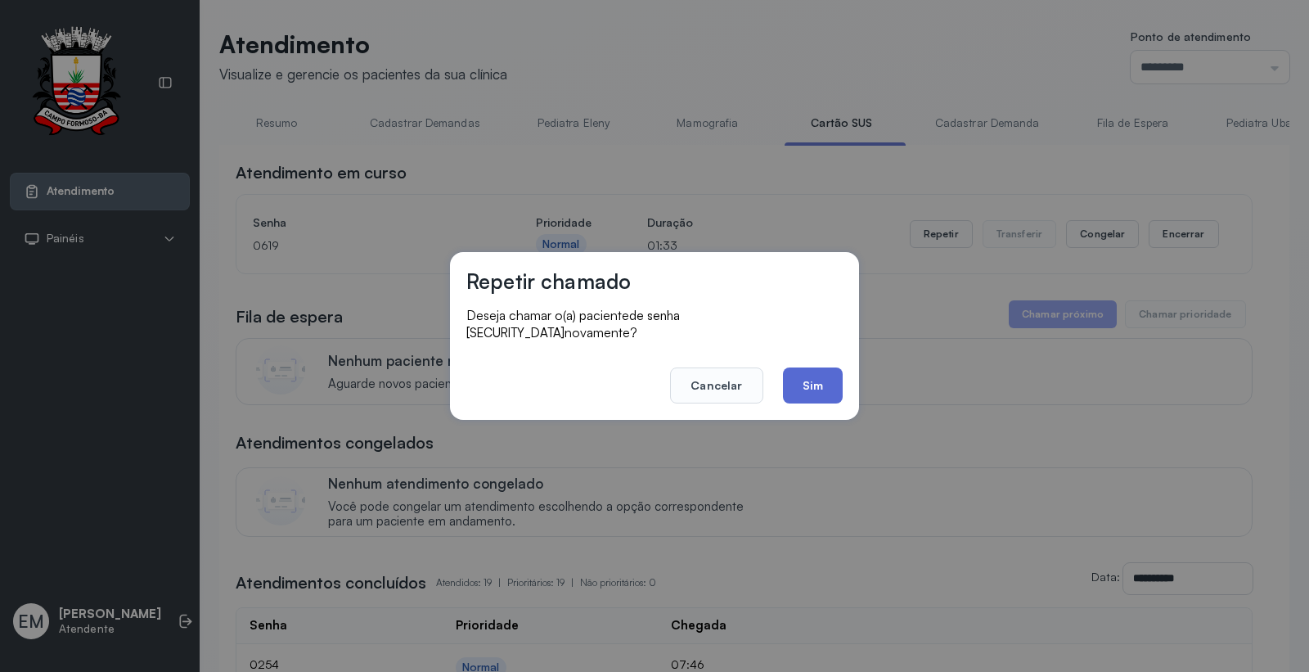
drag, startPoint x: 808, startPoint y: 373, endPoint x: 396, endPoint y: 54, distance: 520.9
click at [808, 372] on button "Sim" at bounding box center [813, 385] width 60 height 36
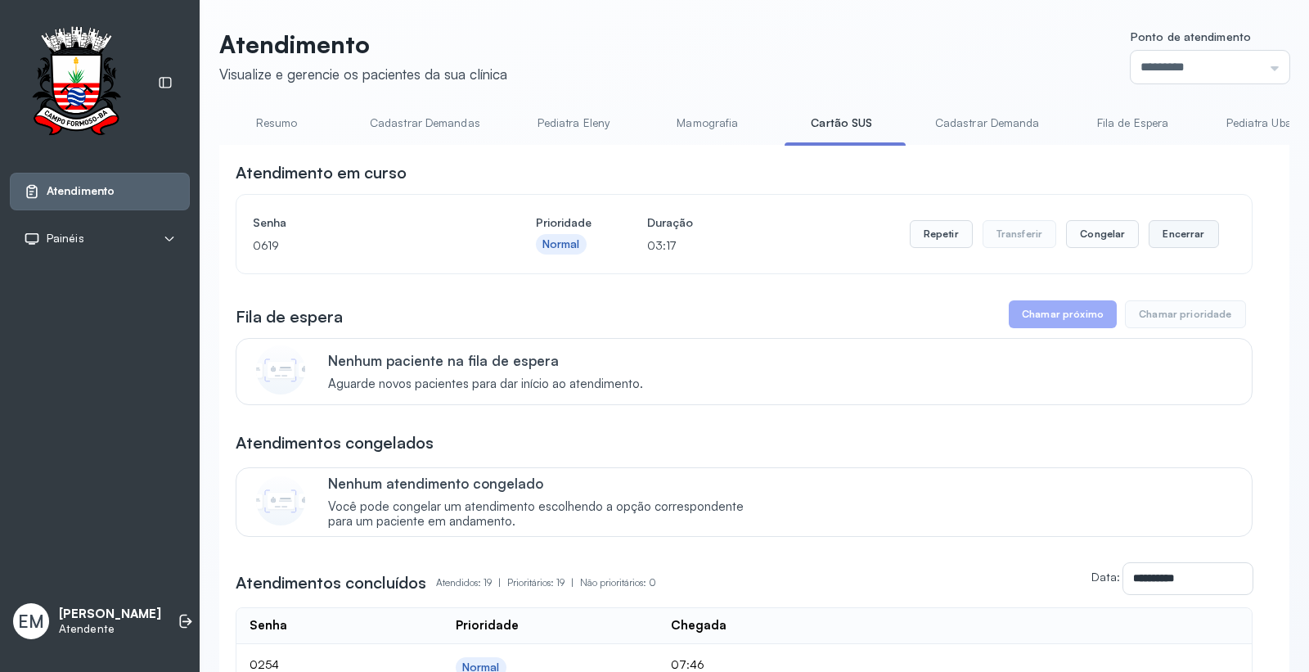
click at [1178, 228] on button "Encerrar" at bounding box center [1184, 234] width 70 height 28
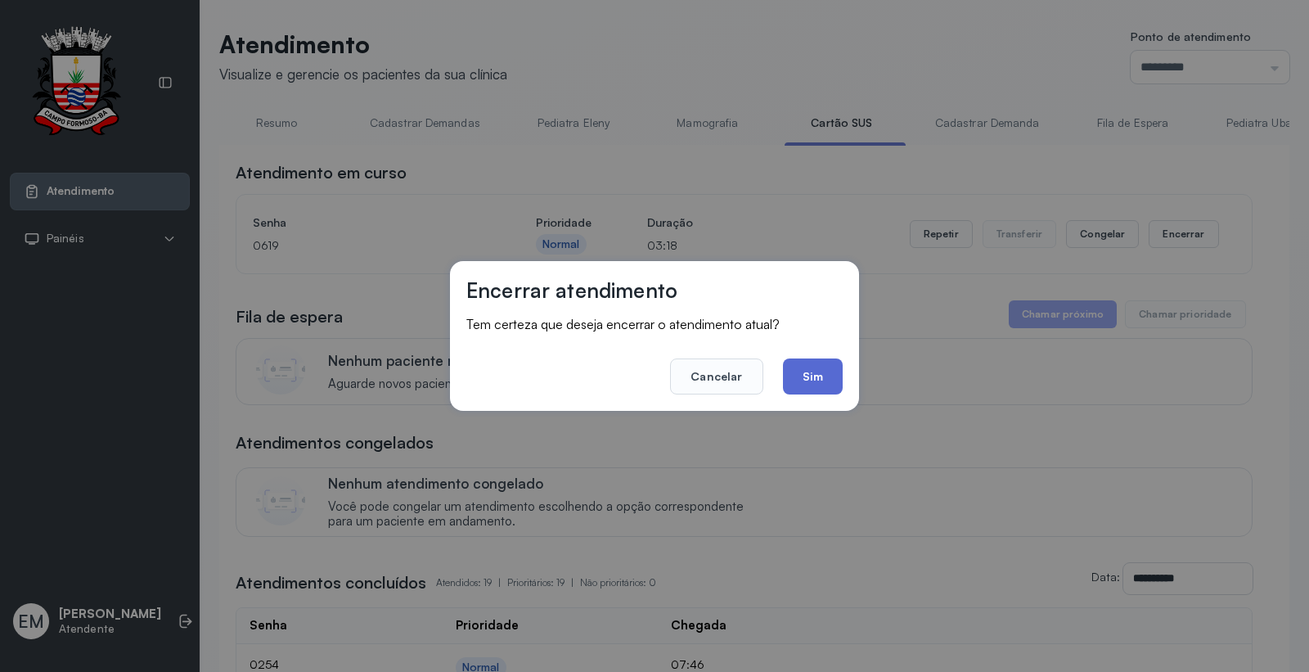
click at [816, 377] on button "Sim" at bounding box center [813, 376] width 60 height 36
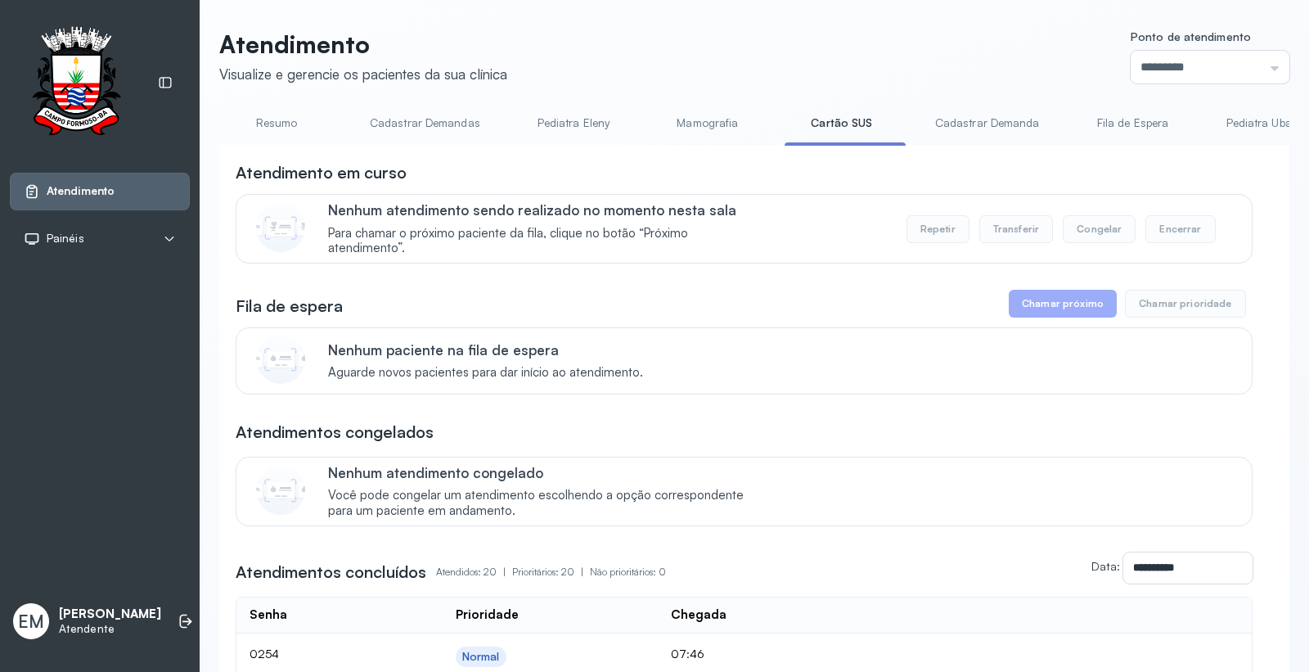
click at [255, 125] on link "Resumo" at bounding box center [276, 123] width 115 height 27
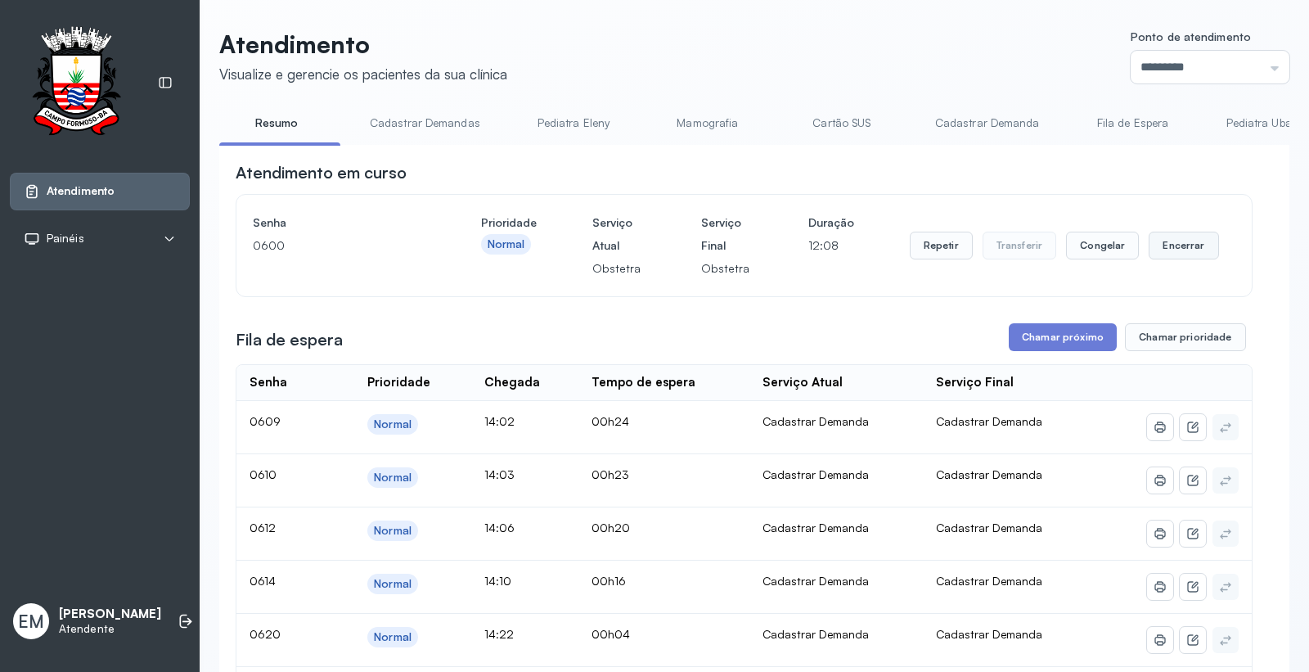
click at [1160, 250] on button "Encerrar" at bounding box center [1184, 246] width 70 height 28
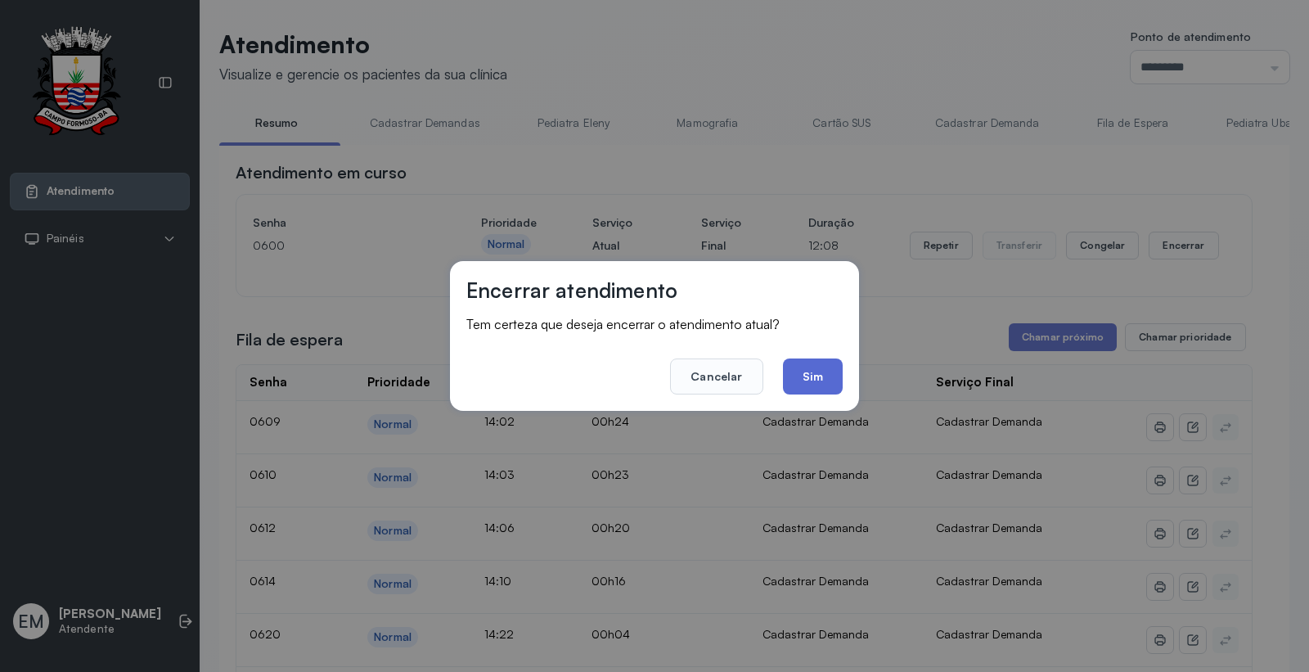
click at [831, 368] on button "Sim" at bounding box center [813, 376] width 60 height 36
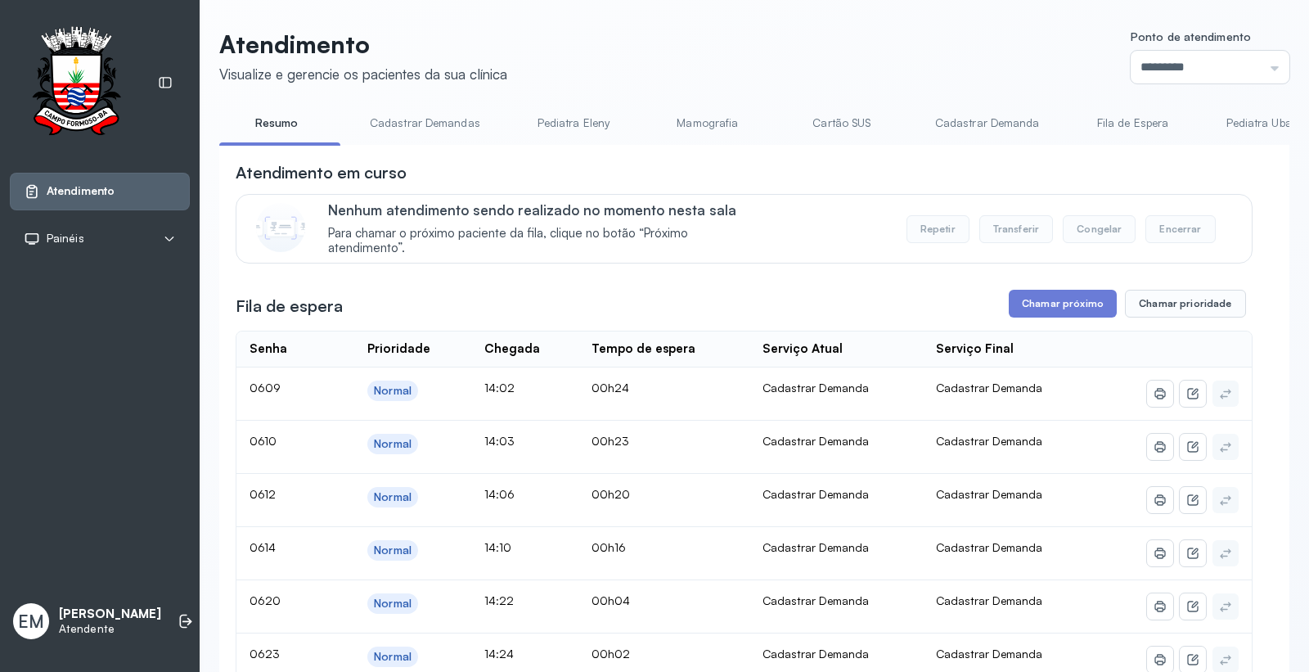
scroll to position [182, 0]
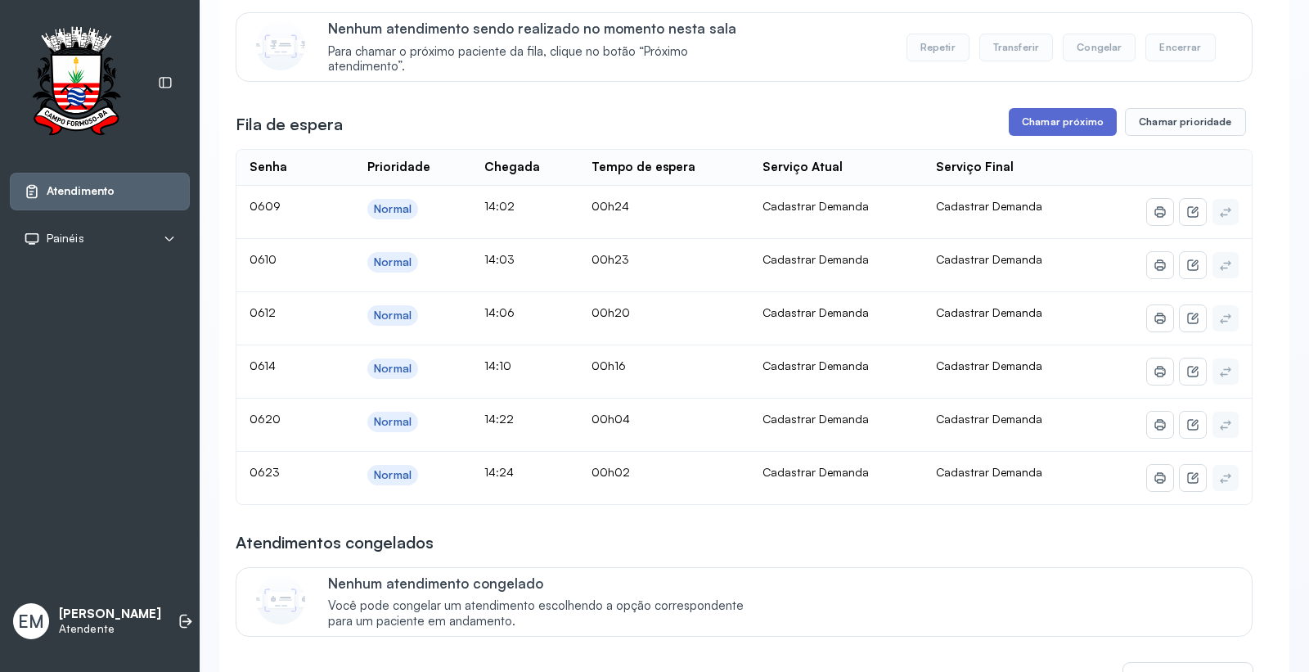
click at [1051, 133] on button "Chamar próximo" at bounding box center [1063, 122] width 108 height 28
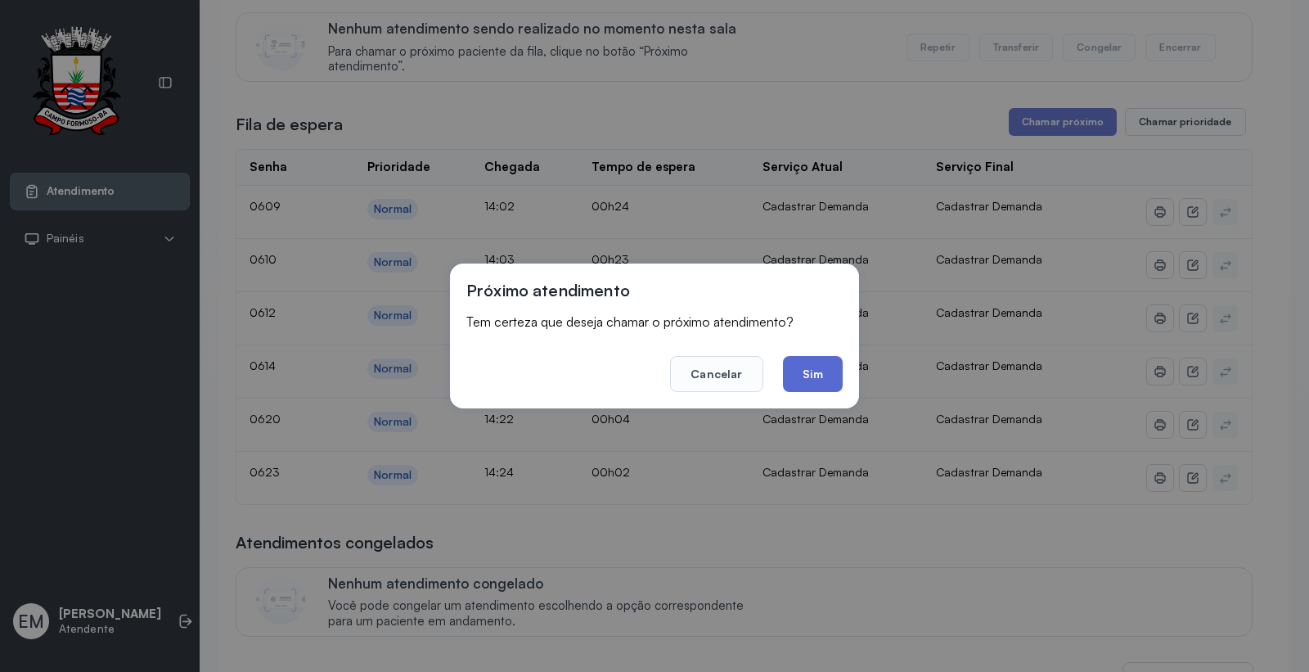
click at [819, 379] on button "Sim" at bounding box center [813, 374] width 60 height 36
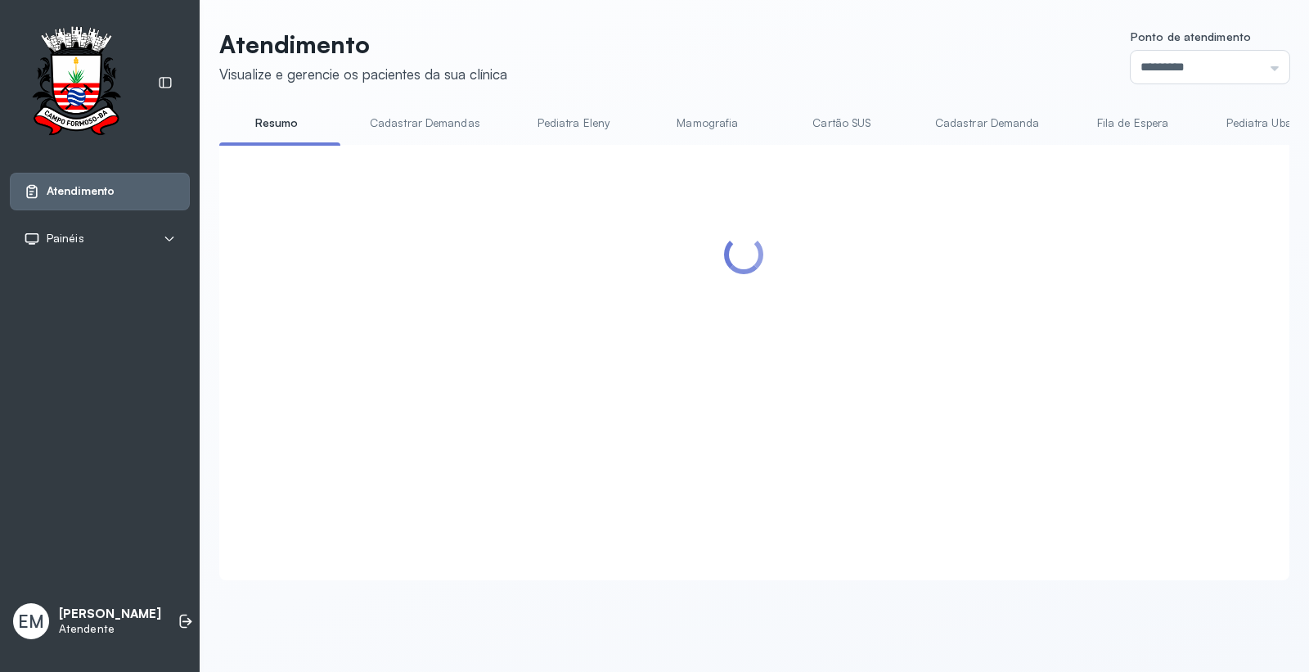
scroll to position [0, 0]
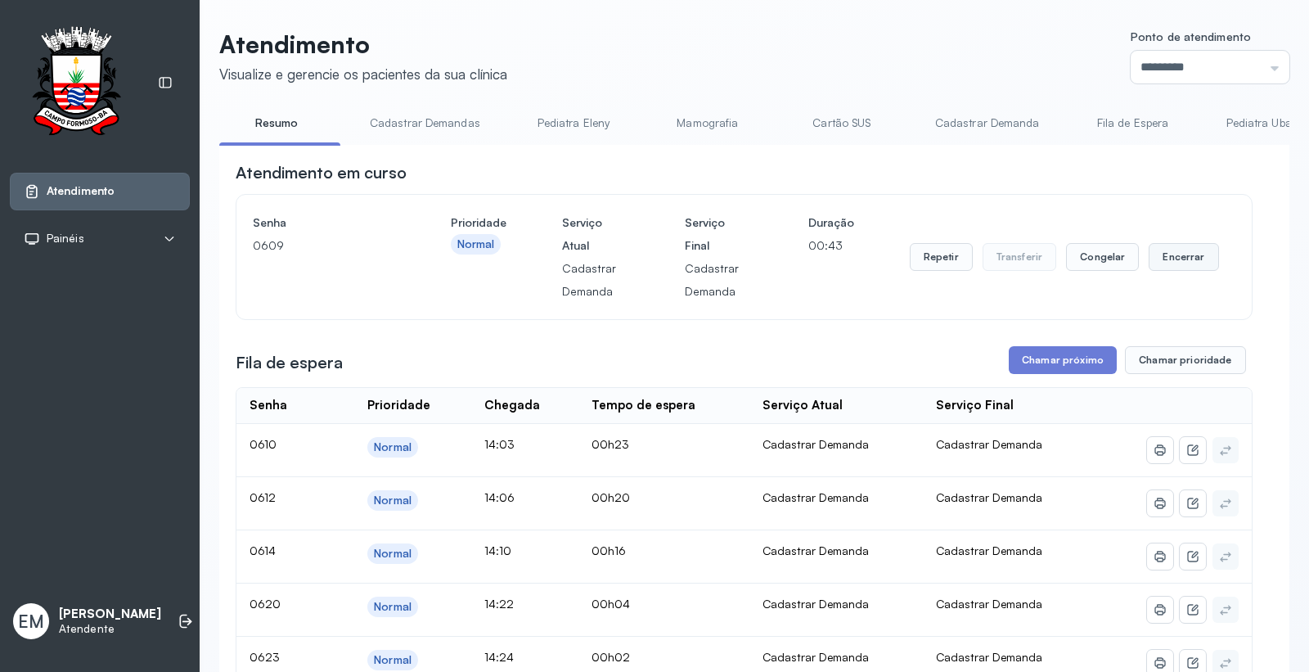
click at [1150, 255] on button "Encerrar" at bounding box center [1184, 257] width 70 height 28
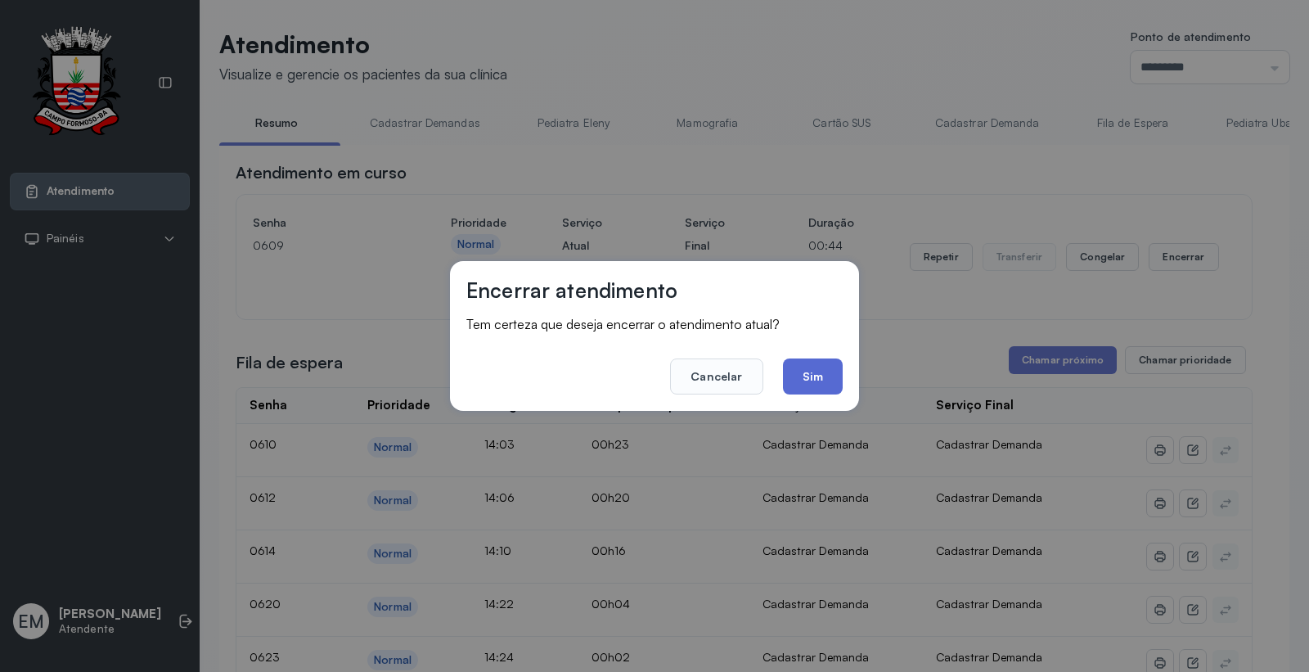
drag, startPoint x: 821, startPoint y: 378, endPoint x: 246, endPoint y: 128, distance: 627.1
click at [818, 377] on button "Sim" at bounding box center [813, 376] width 60 height 36
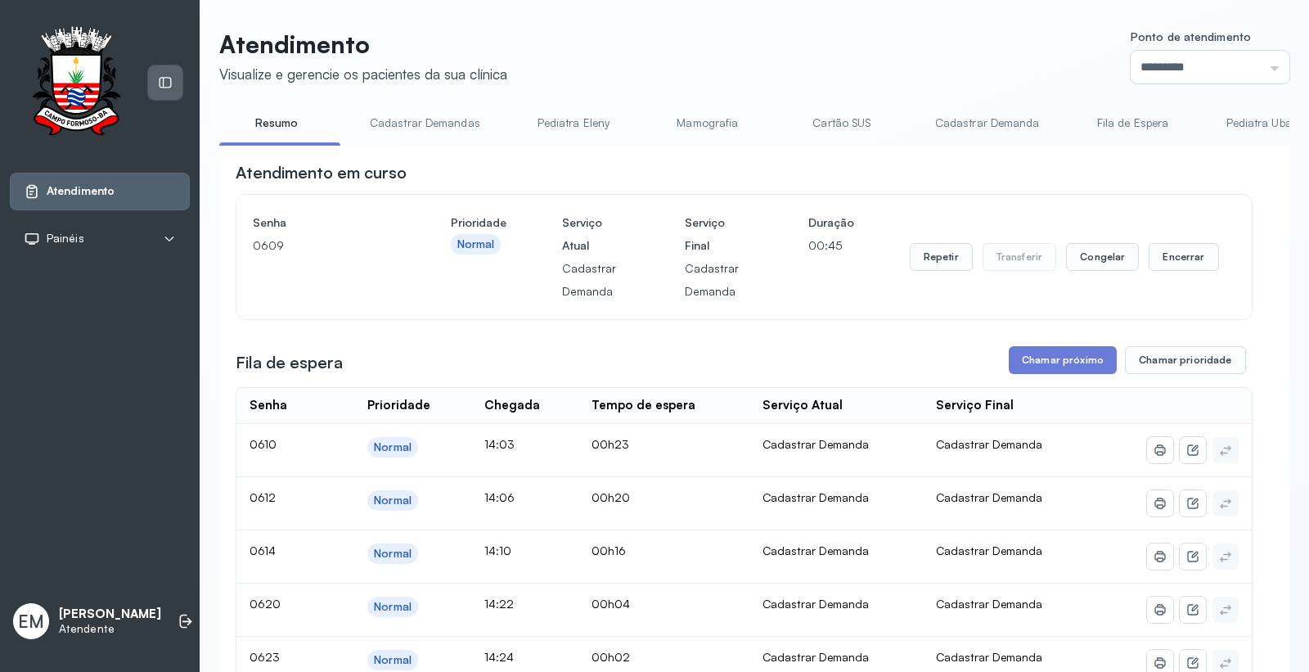
click at [156, 79] on div at bounding box center [165, 82] width 34 height 34
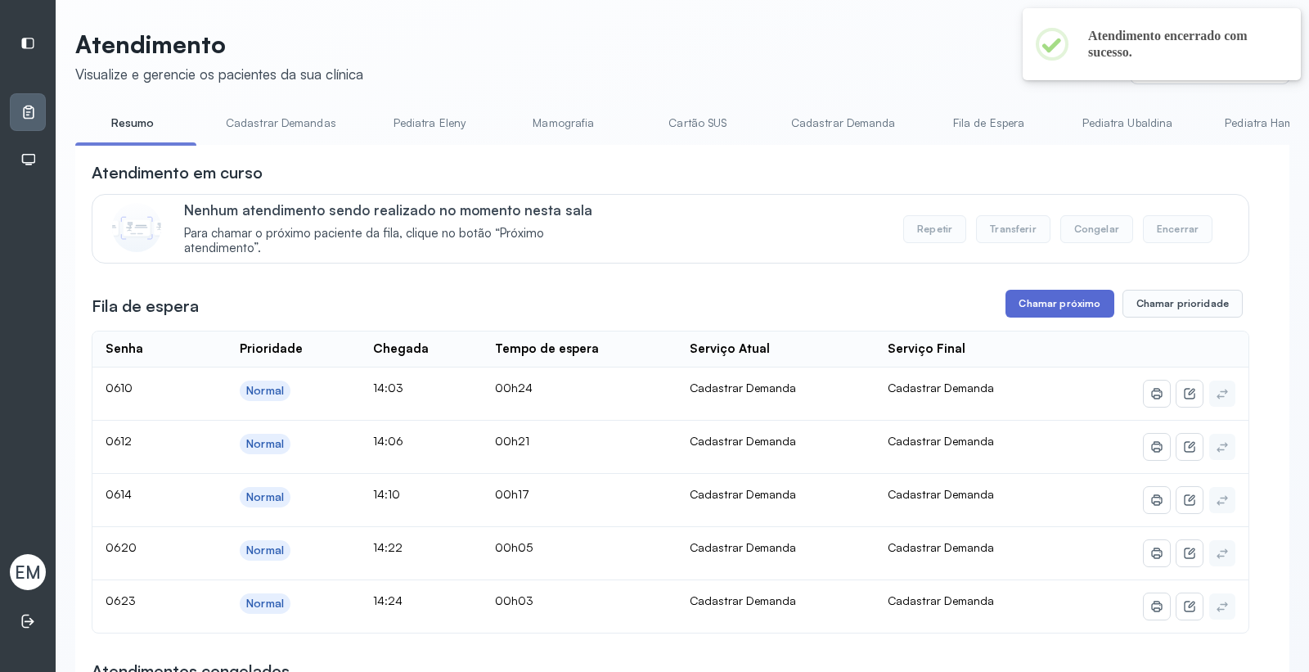
click at [1075, 315] on button "Chamar próximo" at bounding box center [1060, 304] width 108 height 28
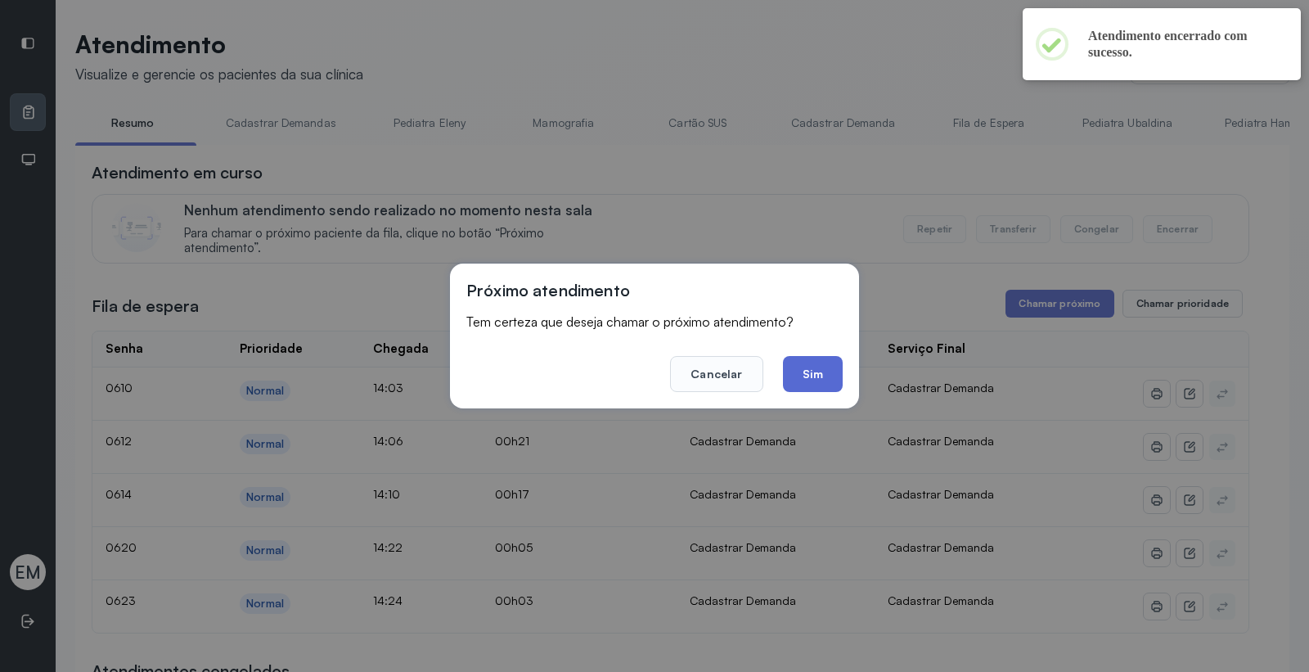
click at [811, 371] on button "Sim" at bounding box center [813, 374] width 60 height 36
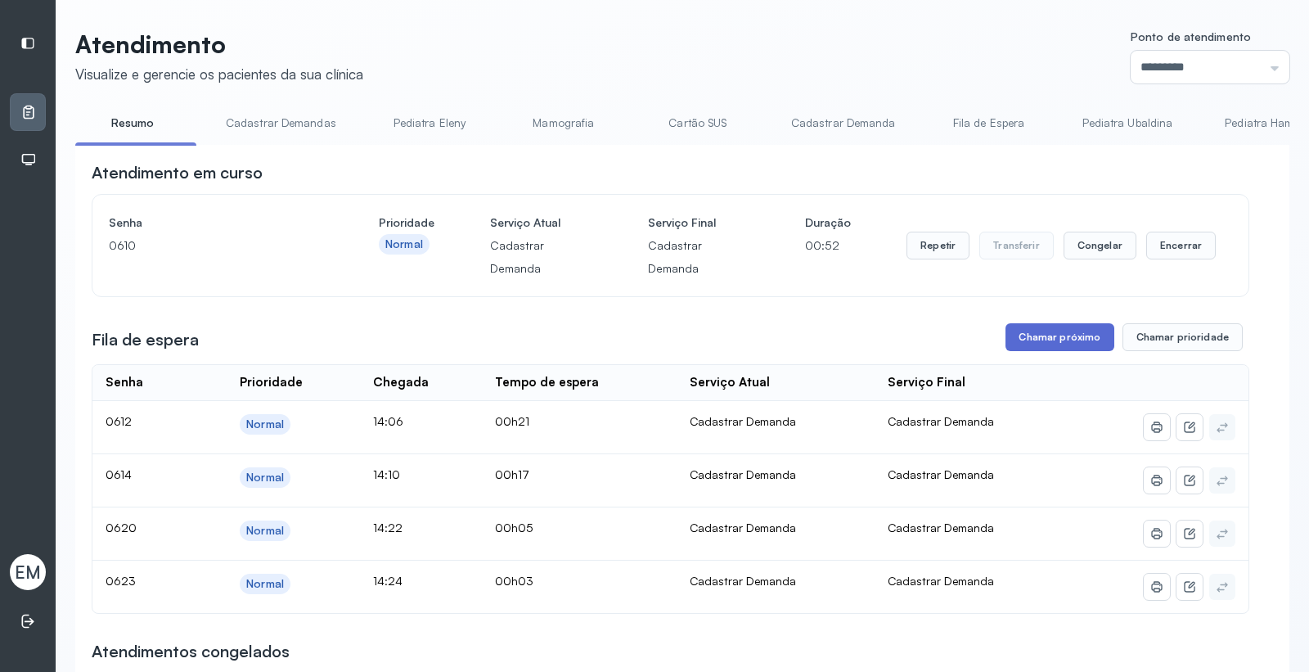
click at [1051, 330] on button "Chamar próximo" at bounding box center [1060, 337] width 108 height 28
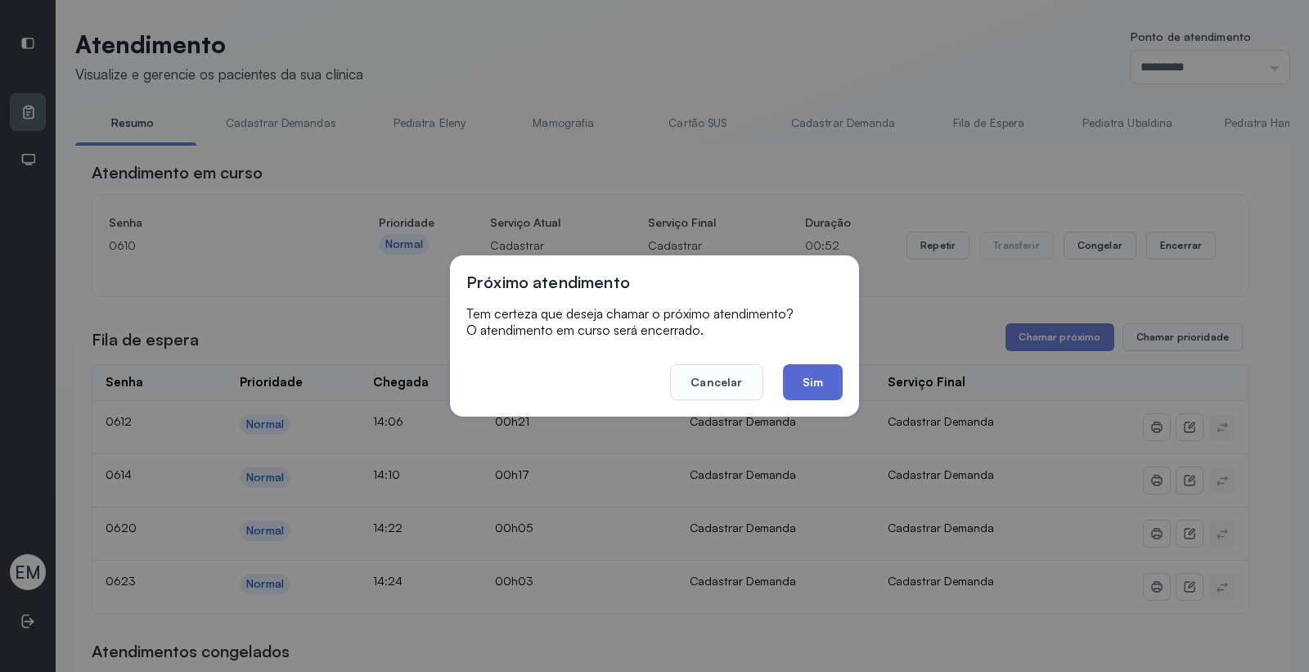
click at [803, 380] on button "Sim" at bounding box center [813, 382] width 60 height 36
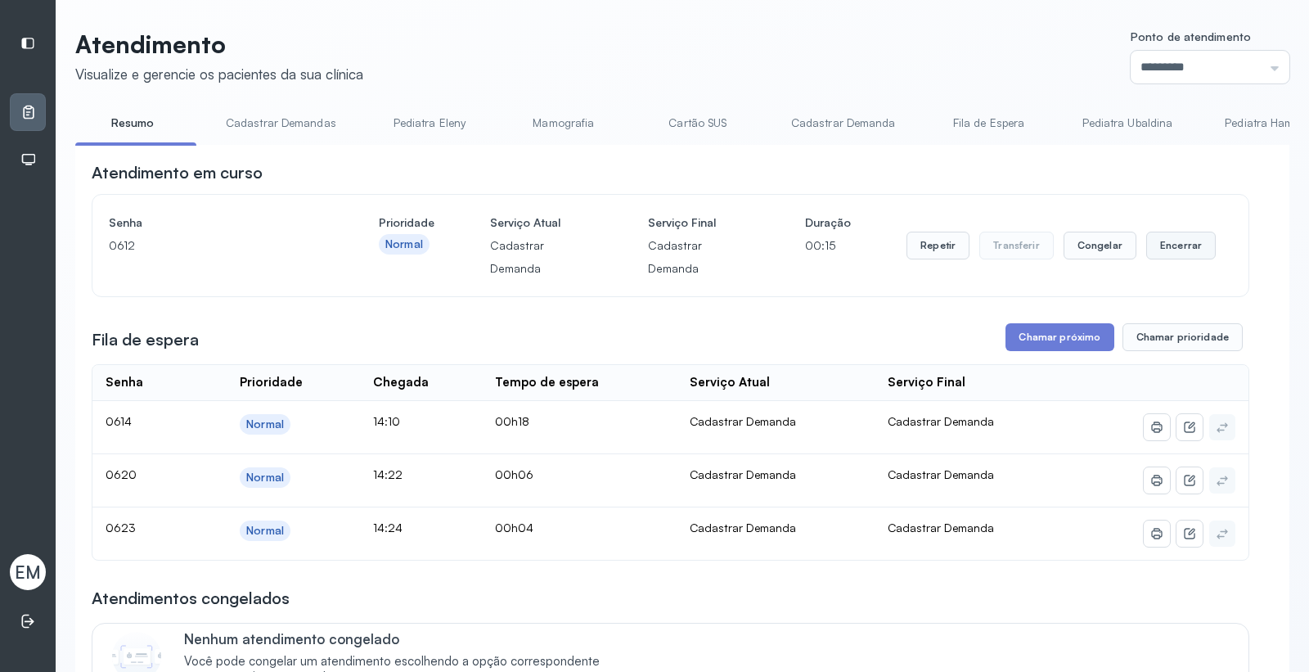
drag, startPoint x: 1167, startPoint y: 231, endPoint x: 1177, endPoint y: 238, distance: 12.3
click at [1167, 231] on div "Repetir Transferir Congelar Encerrar" at bounding box center [1061, 245] width 309 height 69
click at [1178, 243] on button "Encerrar" at bounding box center [1182, 246] width 70 height 28
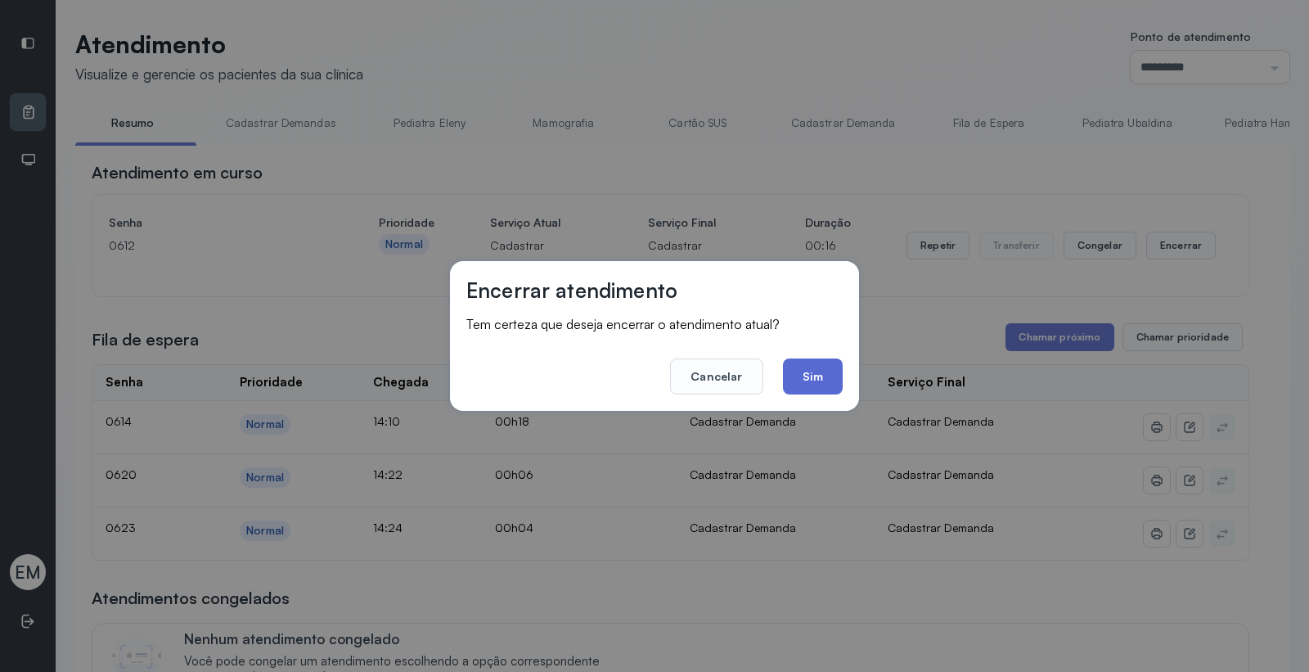
click at [840, 364] on button "Sim" at bounding box center [813, 376] width 60 height 36
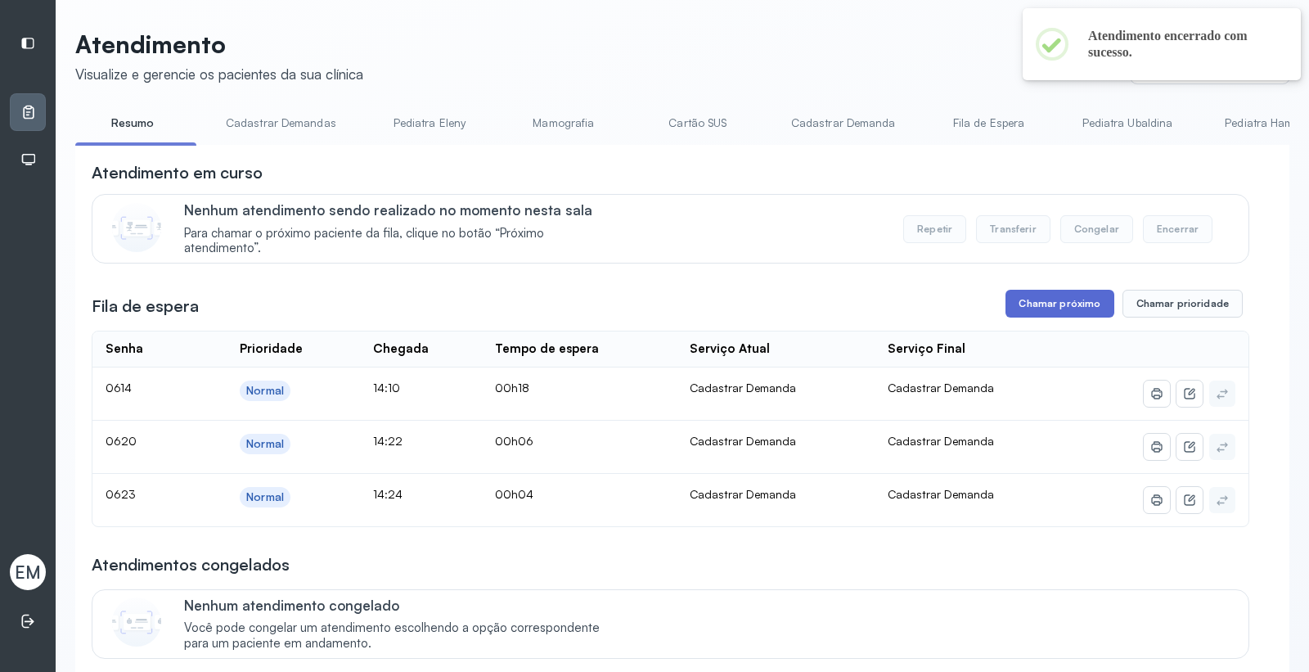
click at [1052, 297] on button "Chamar próximo" at bounding box center [1060, 304] width 108 height 28
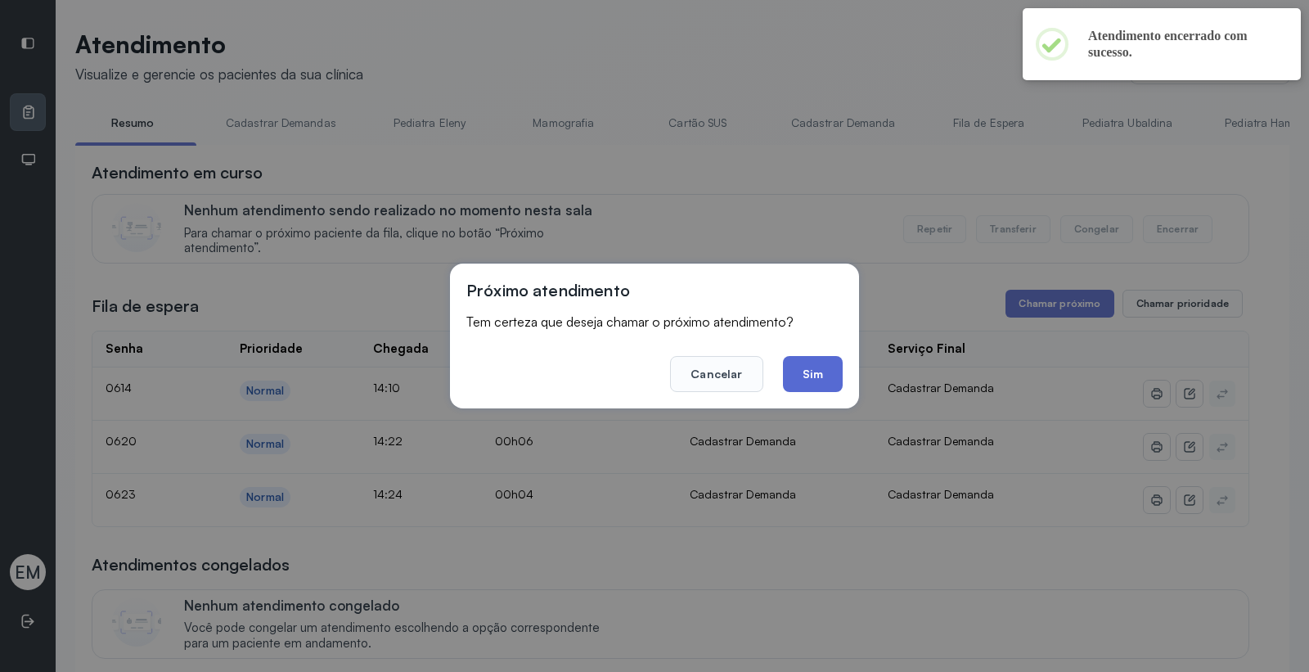
click at [823, 368] on button "Sim" at bounding box center [813, 374] width 60 height 36
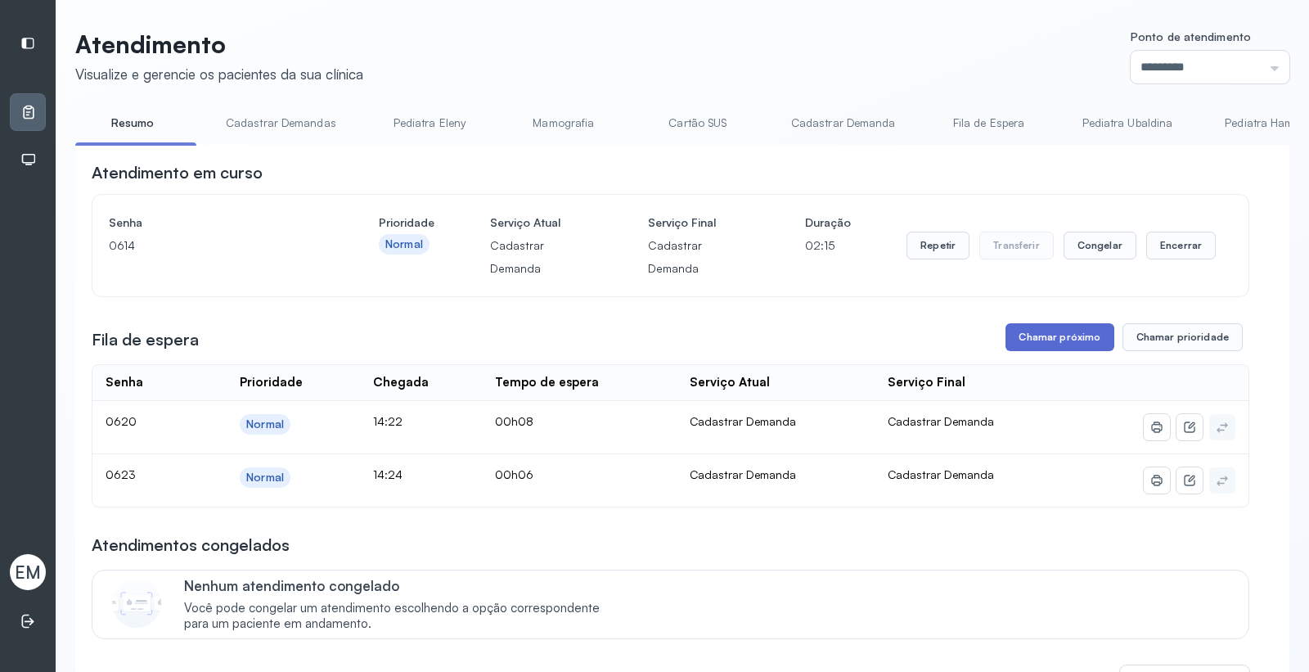
click at [1057, 344] on button "Chamar próximo" at bounding box center [1060, 337] width 108 height 28
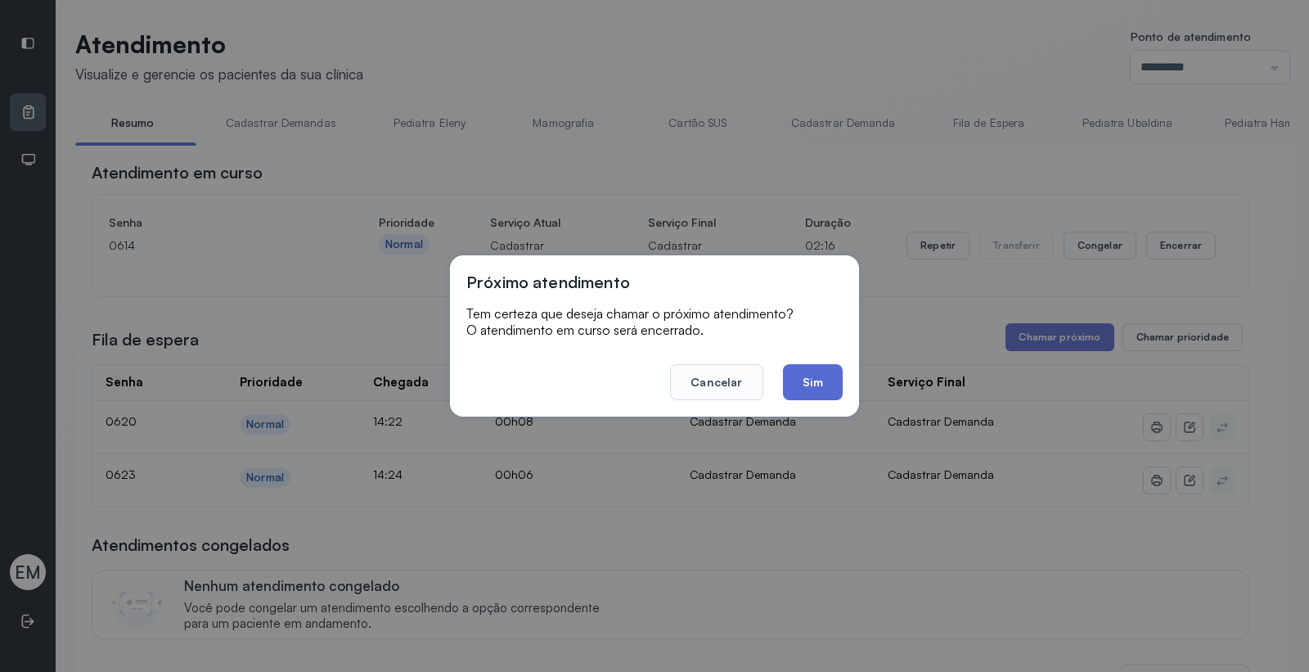
click at [824, 381] on button "Sim" at bounding box center [813, 382] width 60 height 36
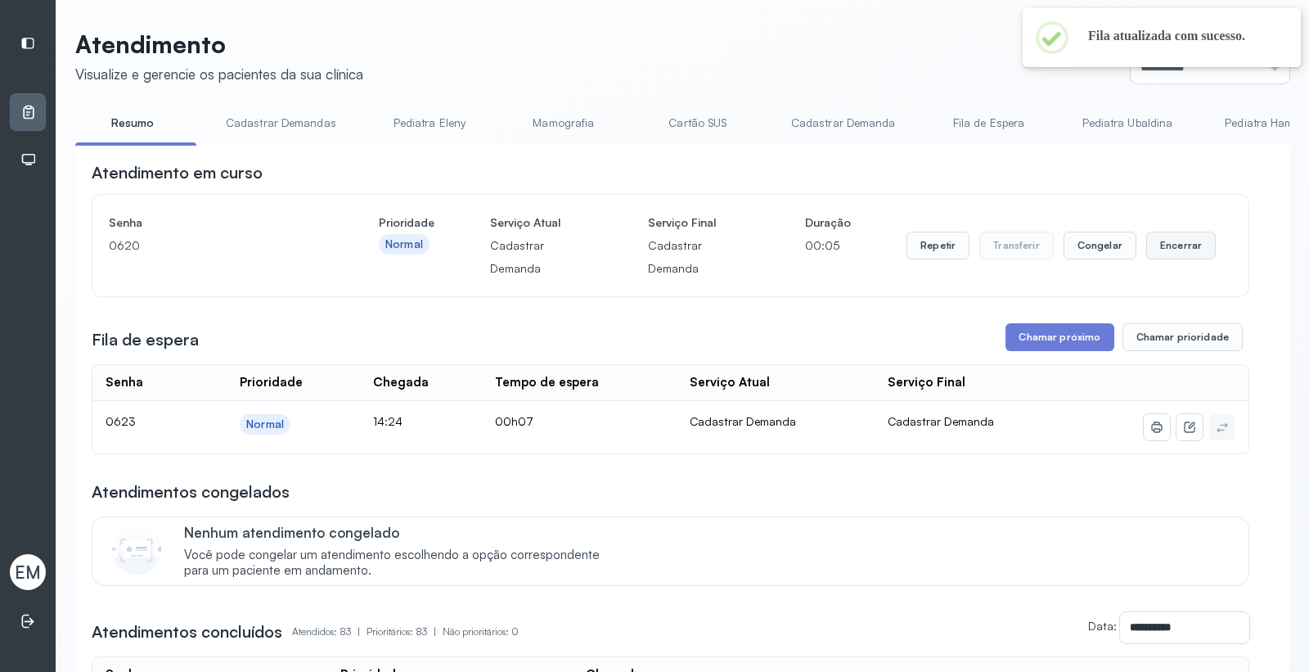
click at [1151, 243] on button "Encerrar" at bounding box center [1182, 246] width 70 height 28
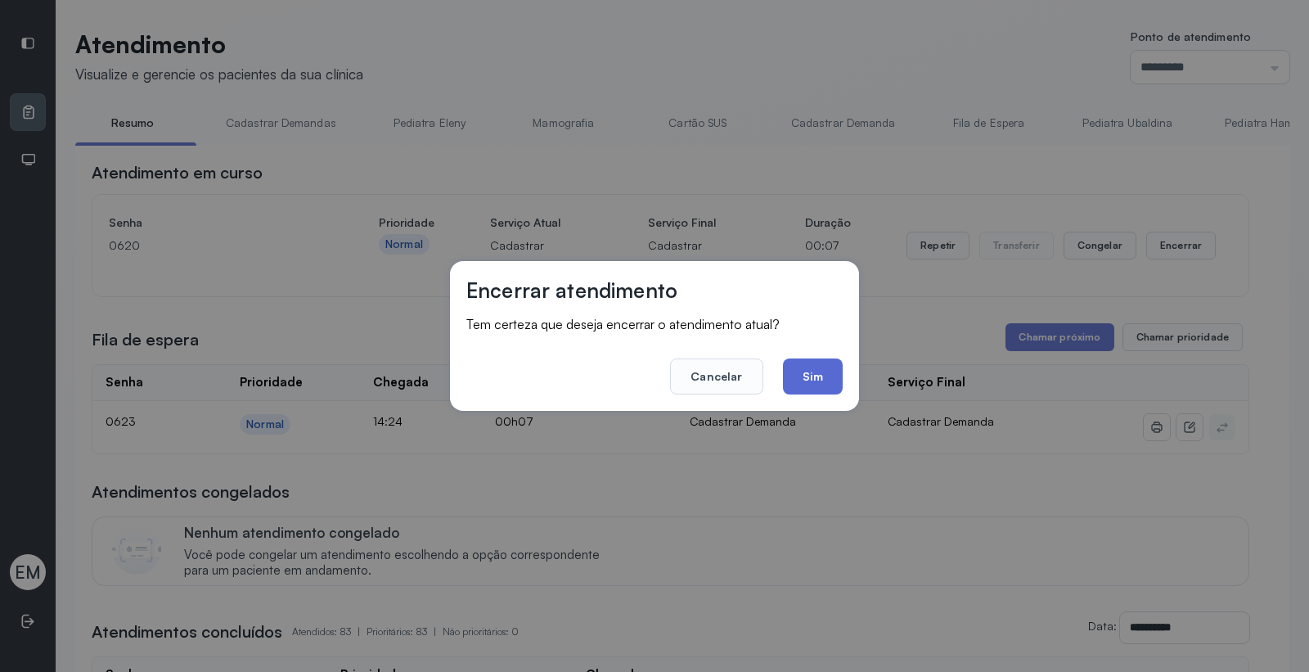
click at [831, 372] on button "Sim" at bounding box center [813, 376] width 60 height 36
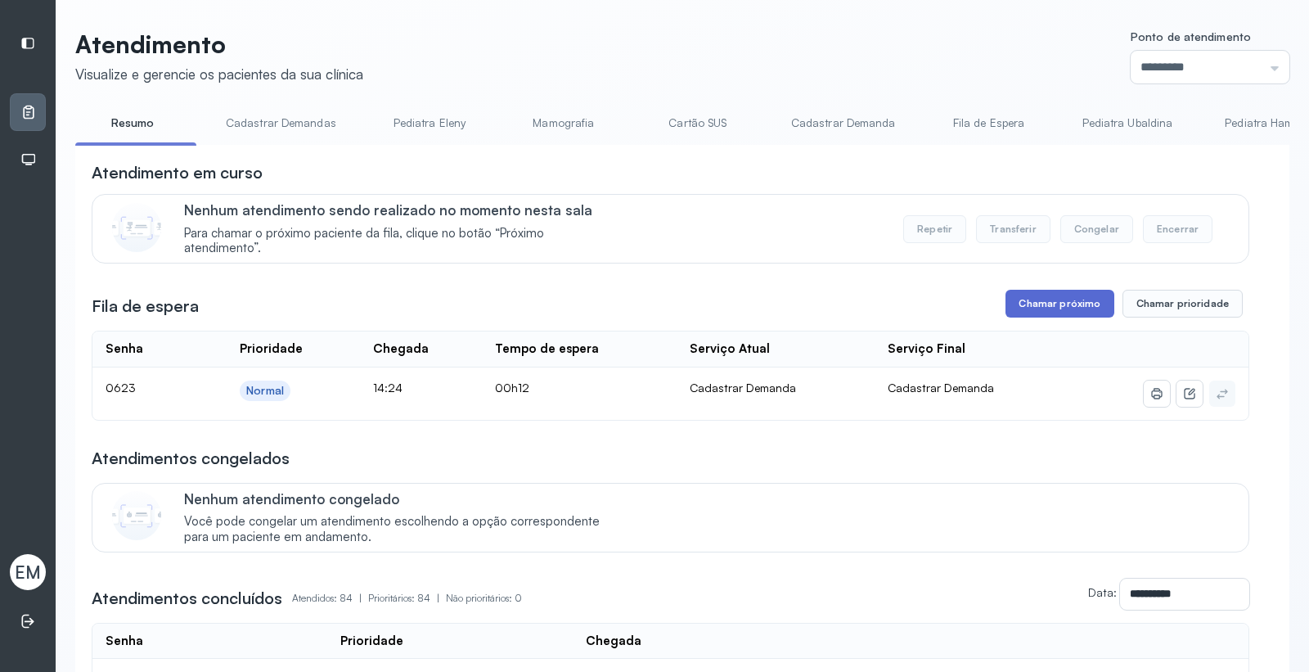
click at [1046, 304] on button "Chamar próximo" at bounding box center [1060, 304] width 108 height 28
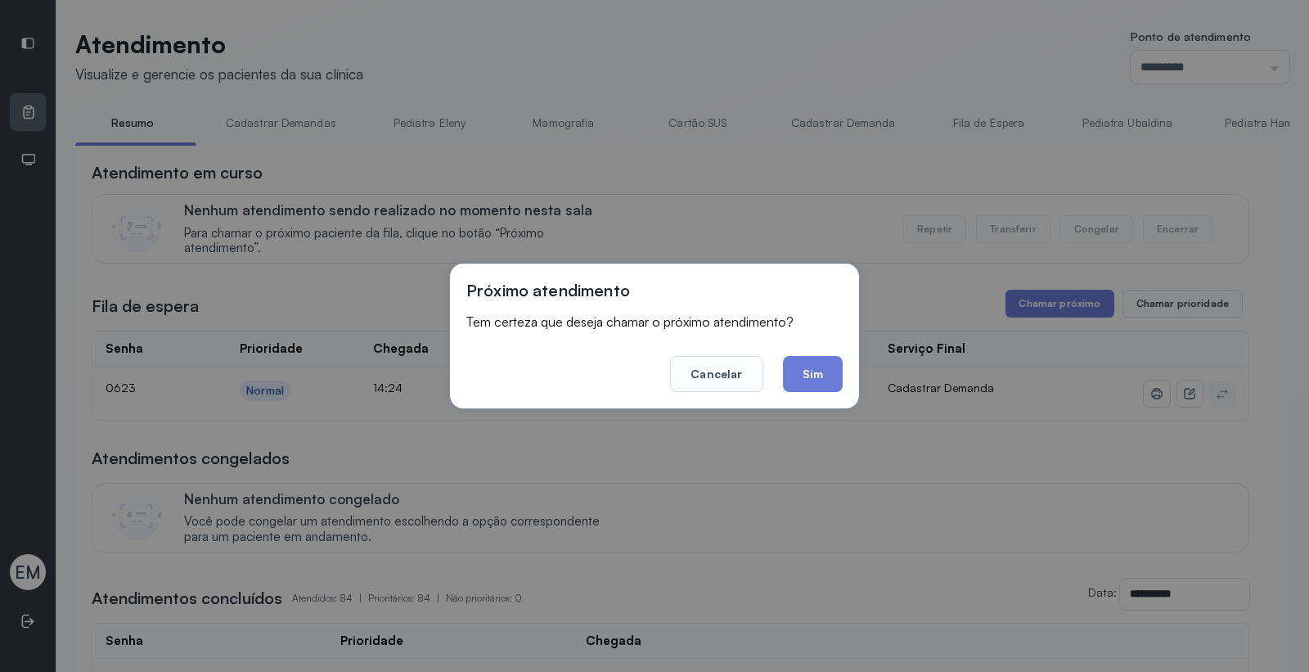
click at [796, 354] on footer "Cancelar Sim" at bounding box center [654, 362] width 376 height 59
click at [817, 357] on button "Sim" at bounding box center [813, 374] width 60 height 36
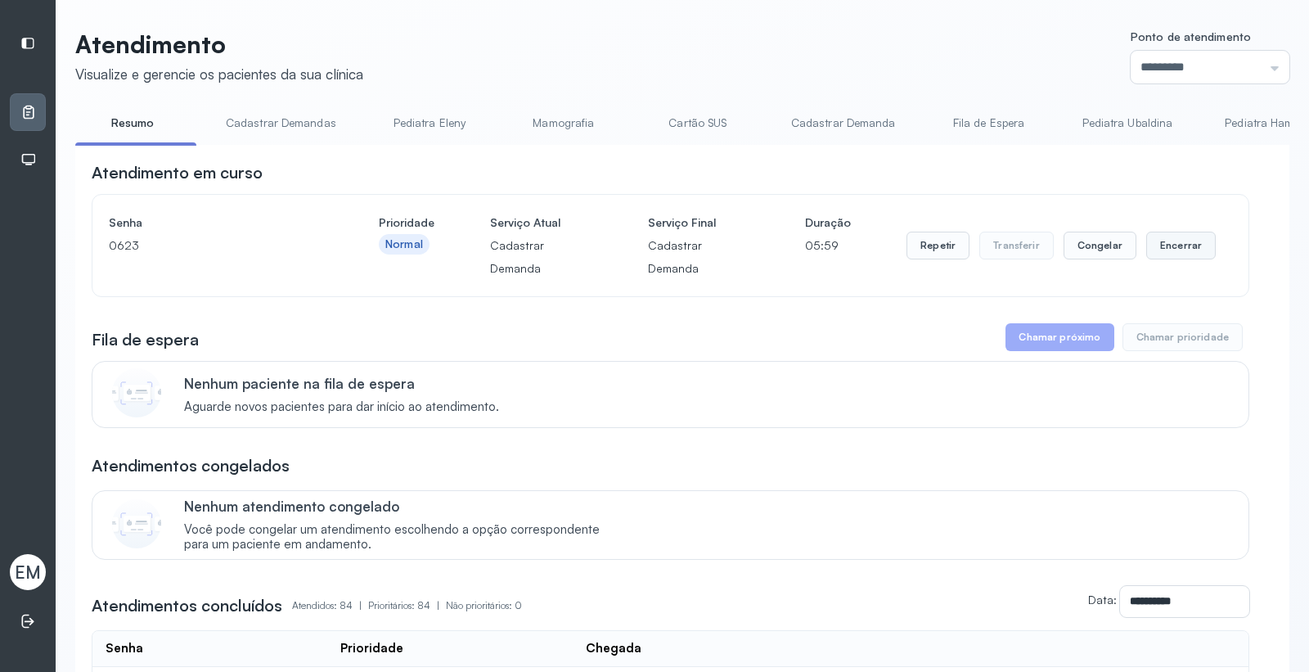
click at [1152, 252] on button "Encerrar" at bounding box center [1182, 246] width 70 height 28
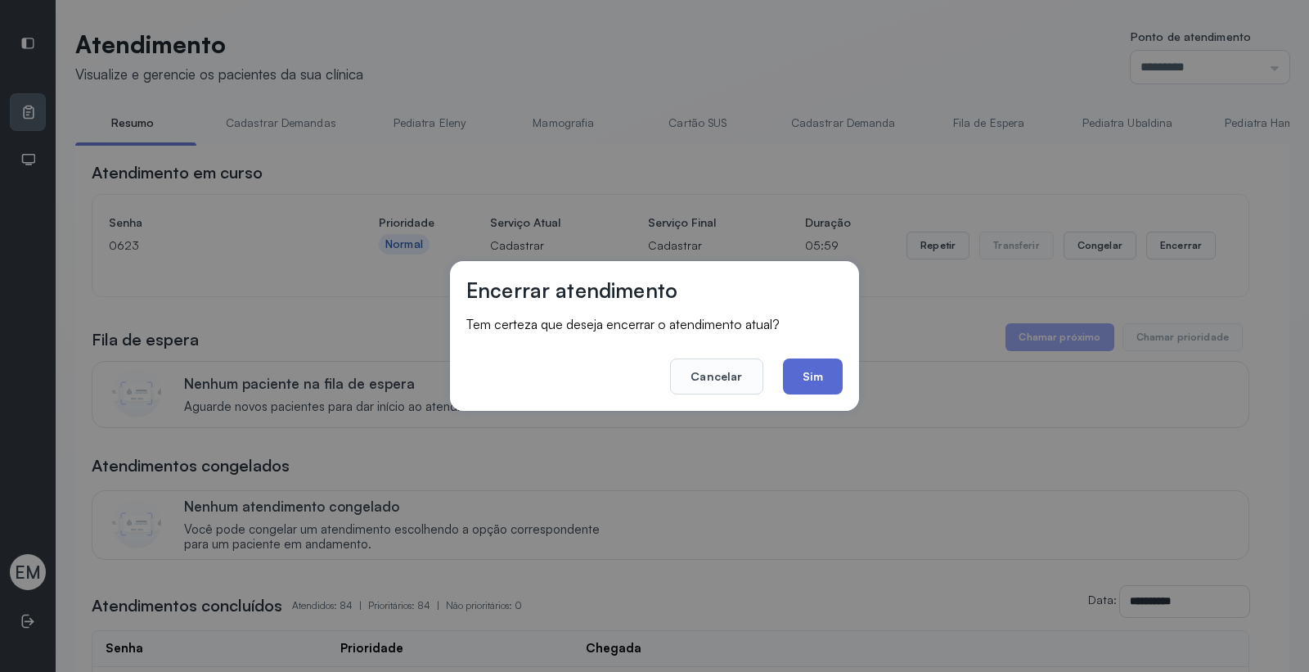
click at [822, 382] on button "Sim" at bounding box center [813, 376] width 60 height 36
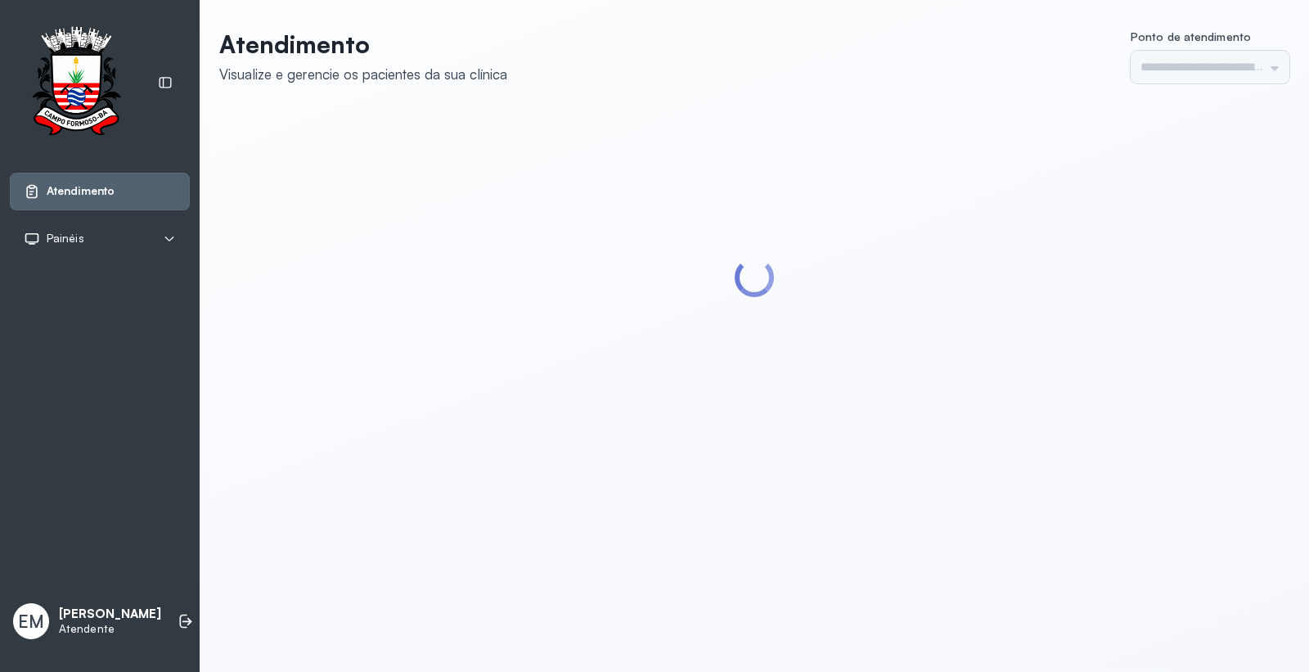
type input "*********"
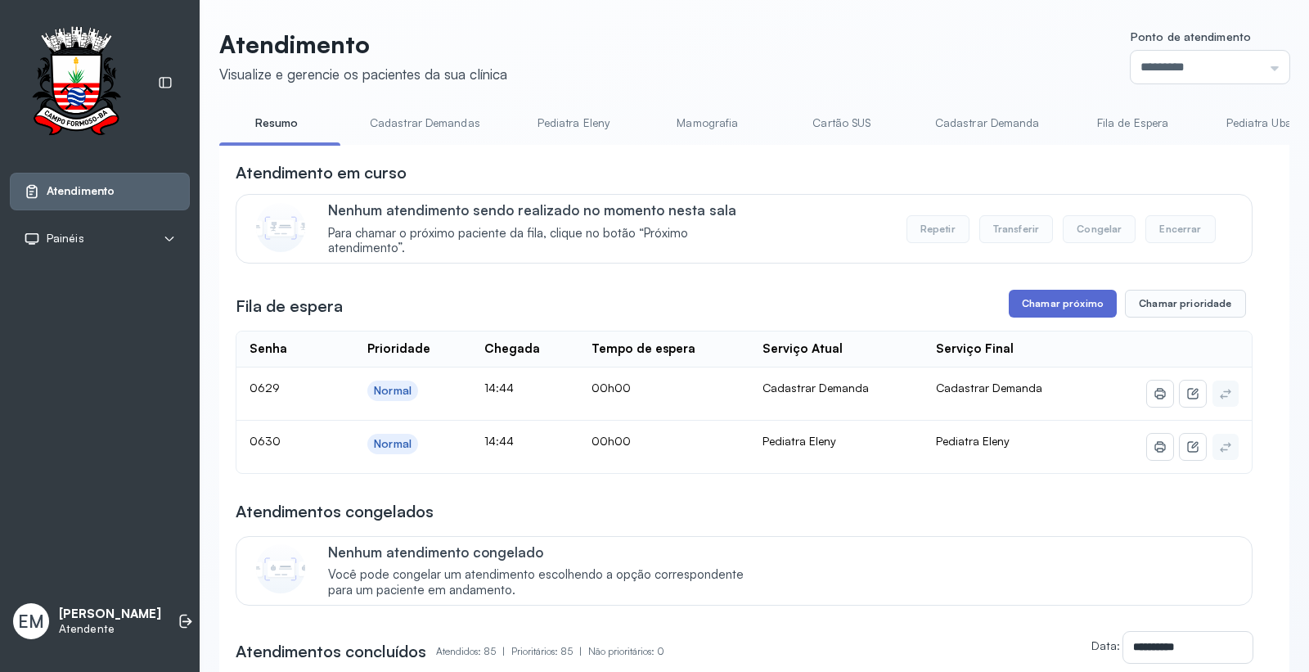
click at [1050, 300] on button "Chamar próximo" at bounding box center [1063, 304] width 108 height 28
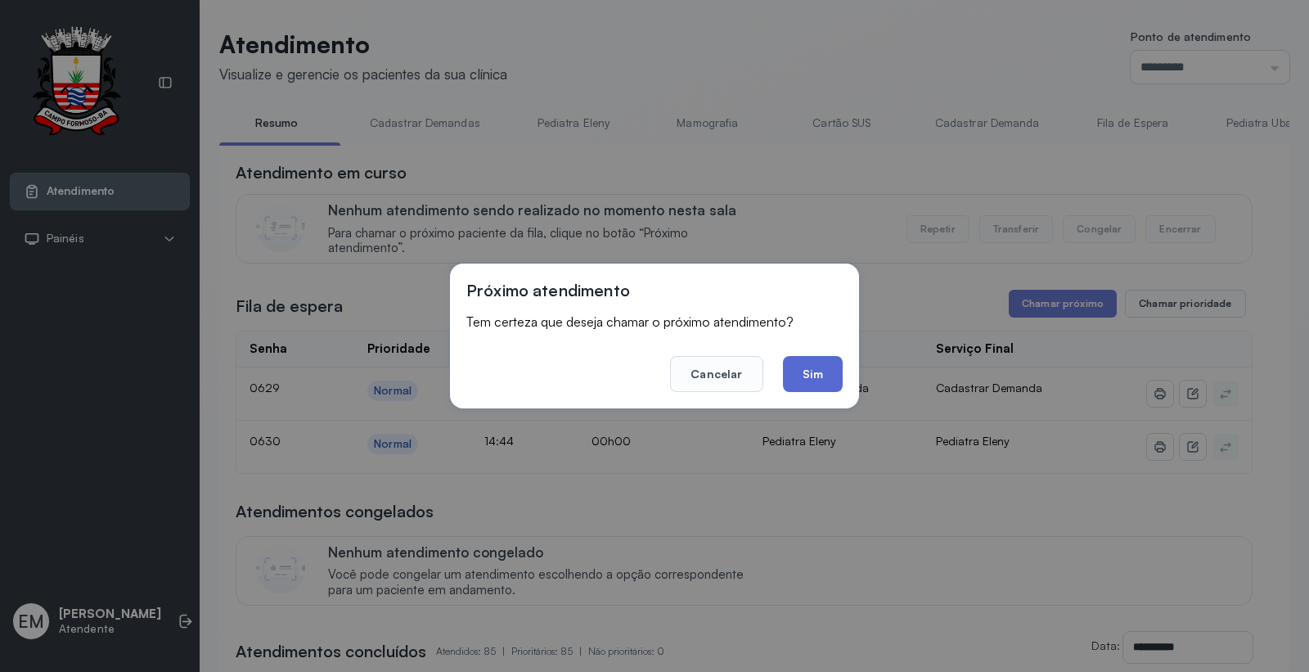
click at [815, 363] on button "Sim" at bounding box center [813, 374] width 60 height 36
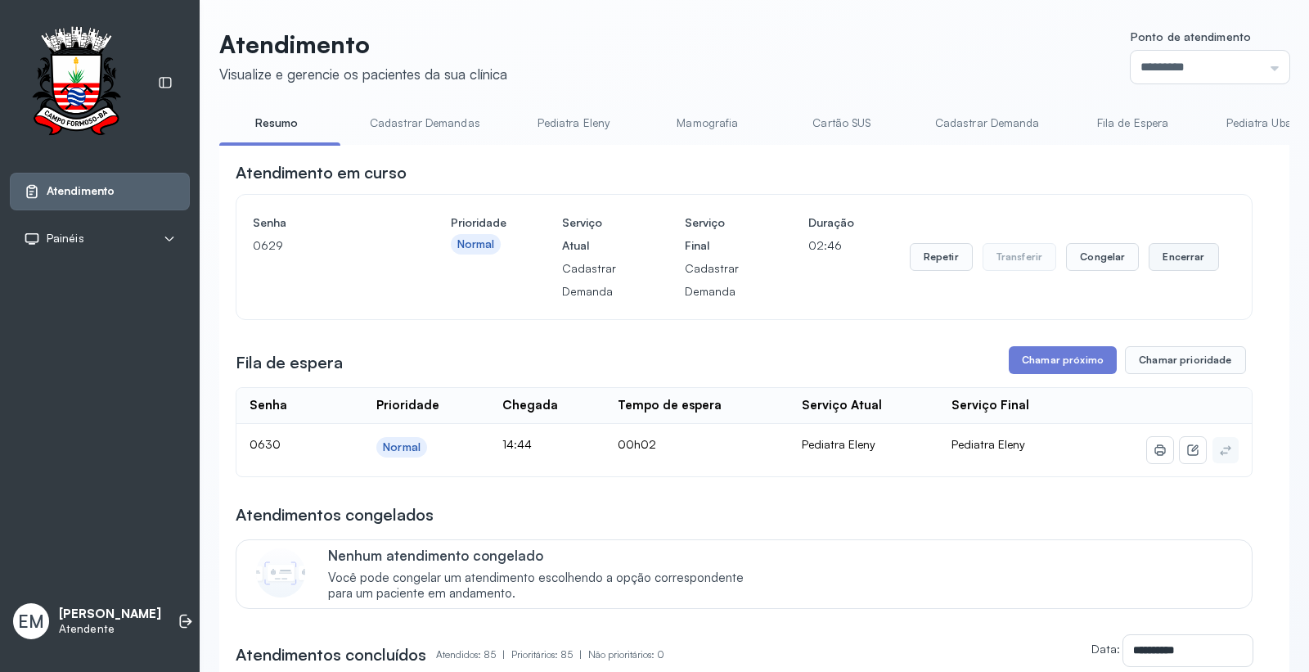
click at [1165, 254] on button "Encerrar" at bounding box center [1184, 257] width 70 height 28
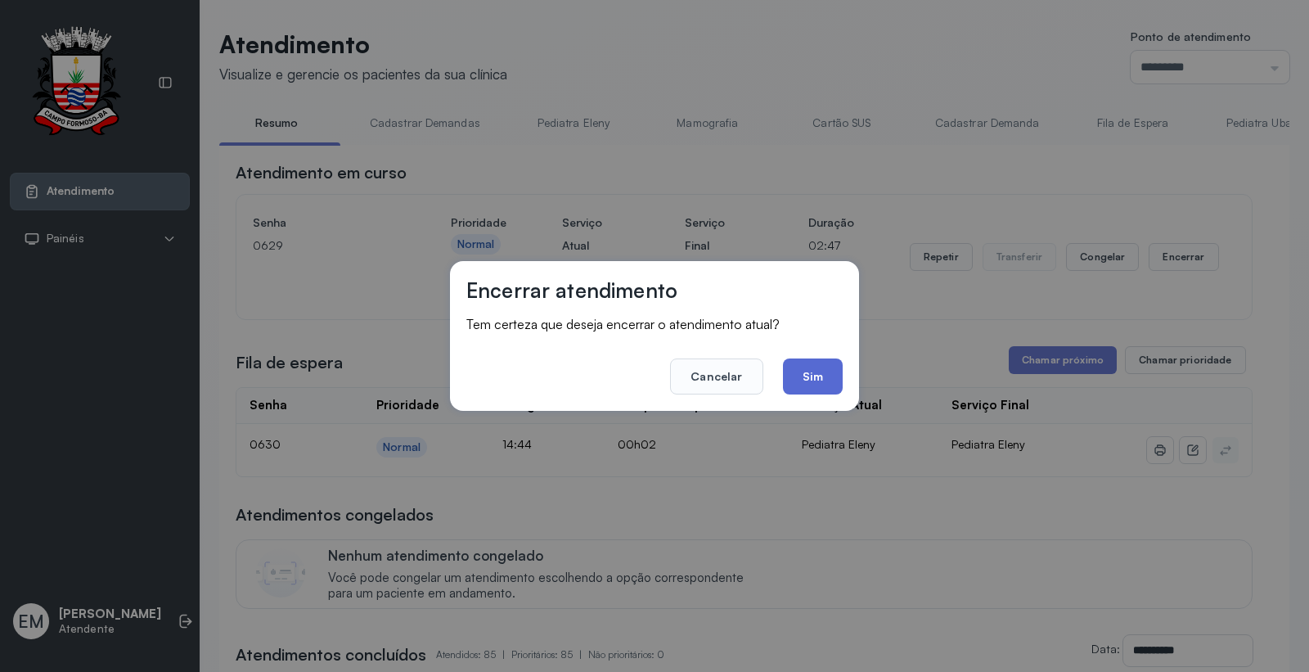
click at [827, 375] on button "Sim" at bounding box center [813, 376] width 60 height 36
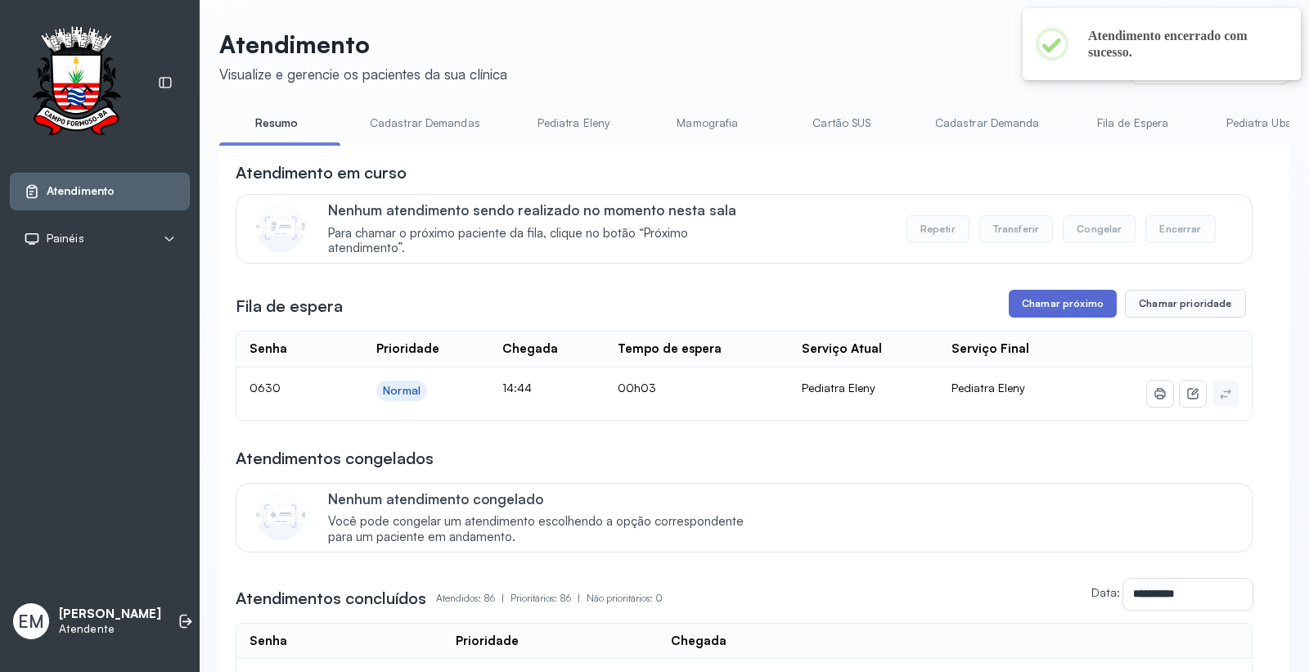
click at [1038, 303] on button "Chamar próximo" at bounding box center [1063, 304] width 108 height 28
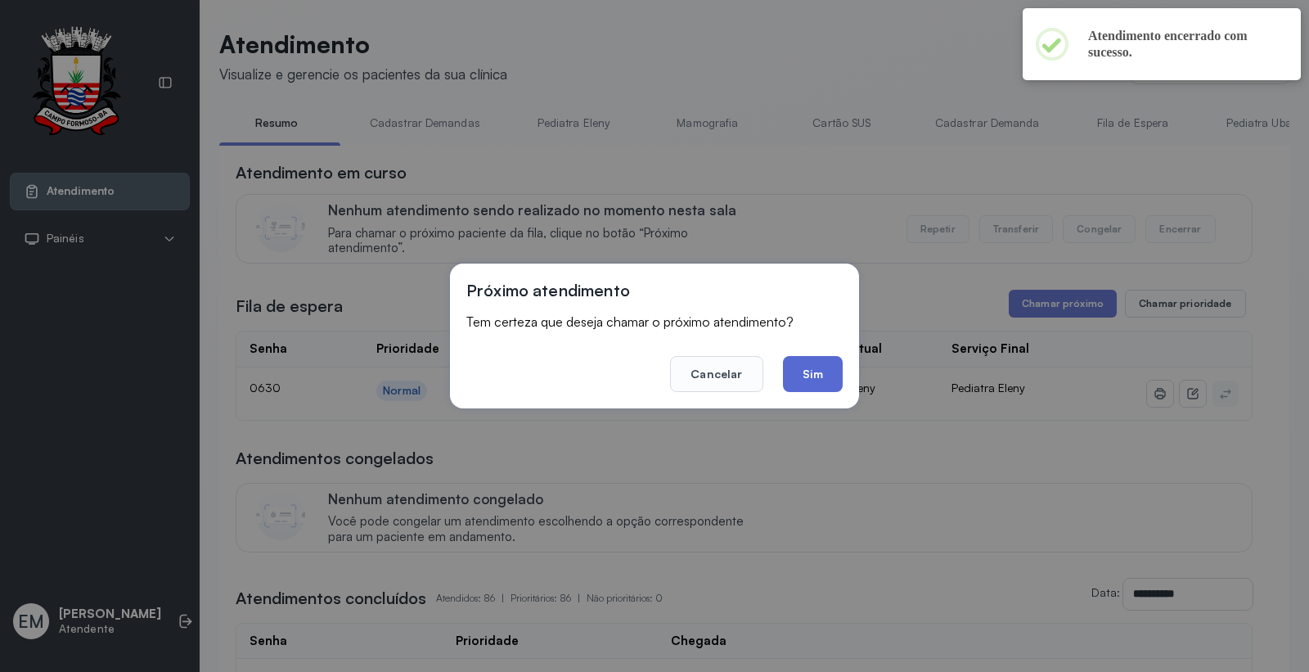
click at [832, 381] on button "Sim" at bounding box center [813, 374] width 60 height 36
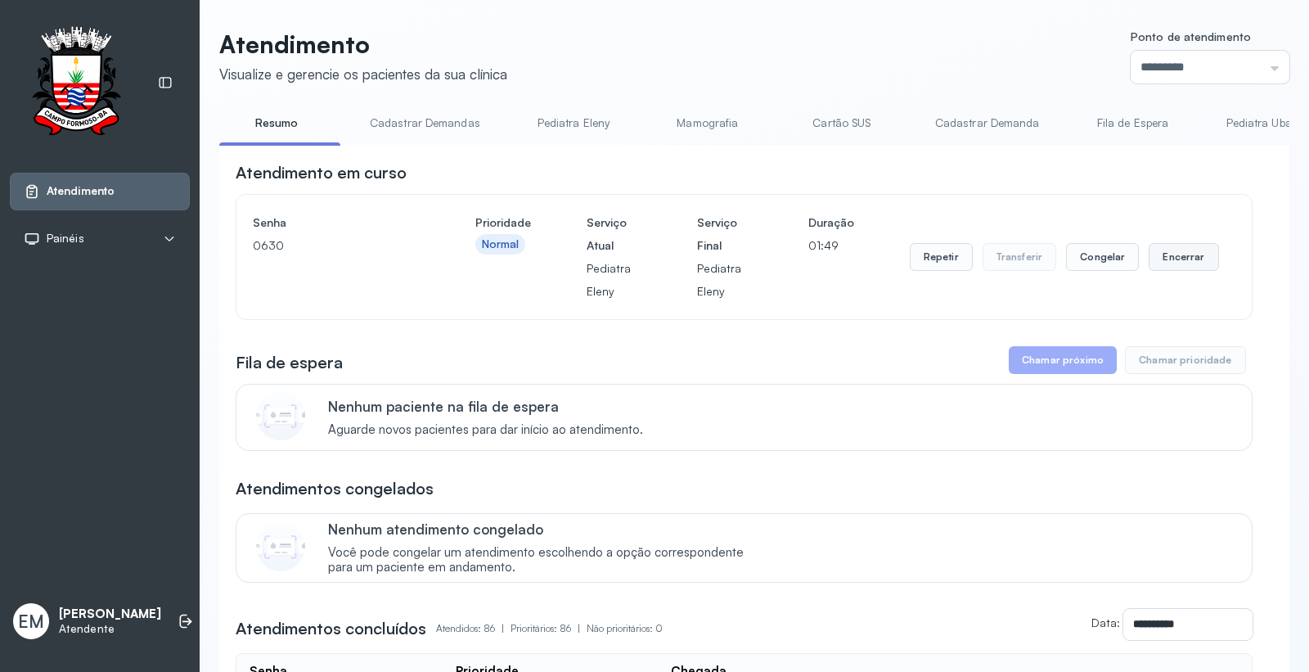
click at [1181, 262] on button "Encerrar" at bounding box center [1184, 257] width 70 height 28
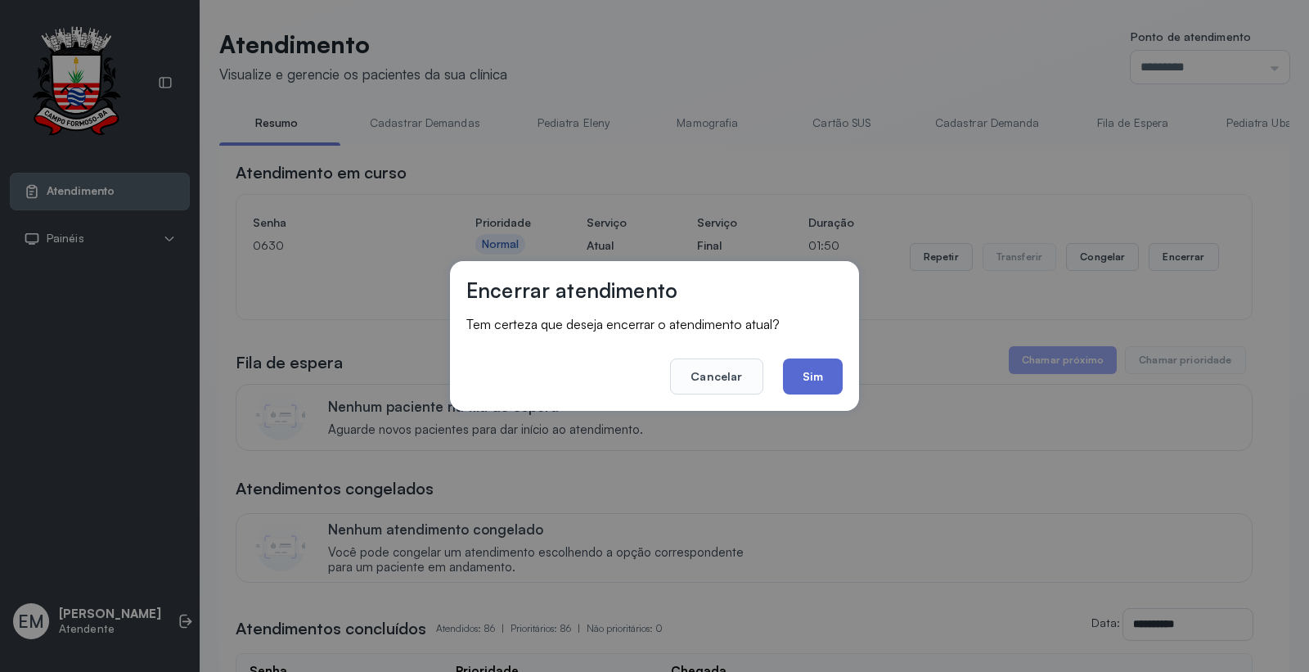
click at [828, 375] on button "Sim" at bounding box center [813, 376] width 60 height 36
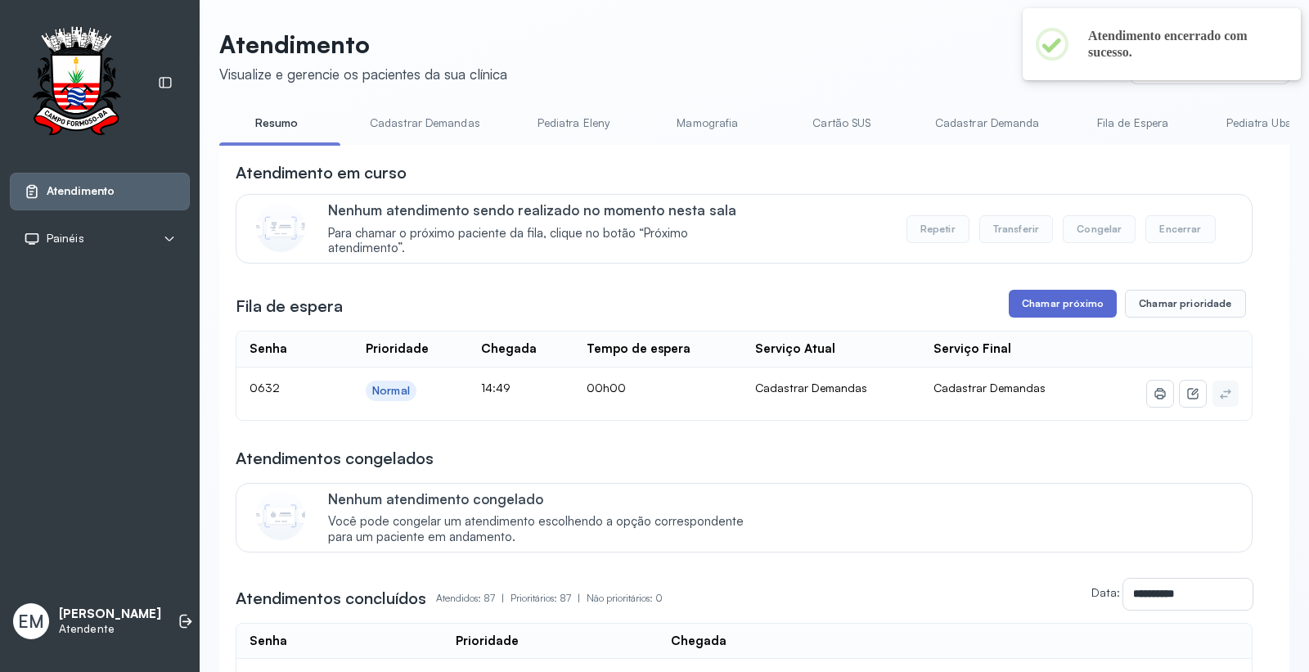
click at [1070, 296] on button "Chamar próximo" at bounding box center [1063, 304] width 108 height 28
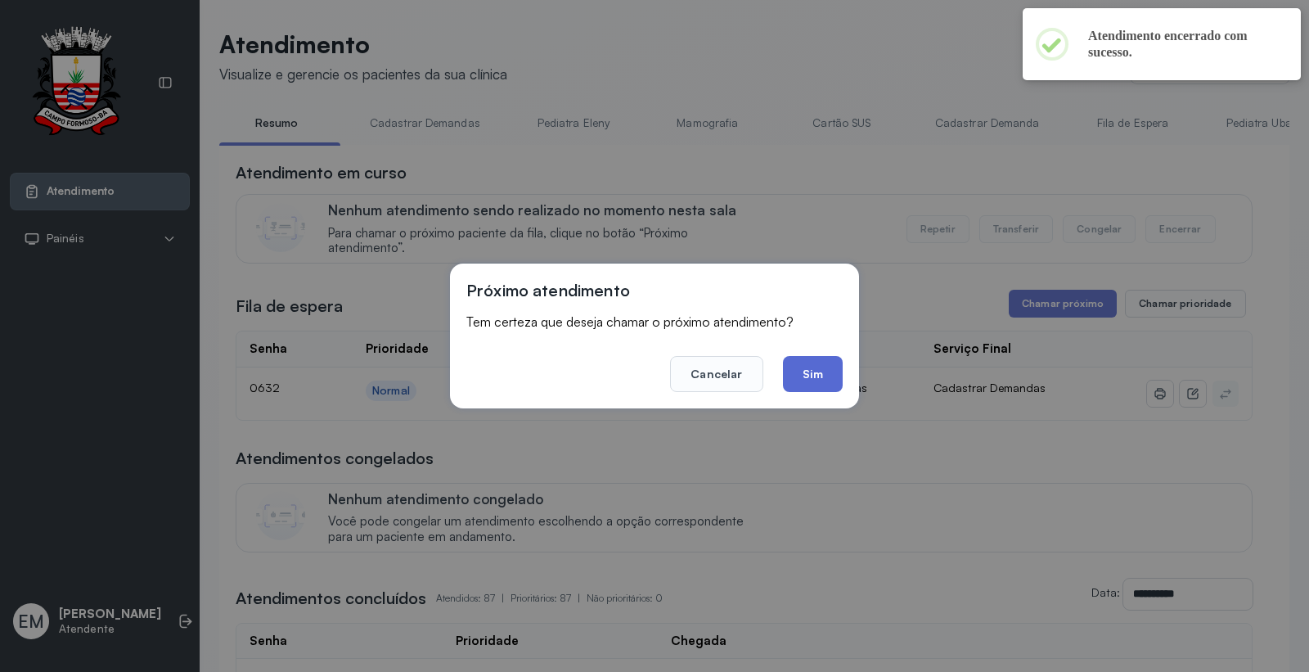
click at [813, 377] on button "Sim" at bounding box center [813, 374] width 60 height 36
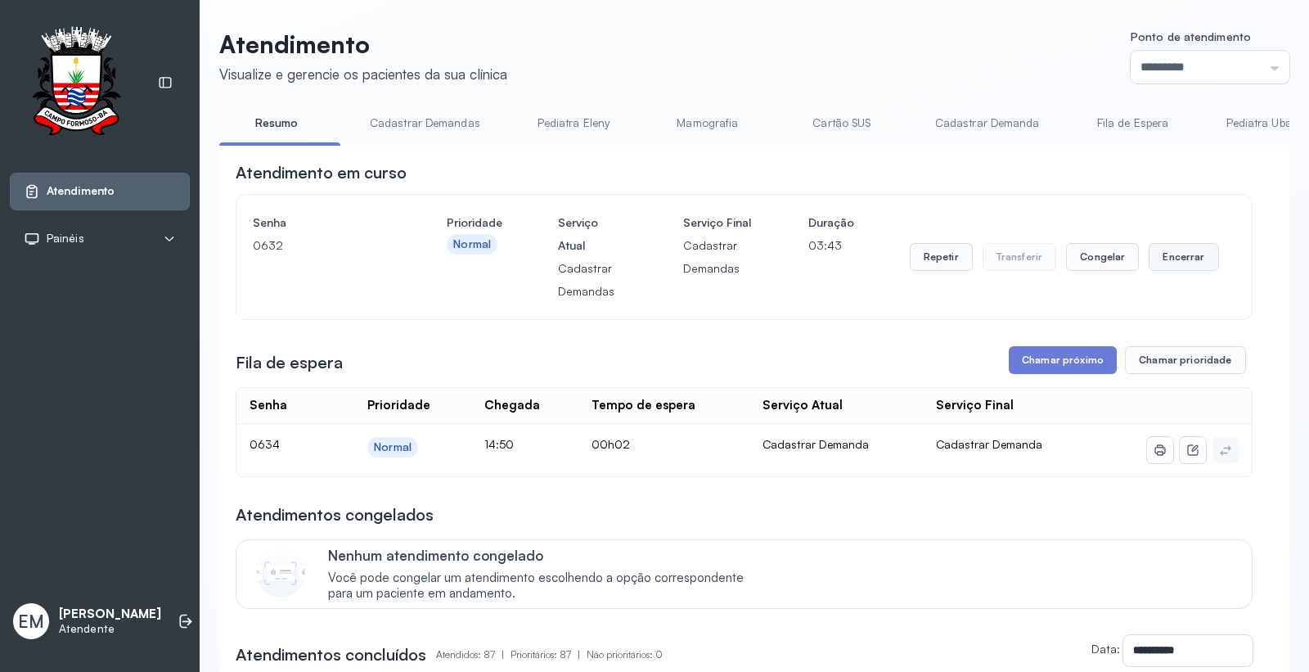
click at [1179, 267] on button "Encerrar" at bounding box center [1184, 257] width 70 height 28
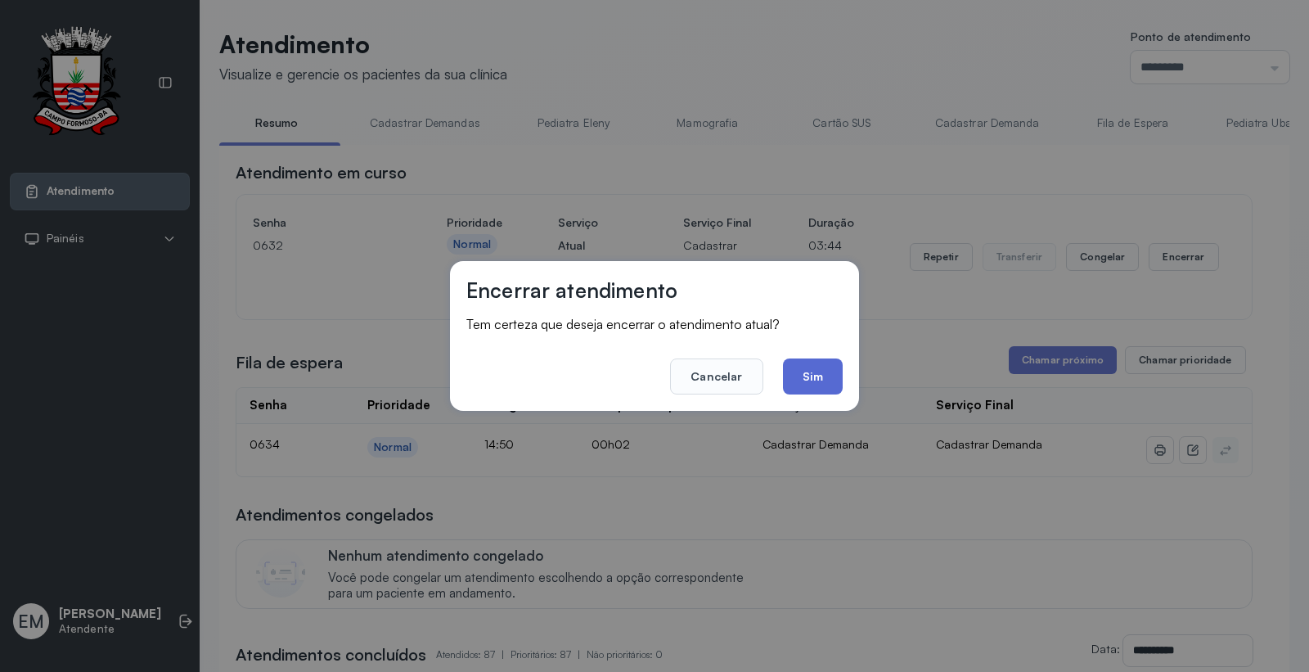
click at [833, 371] on button "Sim" at bounding box center [813, 376] width 60 height 36
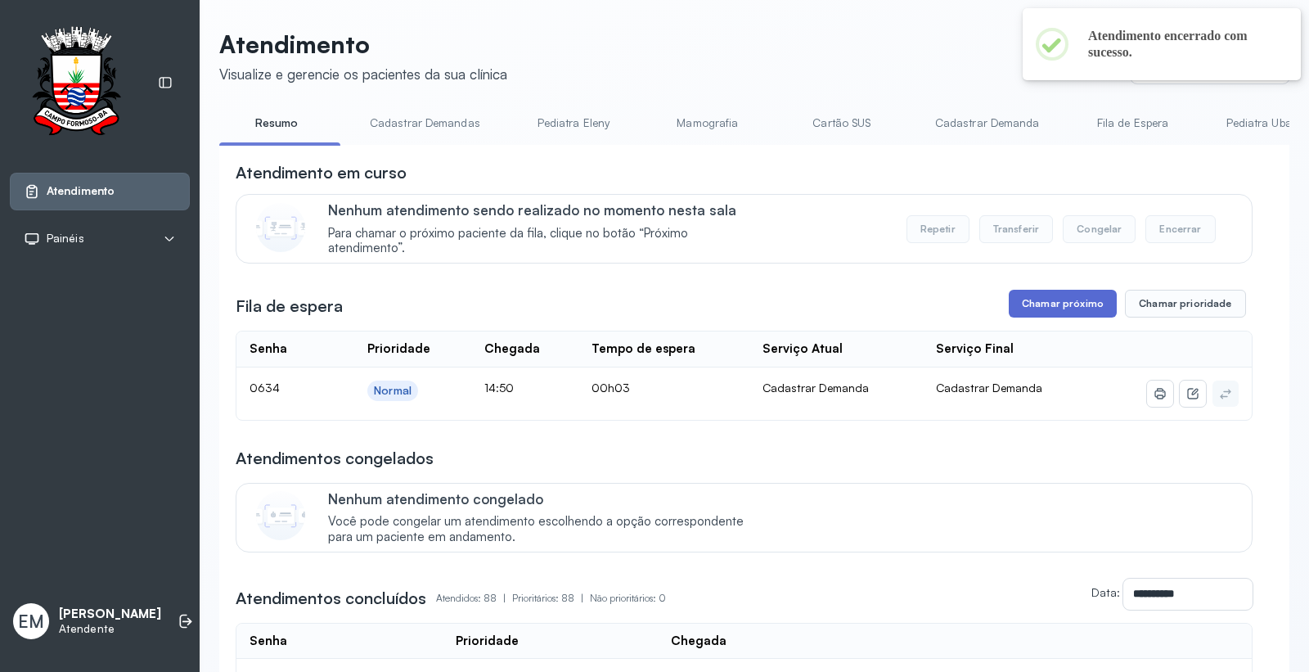
click at [1034, 317] on button "Chamar próximo" at bounding box center [1063, 304] width 108 height 28
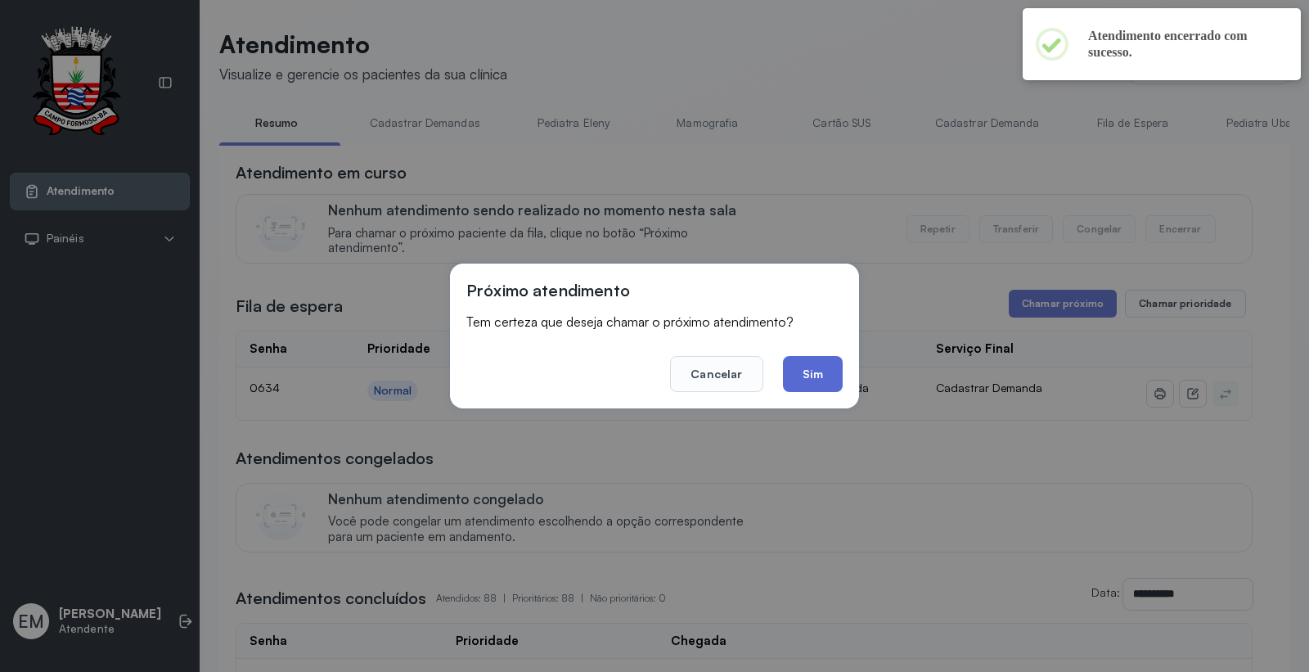
click at [802, 367] on button "Sim" at bounding box center [813, 374] width 60 height 36
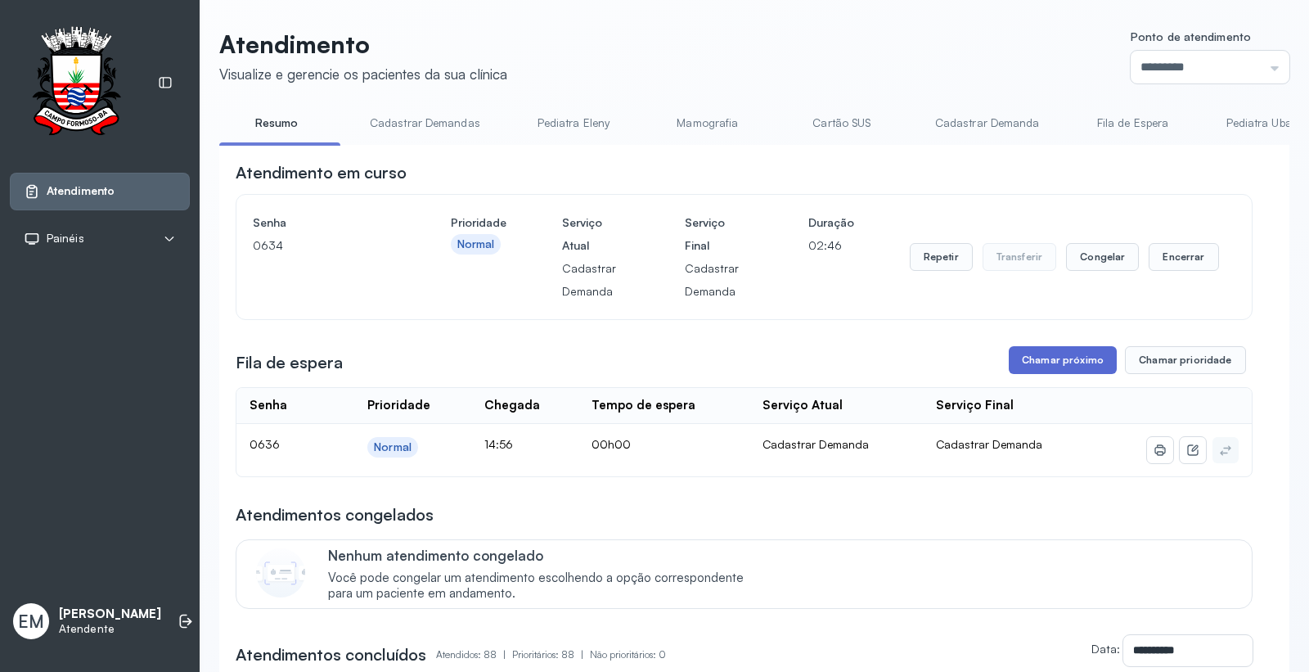
click at [1050, 354] on button "Chamar próximo" at bounding box center [1063, 360] width 108 height 28
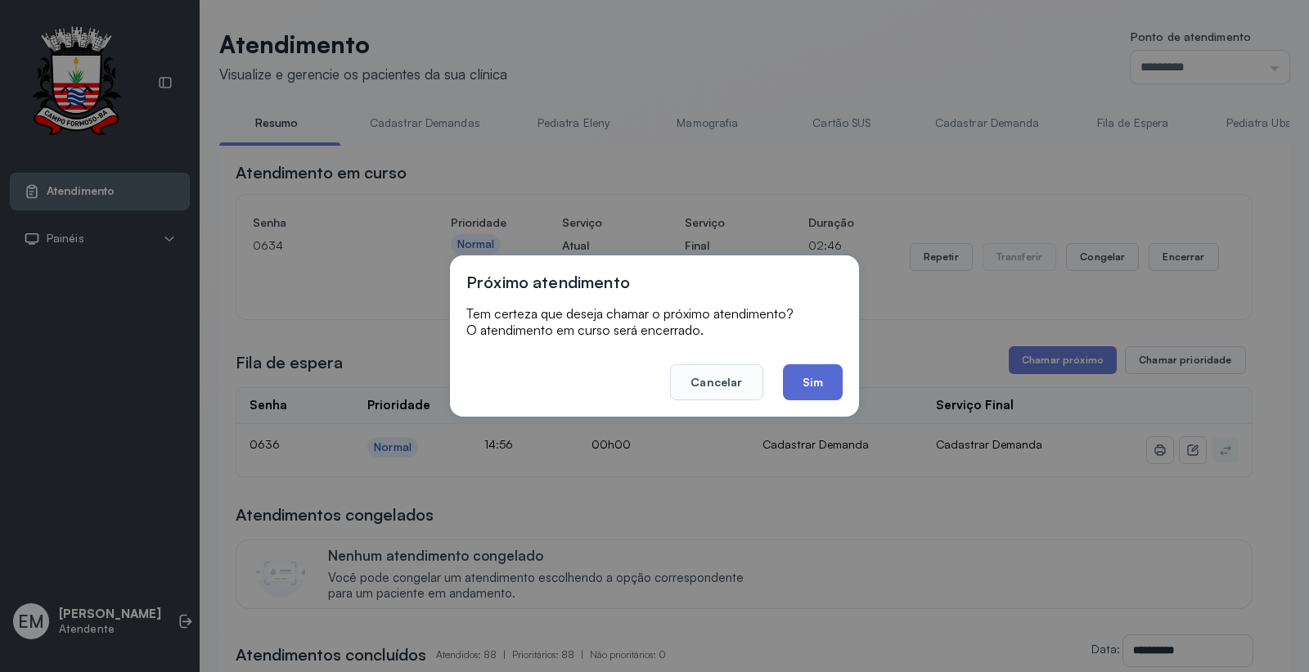
click at [817, 379] on button "Sim" at bounding box center [813, 382] width 60 height 36
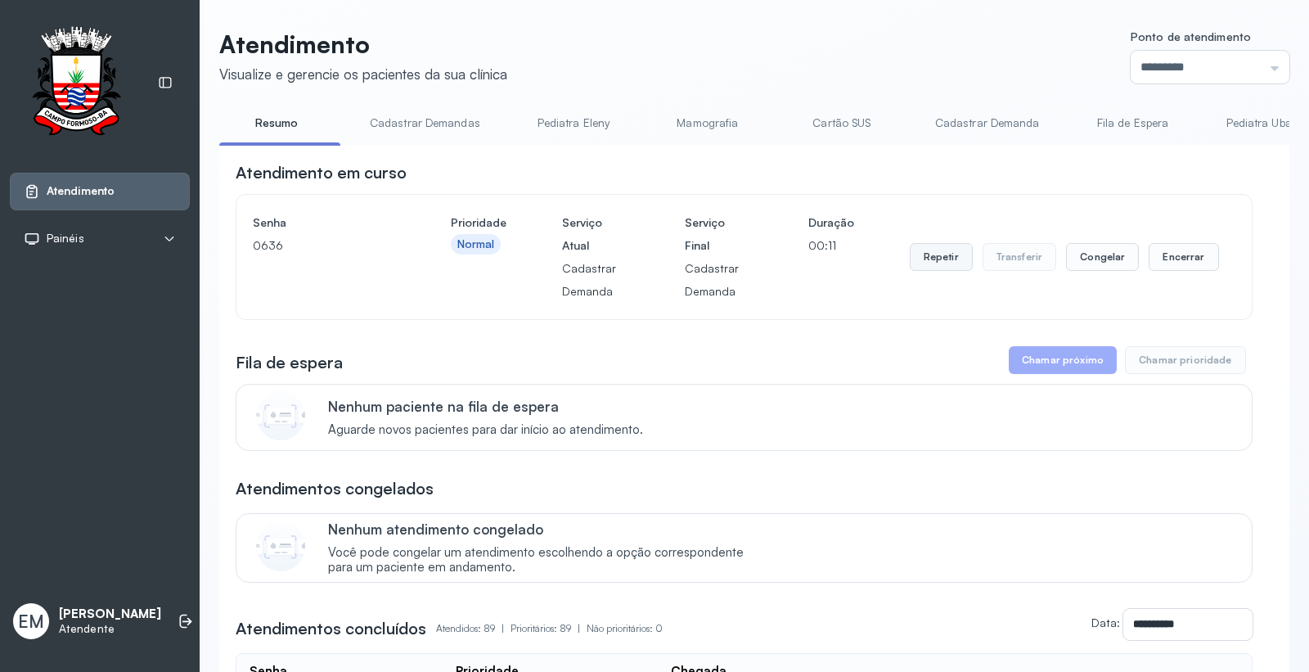
click at [917, 265] on button "Repetir" at bounding box center [941, 257] width 63 height 28
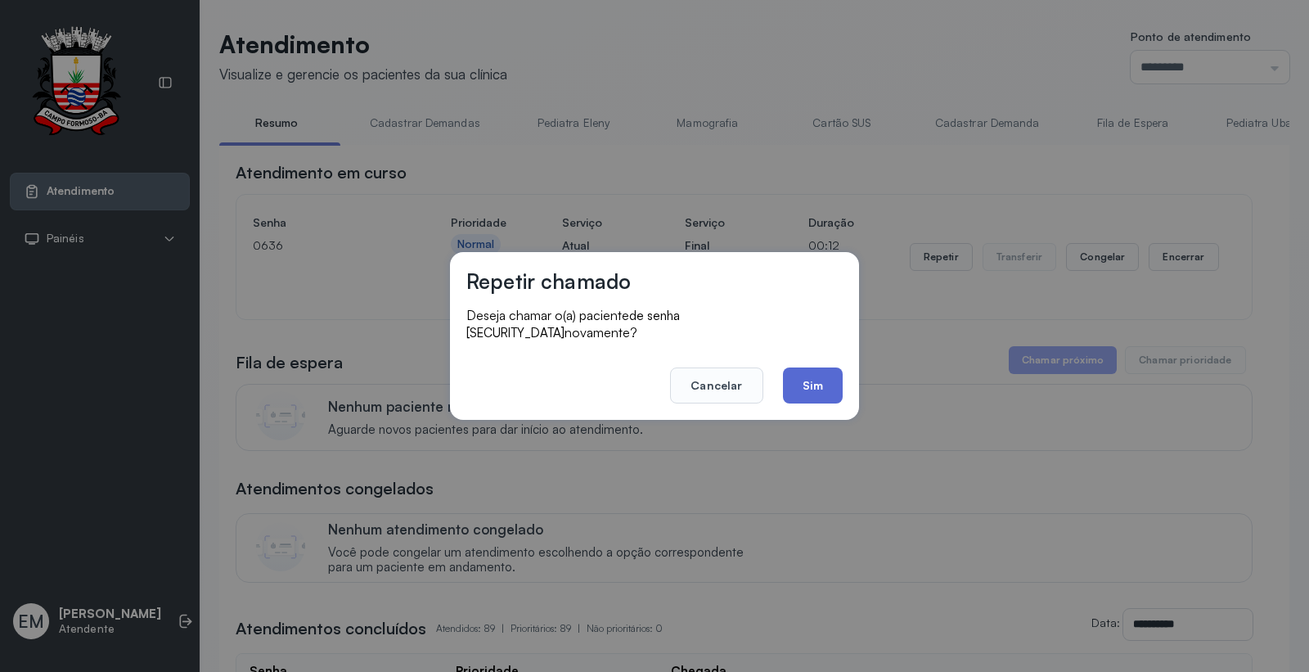
click at [792, 373] on button "Sim" at bounding box center [813, 385] width 60 height 36
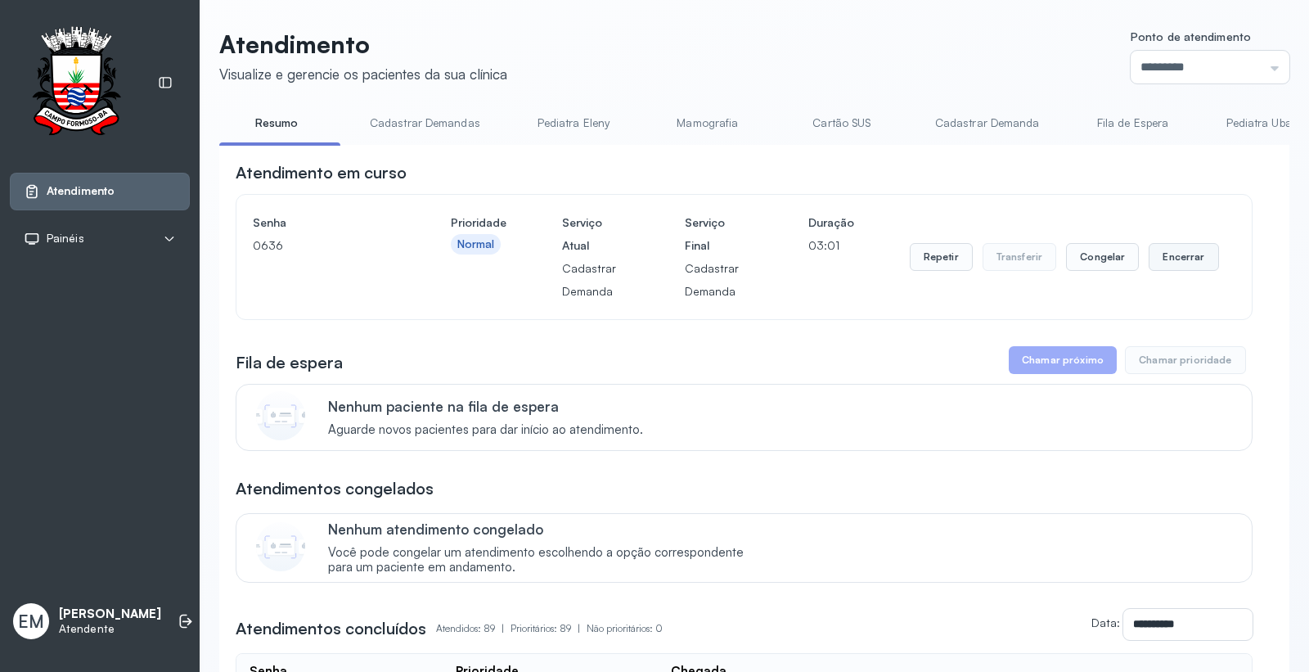
click at [1151, 255] on button "Encerrar" at bounding box center [1184, 257] width 70 height 28
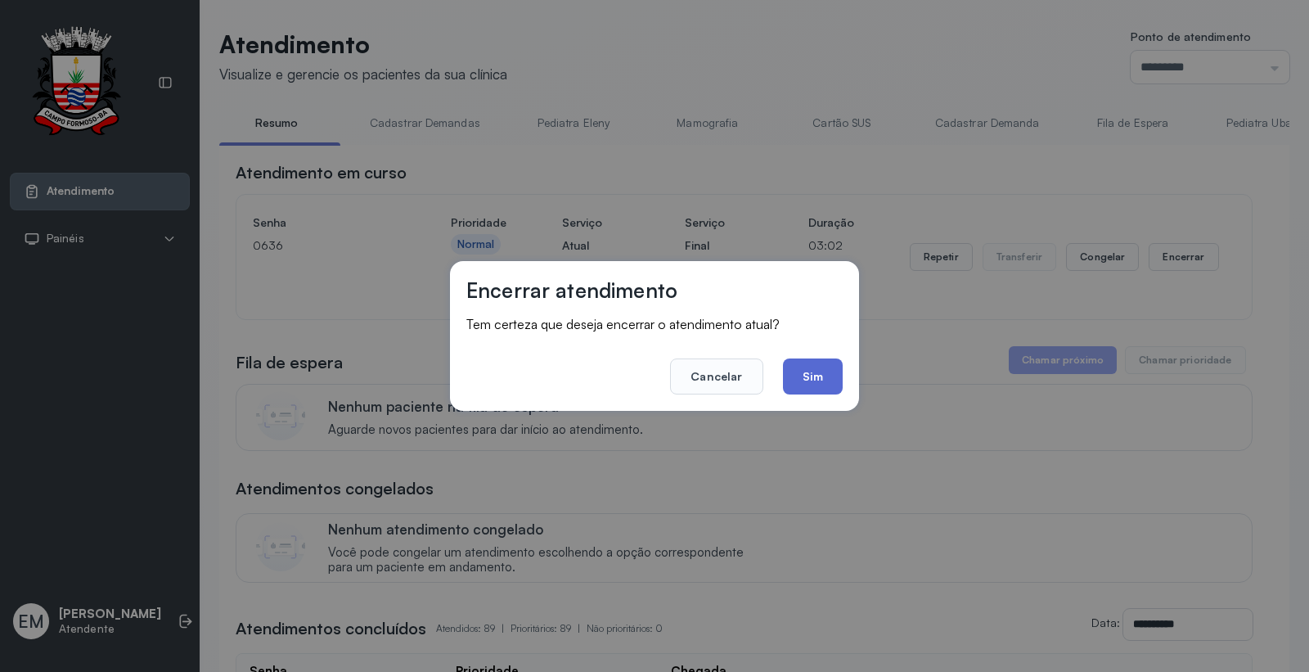
click at [827, 372] on button "Sim" at bounding box center [813, 376] width 60 height 36
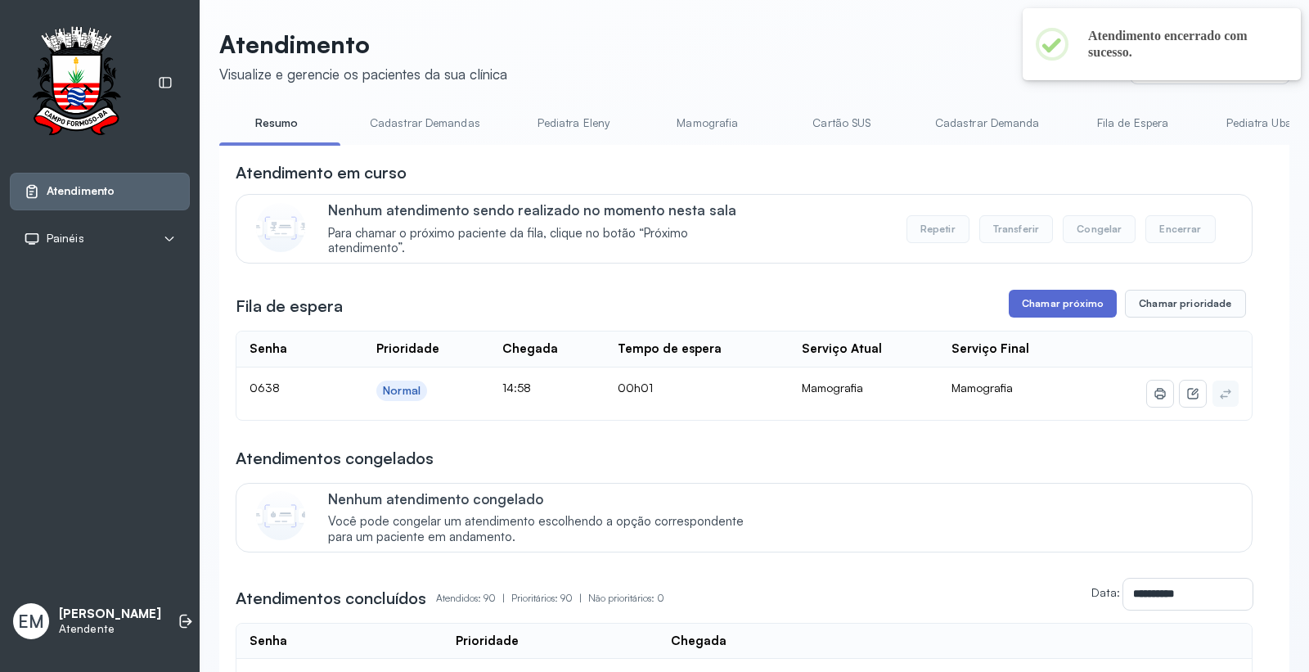
click at [1035, 306] on button "Chamar próximo" at bounding box center [1063, 304] width 108 height 28
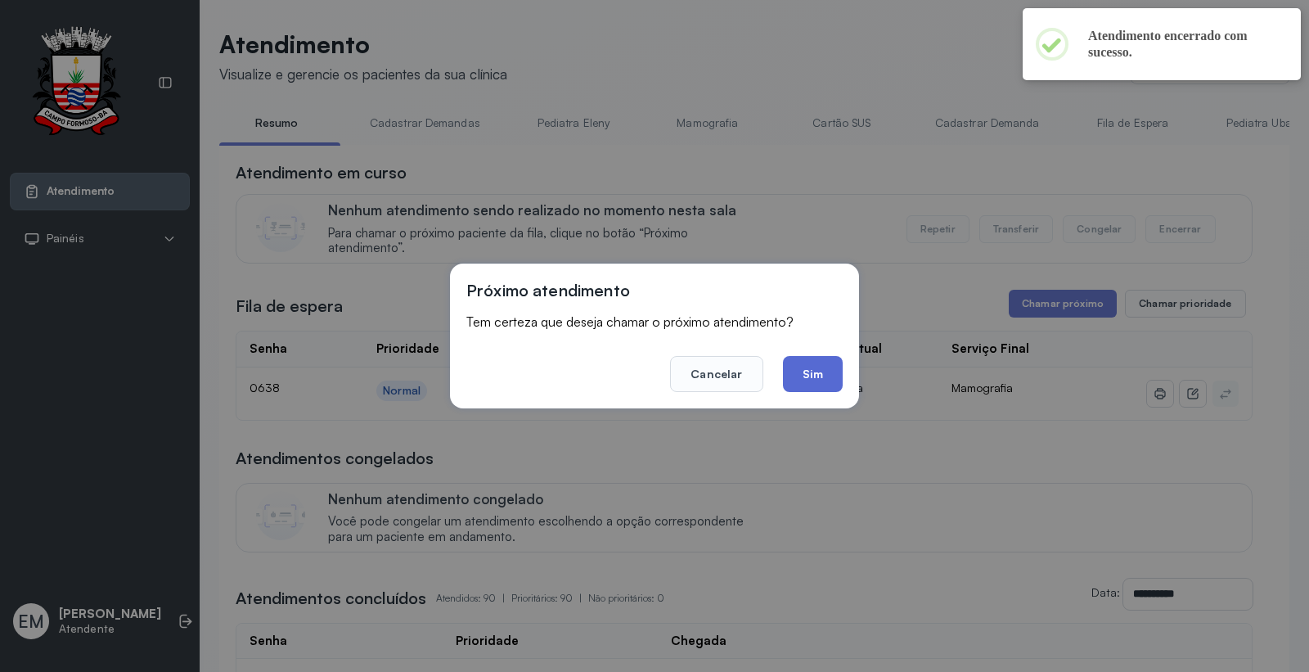
click at [827, 363] on button "Sim" at bounding box center [813, 374] width 60 height 36
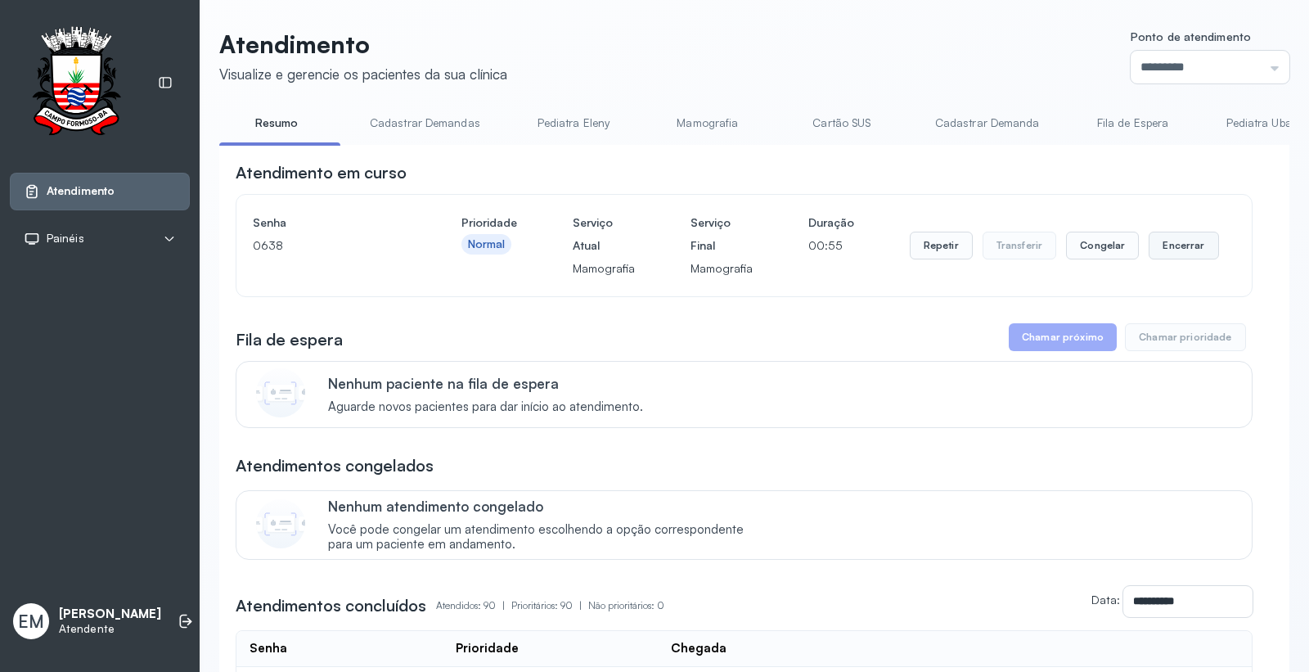
click at [1183, 250] on button "Encerrar" at bounding box center [1184, 246] width 70 height 28
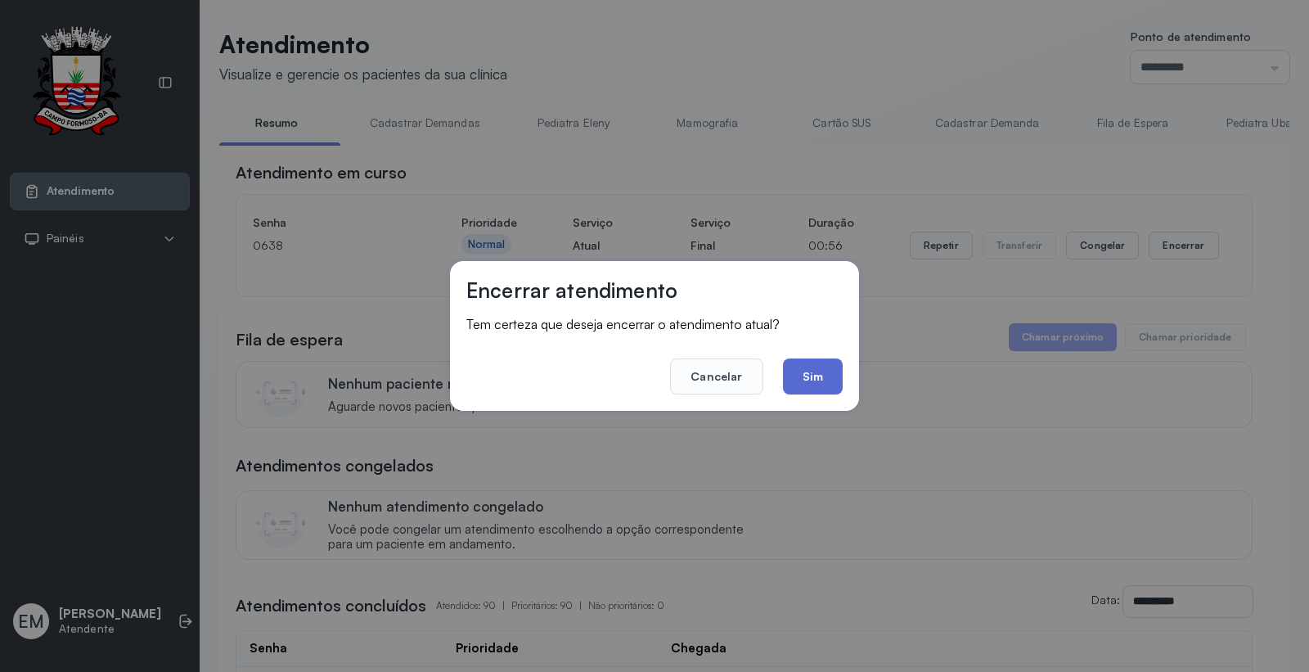
click at [840, 365] on button "Sim" at bounding box center [813, 376] width 60 height 36
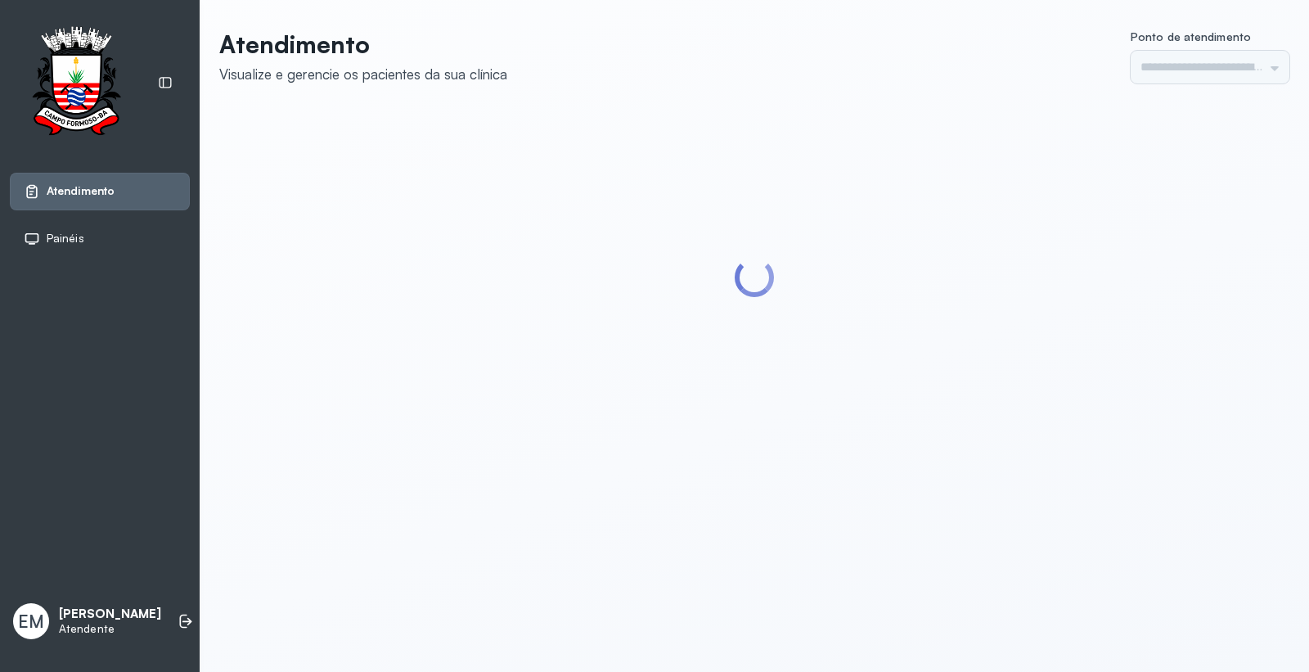
type input "*********"
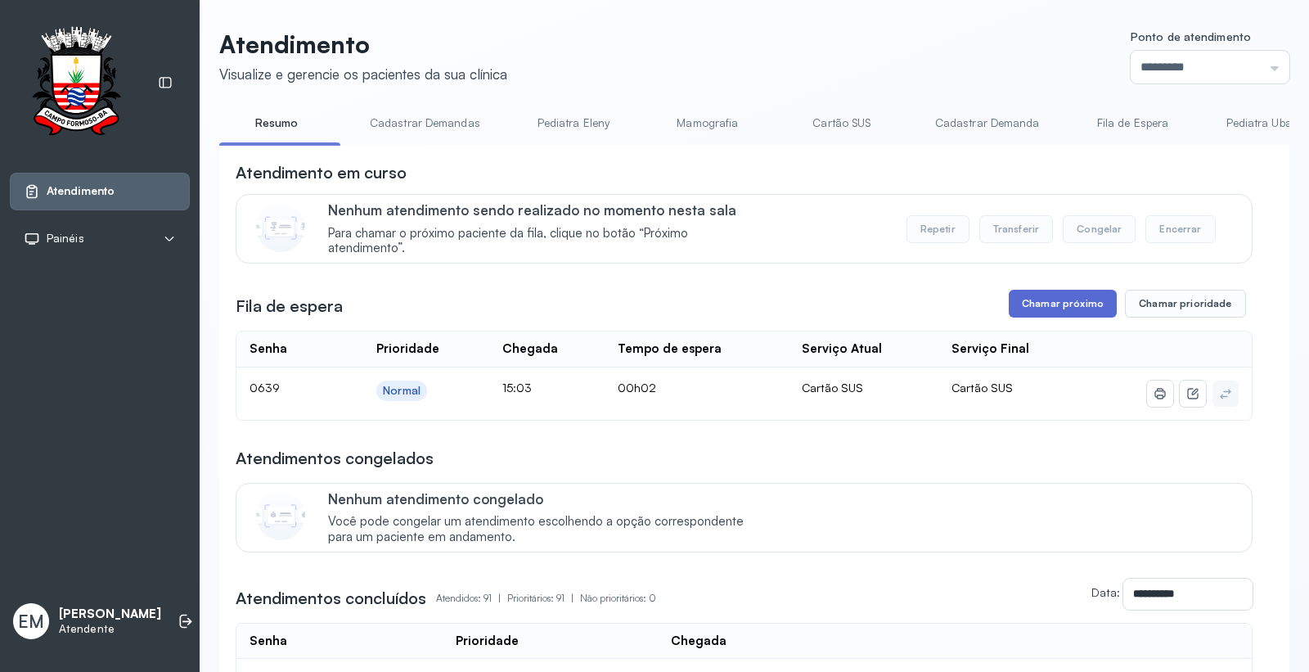
click at [1043, 305] on button "Chamar próximo" at bounding box center [1063, 304] width 108 height 28
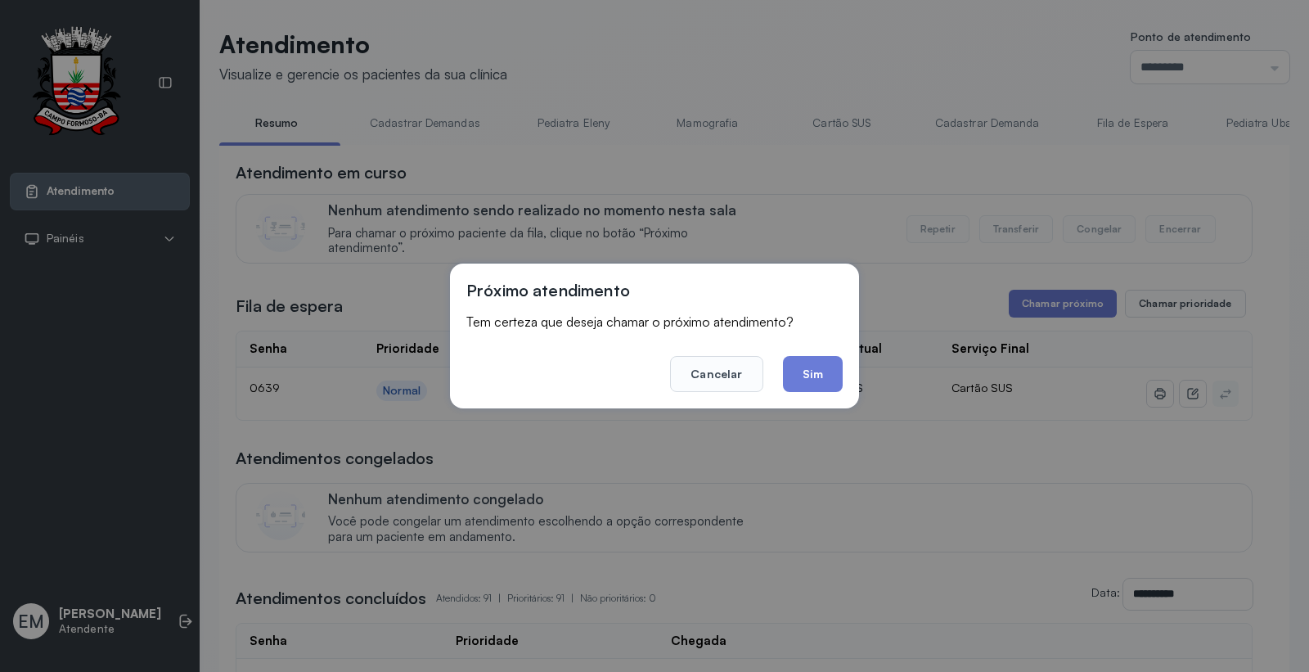
drag, startPoint x: 831, startPoint y: 363, endPoint x: 508, endPoint y: 556, distance: 375.9
click at [825, 366] on button "Sim" at bounding box center [813, 374] width 60 height 36
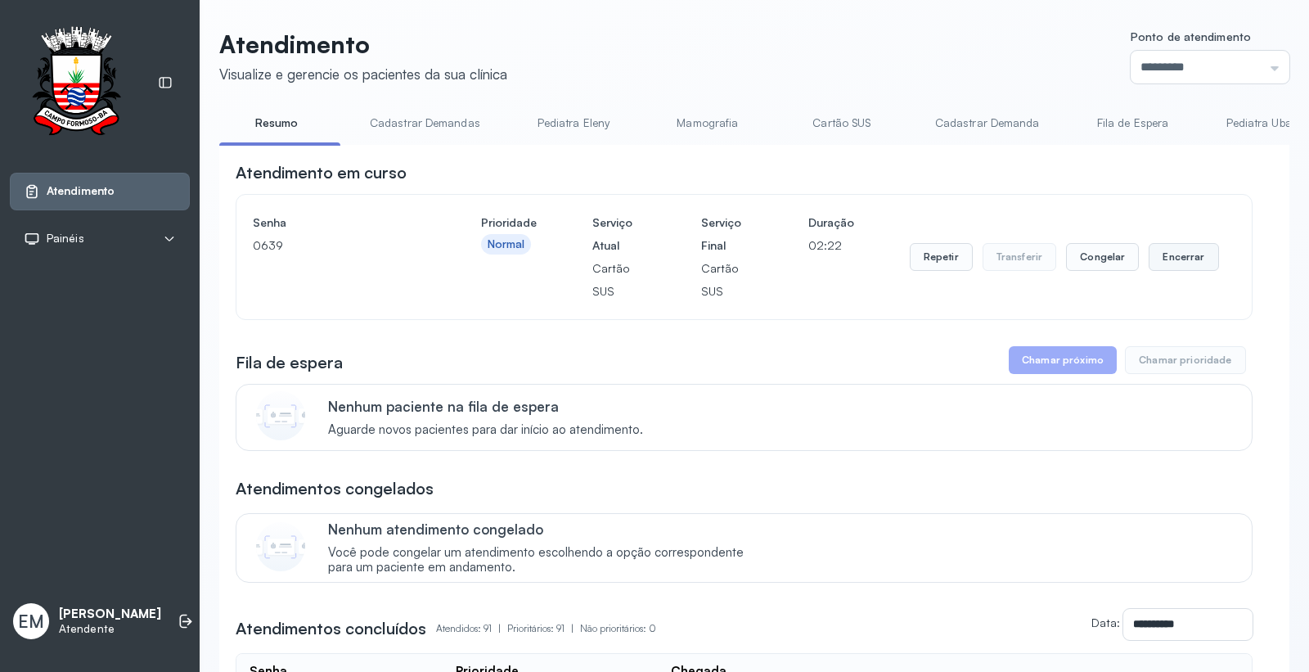
click at [1165, 259] on button "Encerrar" at bounding box center [1184, 257] width 70 height 28
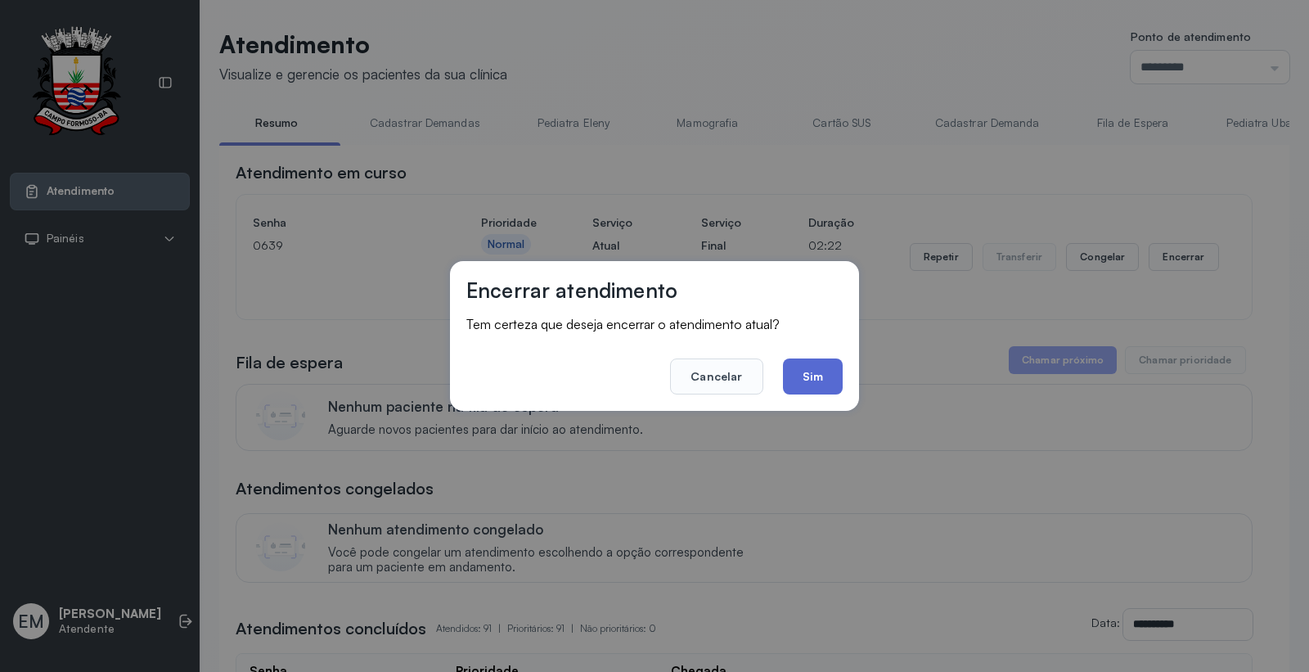
click at [823, 385] on button "Sim" at bounding box center [813, 376] width 60 height 36
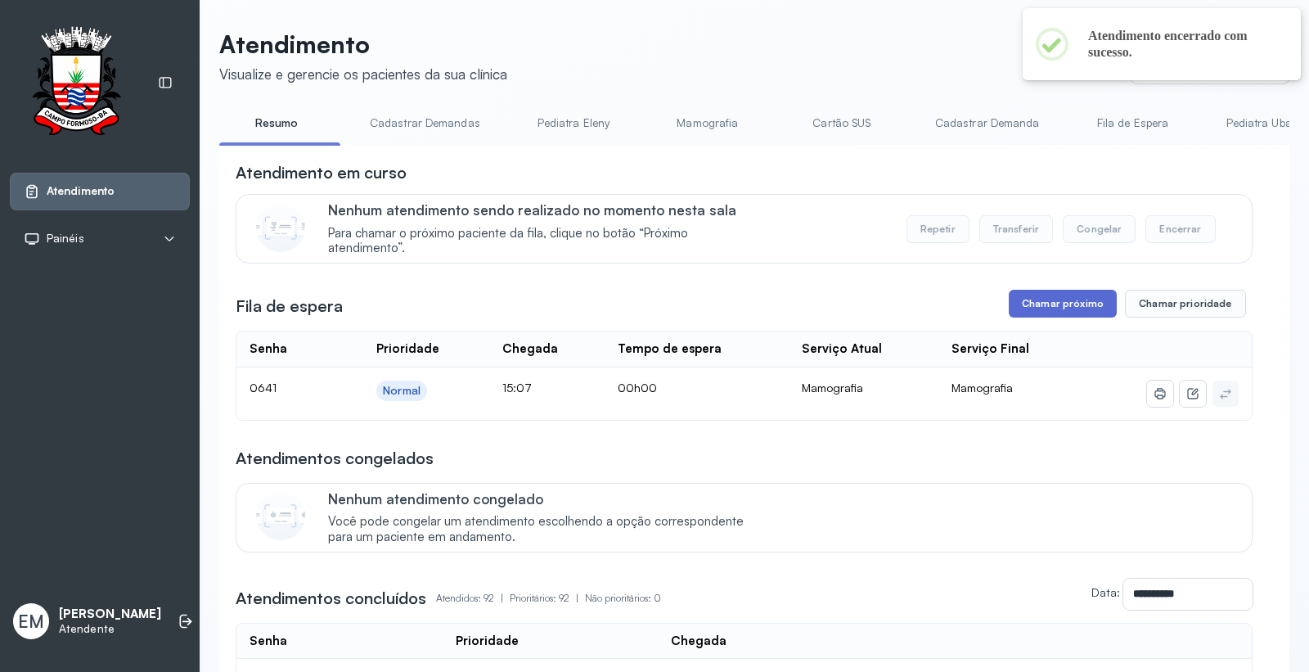
click at [1044, 318] on button "Chamar próximo" at bounding box center [1063, 304] width 108 height 28
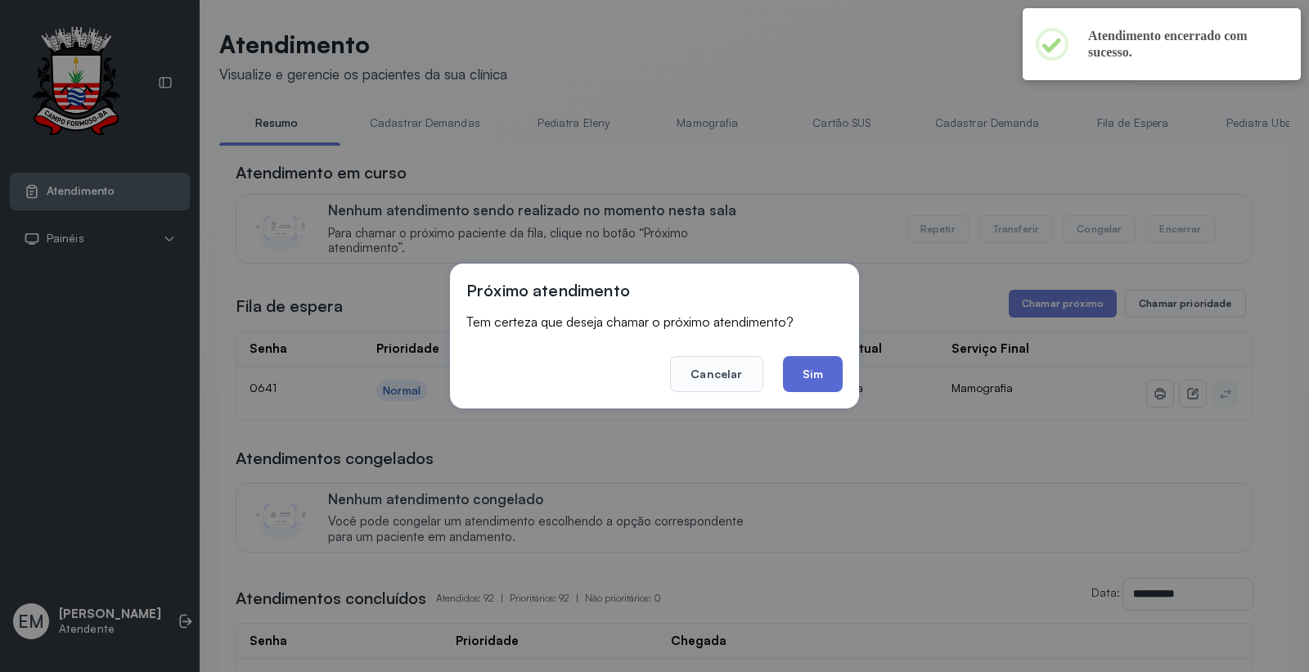
click at [800, 379] on button "Sim" at bounding box center [813, 374] width 60 height 36
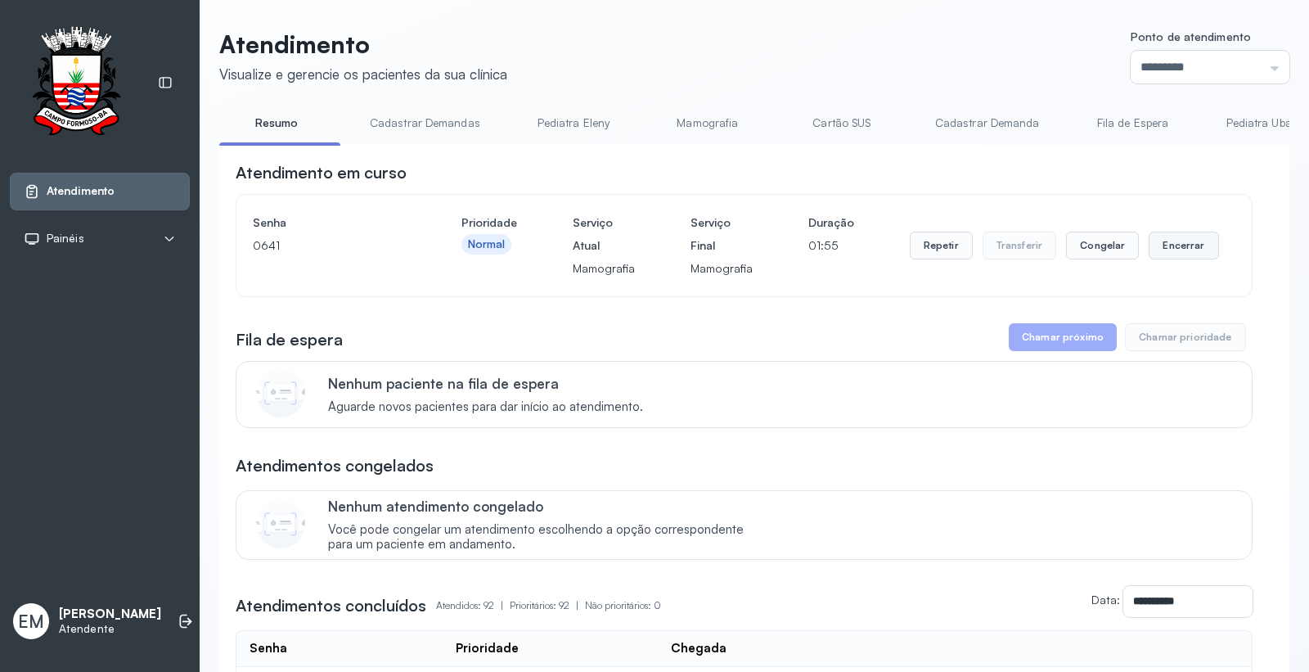
click at [1189, 255] on button "Encerrar" at bounding box center [1184, 246] width 70 height 28
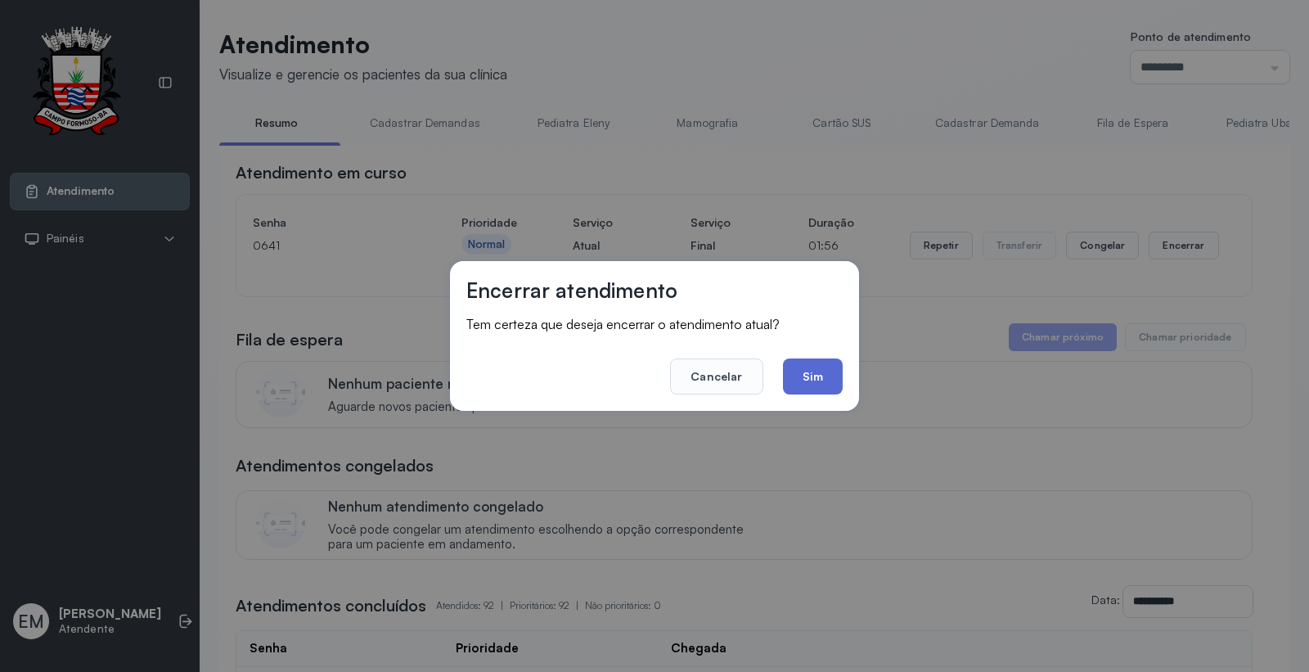
click at [840, 382] on button "Sim" at bounding box center [813, 376] width 60 height 36
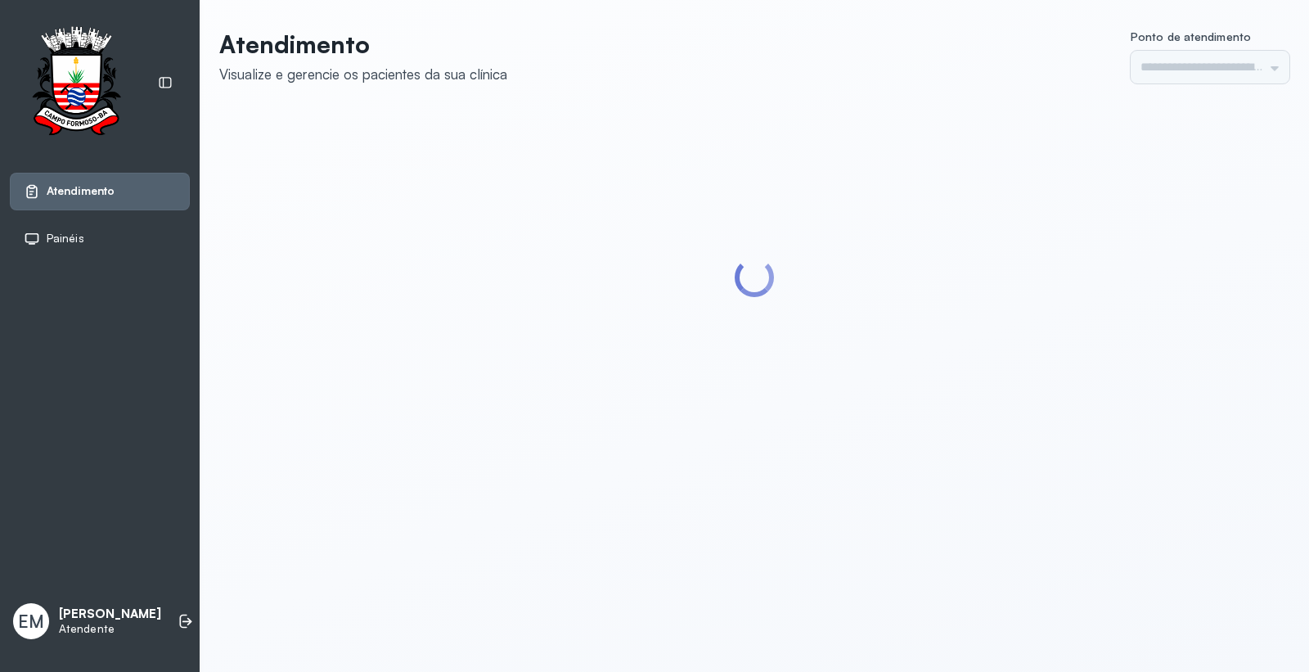
type input "*********"
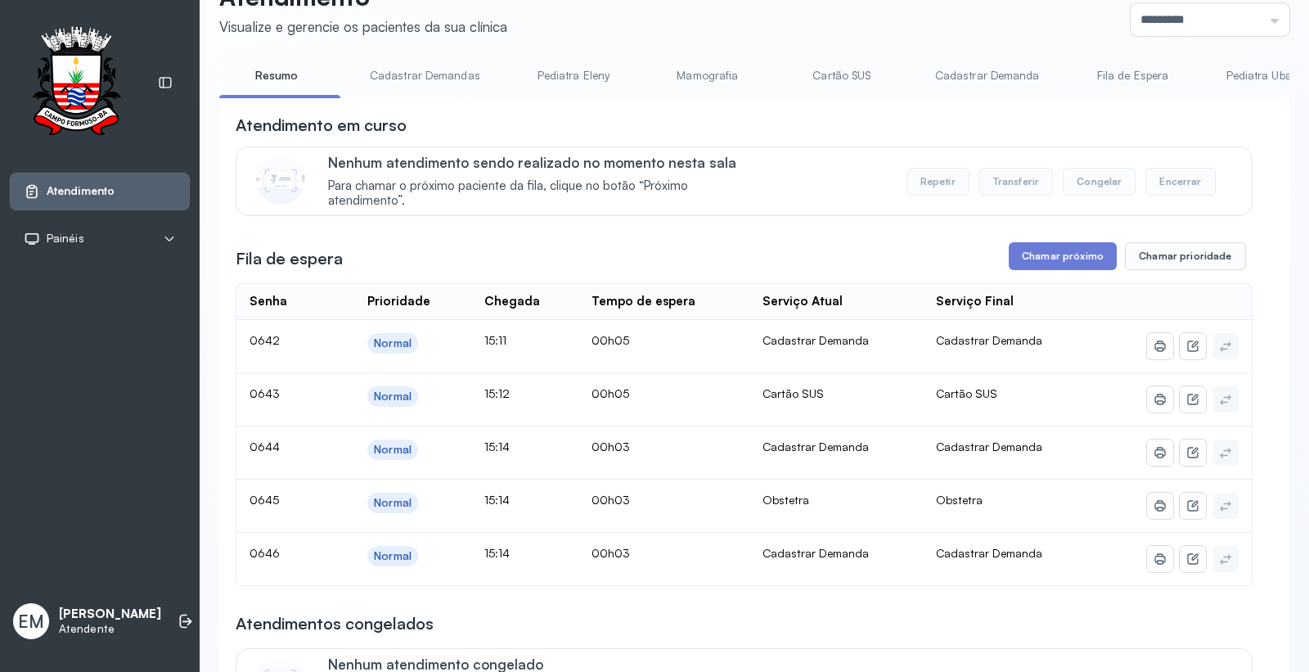
scroll to position [91, 0]
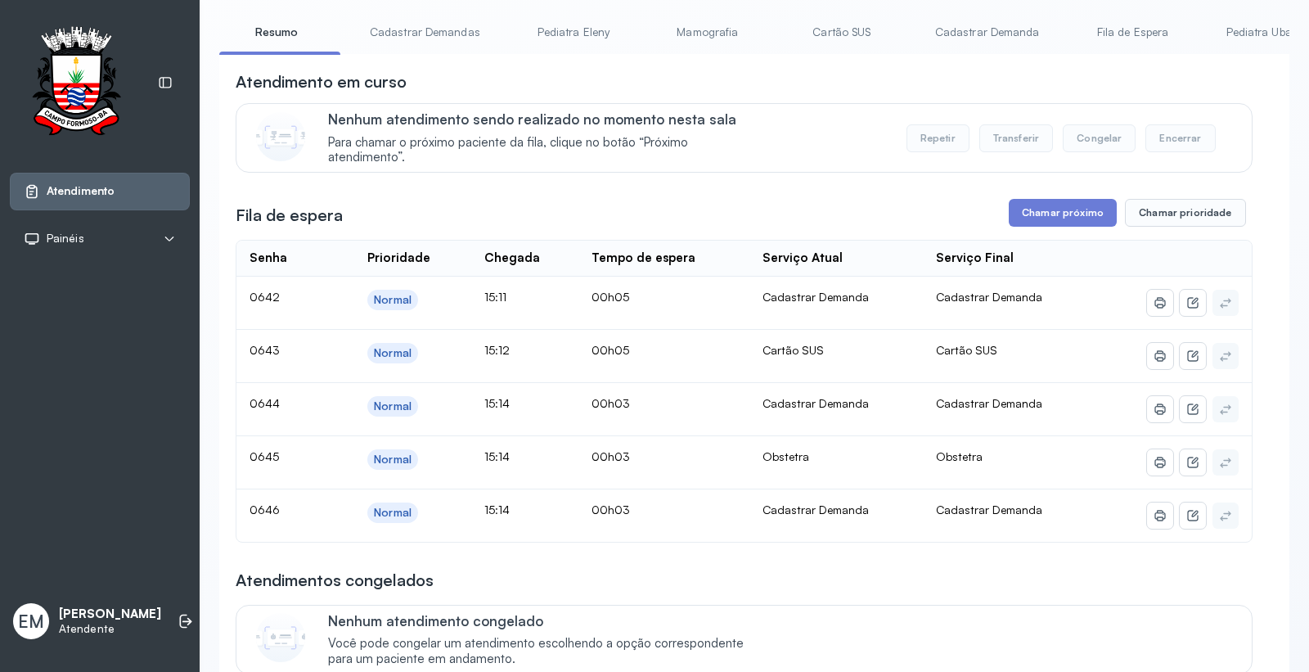
drag, startPoint x: 1044, startPoint y: 215, endPoint x: 1036, endPoint y: 217, distance: 8.3
click at [1036, 217] on button "Chamar próximo" at bounding box center [1063, 213] width 108 height 28
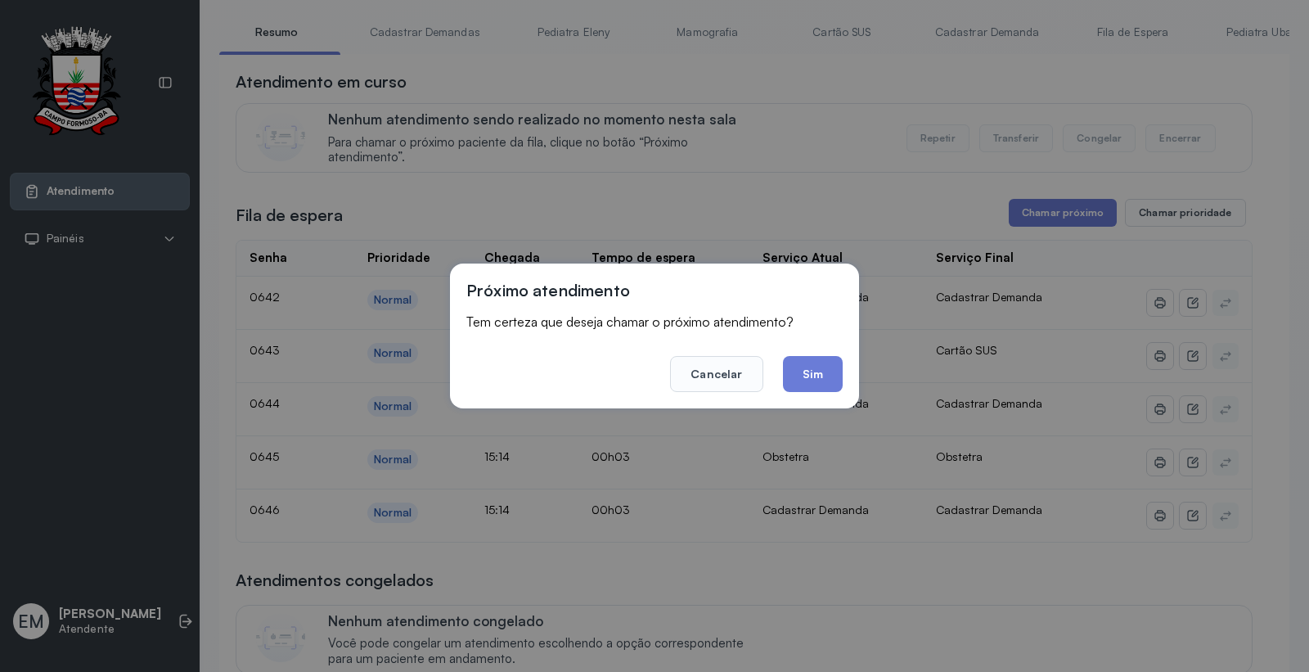
click at [843, 371] on div "Próximo atendimento Tem certeza que deseja chamar o próximo atendimento? Cancel…" at bounding box center [654, 336] width 409 height 145
click at [823, 368] on button "Sim" at bounding box center [813, 374] width 60 height 36
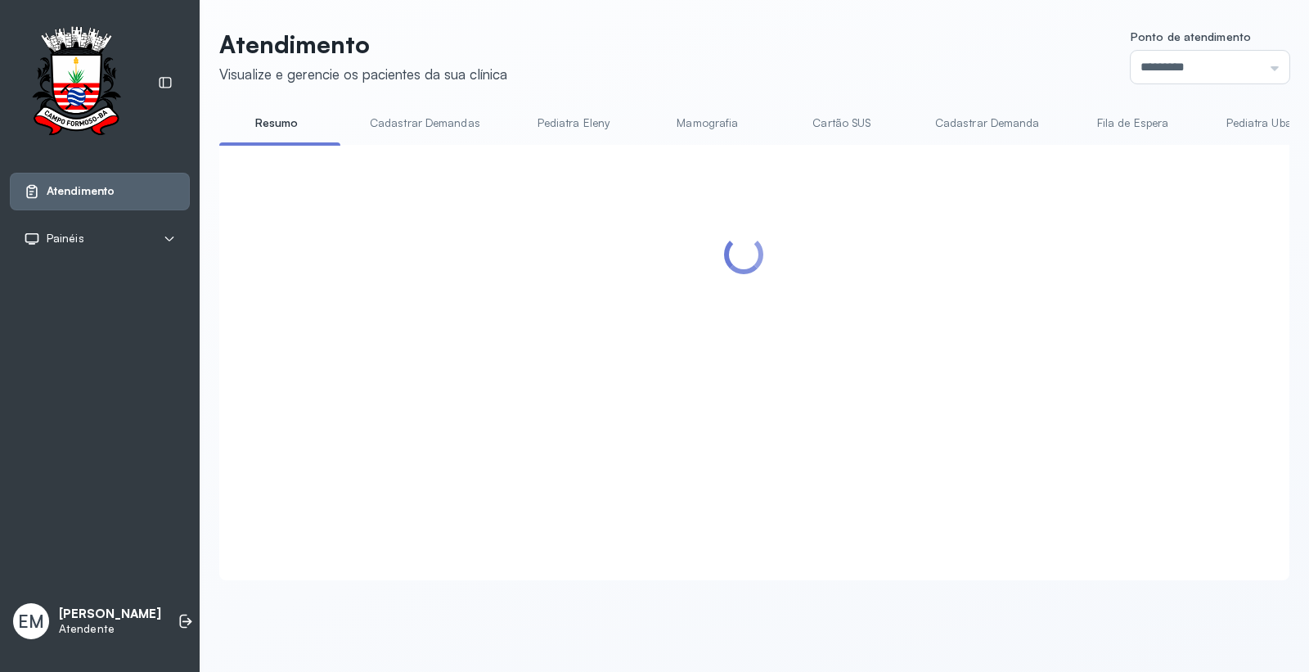
scroll to position [0, 0]
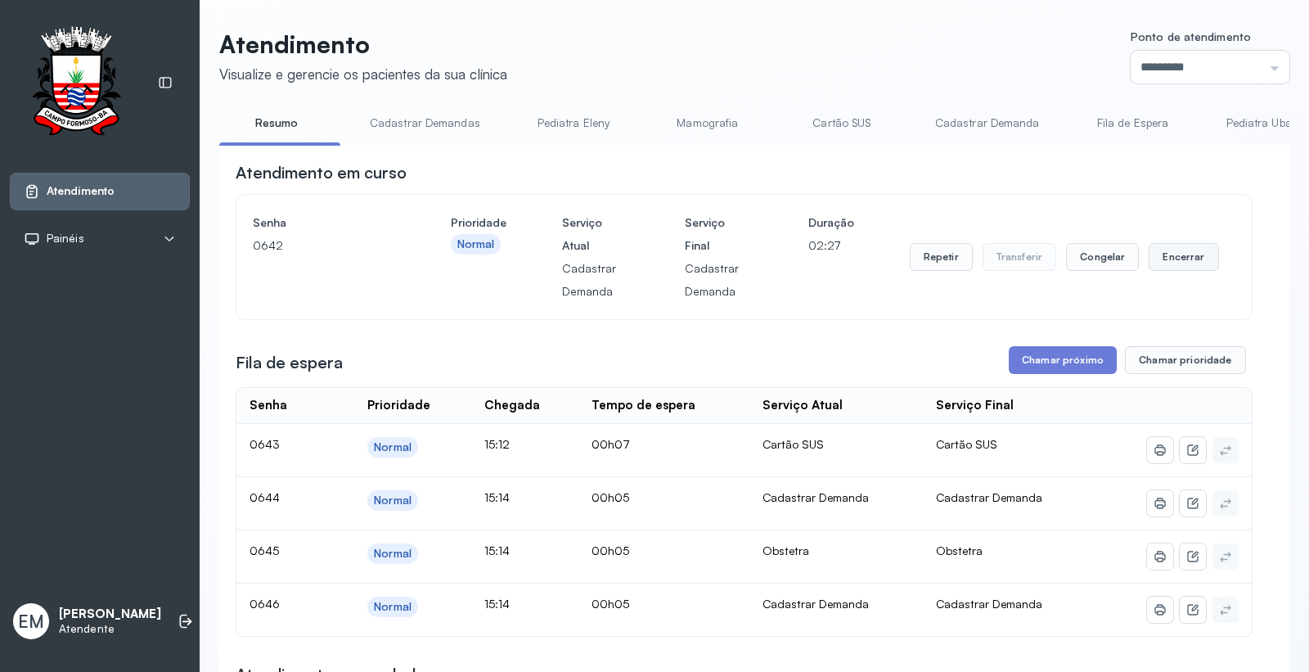
click at [1154, 262] on button "Encerrar" at bounding box center [1184, 257] width 70 height 28
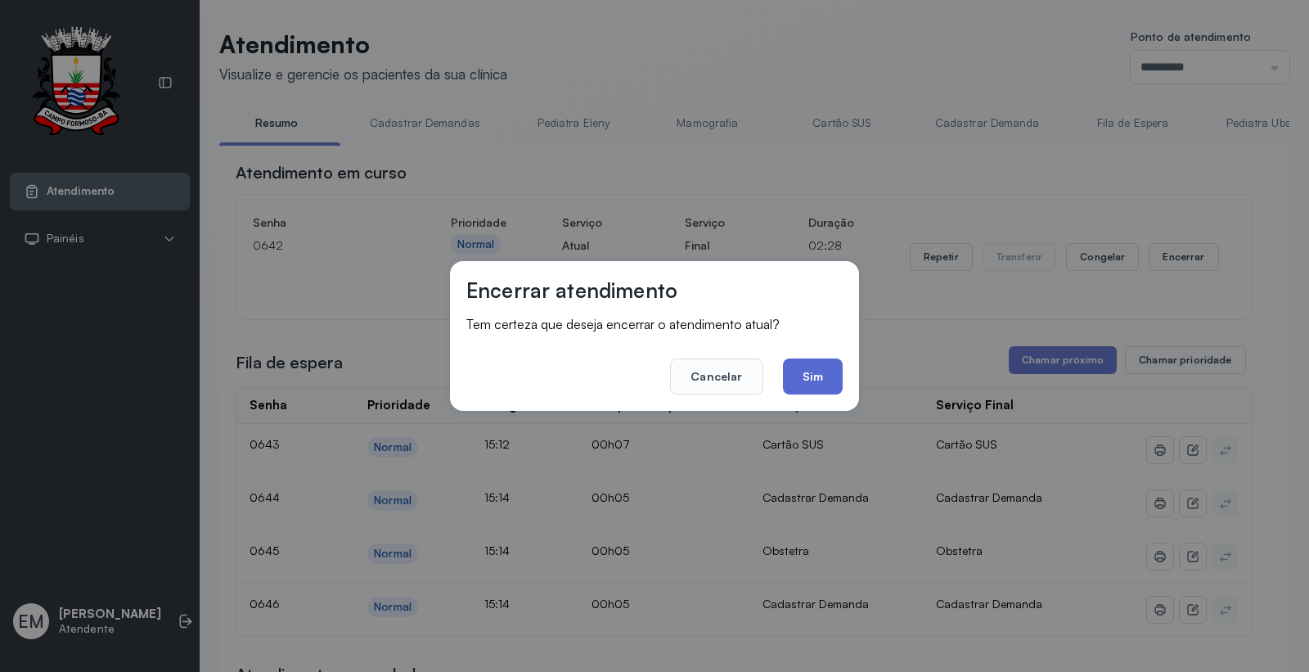
click at [831, 371] on button "Sim" at bounding box center [813, 376] width 60 height 36
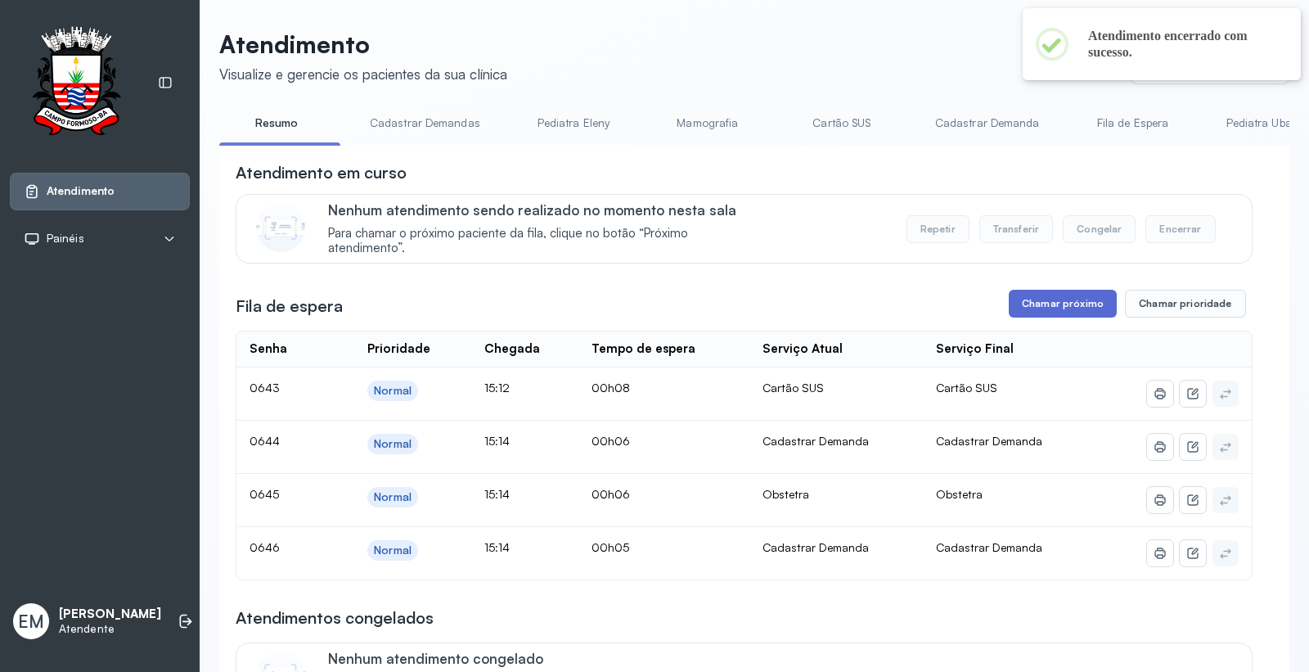
click at [1052, 304] on button "Chamar próximo" at bounding box center [1063, 304] width 108 height 28
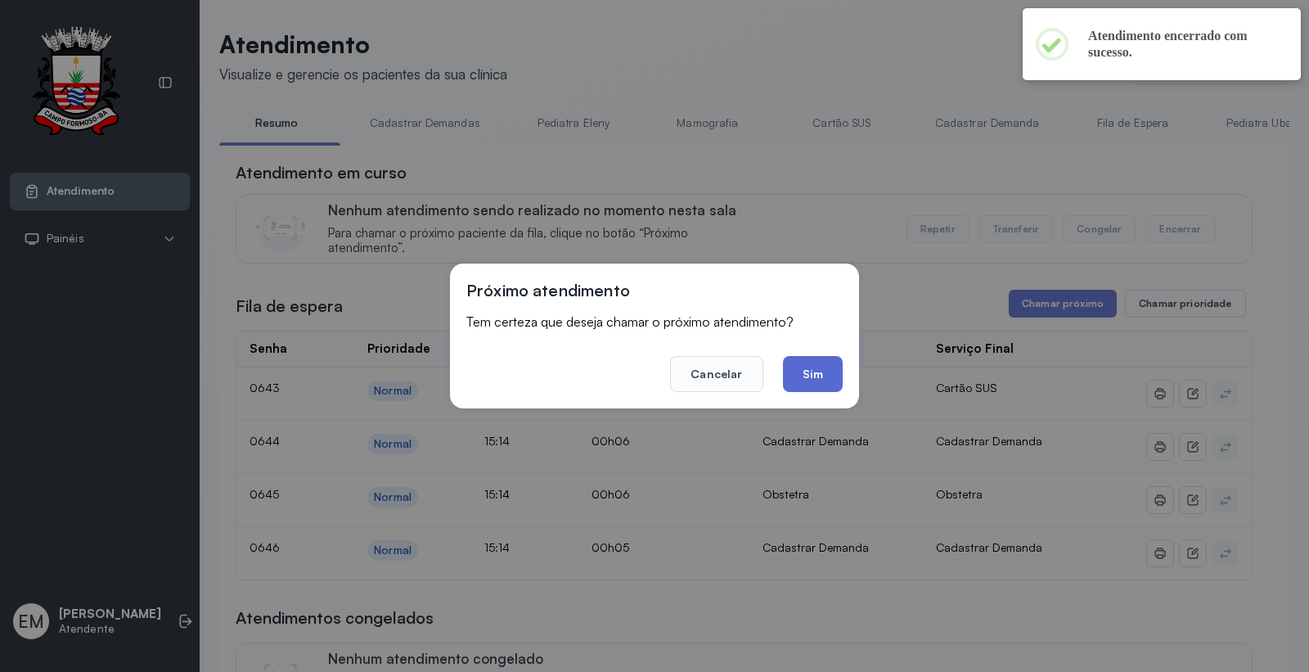
click at [789, 370] on button "Sim" at bounding box center [813, 374] width 60 height 36
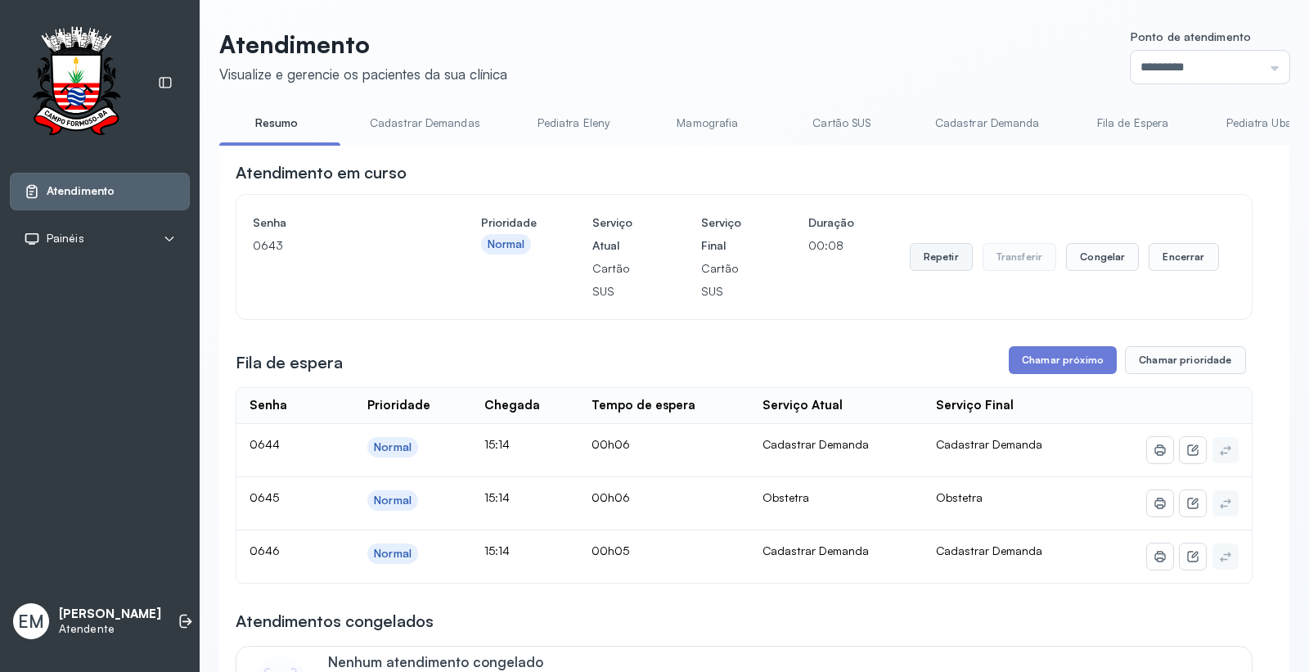
click at [939, 250] on button "Repetir" at bounding box center [941, 257] width 63 height 28
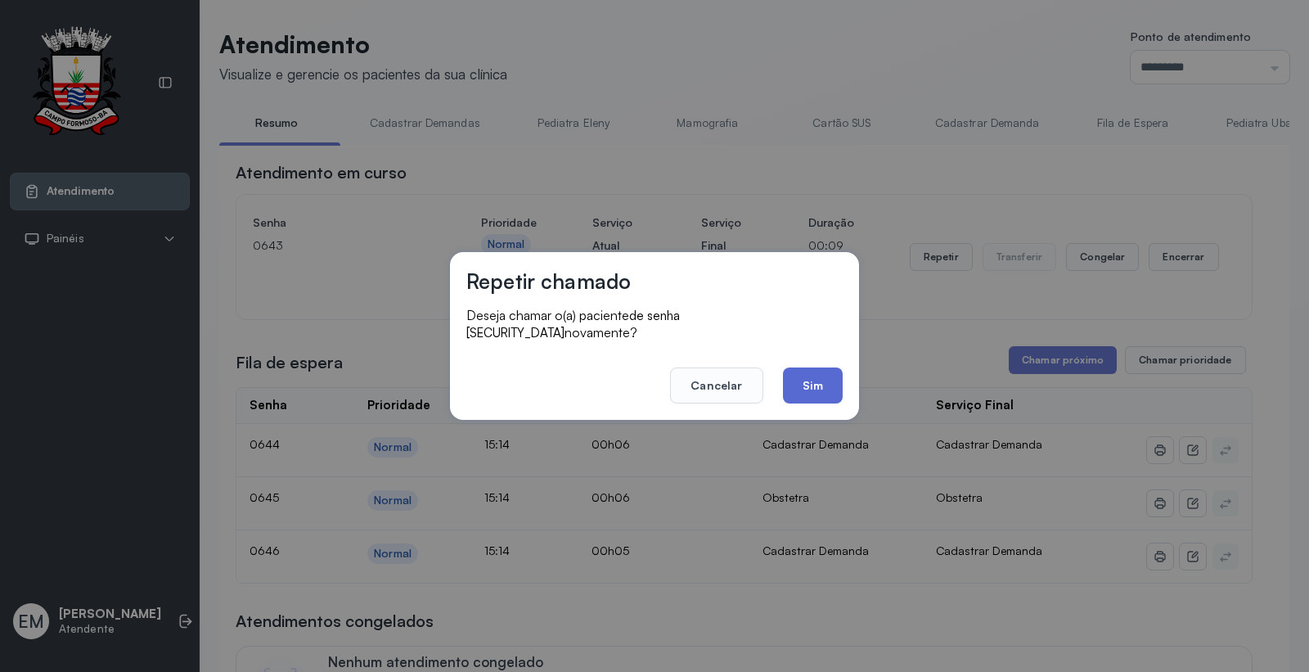
click at [832, 380] on button "Sim" at bounding box center [813, 385] width 60 height 36
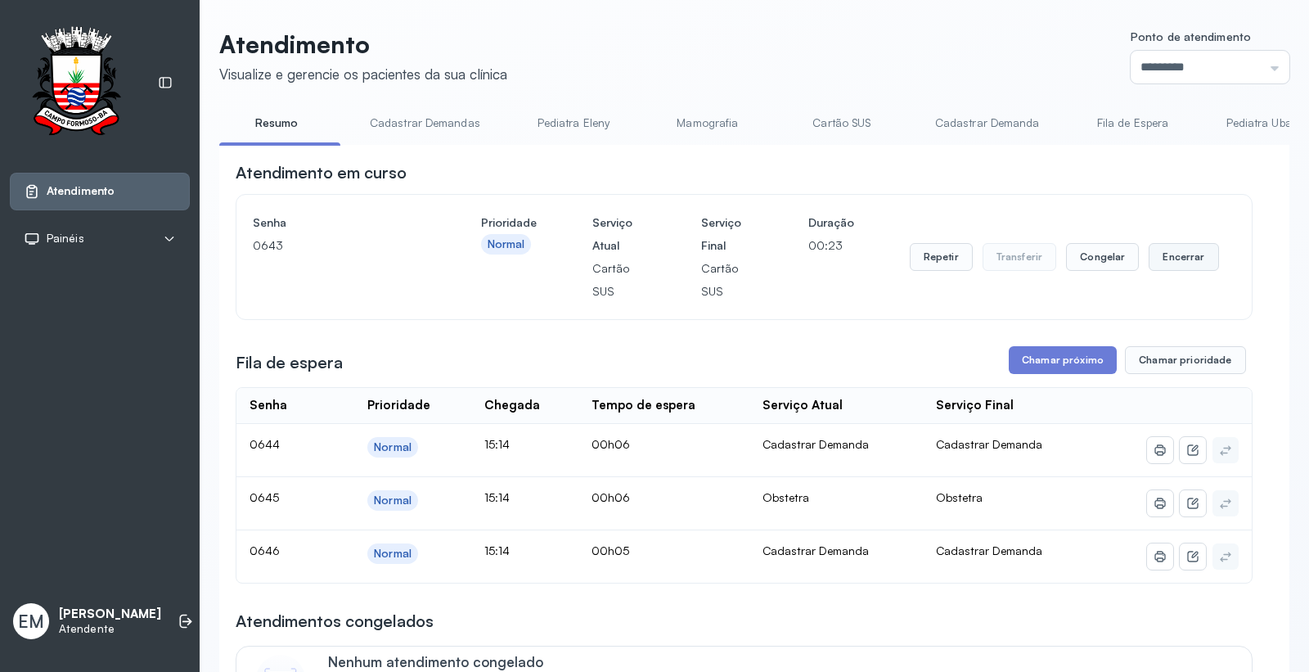
click at [1175, 257] on button "Encerrar" at bounding box center [1184, 257] width 70 height 28
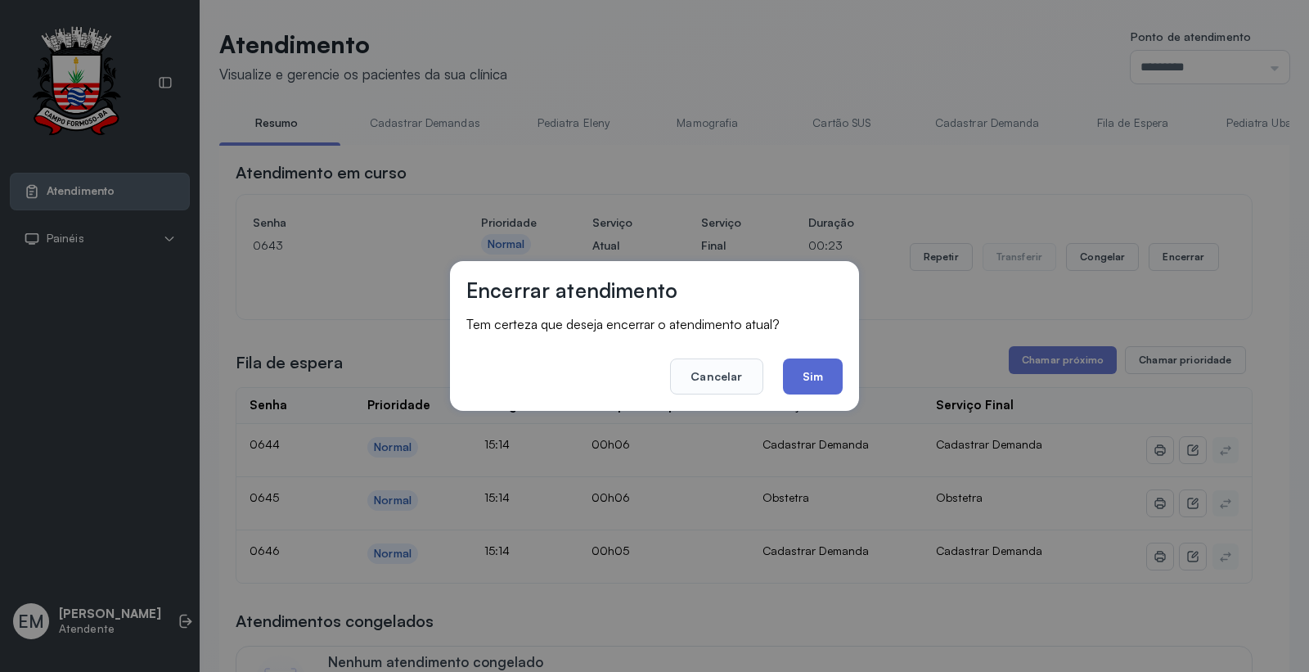
click at [831, 377] on button "Sim" at bounding box center [813, 376] width 60 height 36
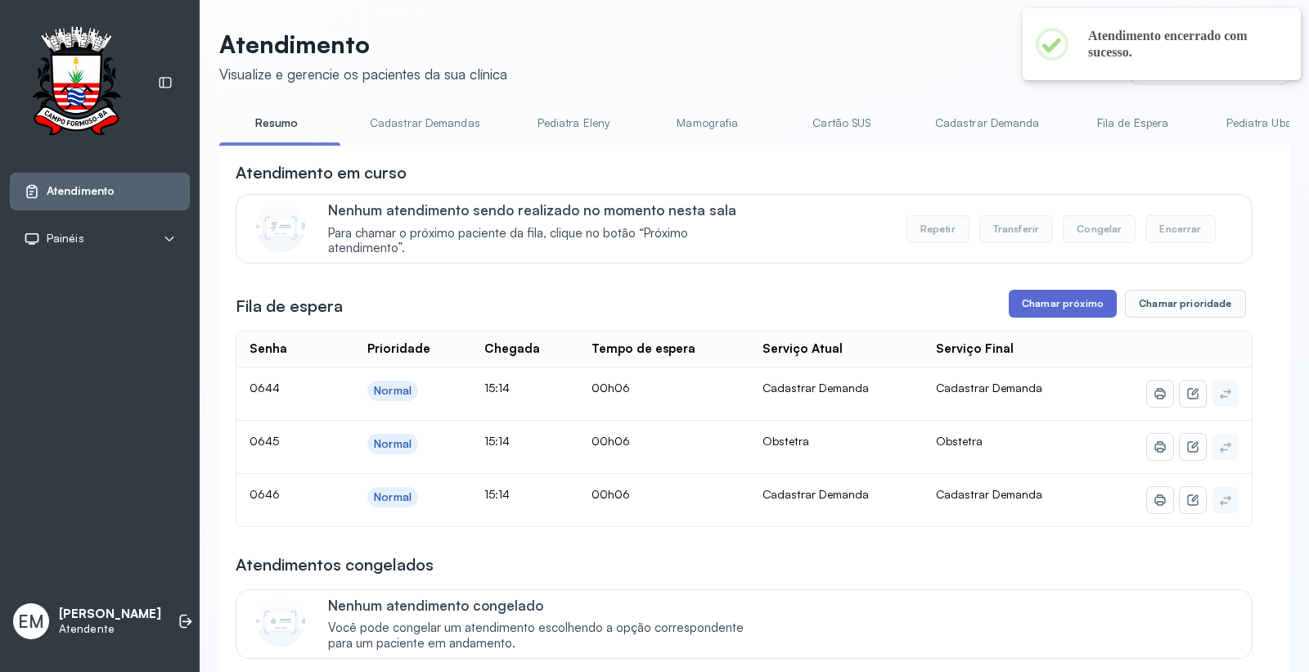
click at [1057, 311] on button "Chamar próximo" at bounding box center [1063, 304] width 108 height 28
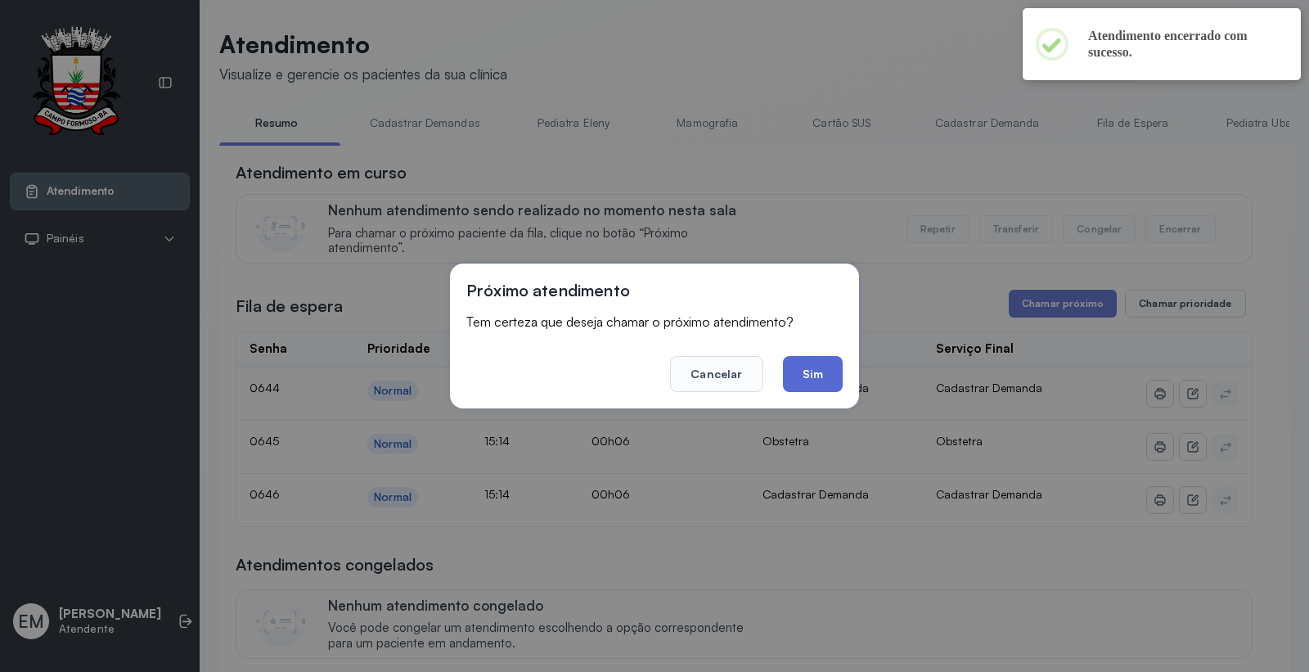
click at [814, 366] on button "Sim" at bounding box center [813, 374] width 60 height 36
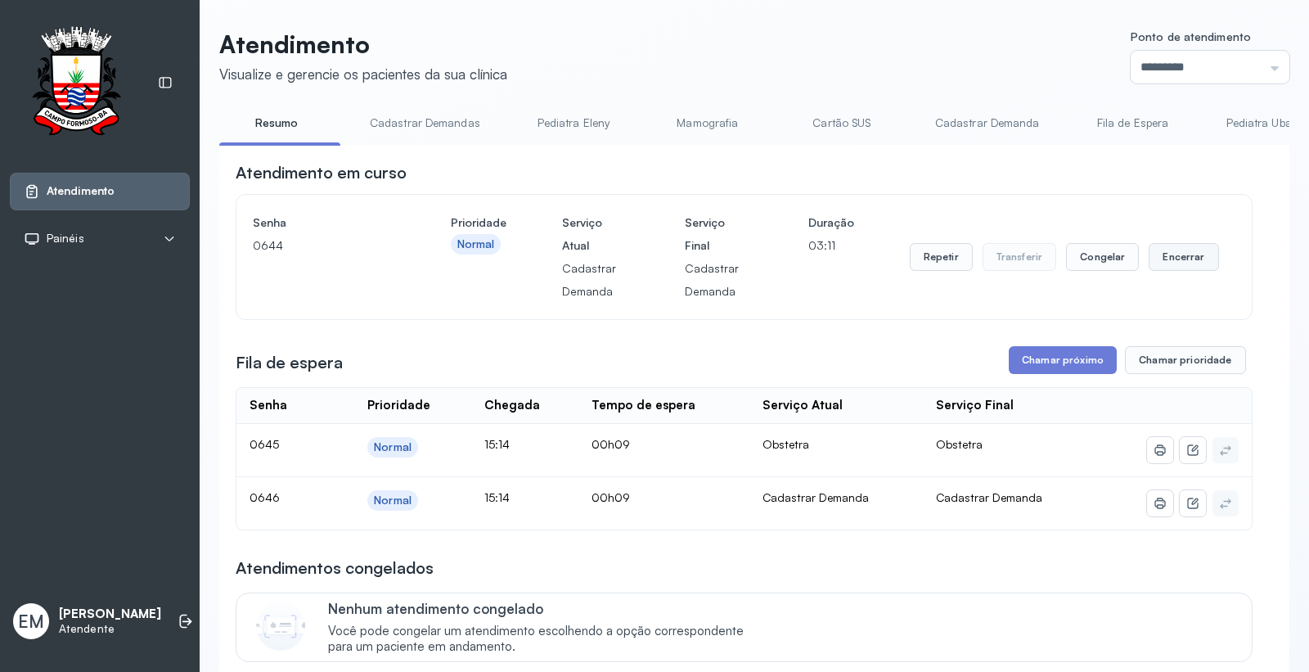
click at [1180, 264] on button "Encerrar" at bounding box center [1184, 257] width 70 height 28
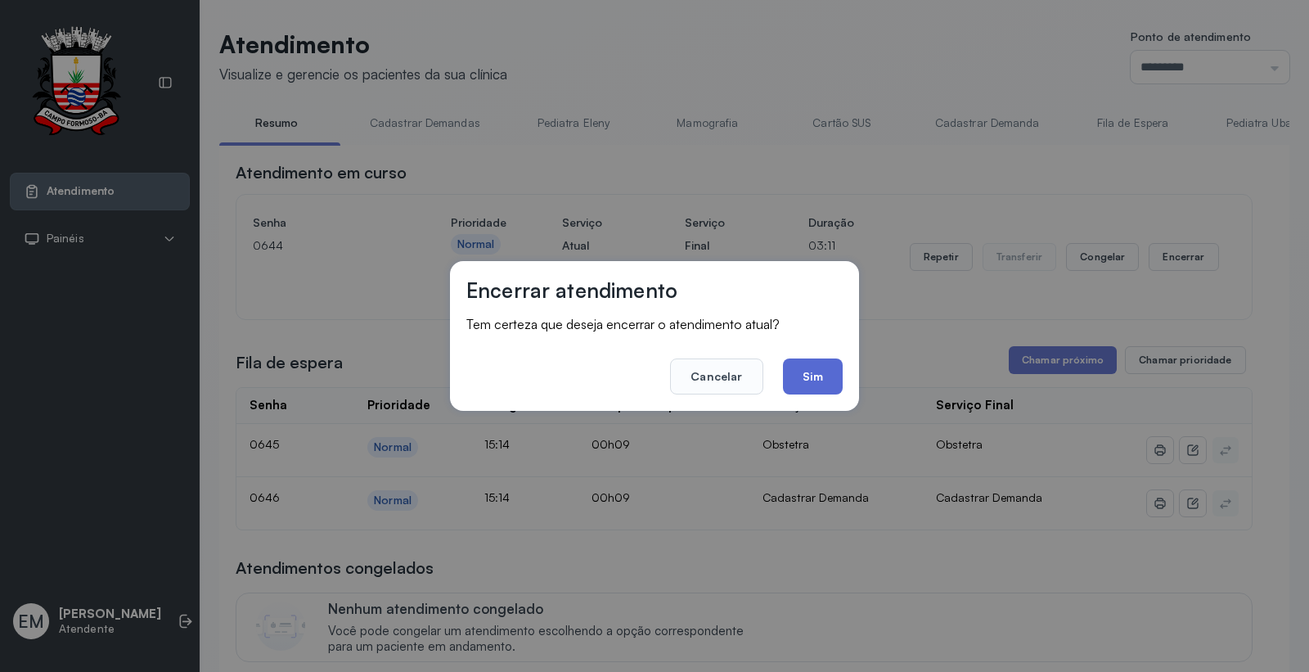
click at [818, 372] on button "Sim" at bounding box center [813, 376] width 60 height 36
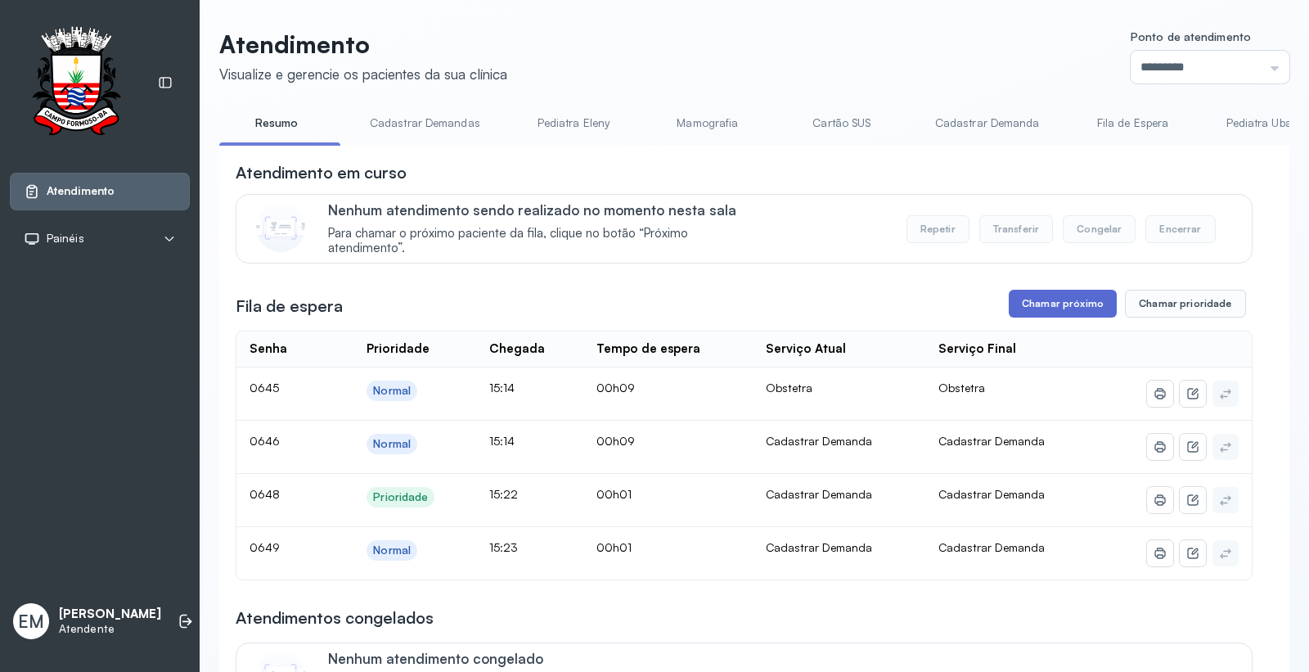
click at [1093, 305] on button "Chamar próximo" at bounding box center [1063, 304] width 108 height 28
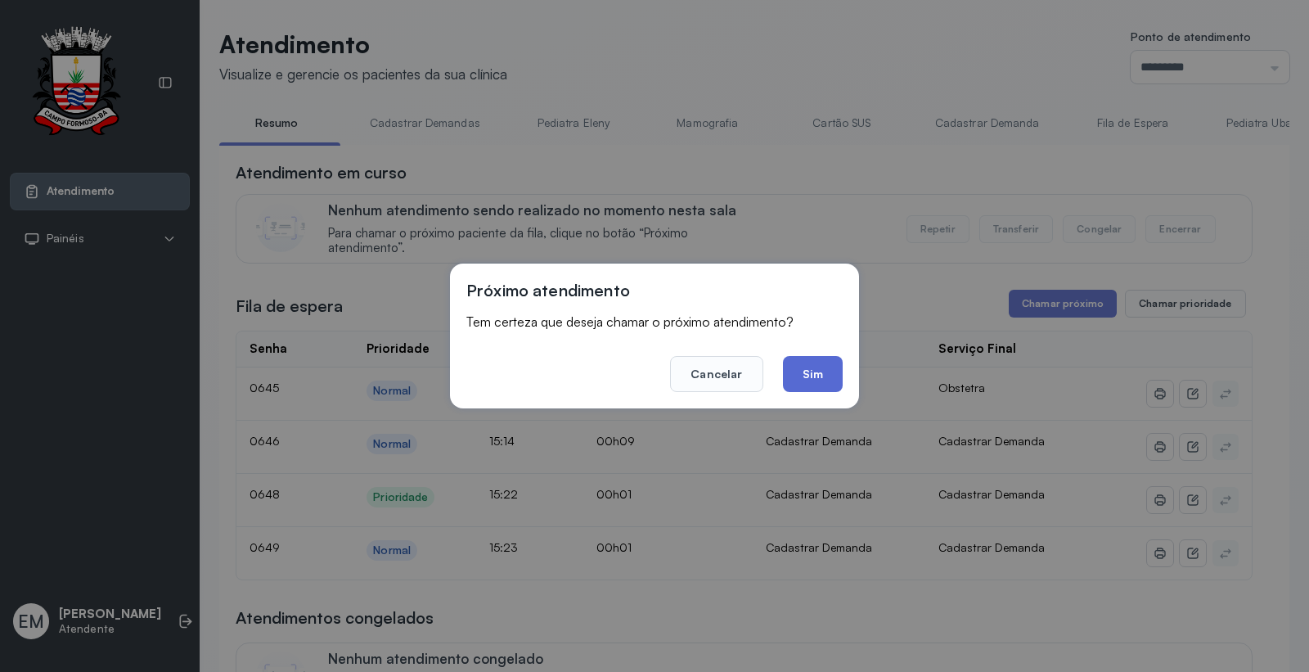
click at [822, 390] on button "Sim" at bounding box center [813, 374] width 60 height 36
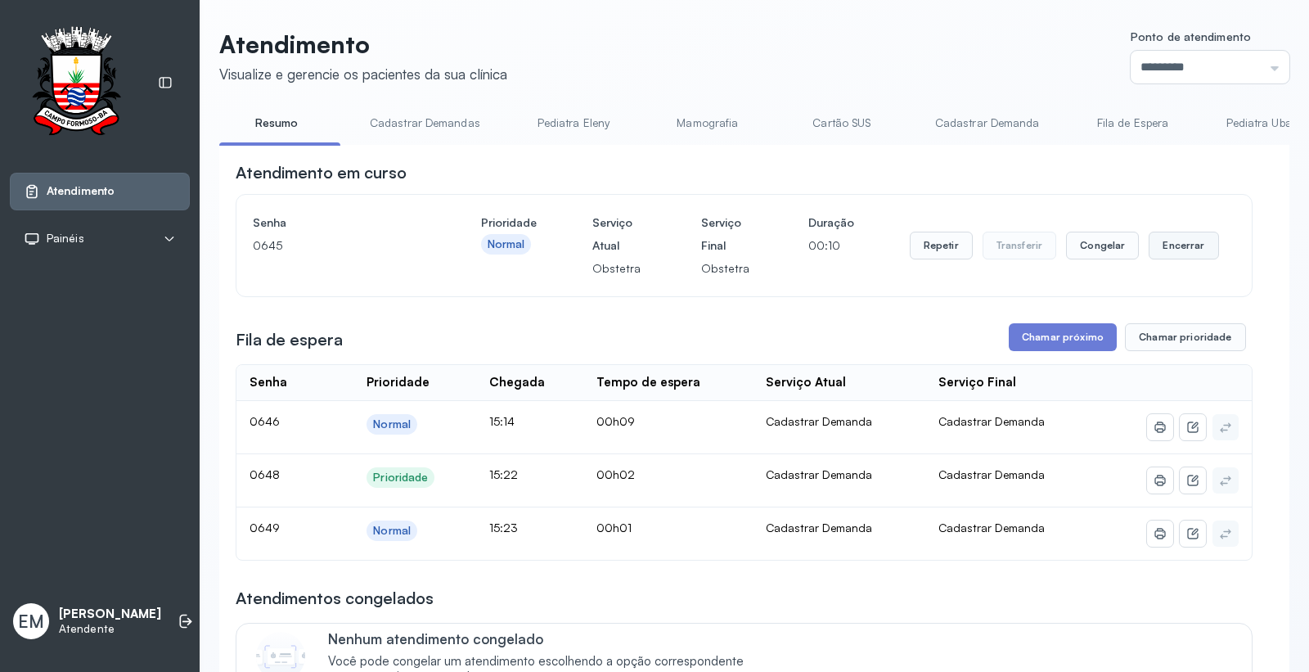
click at [1174, 246] on button "Encerrar" at bounding box center [1184, 246] width 70 height 28
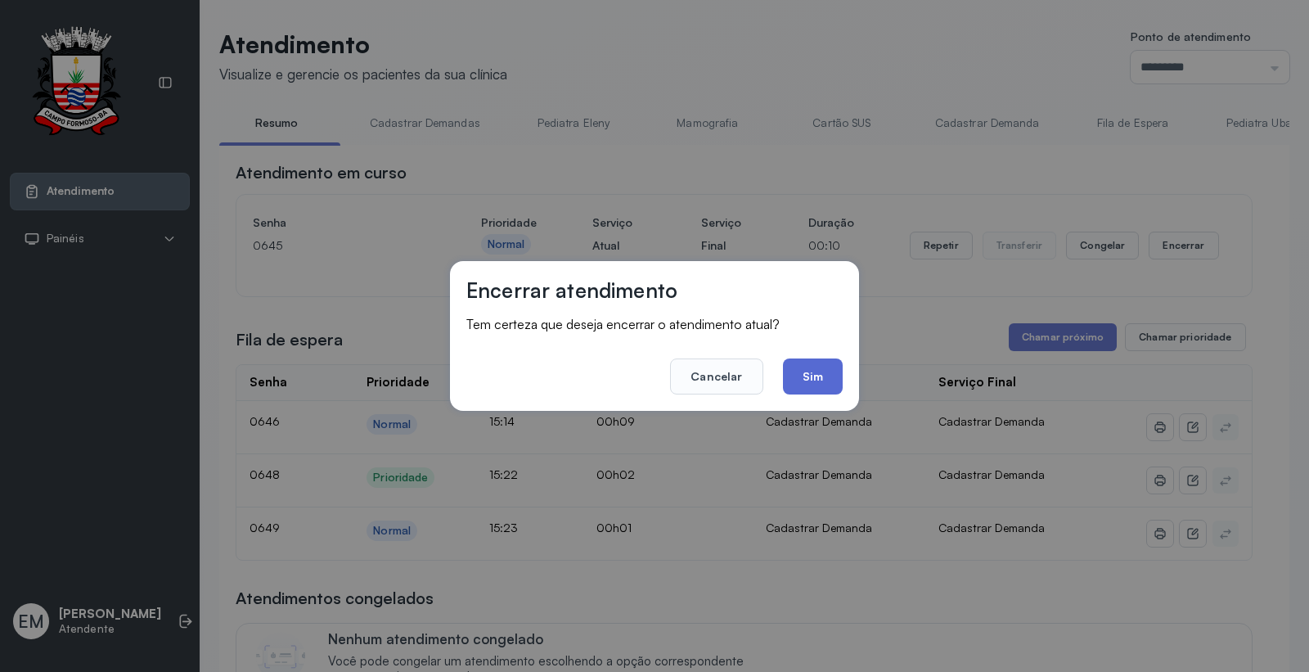
click at [811, 372] on button "Sim" at bounding box center [813, 376] width 60 height 36
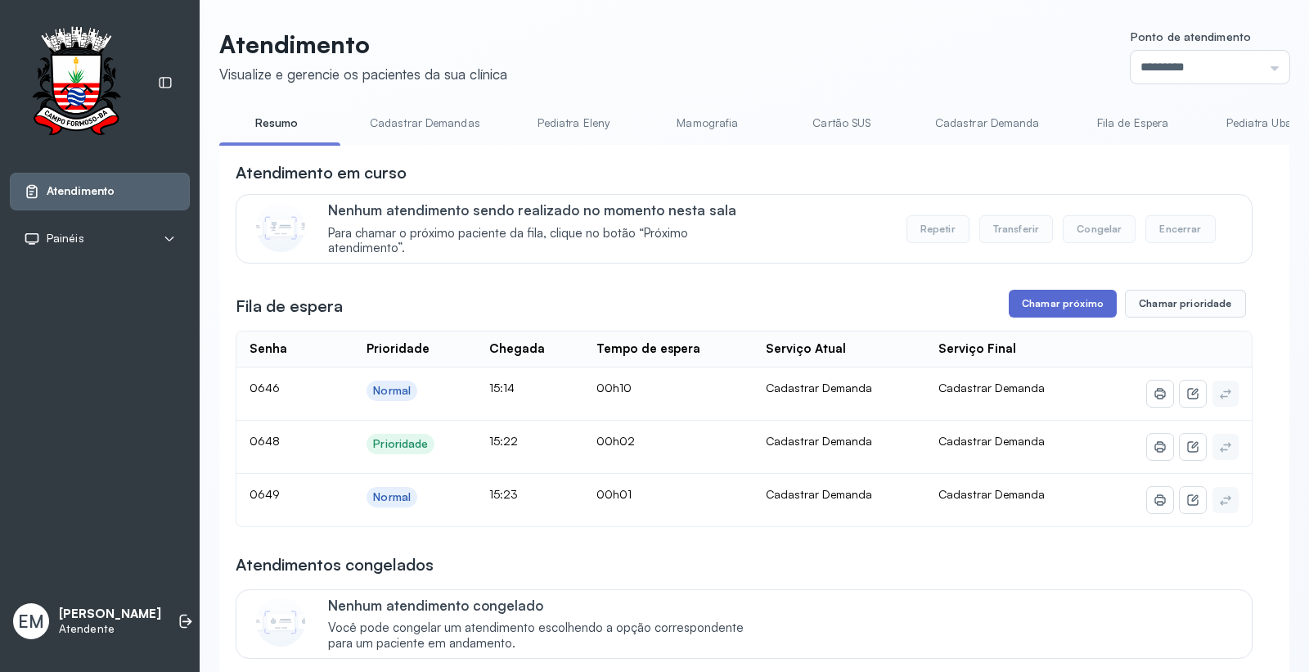
click at [1057, 315] on button "Chamar próximo" at bounding box center [1063, 304] width 108 height 28
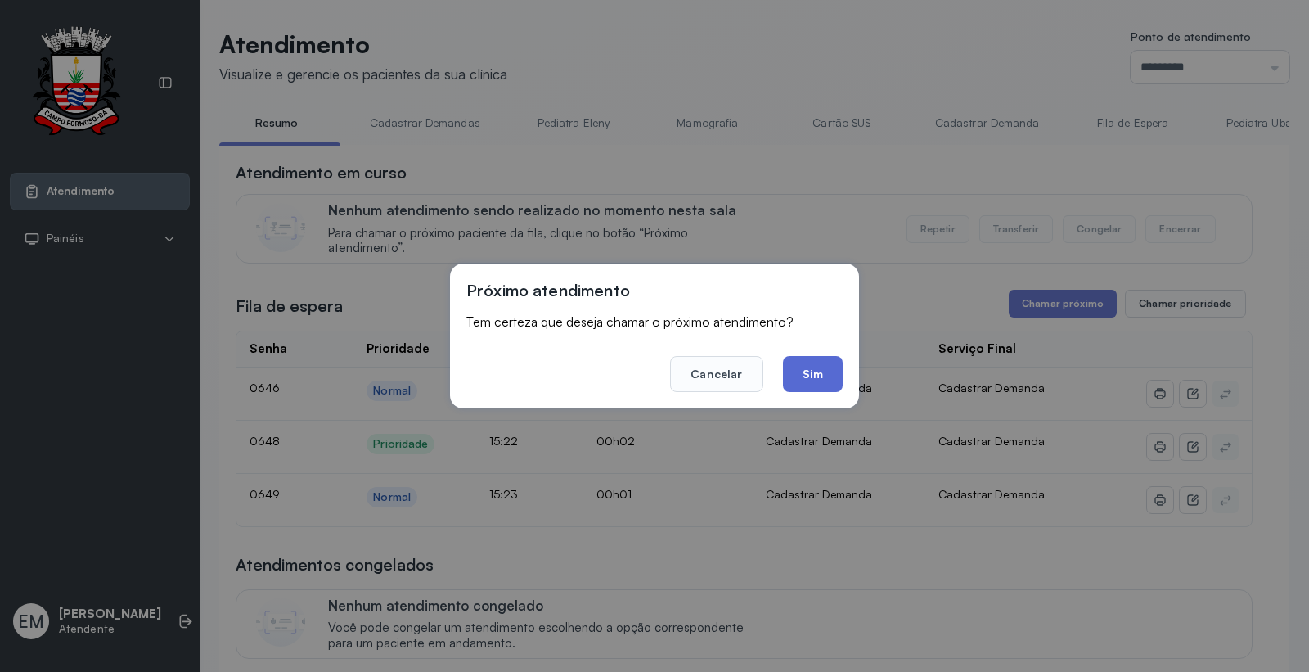
click at [791, 372] on button "Sim" at bounding box center [813, 374] width 60 height 36
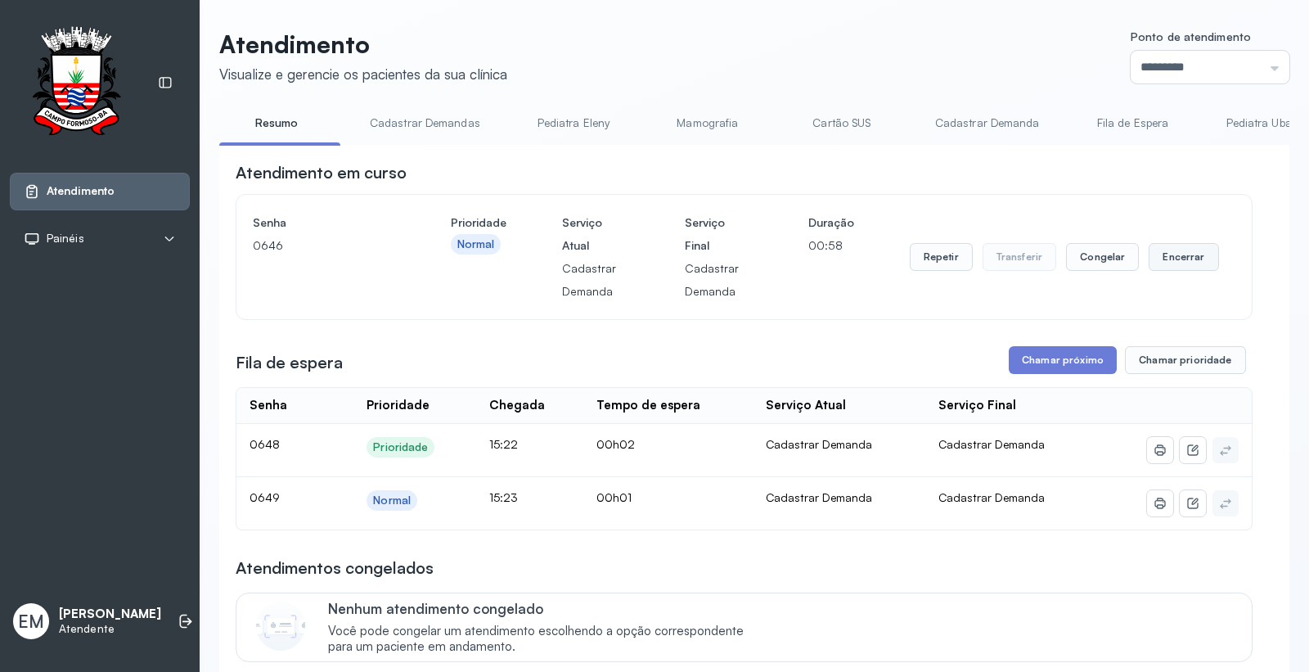
click at [1183, 255] on button "Encerrar" at bounding box center [1184, 257] width 70 height 28
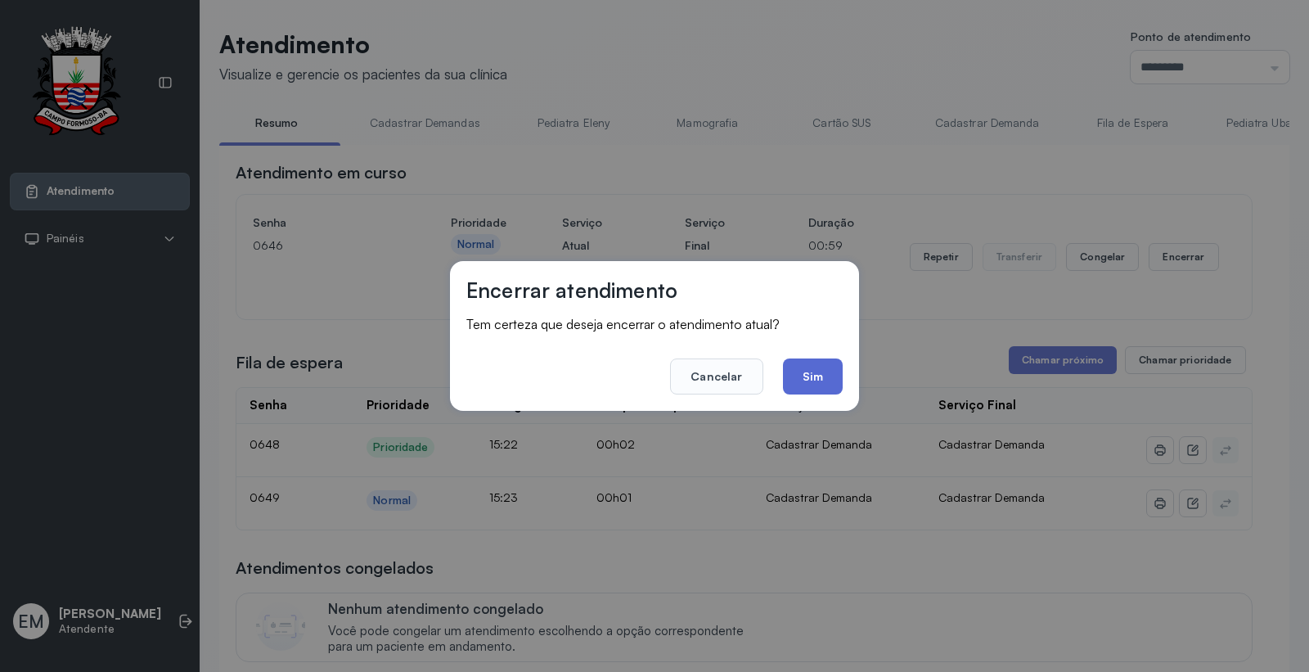
click at [799, 365] on button "Sim" at bounding box center [813, 376] width 60 height 36
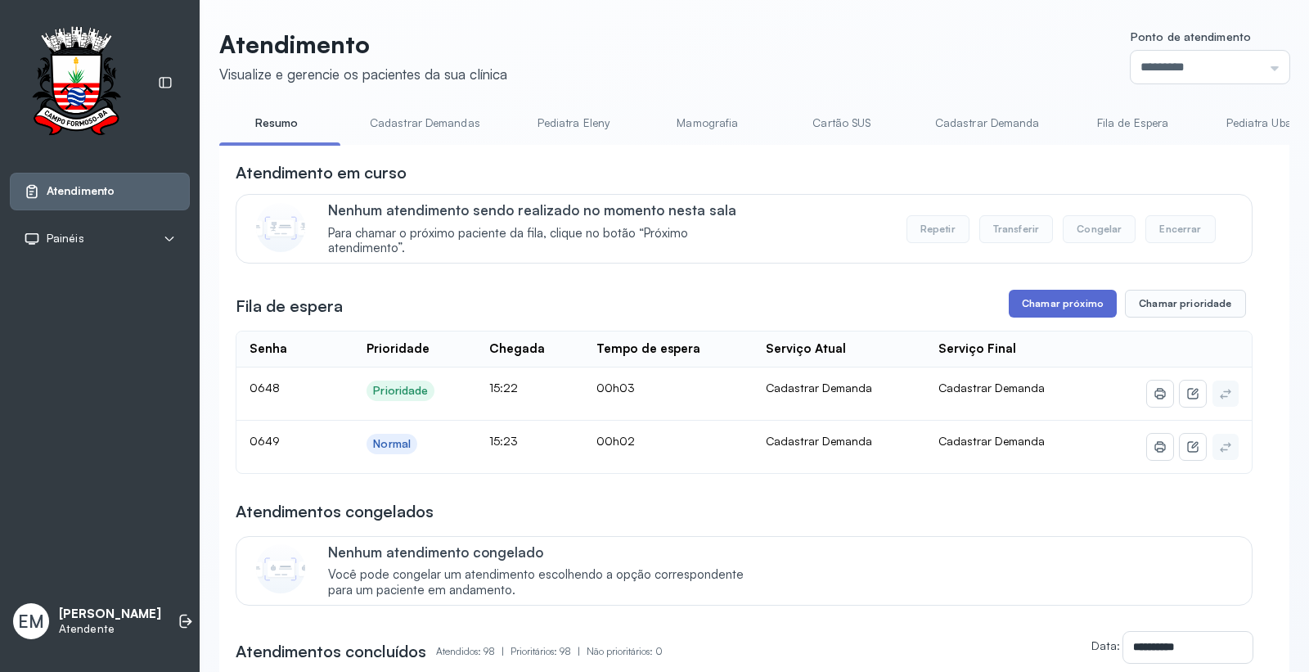
click at [1060, 315] on button "Chamar próximo" at bounding box center [1063, 304] width 108 height 28
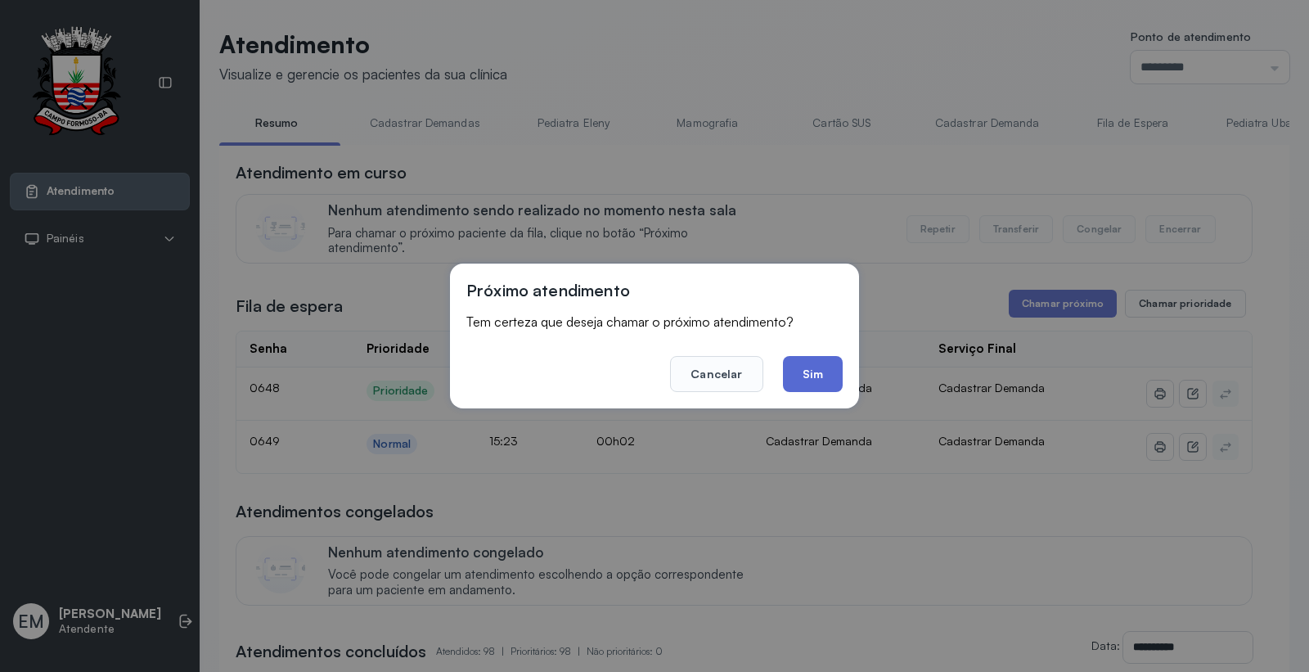
click at [816, 376] on button "Sim" at bounding box center [813, 374] width 60 height 36
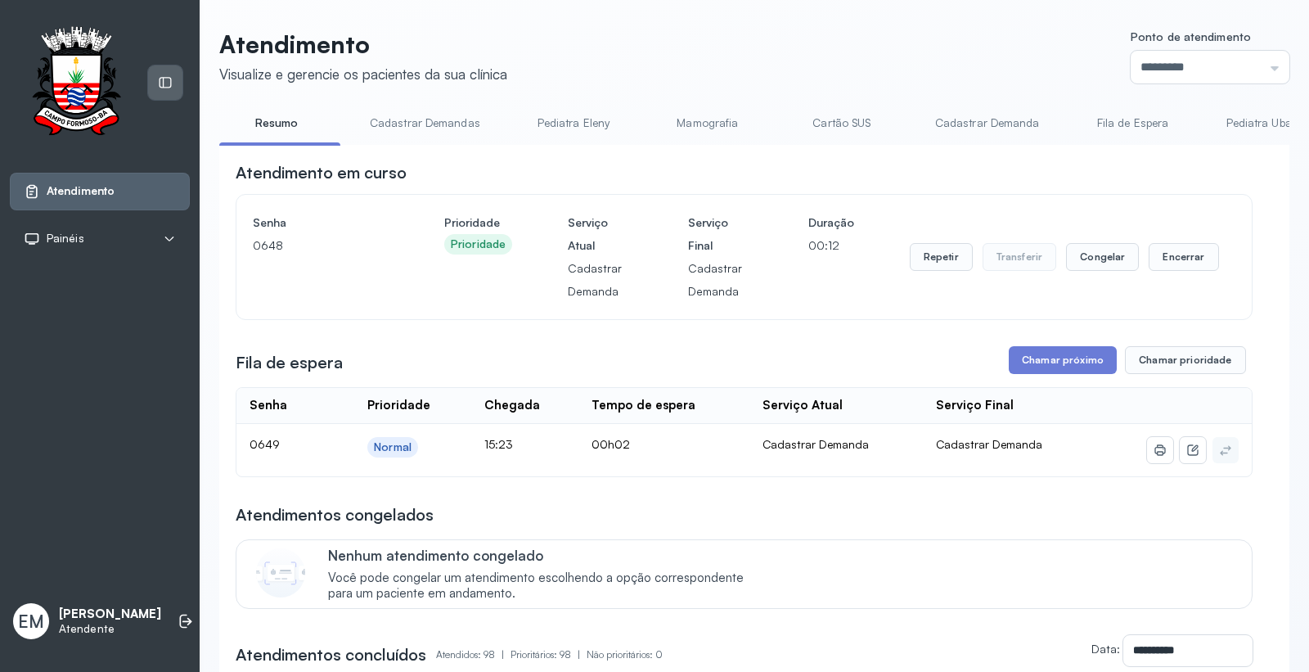
click at [164, 70] on div at bounding box center [165, 82] width 34 height 34
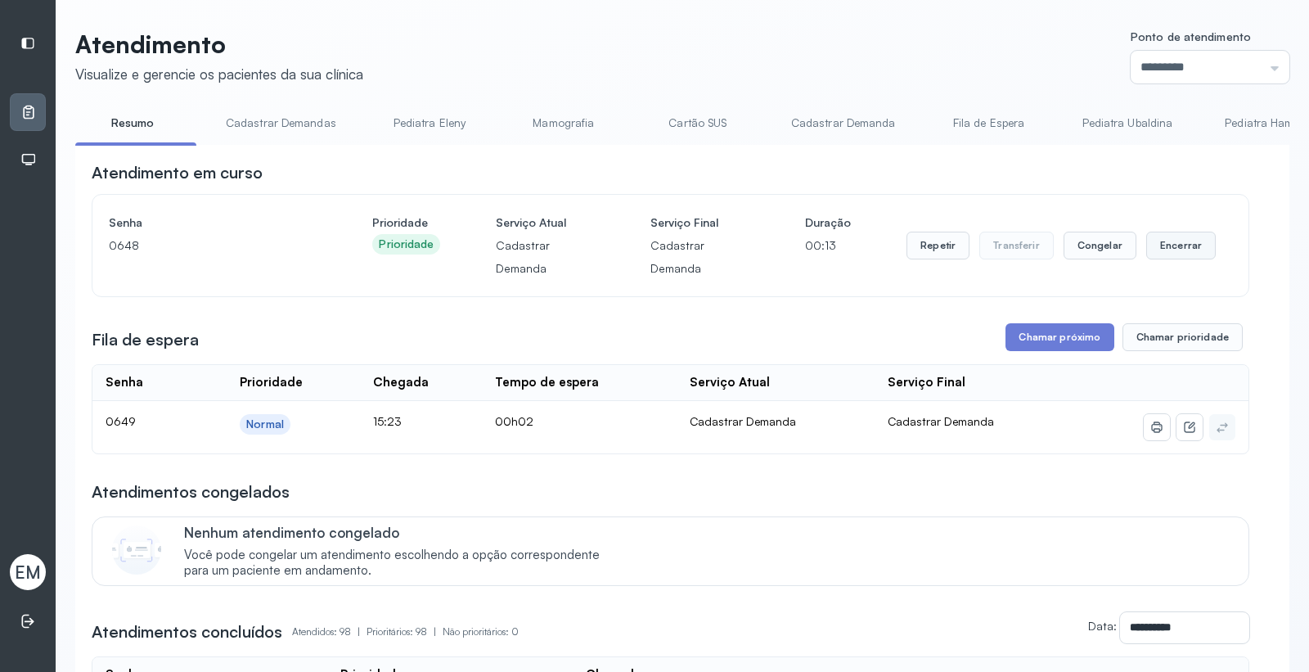
click at [1174, 236] on button "Encerrar" at bounding box center [1182, 246] width 70 height 28
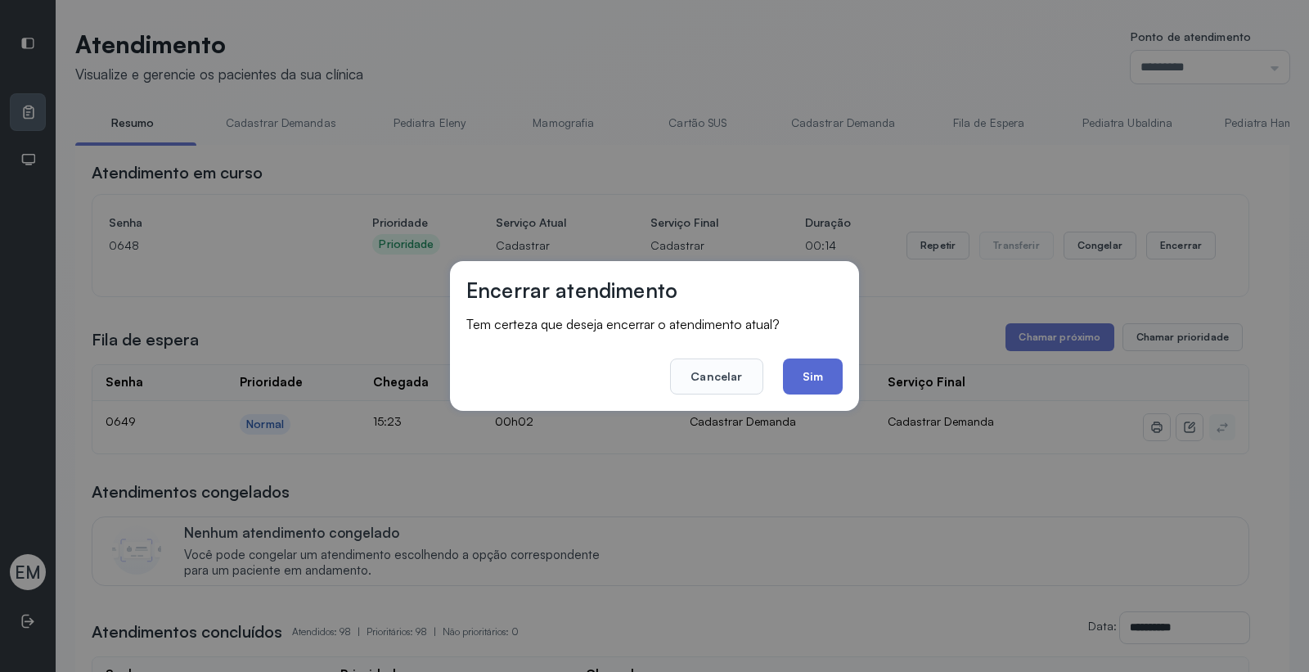
click at [813, 372] on button "Sim" at bounding box center [813, 376] width 60 height 36
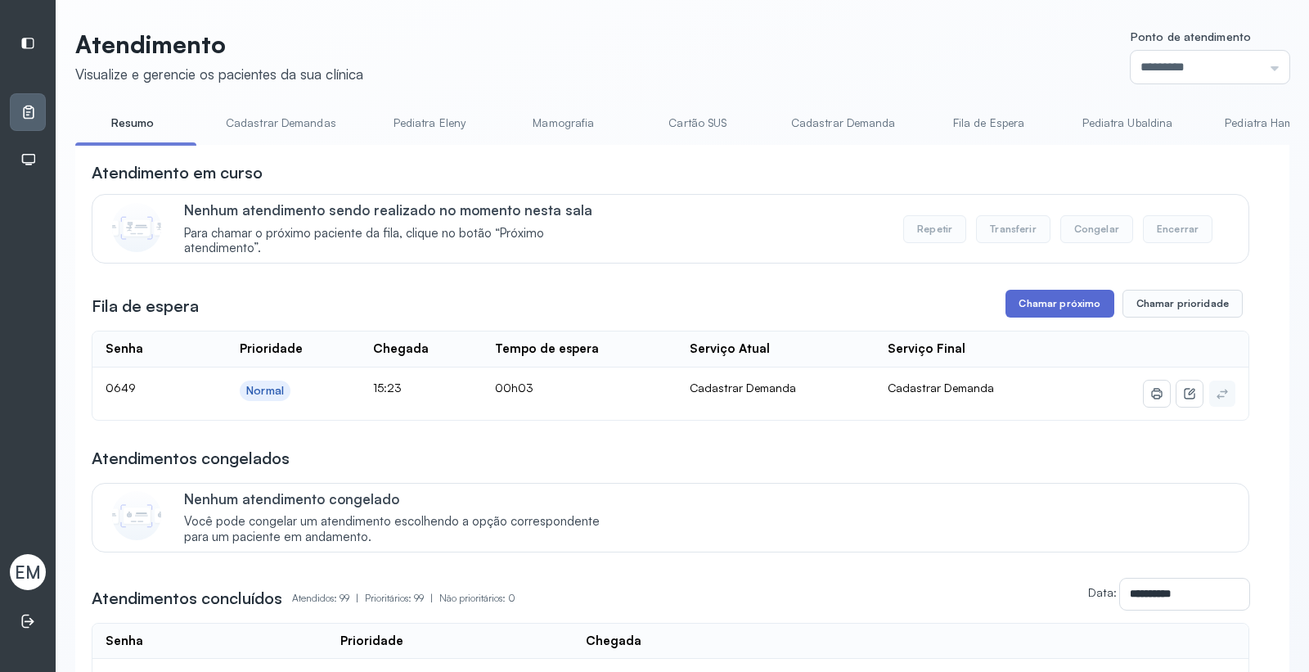
click at [1056, 318] on button "Chamar próximo" at bounding box center [1060, 304] width 108 height 28
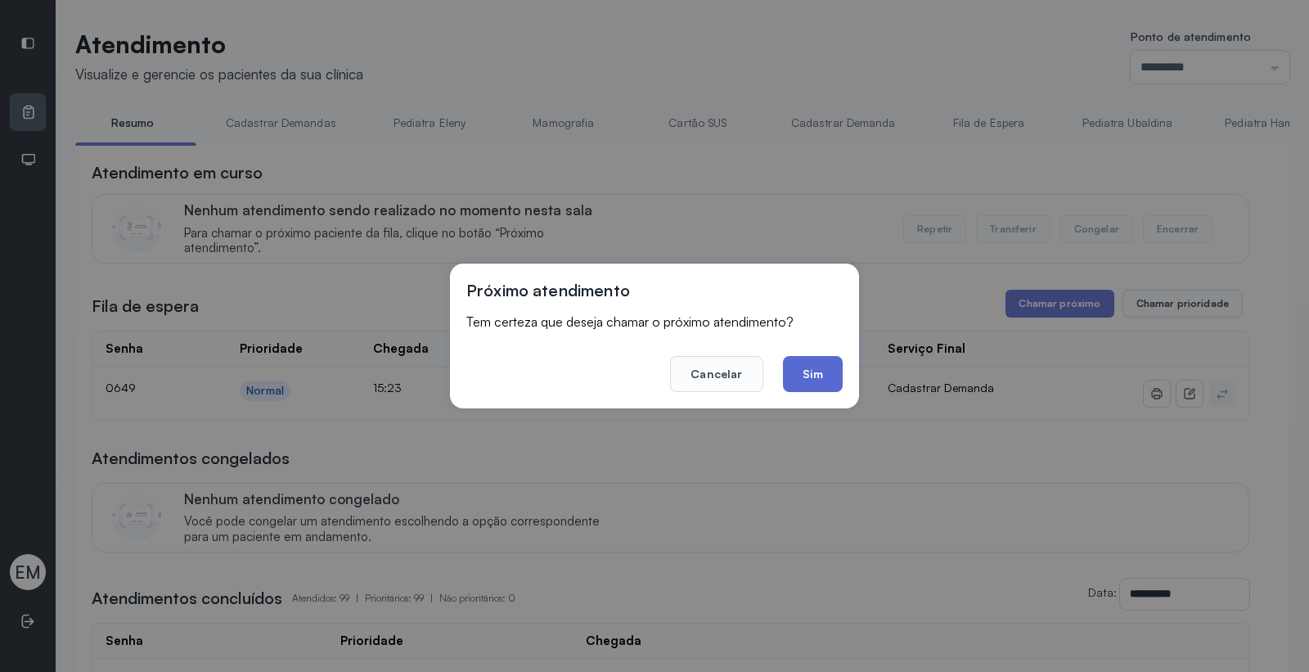
click at [835, 372] on button "Sim" at bounding box center [813, 374] width 60 height 36
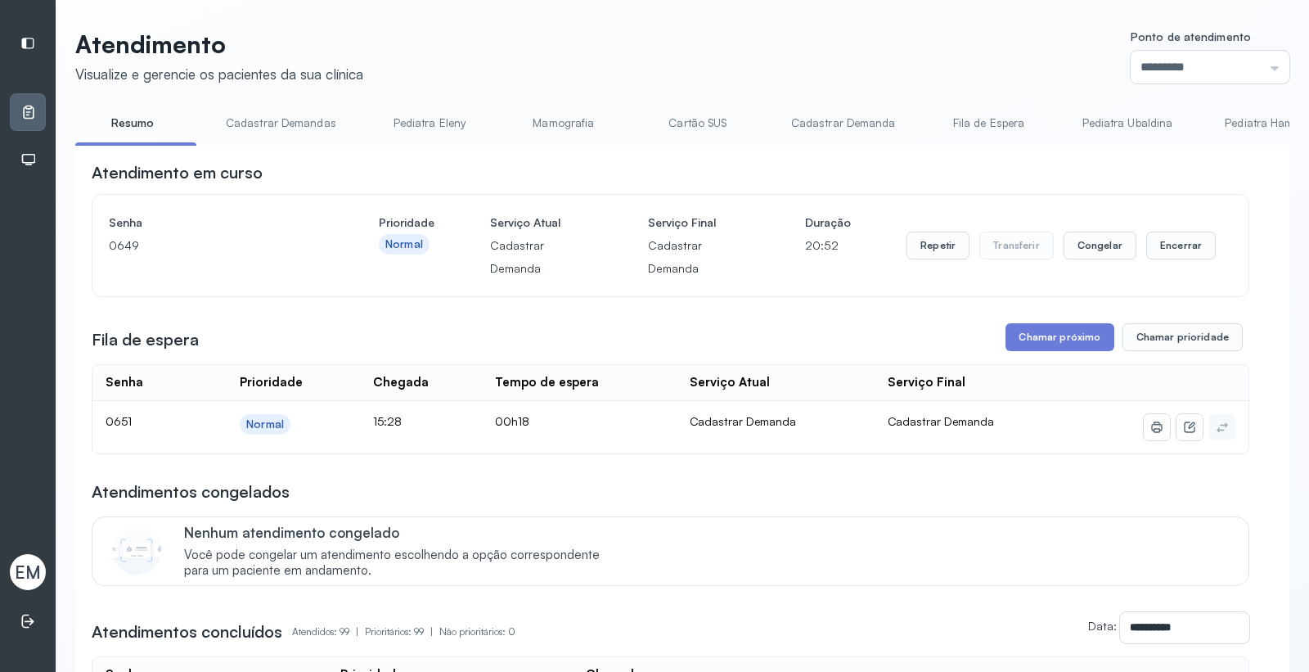
click at [22, 579] on span "EM" at bounding box center [28, 571] width 26 height 21
click at [22, 575] on span "EM" at bounding box center [28, 571] width 26 height 21
click at [22, 577] on span "EM" at bounding box center [28, 571] width 26 height 21
click at [22, 576] on span "EM" at bounding box center [28, 571] width 26 height 21
click at [22, 575] on span "EM" at bounding box center [28, 571] width 26 height 21
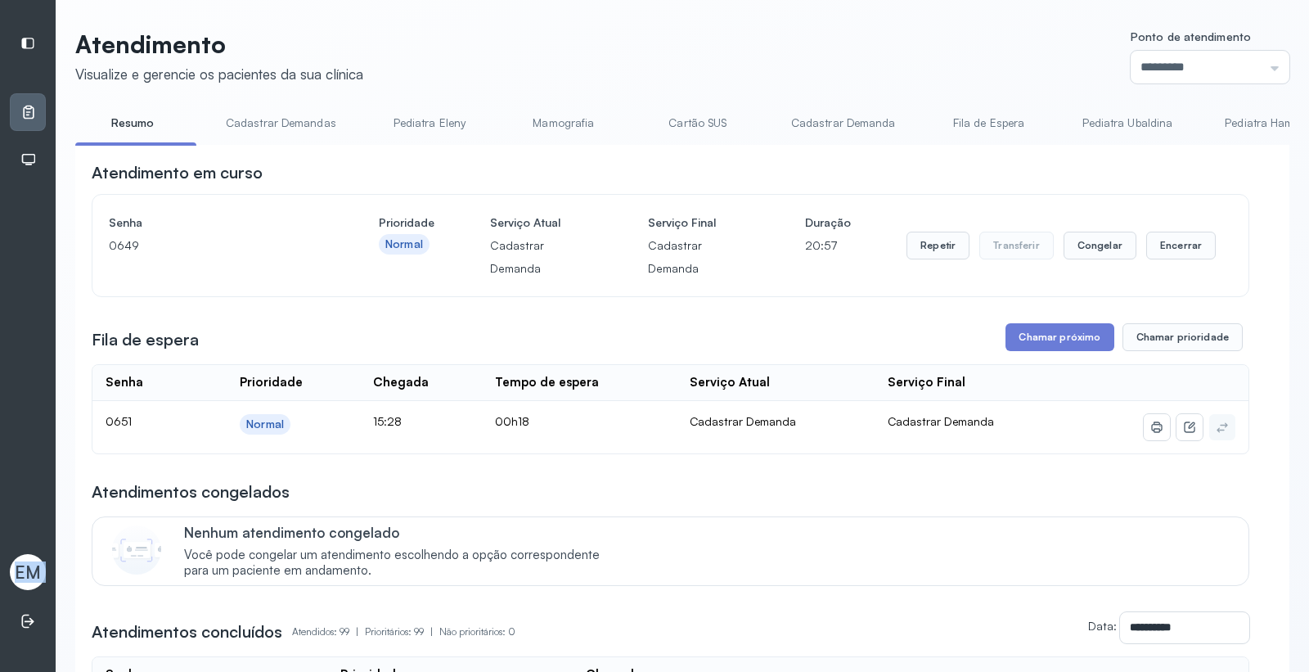
click at [25, 570] on span "EM" at bounding box center [28, 571] width 26 height 21
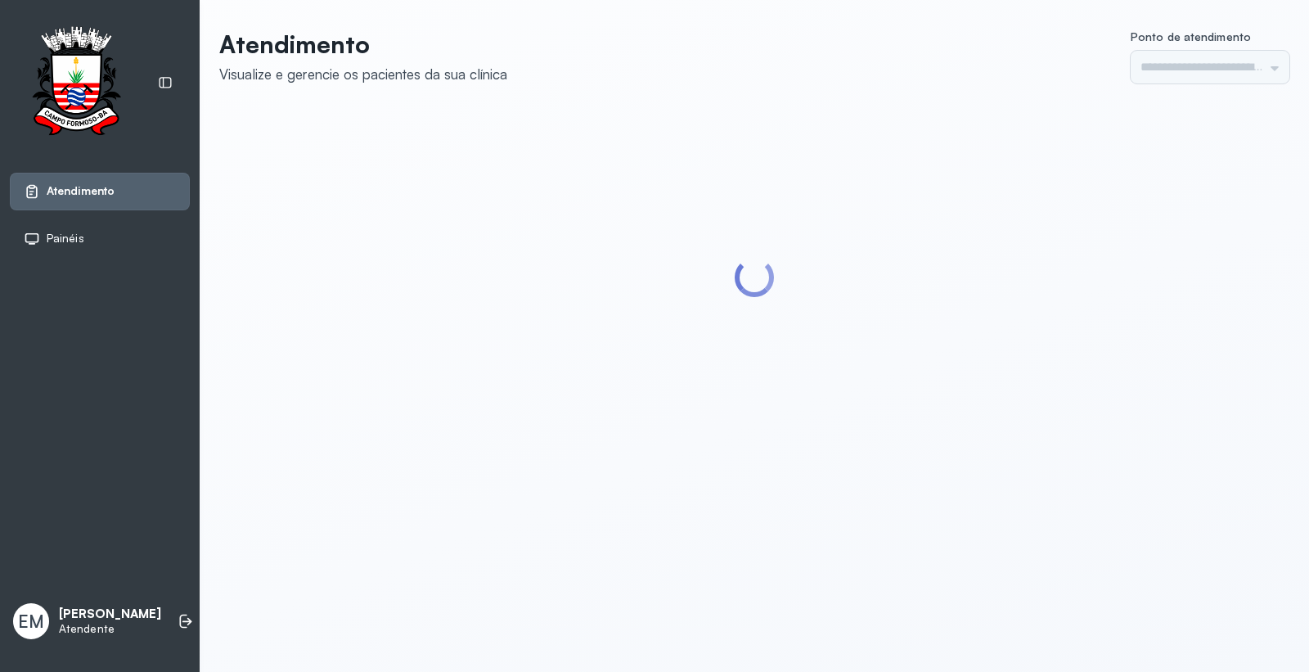
type input "*********"
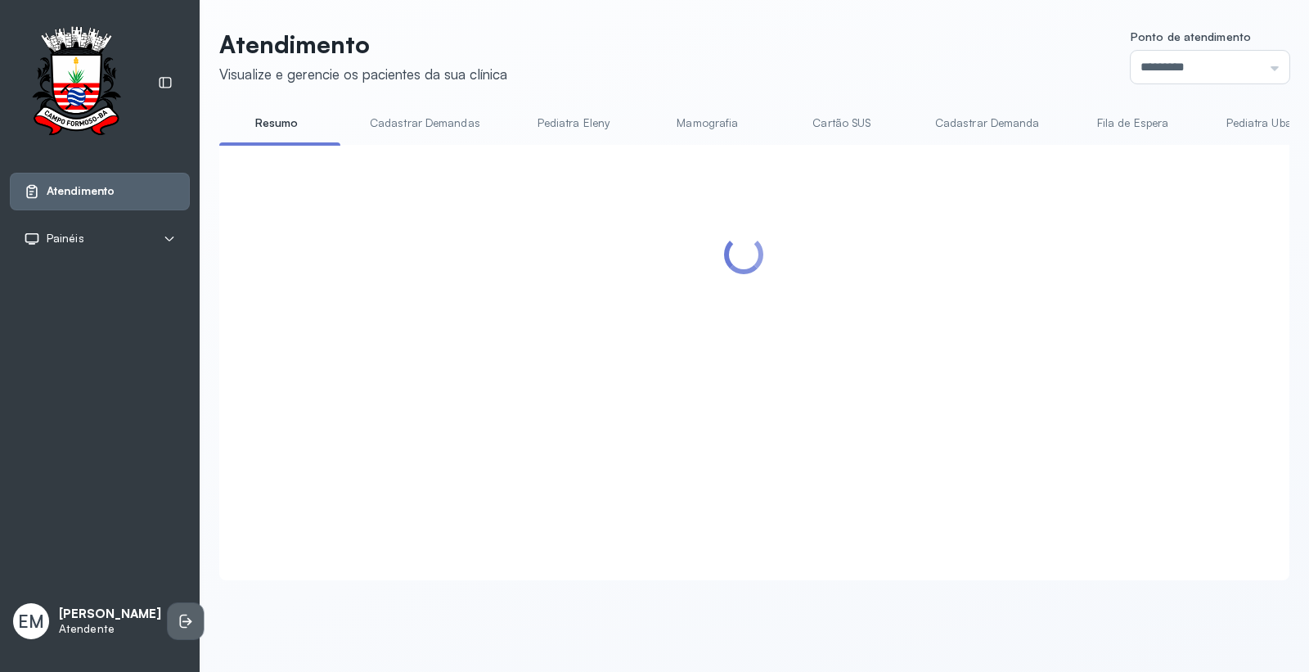
click at [182, 618] on icon at bounding box center [187, 621] width 10 height 7
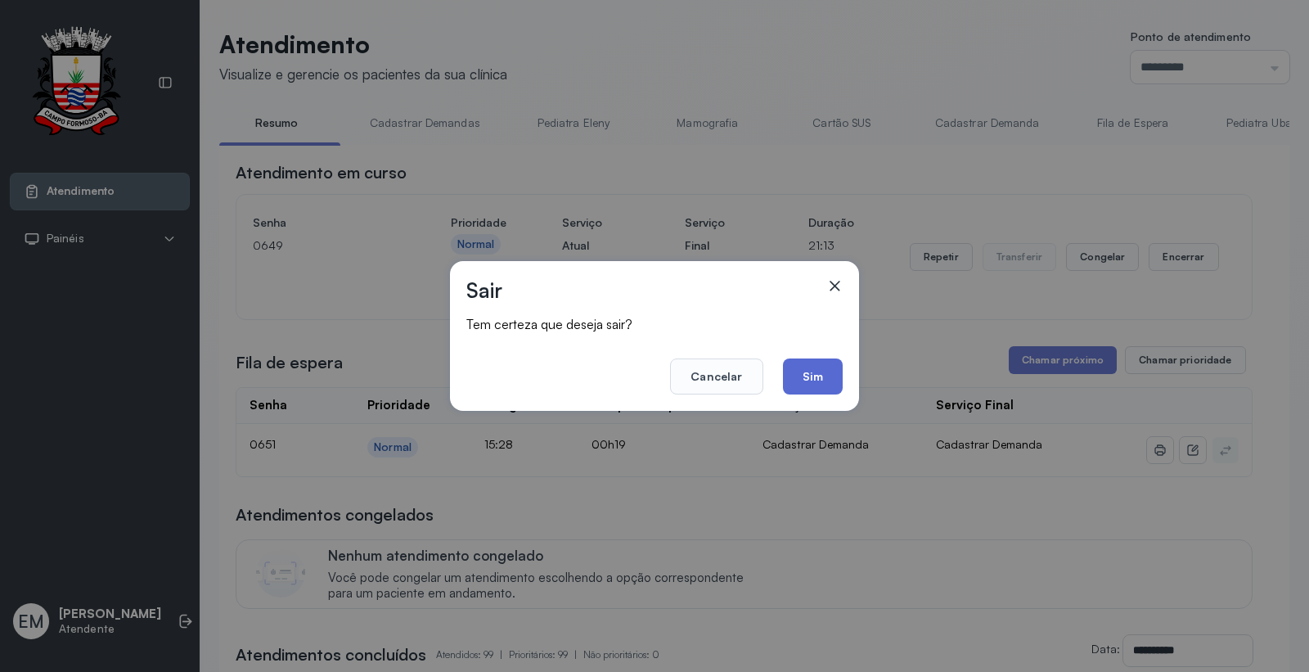
click at [817, 372] on button "Sim" at bounding box center [813, 376] width 60 height 36
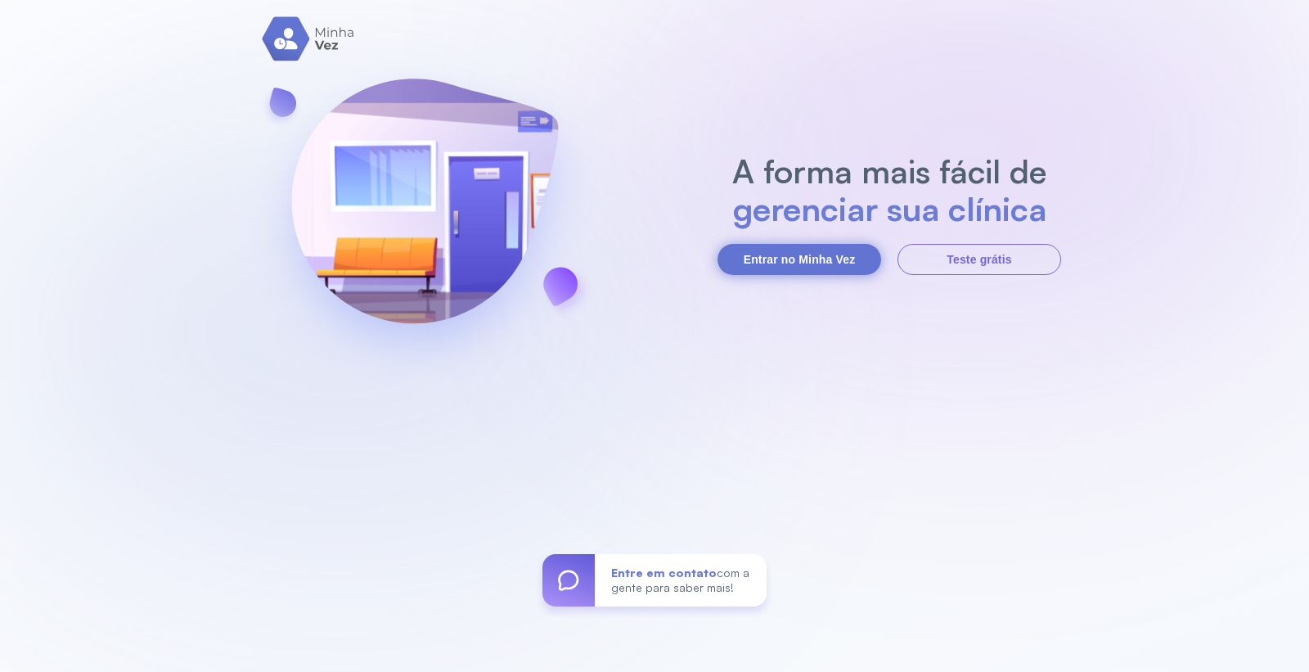
click at [830, 263] on button "Entrar no Minha Vez" at bounding box center [800, 259] width 164 height 31
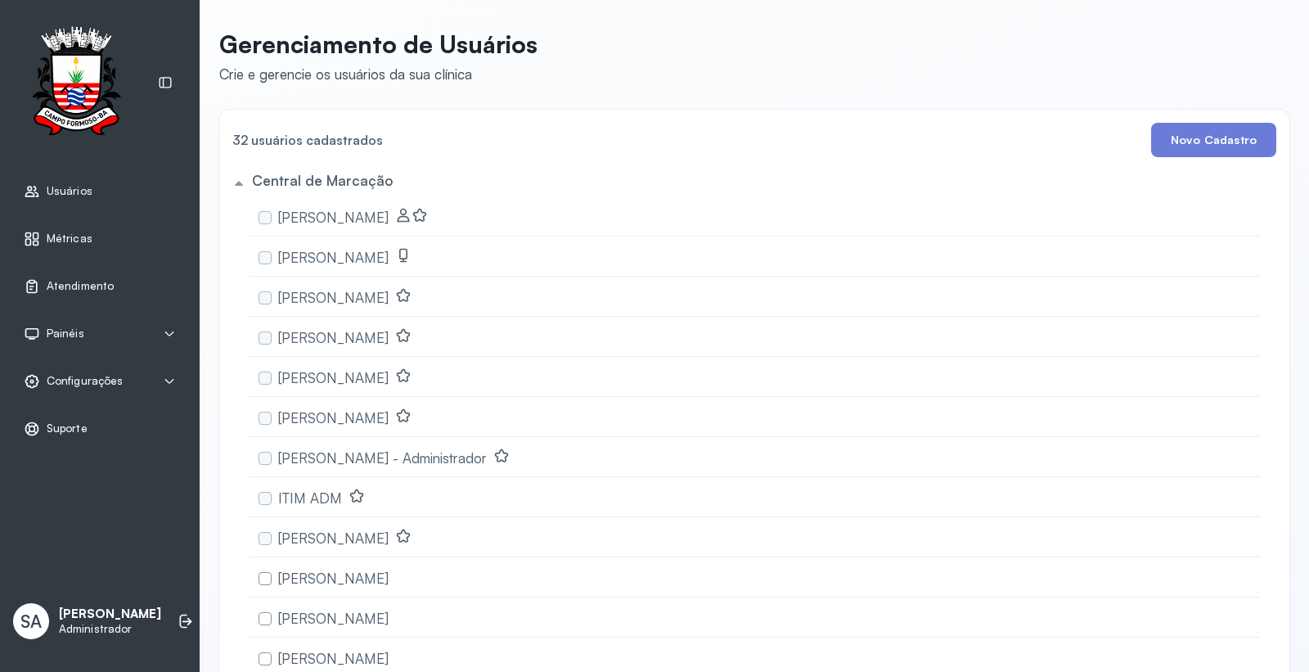
click at [75, 375] on span "Configurações" at bounding box center [85, 381] width 76 height 14
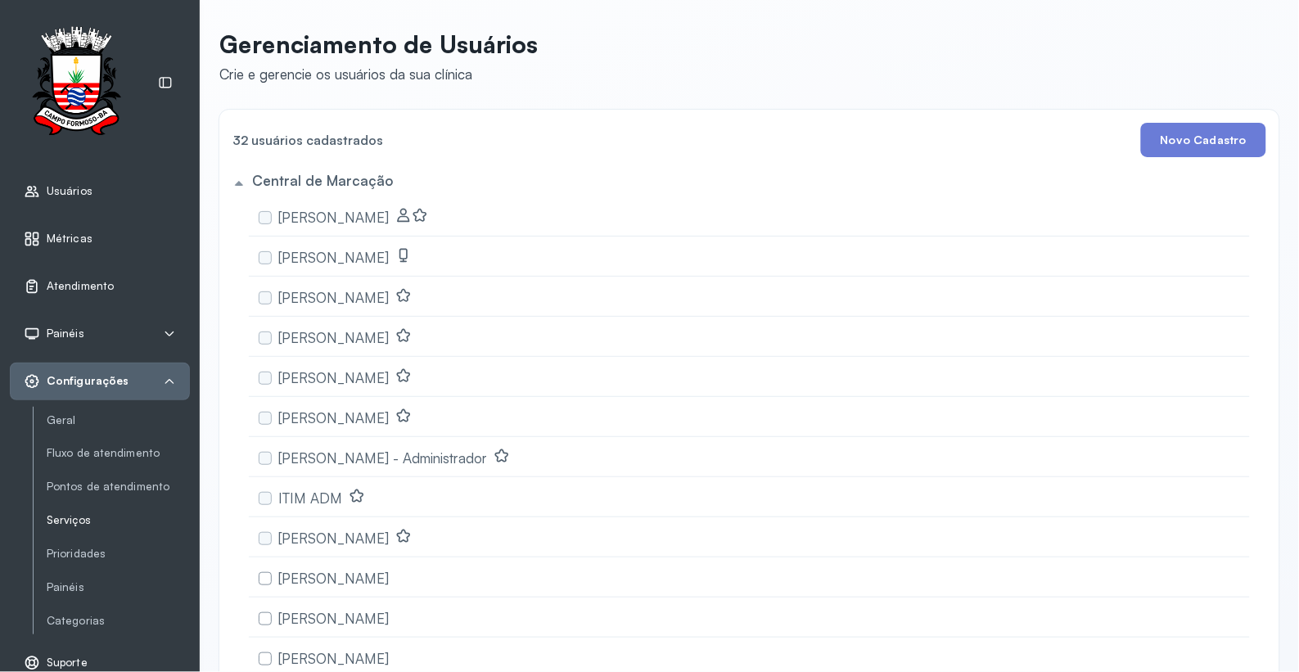
click at [80, 521] on link "Serviços" at bounding box center [118, 520] width 143 height 14
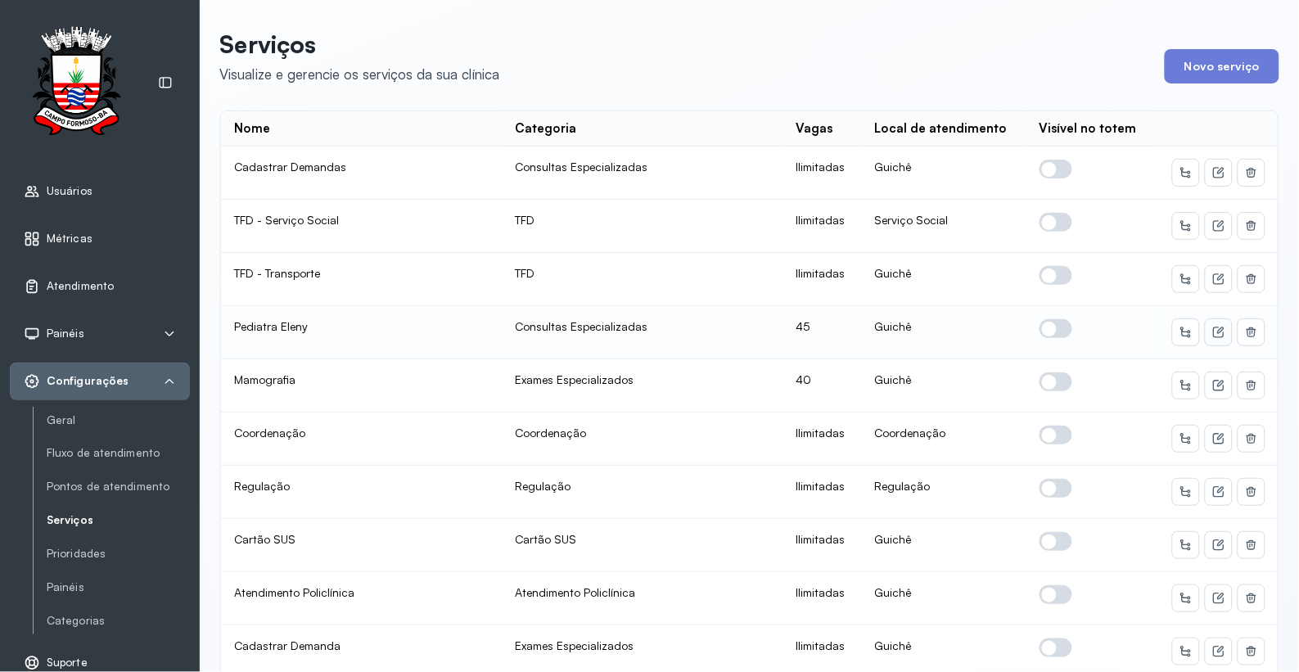
click at [1212, 327] on icon at bounding box center [1218, 332] width 13 height 13
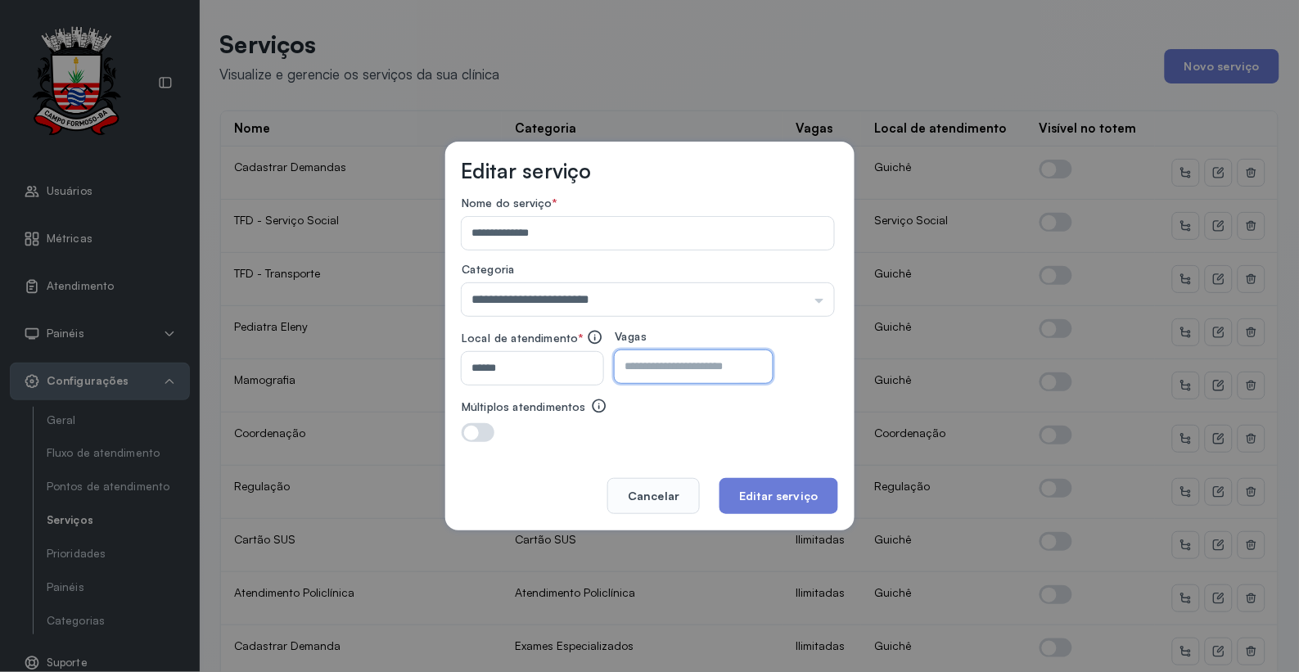
click at [744, 367] on input "**" at bounding box center [679, 366] width 129 height 33
type input "*"
type input "**"
click at [759, 483] on button "Editar serviço" at bounding box center [778, 496] width 118 height 36
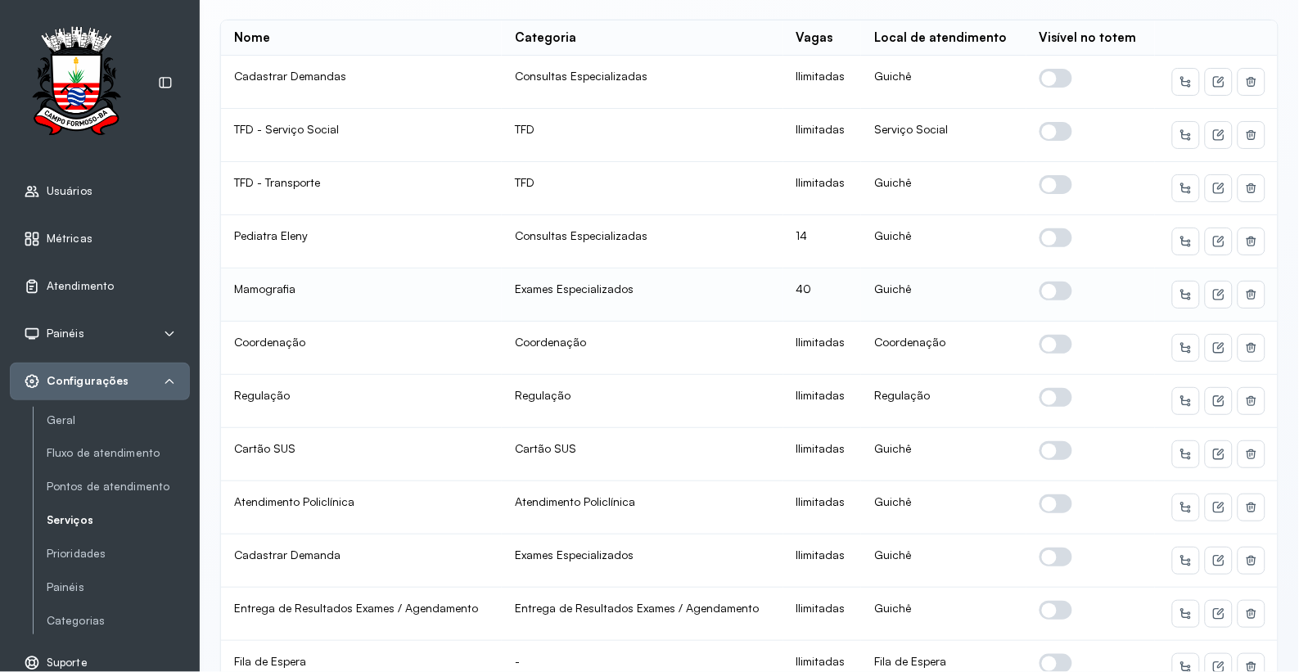
scroll to position [182, 0]
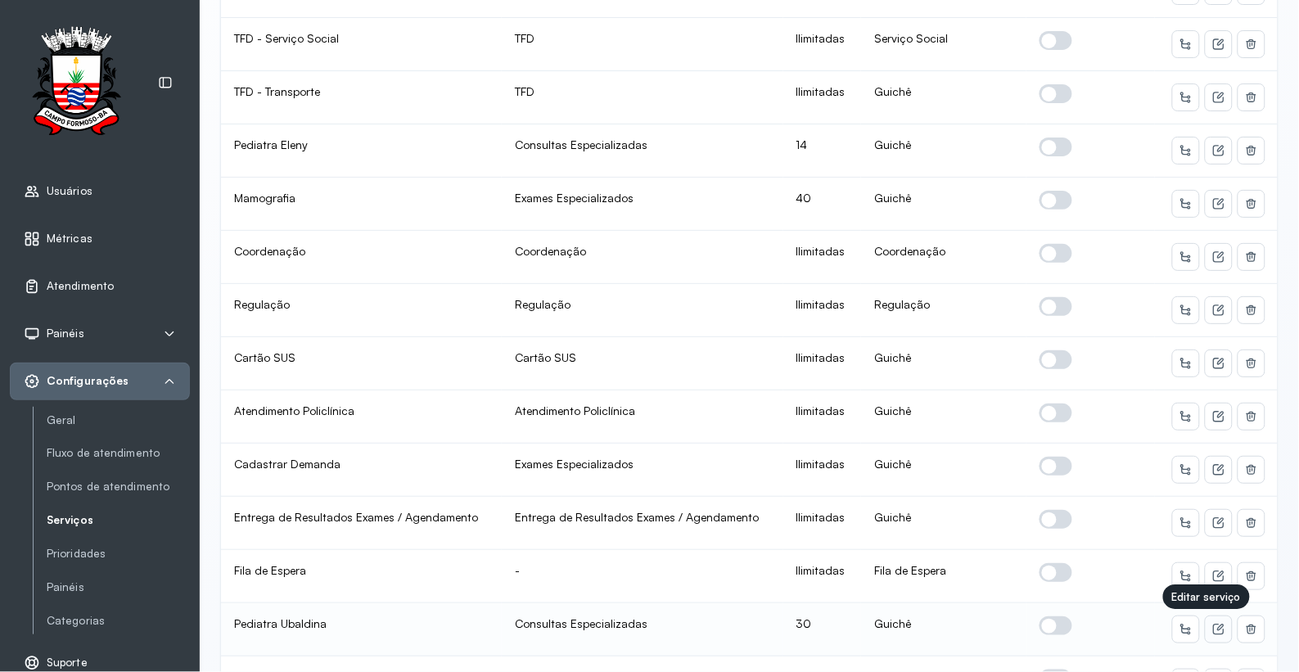
click at [1212, 628] on icon at bounding box center [1218, 629] width 13 height 13
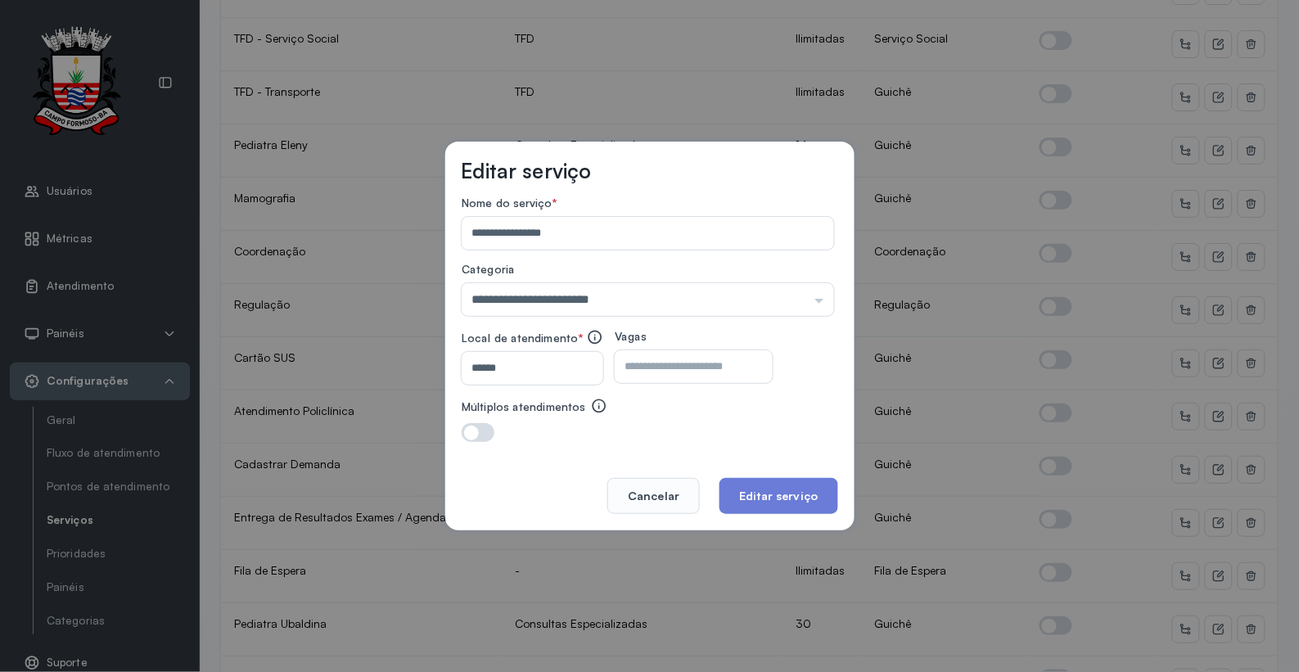
click at [714, 366] on input "**" at bounding box center [679, 366] width 129 height 33
type input "*"
click at [777, 500] on button "Editar serviço" at bounding box center [778, 496] width 118 height 36
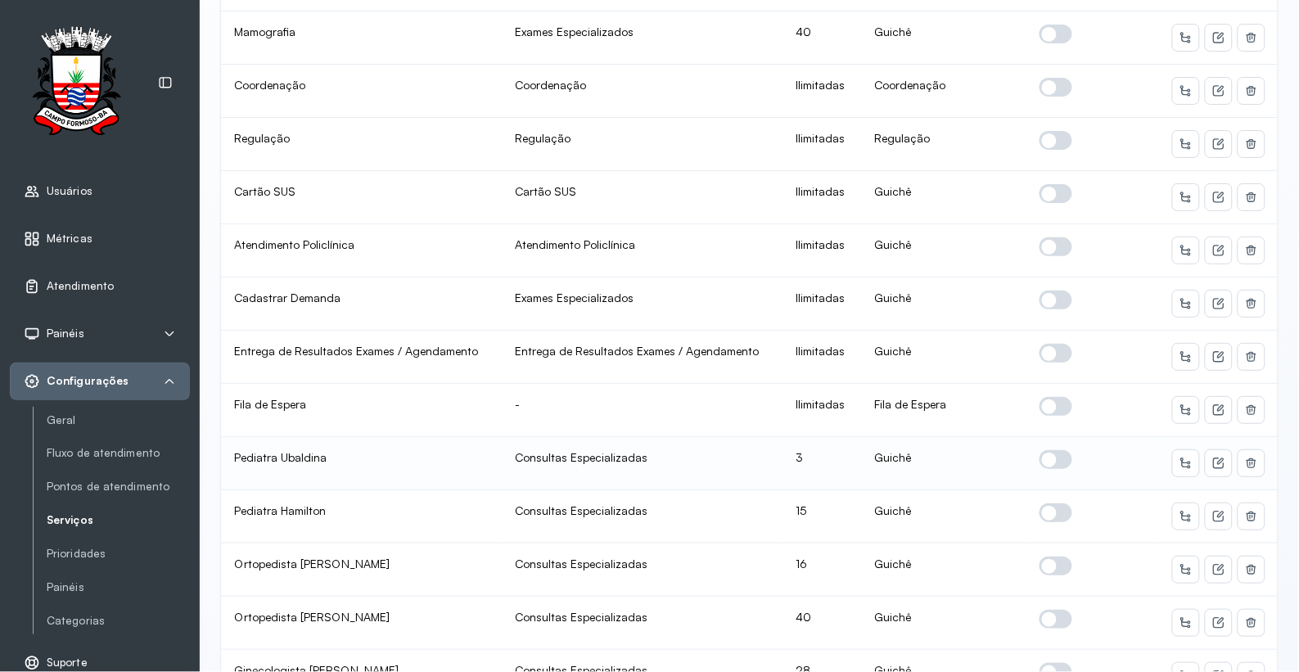
scroll to position [363, 0]
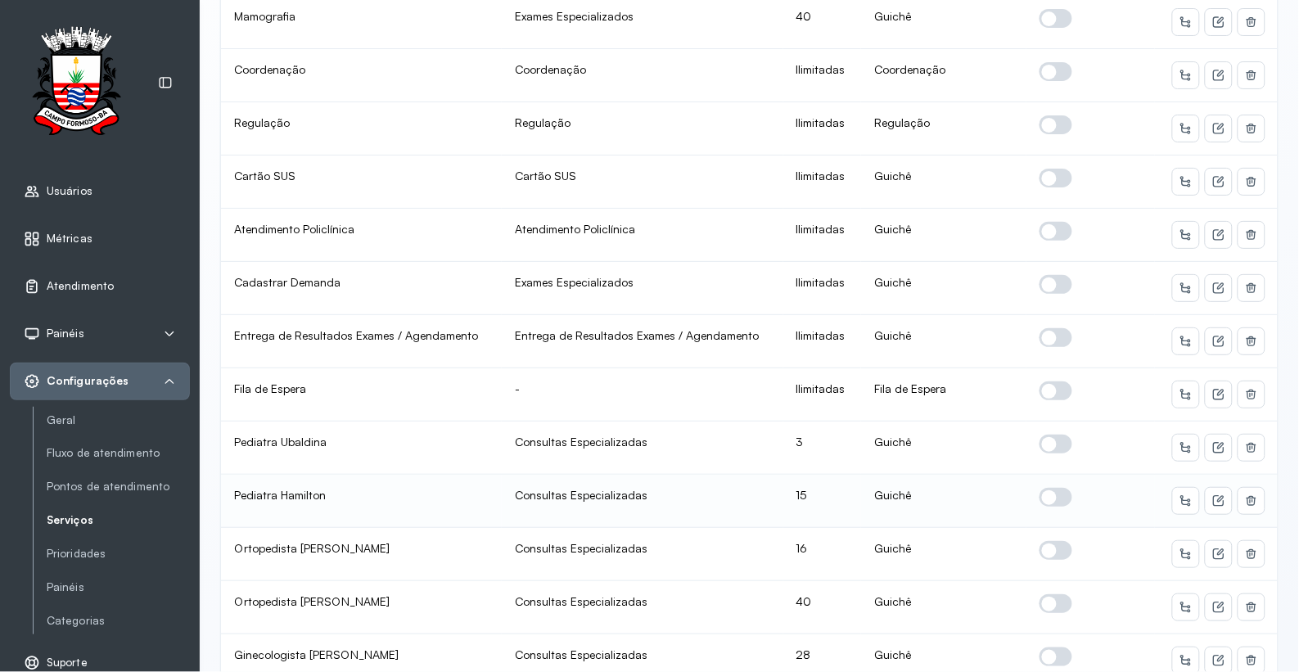
click at [1050, 498] on span at bounding box center [1055, 497] width 33 height 19
click at [1217, 500] on icon at bounding box center [1220, 499] width 7 height 7
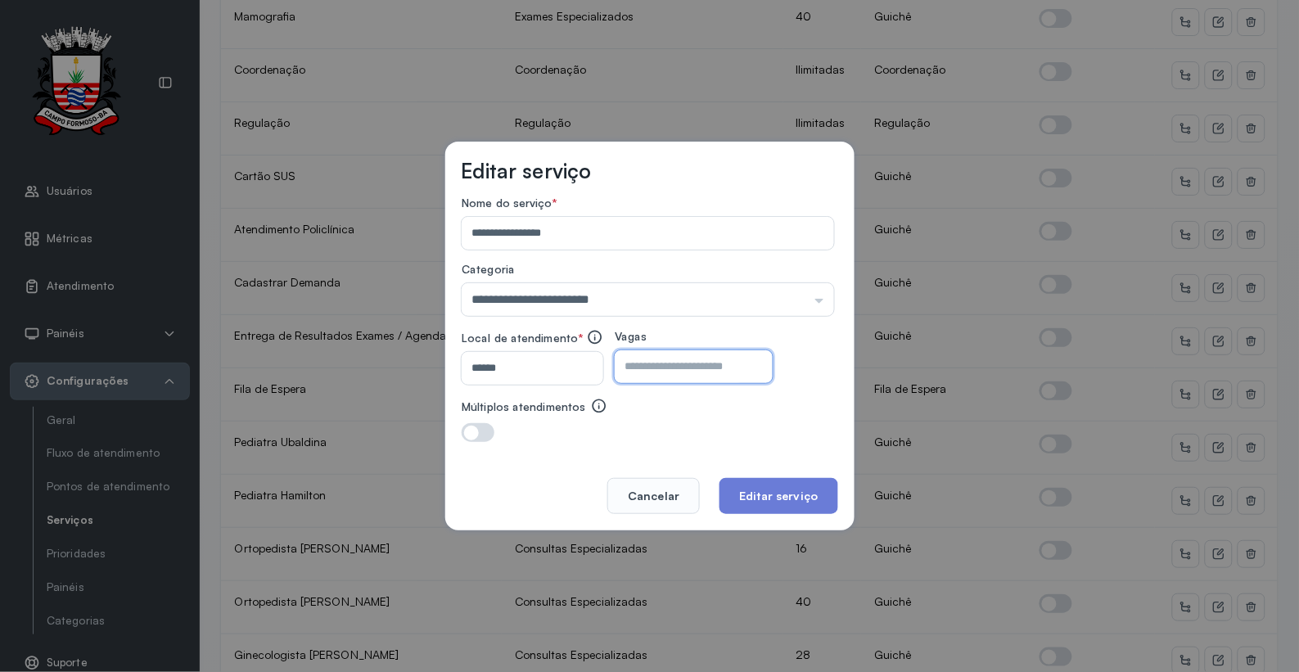
click at [698, 370] on input "**" at bounding box center [679, 366] width 129 height 33
type input "*"
click at [757, 497] on button "Editar serviço" at bounding box center [778, 496] width 118 height 36
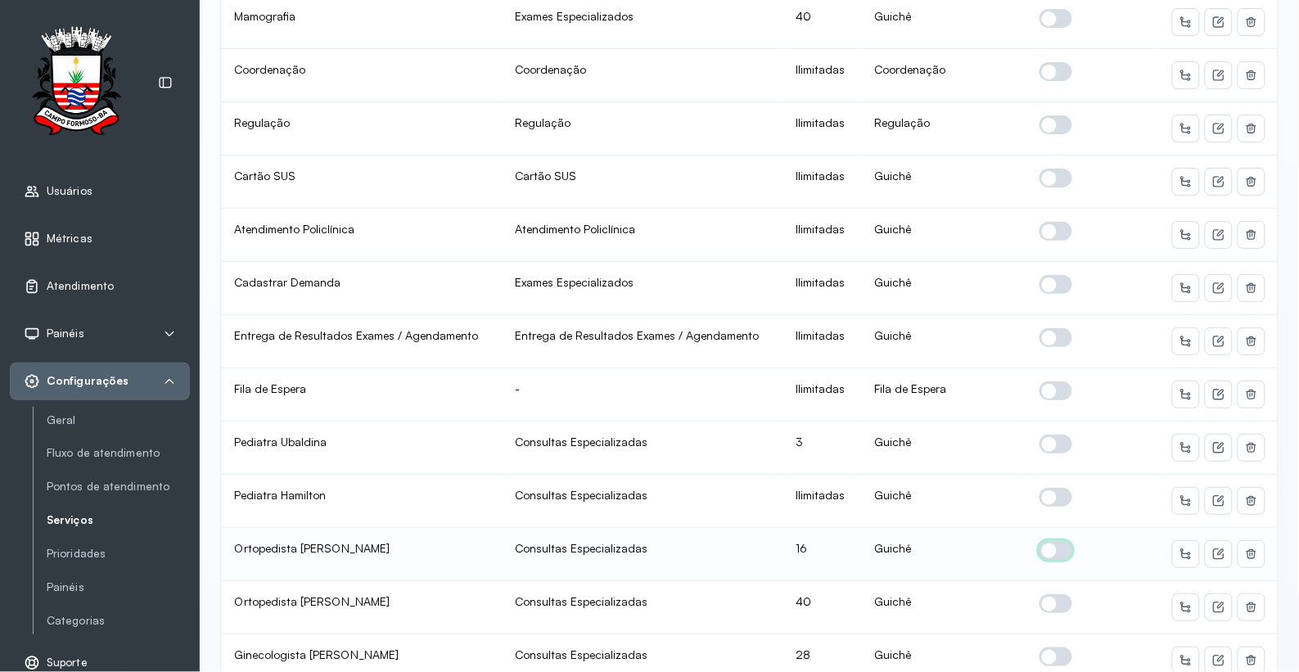
click at [1043, 547] on span at bounding box center [1055, 550] width 33 height 19
click at [1212, 552] on icon at bounding box center [1218, 553] width 13 height 13
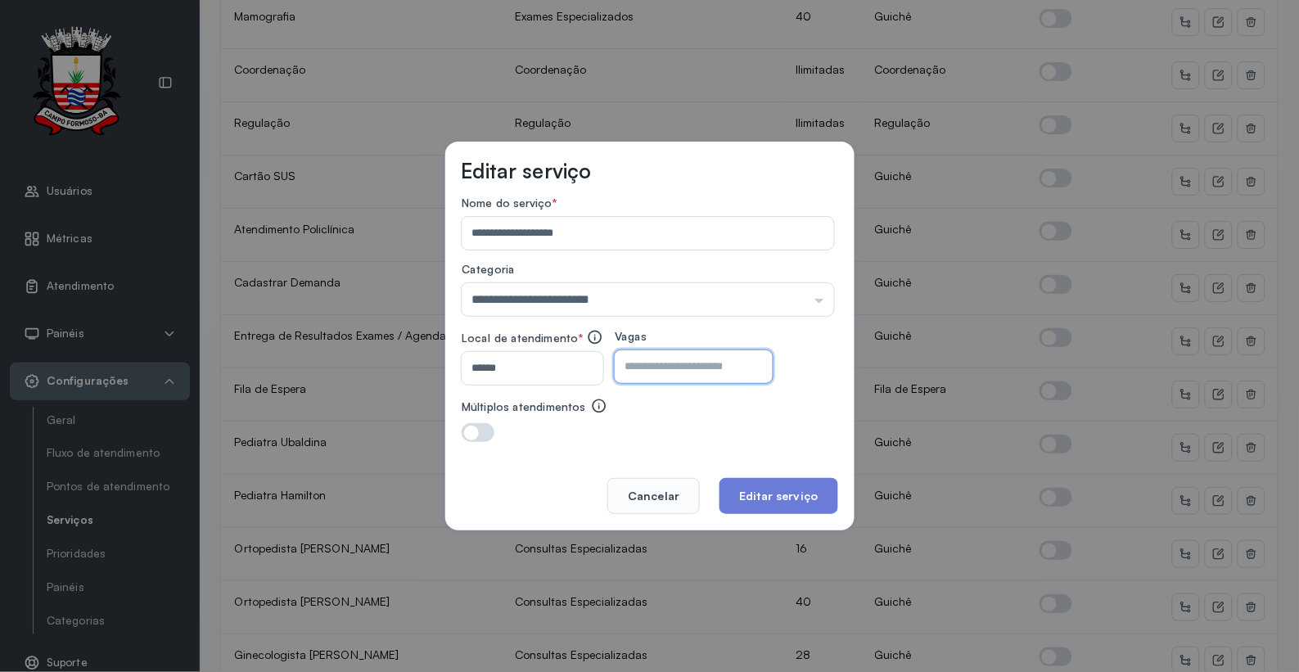
click at [667, 361] on input "**" at bounding box center [679, 366] width 129 height 33
type input "*"
click at [764, 495] on button "Editar serviço" at bounding box center [778, 496] width 118 height 36
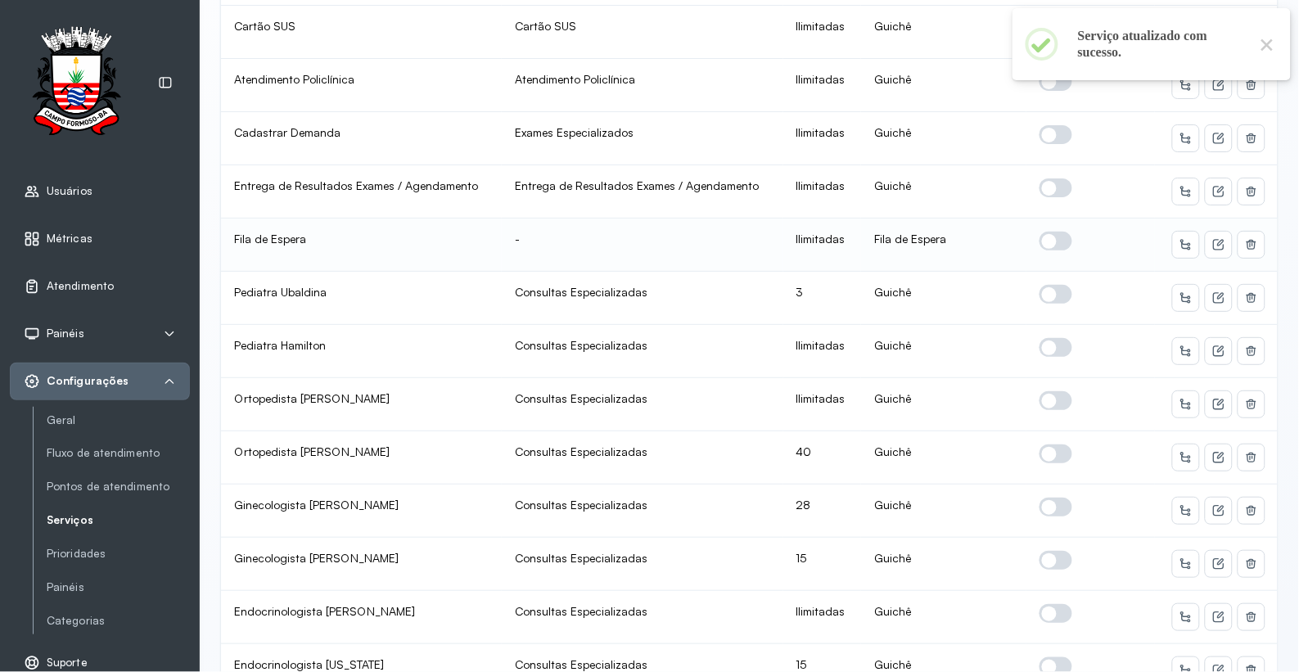
scroll to position [545, 0]
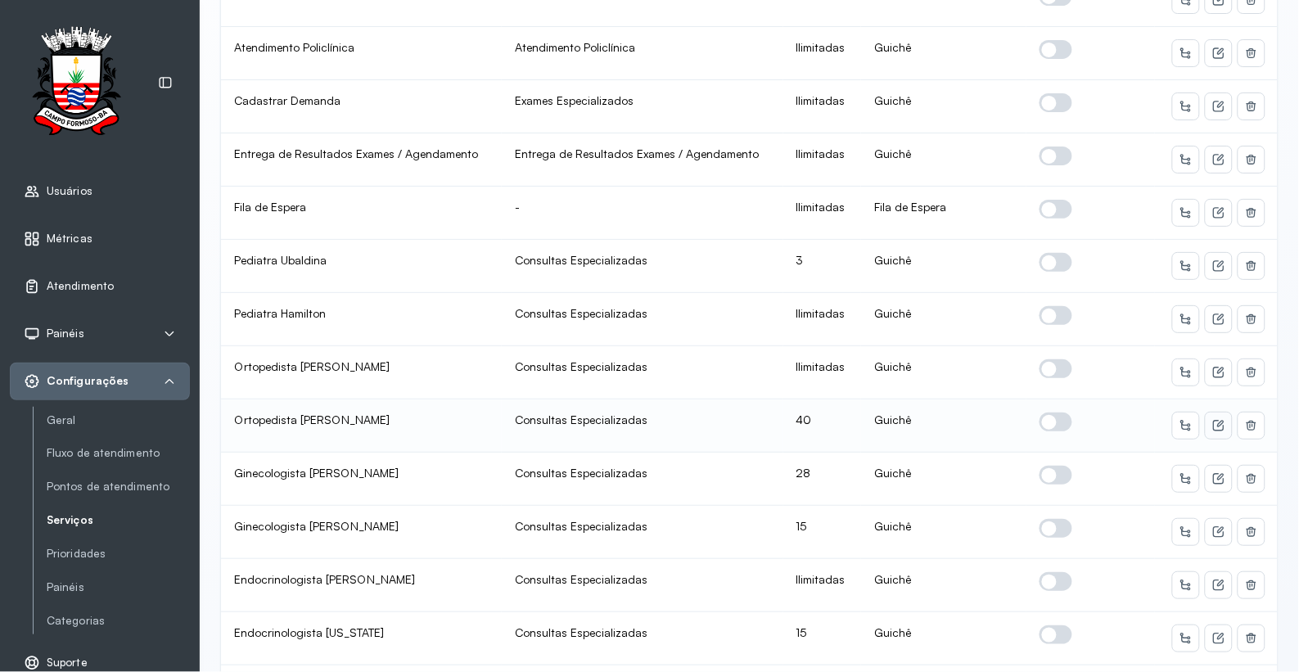
click at [1217, 421] on icon at bounding box center [1220, 424] width 7 height 7
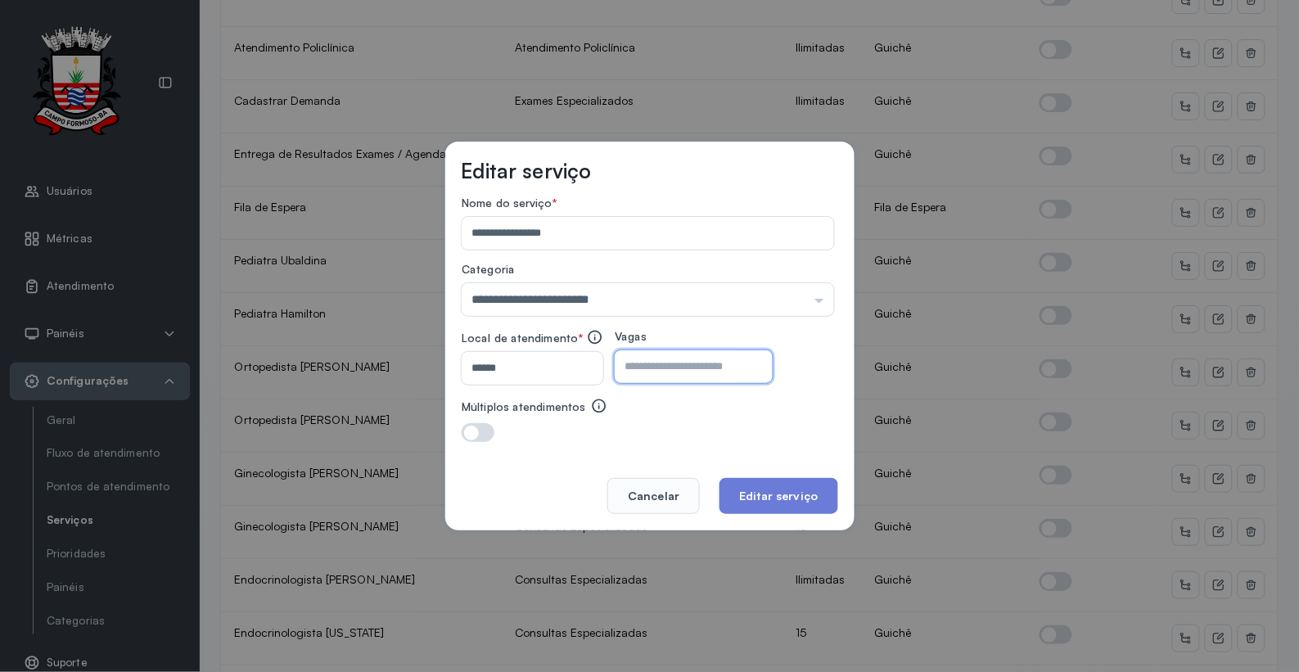
click at [688, 363] on input "**" at bounding box center [679, 366] width 129 height 33
type input "*"
click at [791, 486] on button "Editar serviço" at bounding box center [778, 496] width 118 height 36
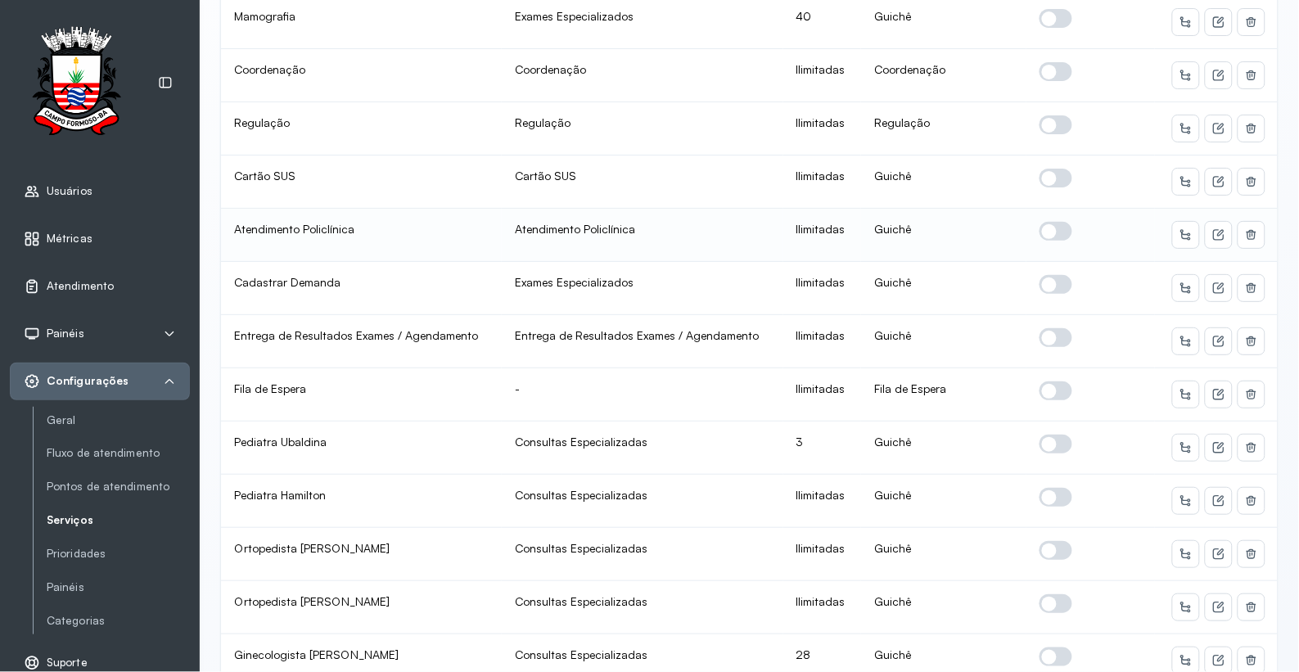
scroll to position [454, 0]
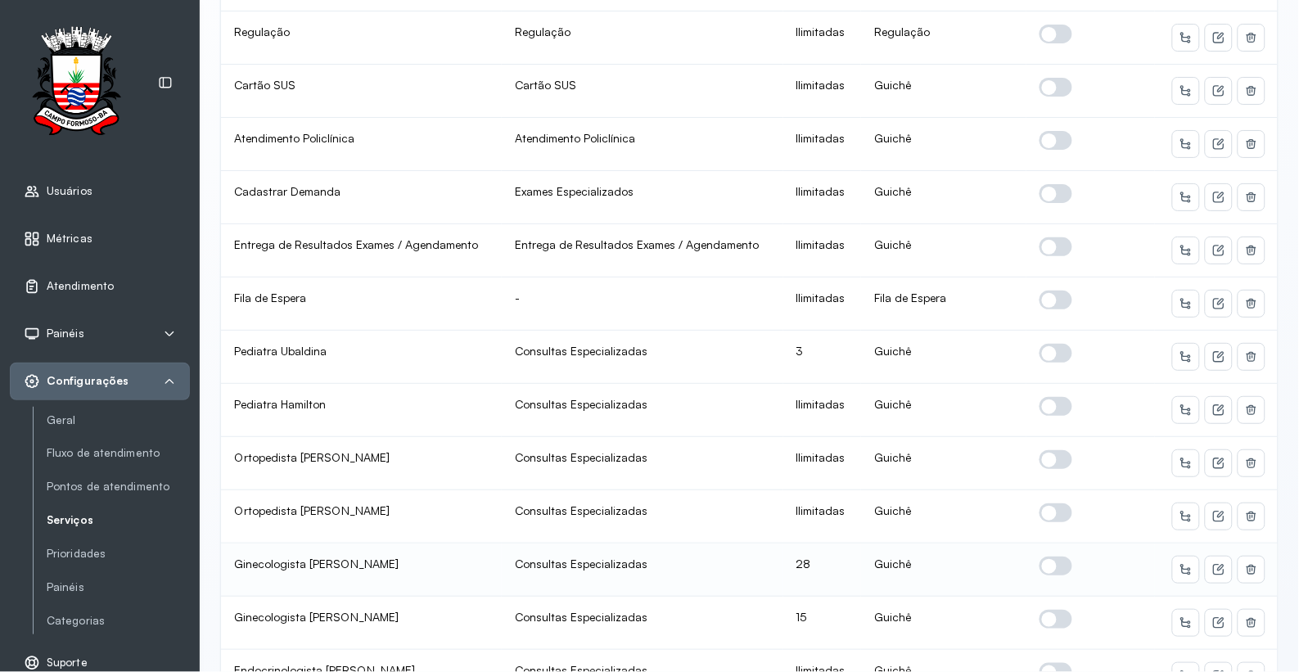
click at [1048, 565] on span at bounding box center [1055, 565] width 33 height 19
click at [1212, 565] on icon at bounding box center [1218, 569] width 13 height 13
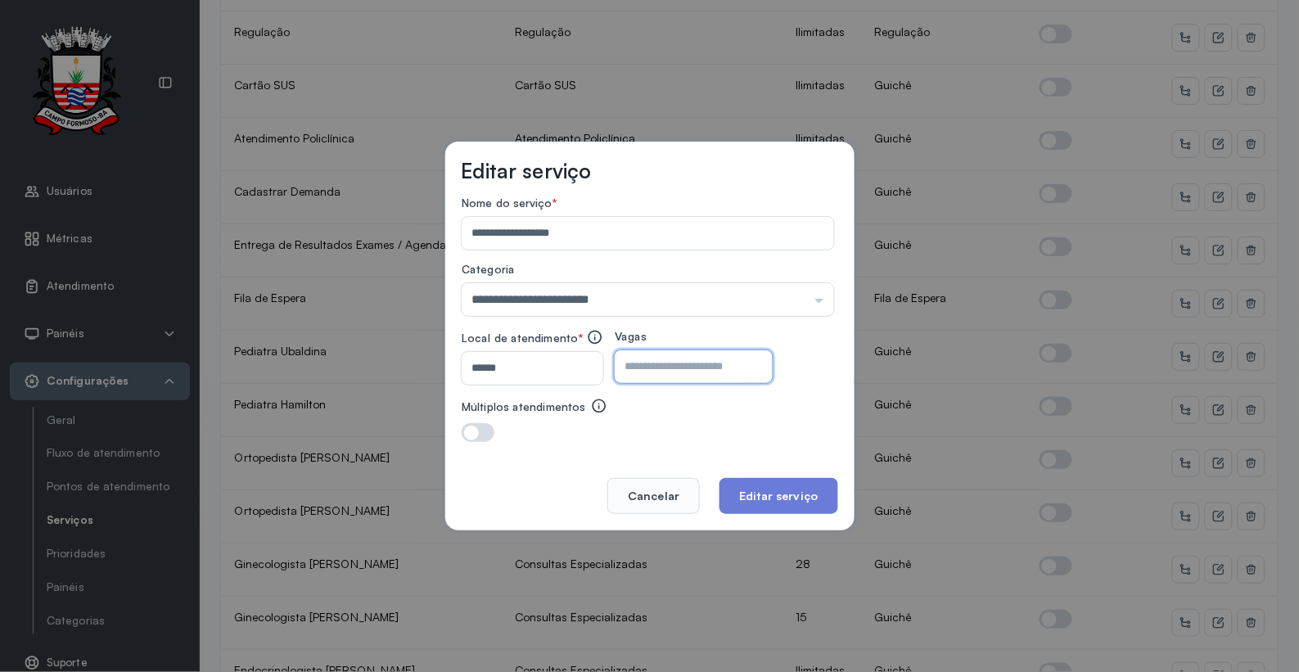
click at [697, 369] on input "**" at bounding box center [679, 366] width 129 height 33
type input "*"
click at [782, 500] on button "Editar serviço" at bounding box center [778, 496] width 118 height 36
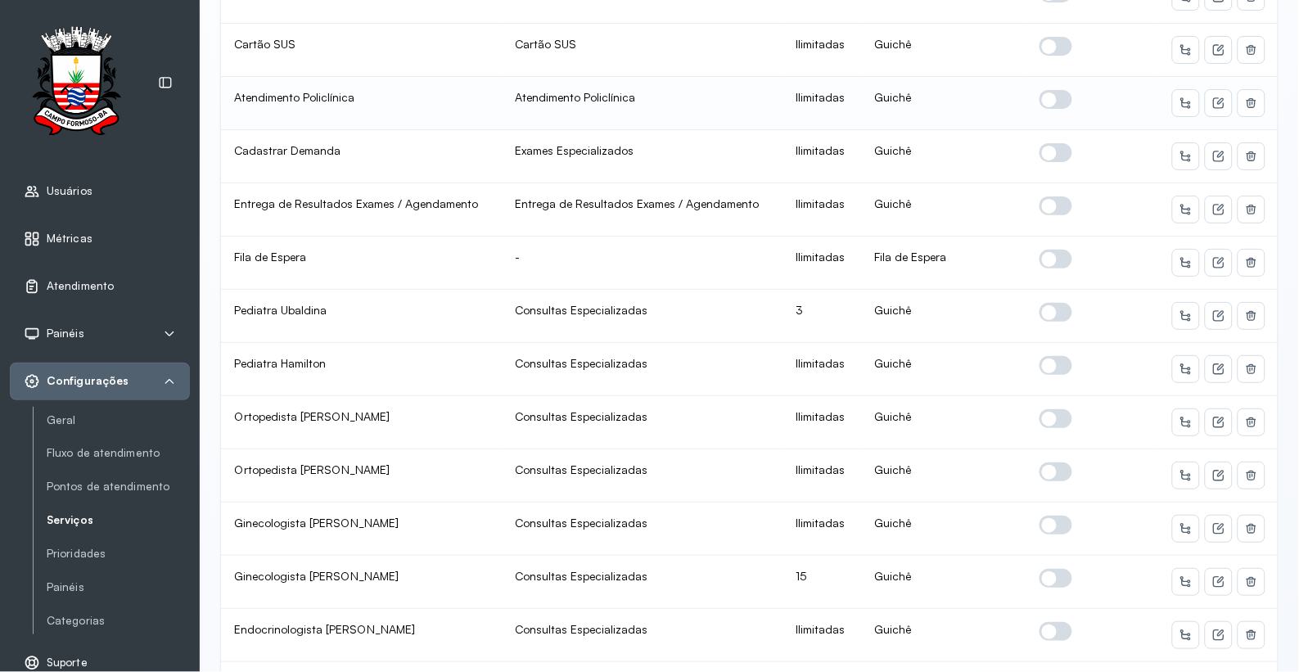
scroll to position [545, 0]
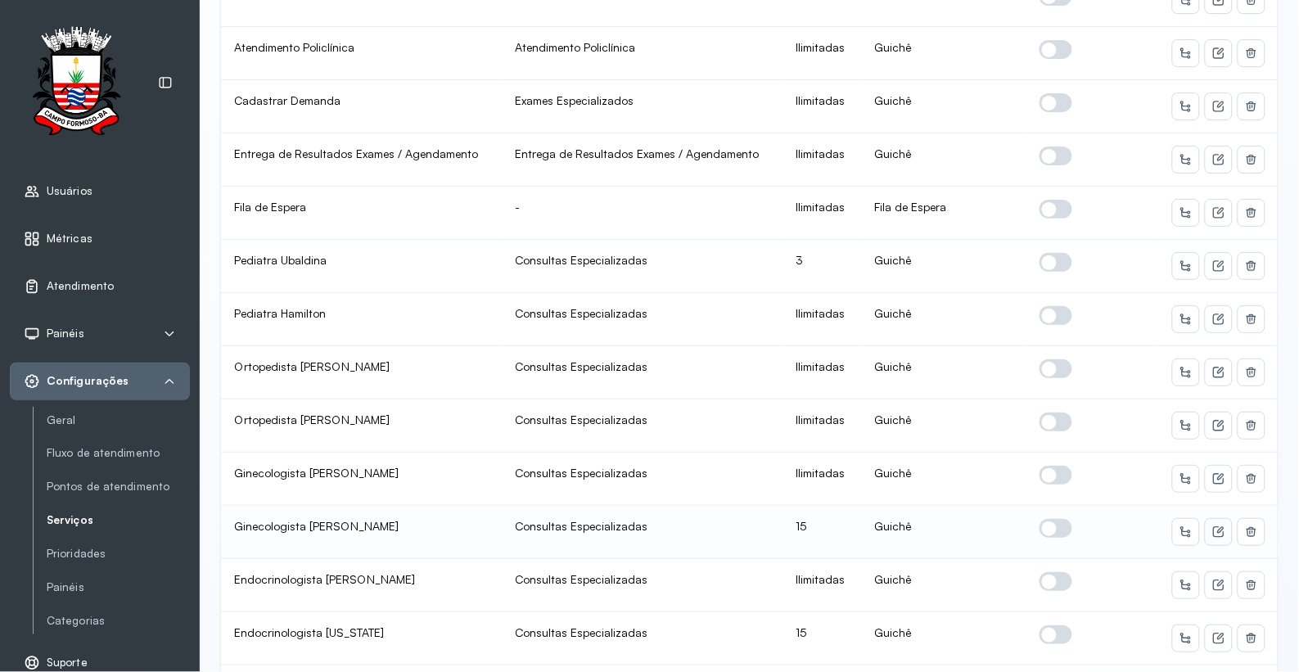
click at [1212, 530] on button at bounding box center [1218, 532] width 26 height 26
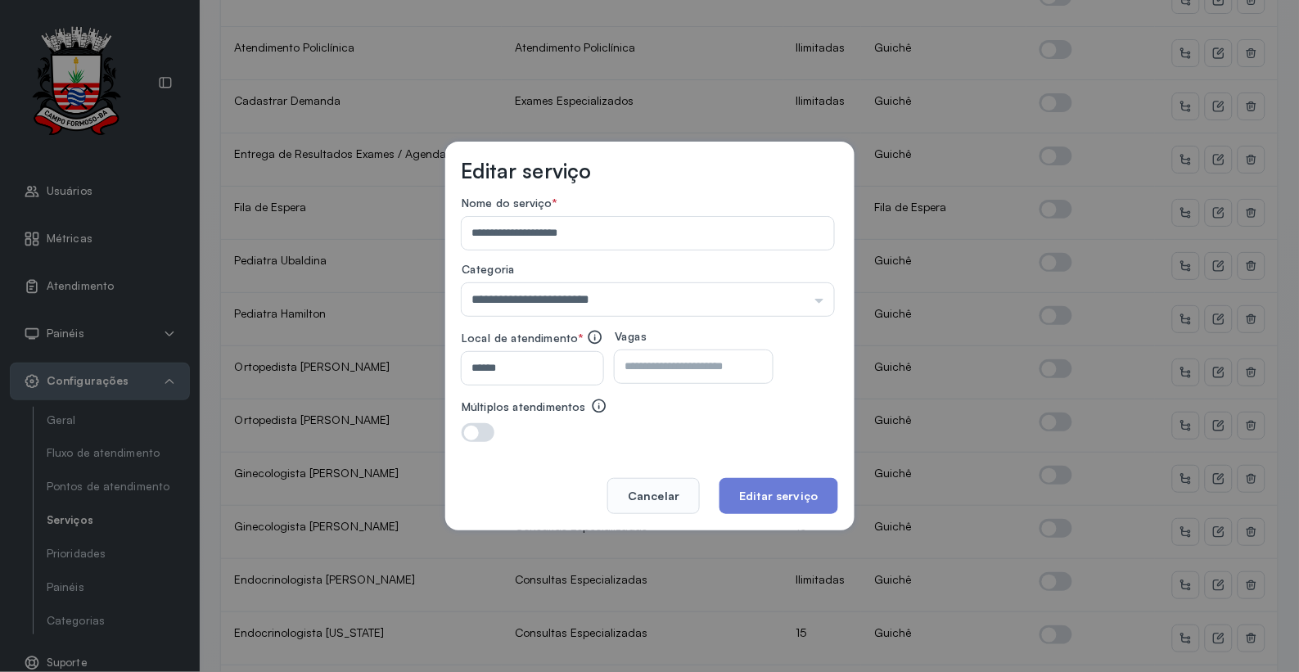
click at [683, 369] on input "**" at bounding box center [679, 366] width 129 height 33
type input "*"
click at [775, 493] on button "Editar serviço" at bounding box center [778, 496] width 118 height 36
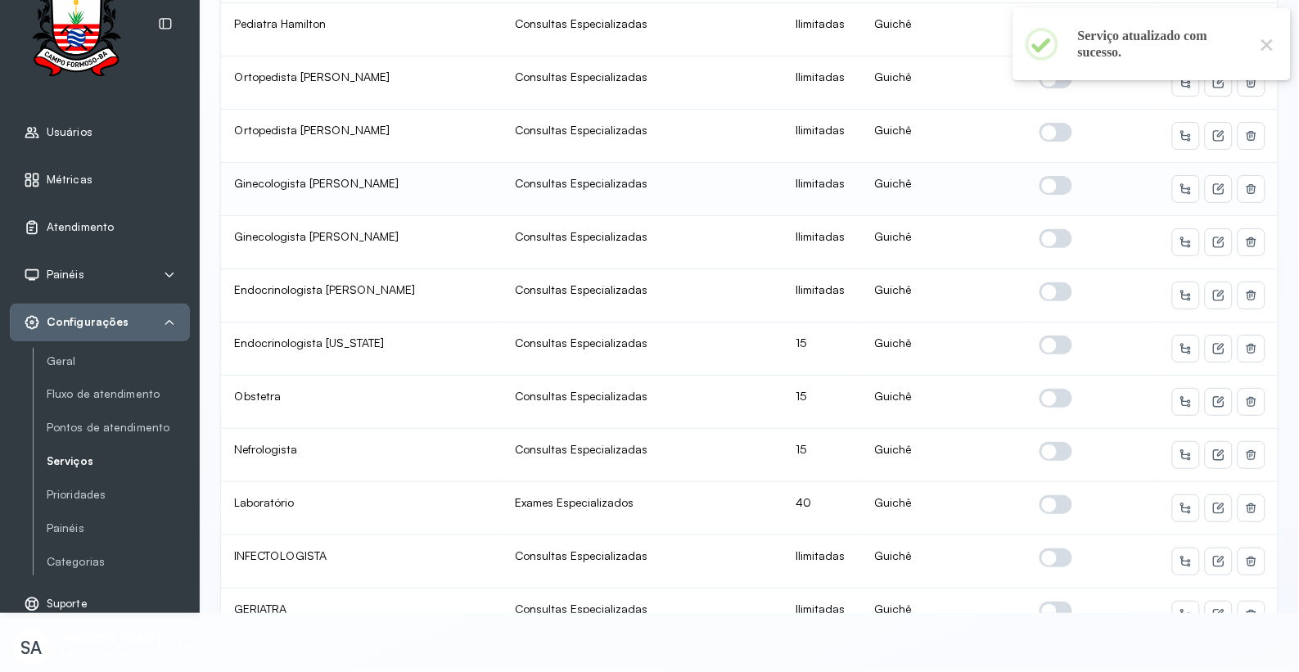
scroll to position [818, 0]
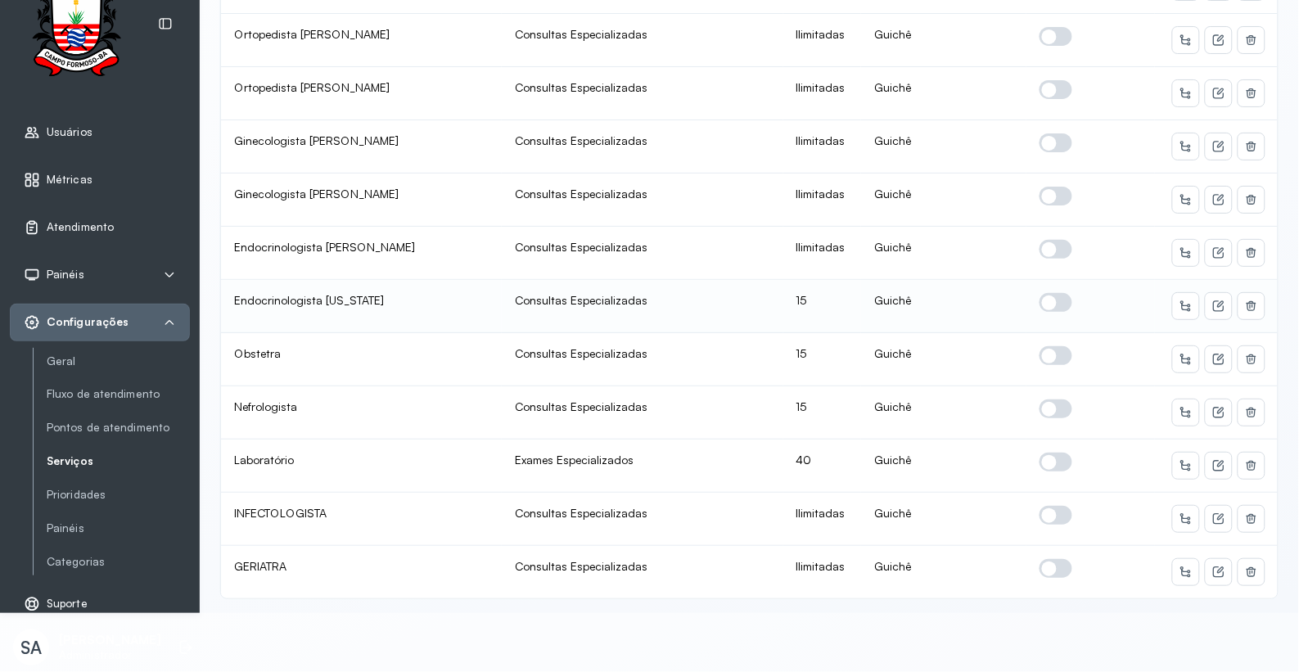
click at [1041, 293] on span at bounding box center [1055, 302] width 33 height 19
click at [1213, 301] on icon at bounding box center [1218, 306] width 11 height 11
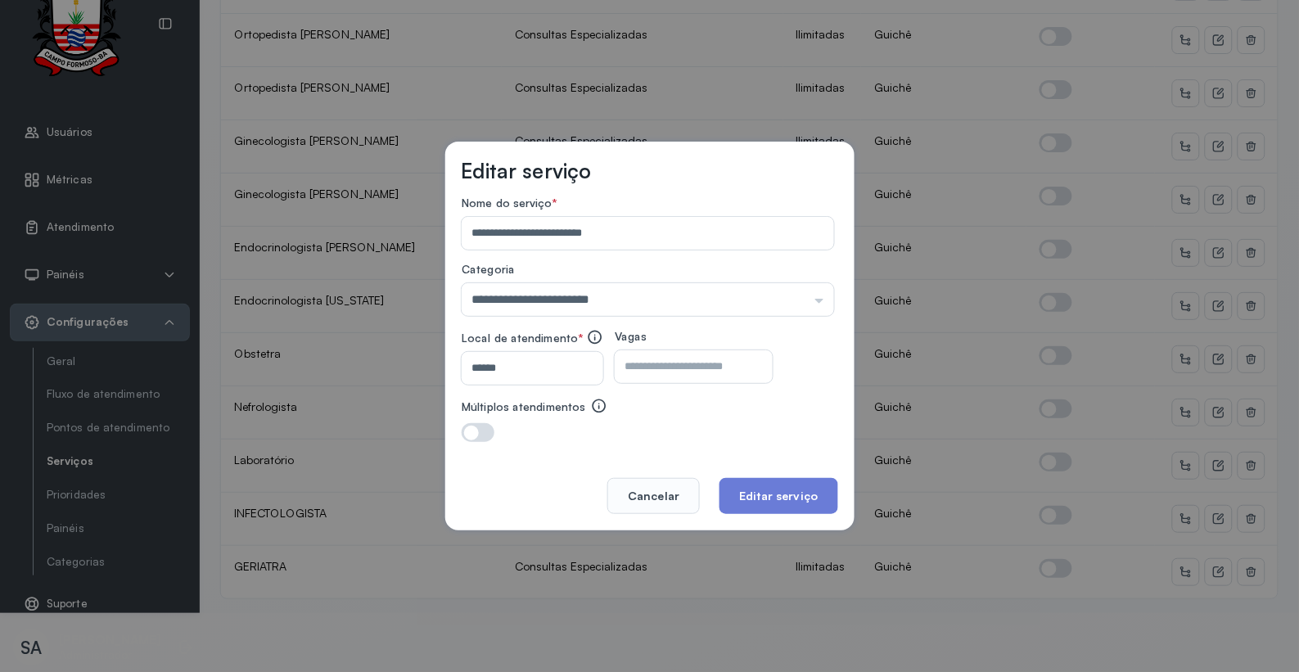
click at [694, 365] on input "**" at bounding box center [679, 366] width 129 height 33
type input "*"
click at [780, 489] on button "Editar serviço" at bounding box center [778, 496] width 118 height 36
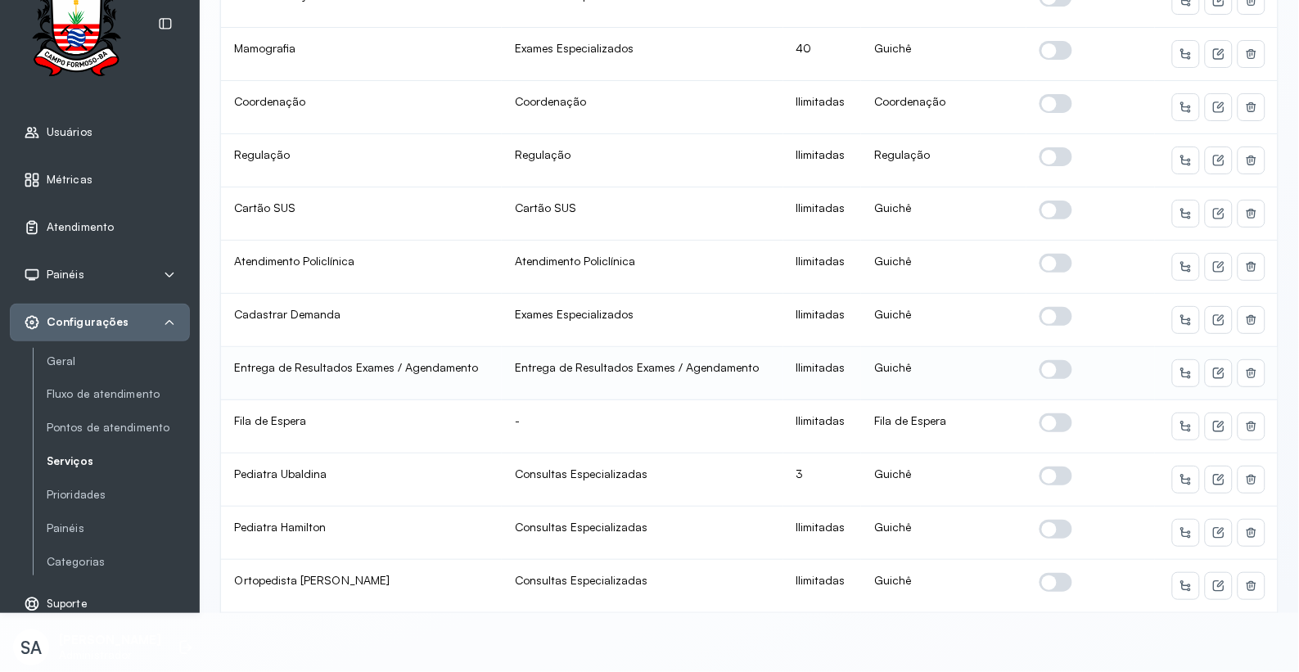
scroll to position [363, 0]
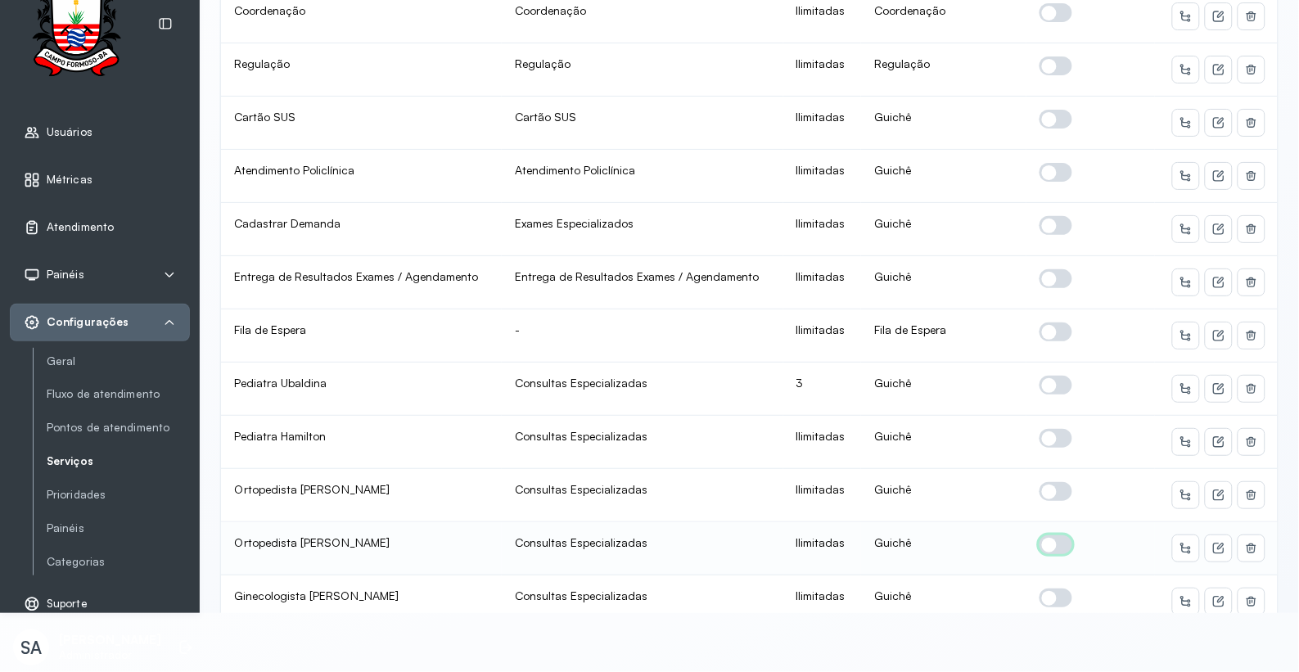
click at [1045, 535] on span at bounding box center [1055, 544] width 33 height 19
click at [1212, 542] on icon at bounding box center [1218, 548] width 13 height 13
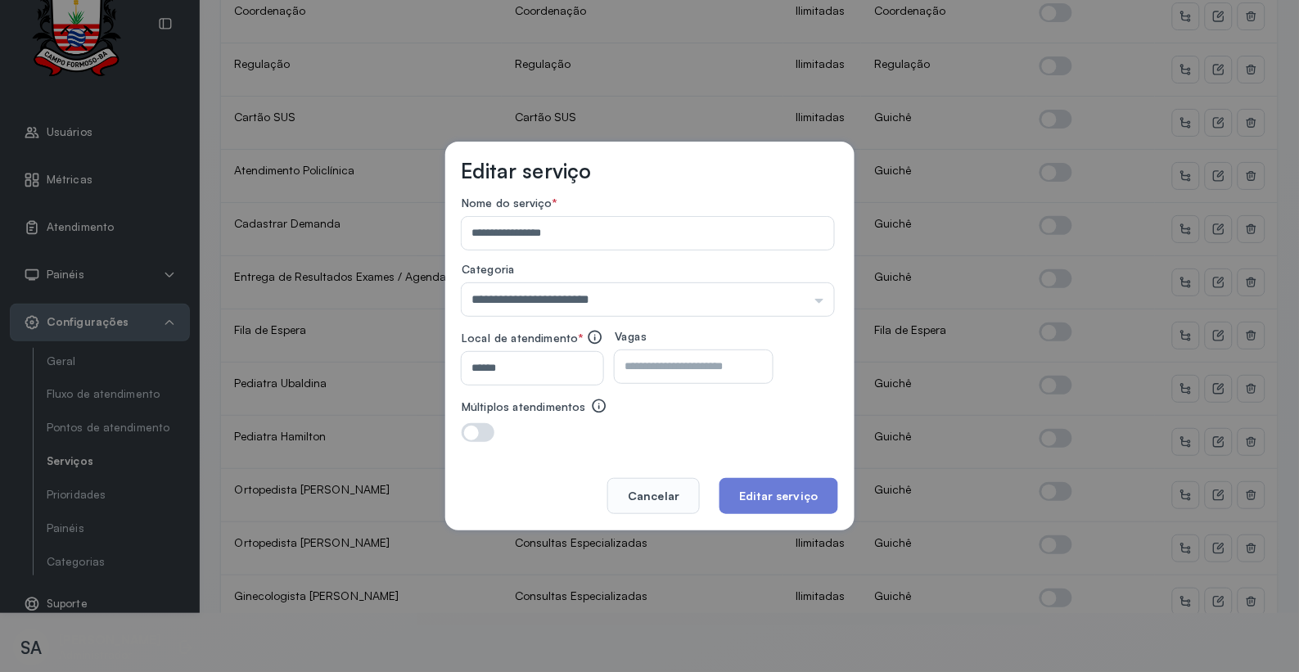
click at [720, 367] on input "number" at bounding box center [679, 366] width 129 height 33
type input "*"
click at [802, 503] on button "Editar serviço" at bounding box center [778, 496] width 118 height 36
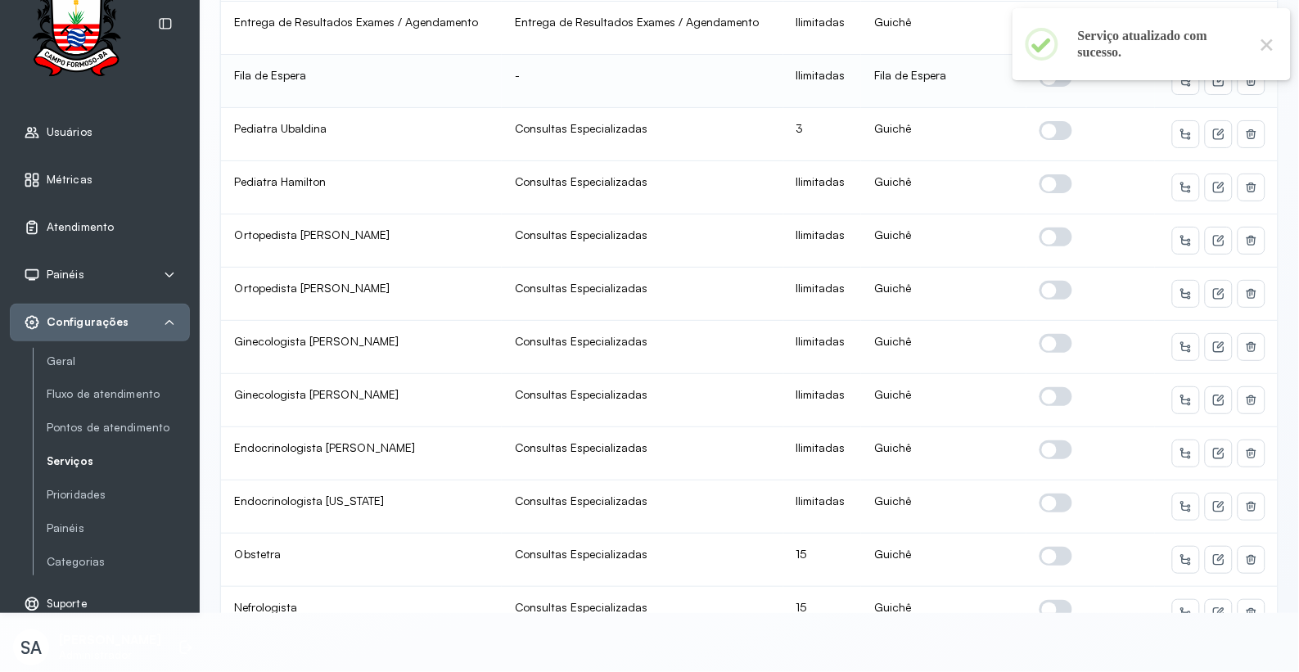
scroll to position [636, 0]
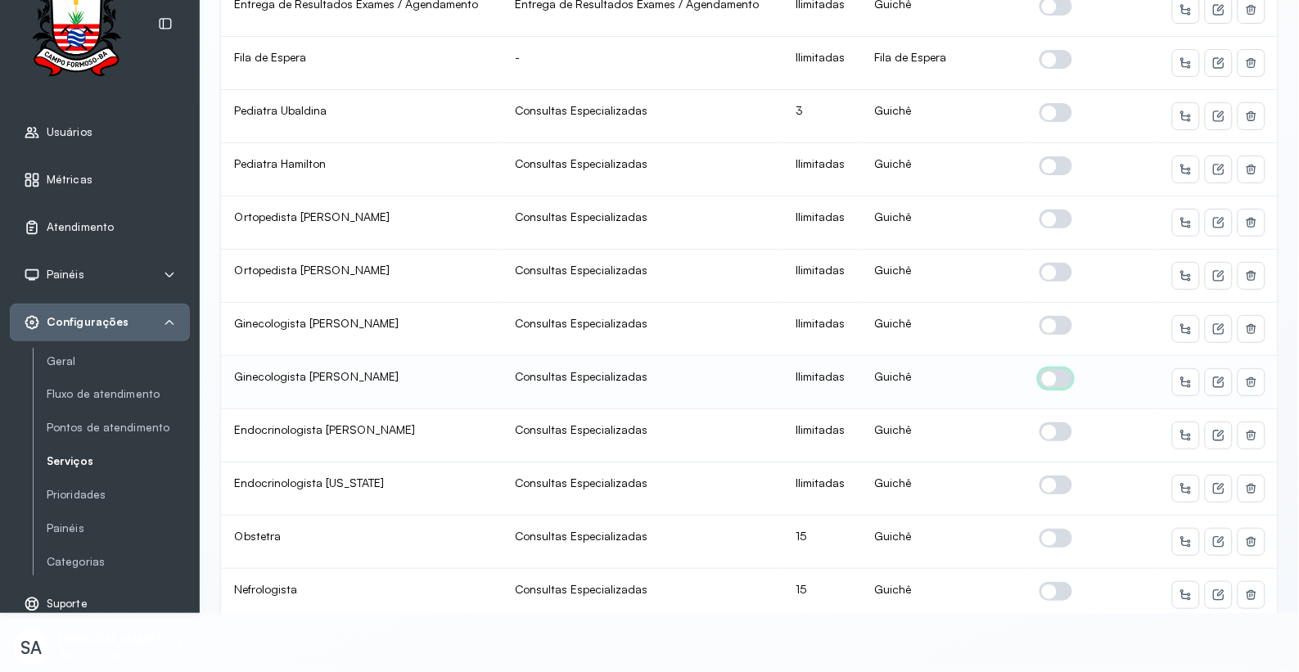
click at [1048, 369] on span at bounding box center [1055, 378] width 33 height 19
click at [1212, 376] on icon at bounding box center [1218, 382] width 13 height 13
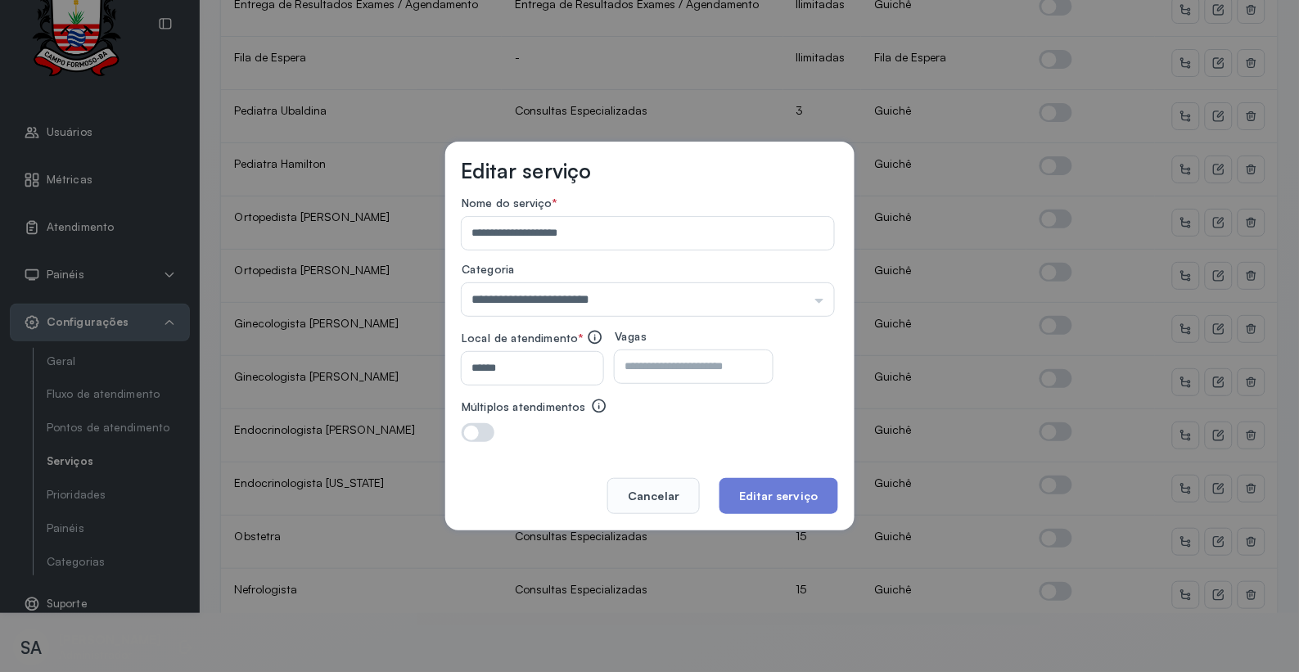
click at [744, 367] on input "number" at bounding box center [679, 366] width 129 height 33
type input "*"
click at [795, 488] on button "Editar serviço" at bounding box center [778, 496] width 118 height 36
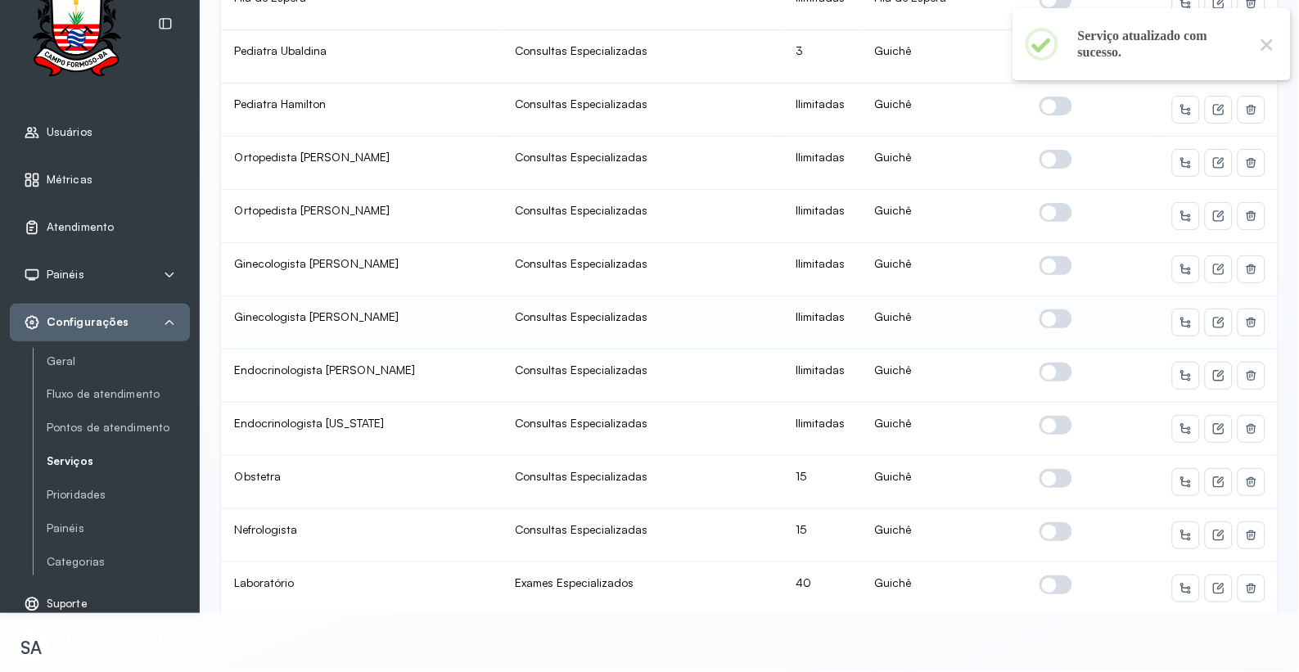
scroll to position [866, 0]
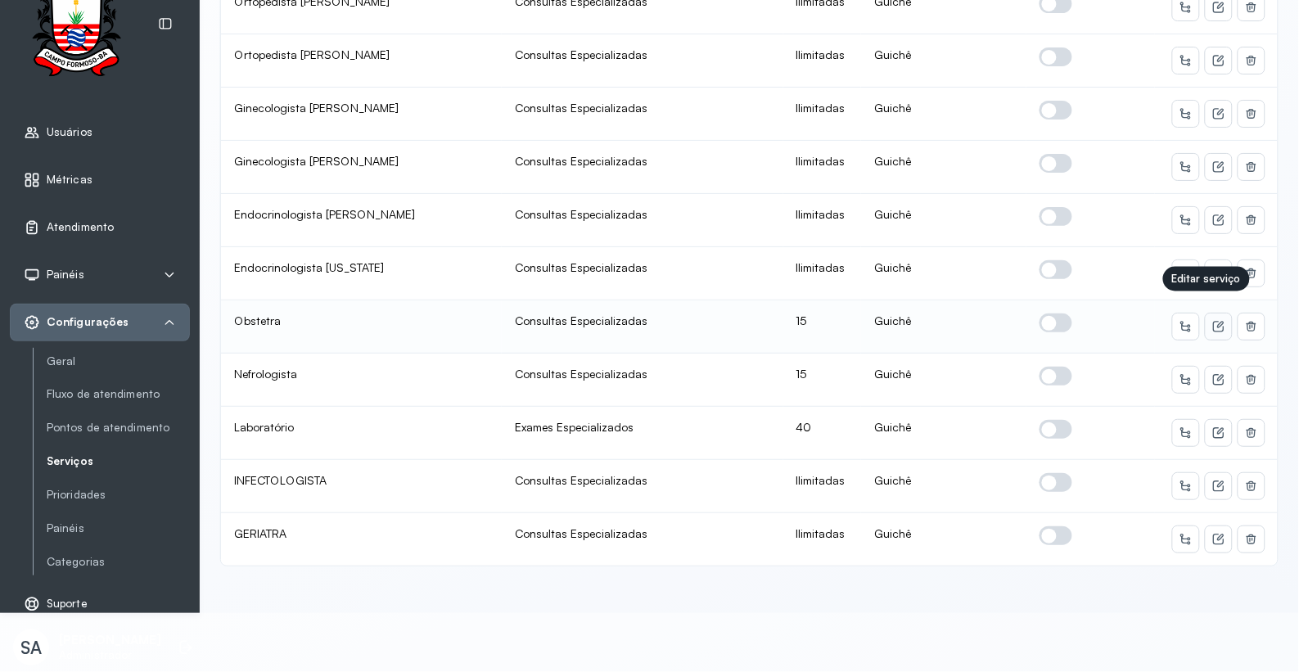
click at [1212, 320] on icon at bounding box center [1218, 326] width 13 height 13
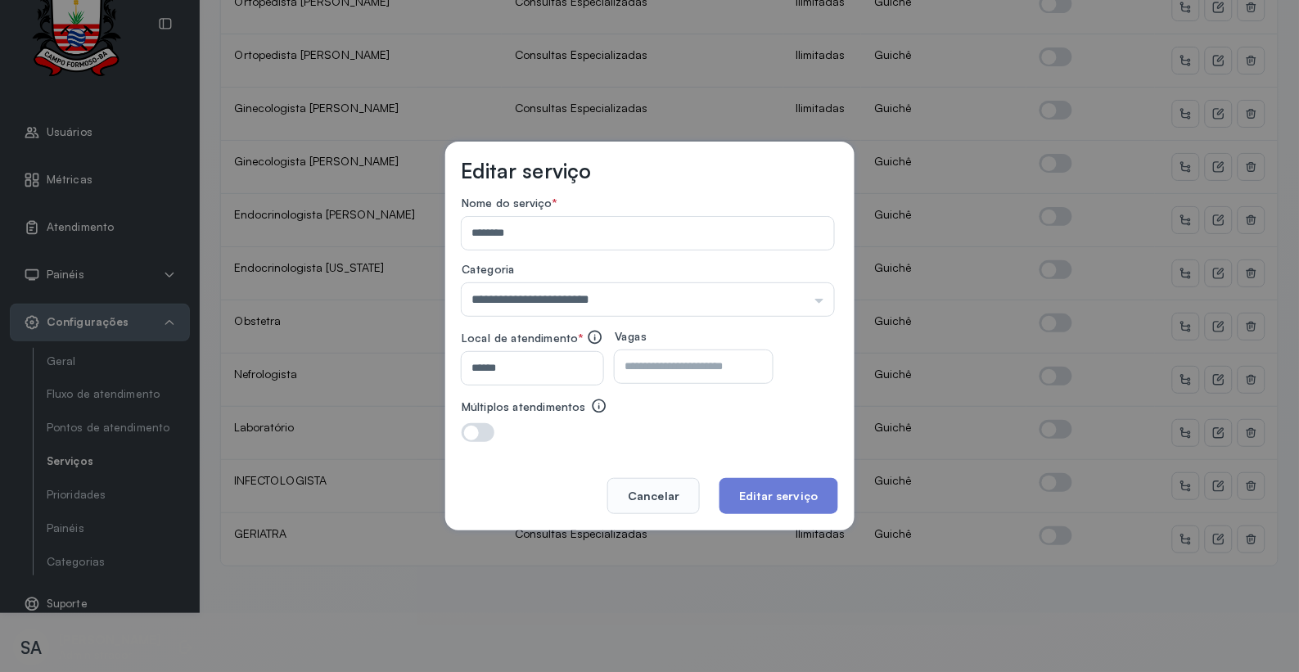
click at [716, 361] on input "**" at bounding box center [679, 366] width 129 height 33
type input "**"
click at [787, 495] on button "Editar serviço" at bounding box center [778, 496] width 118 height 36
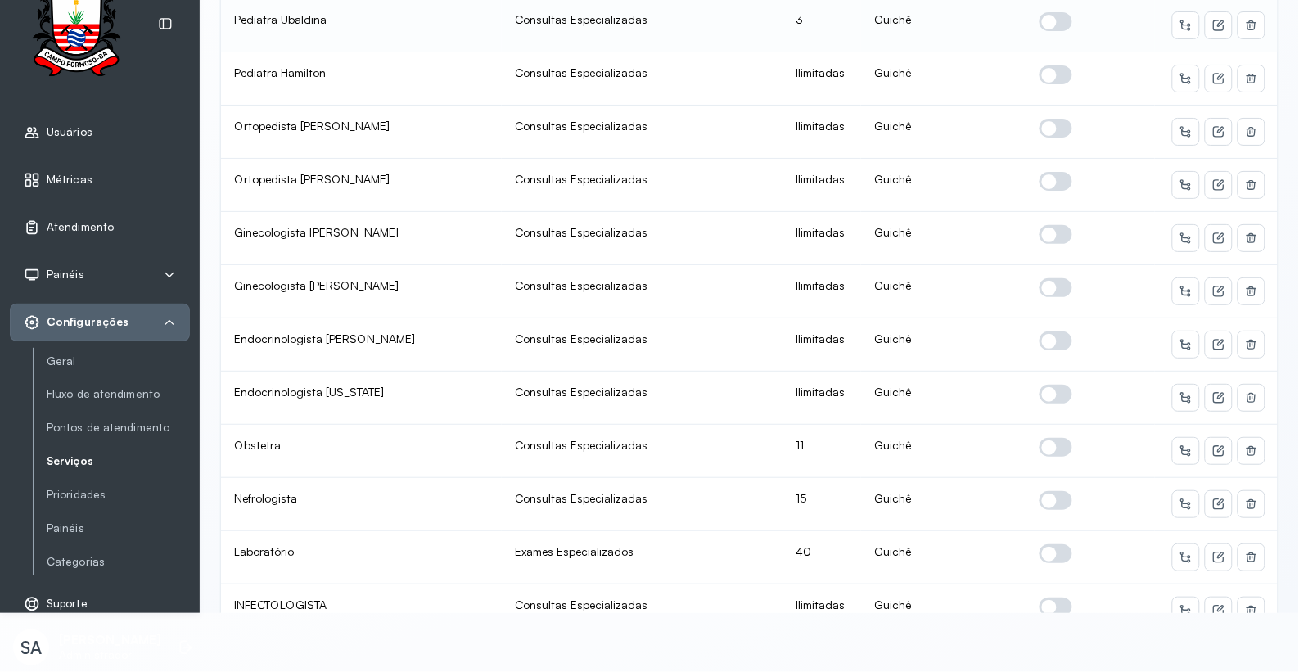
scroll to position [818, 0]
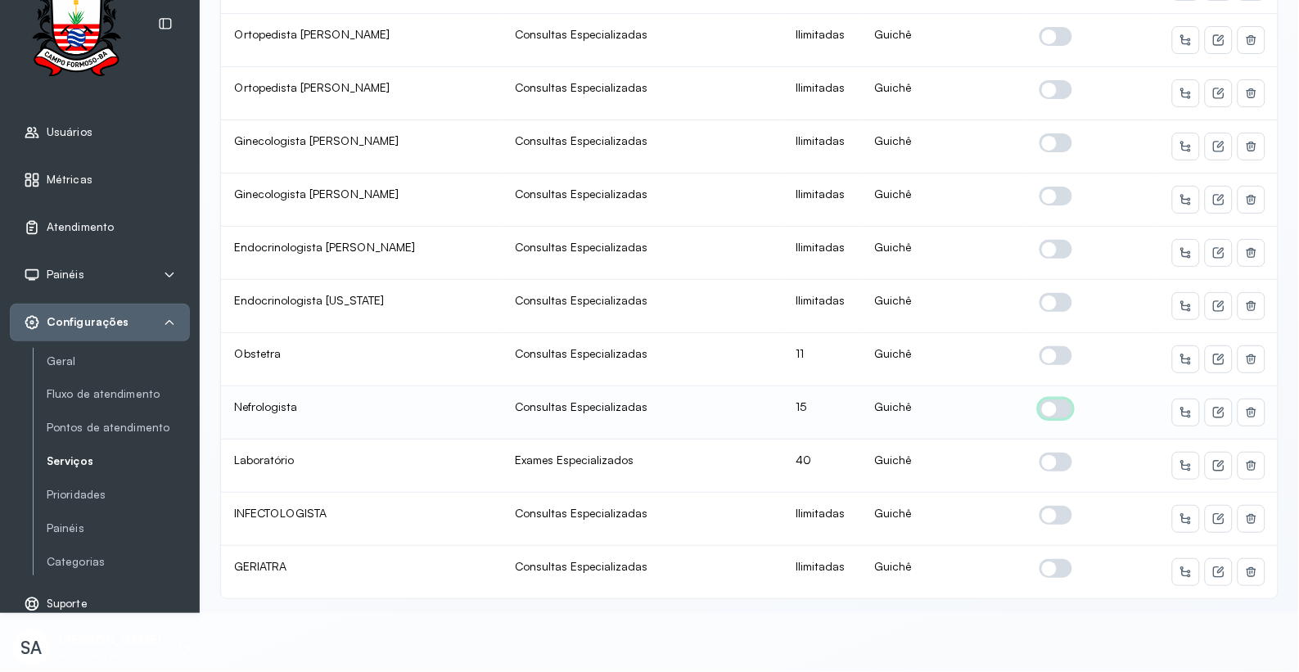
click at [1043, 399] on span at bounding box center [1055, 408] width 33 height 19
click at [1212, 406] on icon at bounding box center [1218, 412] width 13 height 13
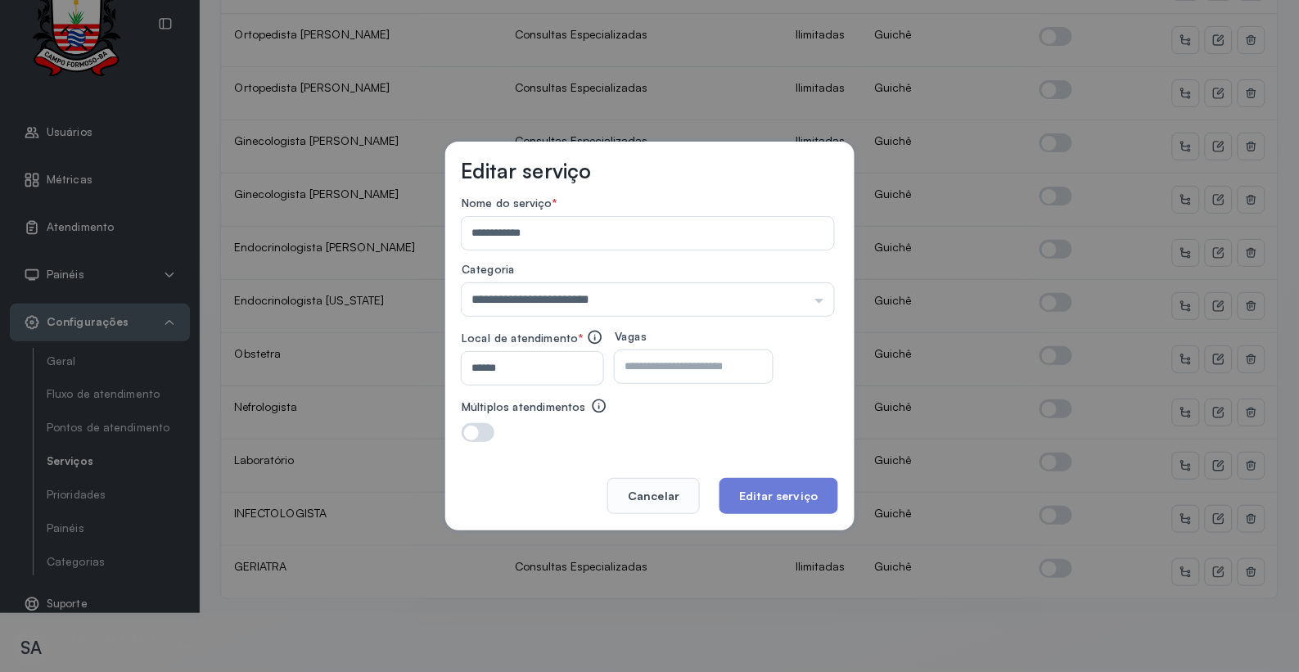
click at [700, 367] on input "**" at bounding box center [679, 366] width 129 height 33
type input "*"
click at [764, 488] on button "Editar serviço" at bounding box center [778, 496] width 118 height 36
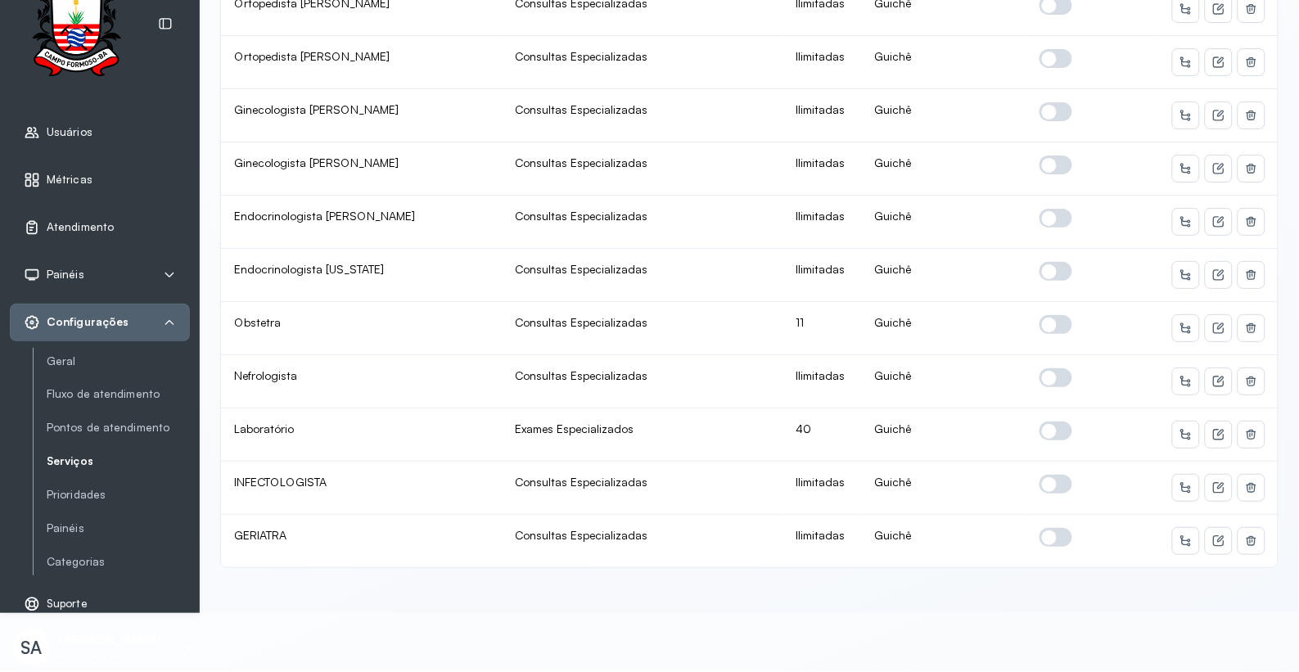
scroll to position [866, 0]
click at [1217, 428] on icon at bounding box center [1220, 431] width 7 height 7
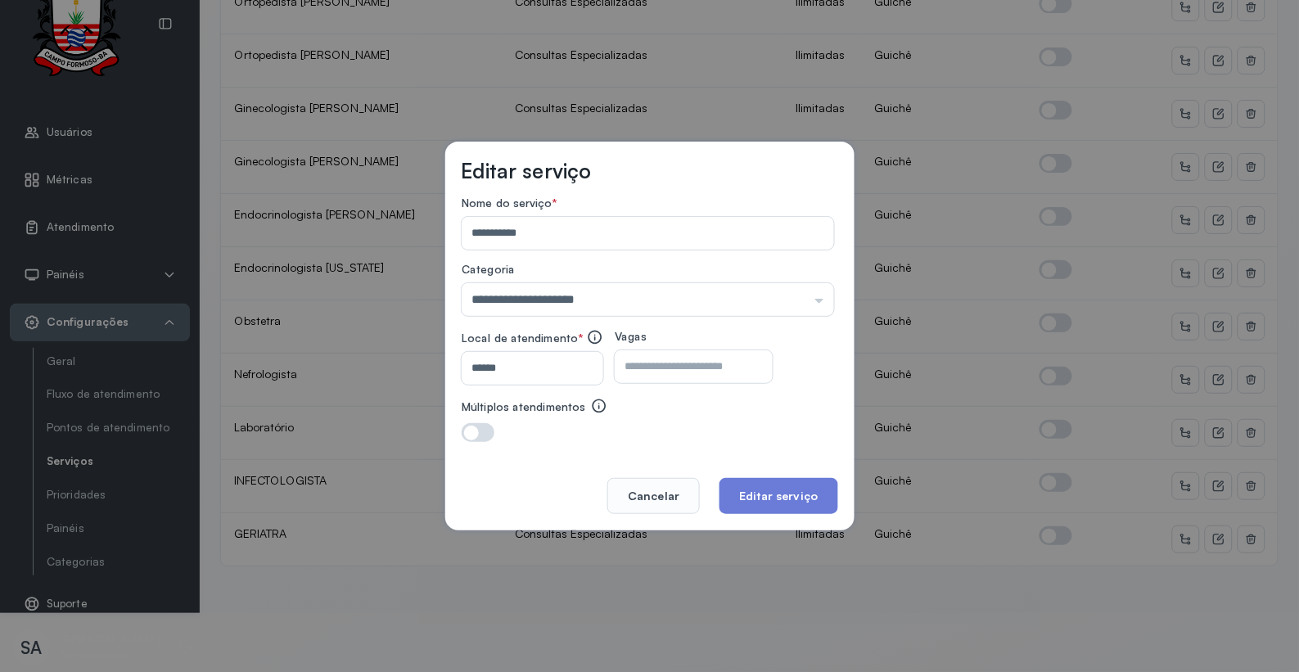
click at [730, 371] on input "**" at bounding box center [679, 366] width 129 height 33
type input "**"
click at [791, 492] on button "Editar serviço" at bounding box center [778, 496] width 118 height 36
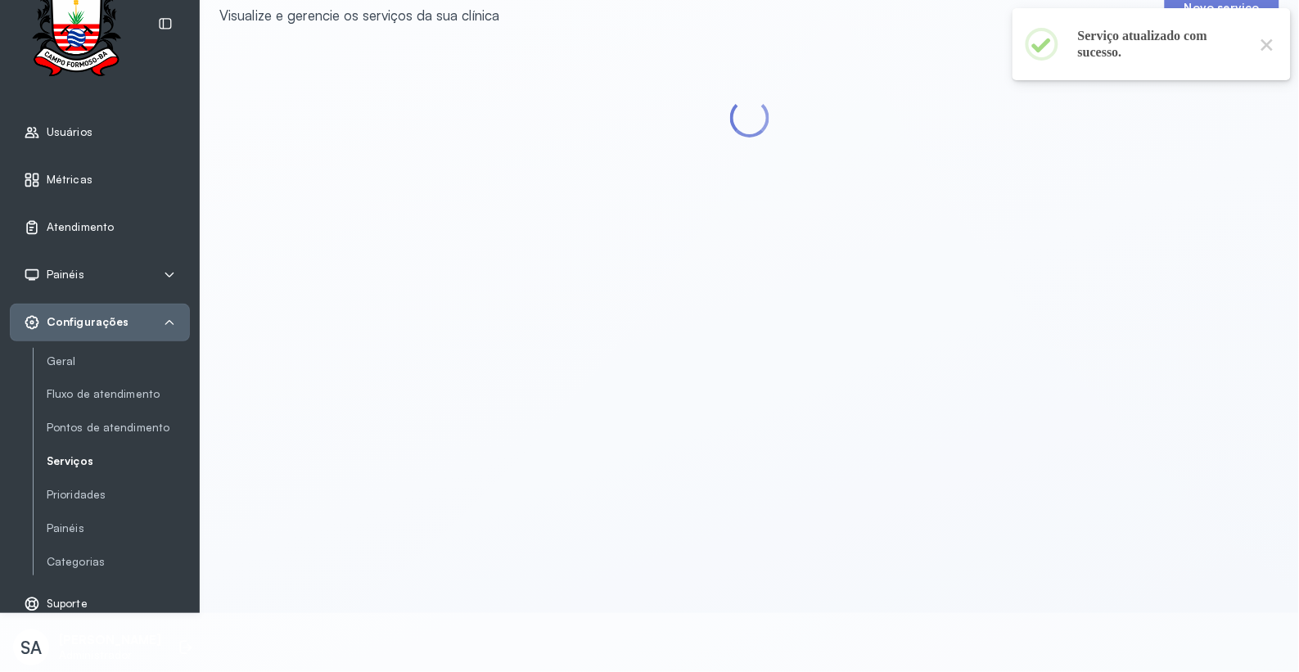
scroll to position [0, 0]
